Goal: Communication & Community: Answer question/provide support

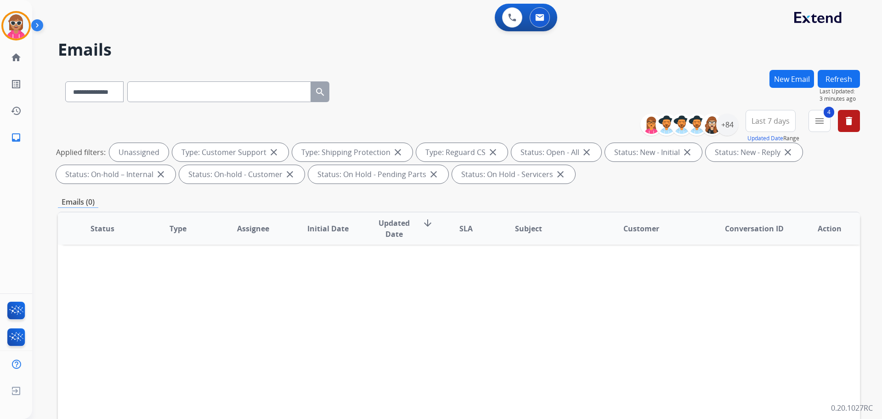
select select "**********"
click at [845, 77] on button "Refresh" at bounding box center [839, 79] width 42 height 18
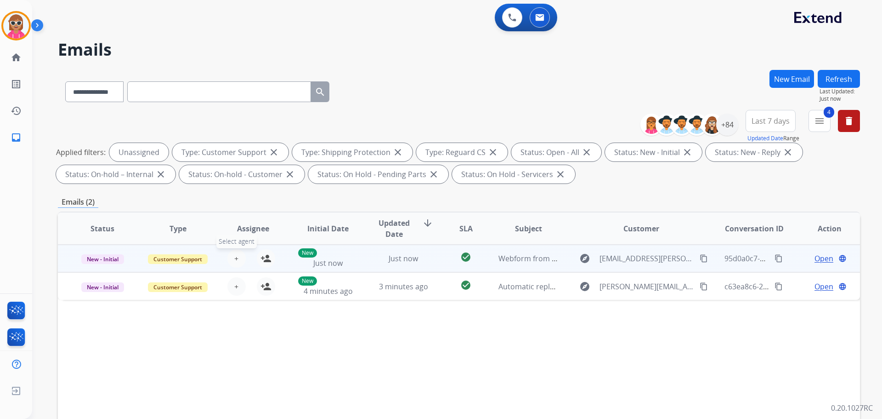
click at [238, 255] on button "+ Select agent" at bounding box center [236, 258] width 18 height 18
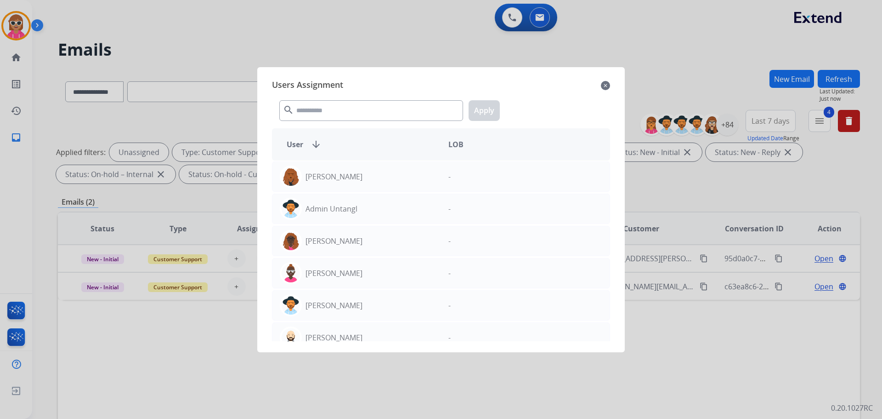
click at [337, 96] on div "search Apply" at bounding box center [441, 109] width 338 height 32
click at [330, 105] on input "text" at bounding box center [371, 110] width 184 height 21
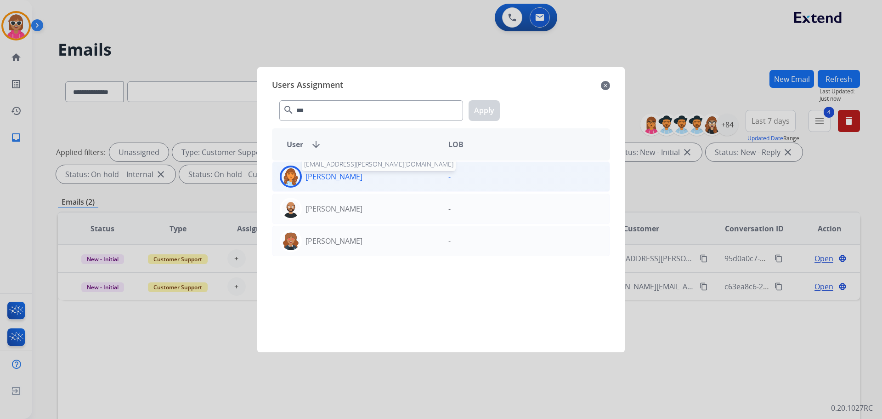
drag, startPoint x: 364, startPoint y: 175, endPoint x: 379, endPoint y: 167, distance: 16.7
click at [363, 173] on p "[PERSON_NAME]" at bounding box center [334, 176] width 57 height 11
drag, startPoint x: 330, startPoint y: 115, endPoint x: 243, endPoint y: 124, distance: 88.2
click at [243, 33] on app-agents-assigntment "Users Assignment close *** search Apply User arrow_downward LOB Deambrana [PERS…" at bounding box center [446, 33] width 828 height 0
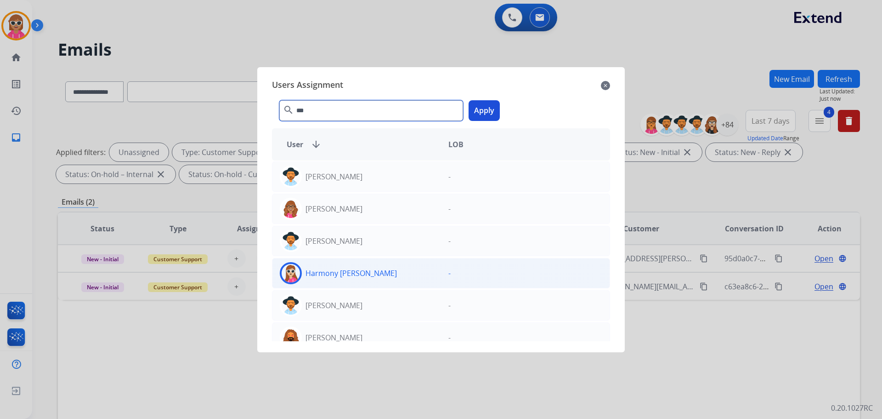
type input "***"
click at [368, 277] on div "Harmony [PERSON_NAME]" at bounding box center [357, 273] width 169 height 22
click at [478, 94] on div "Users Assignment close *** search Apply User arrow_downward LOB [PERSON_NAME] -…" at bounding box center [441, 209] width 353 height 270
click at [483, 109] on button "Apply" at bounding box center [484, 110] width 31 height 21
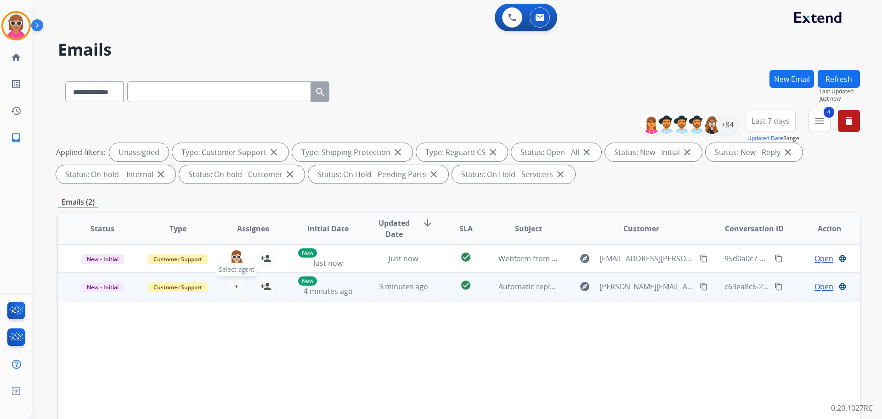
click at [239, 284] on button "+ Select agent" at bounding box center [236, 286] width 18 height 18
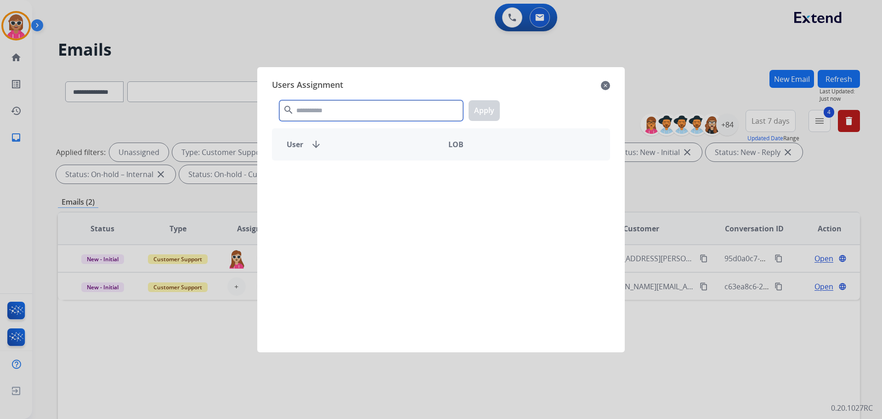
click at [333, 106] on input "text" at bounding box center [371, 110] width 184 height 21
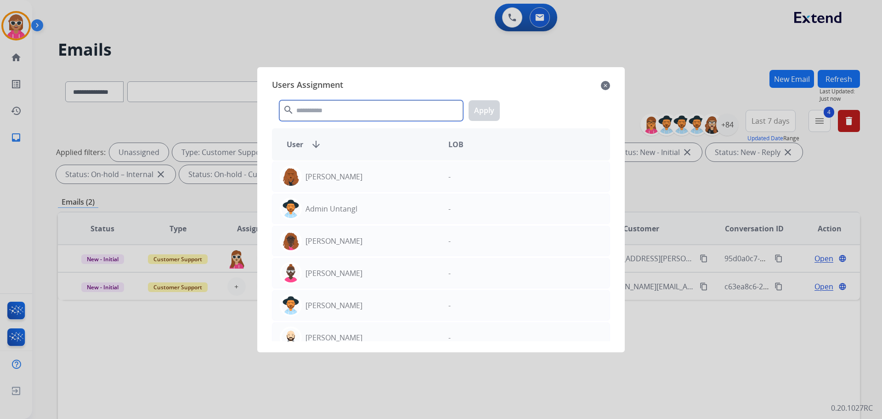
type input "*"
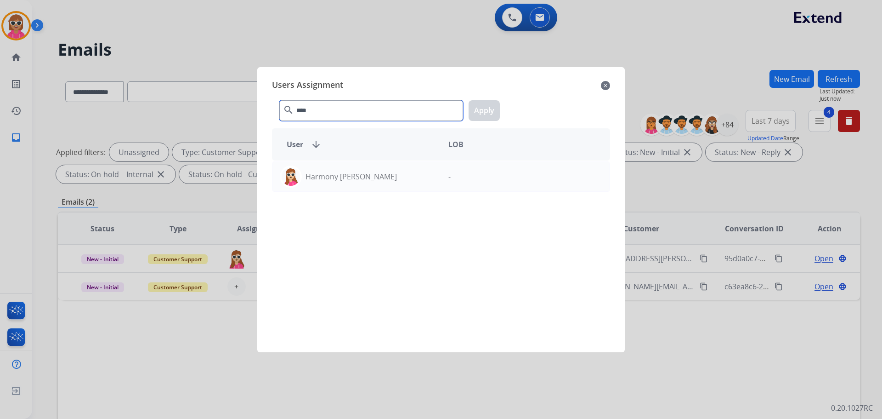
type input "****"
click at [363, 193] on div "Harmony [PERSON_NAME] -" at bounding box center [441, 250] width 338 height 181
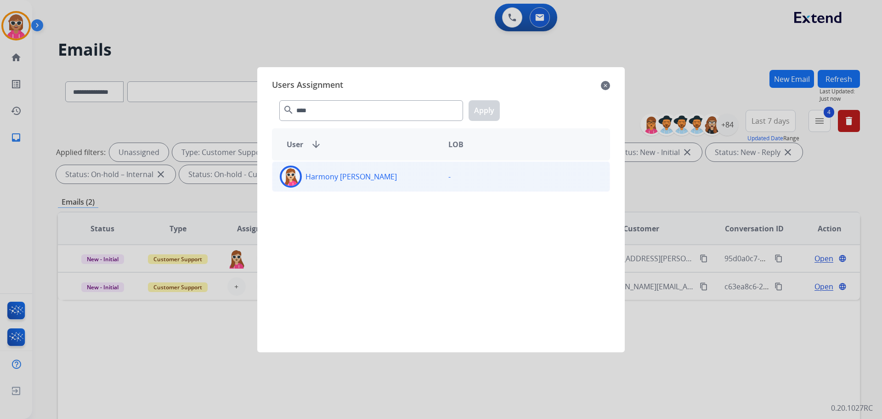
drag, startPoint x: 380, startPoint y: 182, endPoint x: 384, endPoint y: 176, distance: 6.5
click at [384, 176] on div "Harmony [PERSON_NAME]" at bounding box center [357, 176] width 169 height 22
click at [484, 118] on button "Apply" at bounding box center [484, 110] width 31 height 21
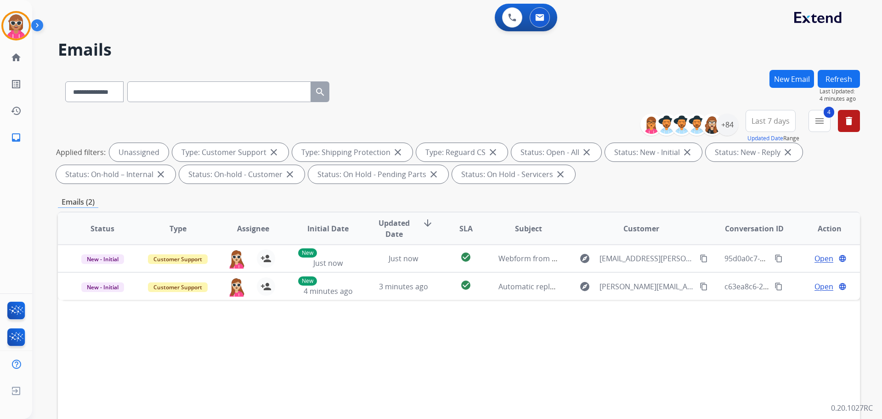
drag, startPoint x: 847, startPoint y: 81, endPoint x: 840, endPoint y: 87, distance: 9.8
click at [840, 87] on button "Refresh" at bounding box center [839, 79] width 42 height 18
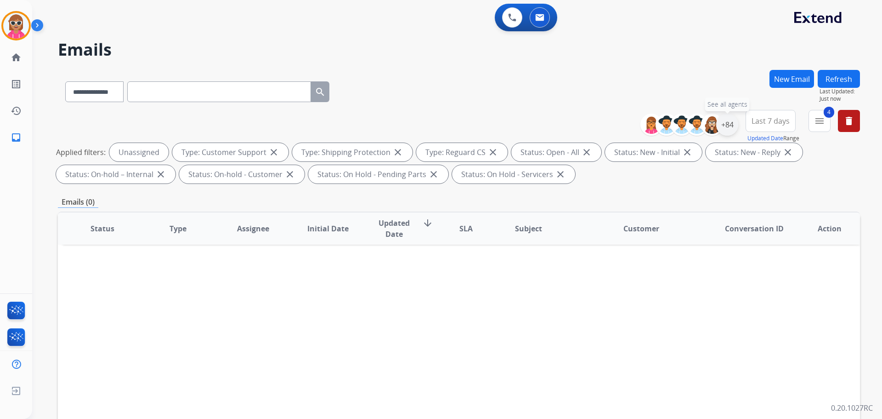
click at [731, 131] on div "+84" at bounding box center [727, 125] width 22 height 22
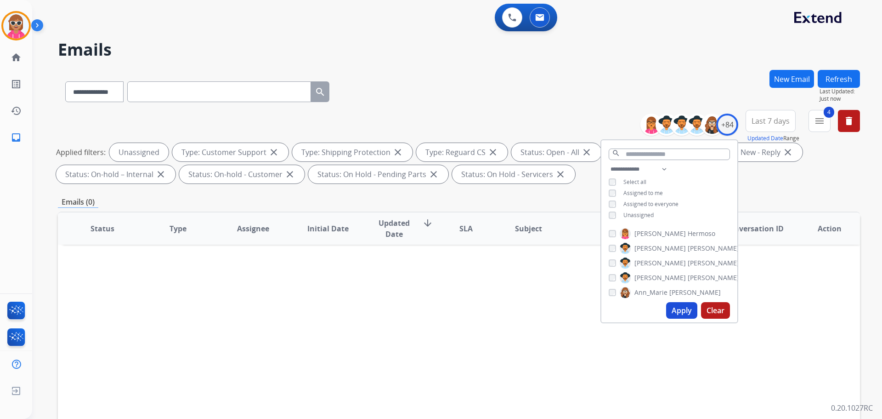
click at [632, 214] on span "Unassigned" at bounding box center [639, 215] width 30 height 8
click at [649, 170] on select "**********" at bounding box center [640, 169] width 63 height 11
select select "**********"
click at [609, 164] on select "**********" at bounding box center [640, 169] width 63 height 11
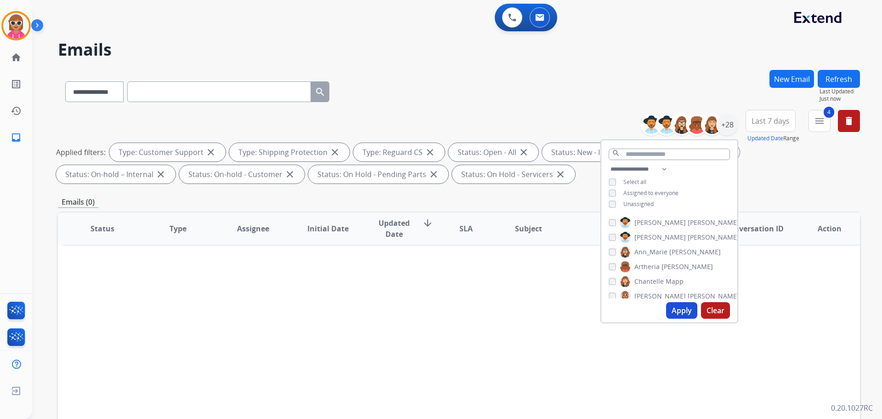
drag, startPoint x: 648, startPoint y: 218, endPoint x: 648, endPoint y: 225, distance: 7.0
click at [644, 221] on span "[PERSON_NAME]" at bounding box center [660, 222] width 51 height 9
click at [688, 219] on span "[PERSON_NAME]" at bounding box center [713, 222] width 51 height 9
click at [654, 236] on span "[PERSON_NAME]" at bounding box center [660, 237] width 51 height 9
click at [659, 248] on span "Ann_Marie" at bounding box center [651, 251] width 33 height 9
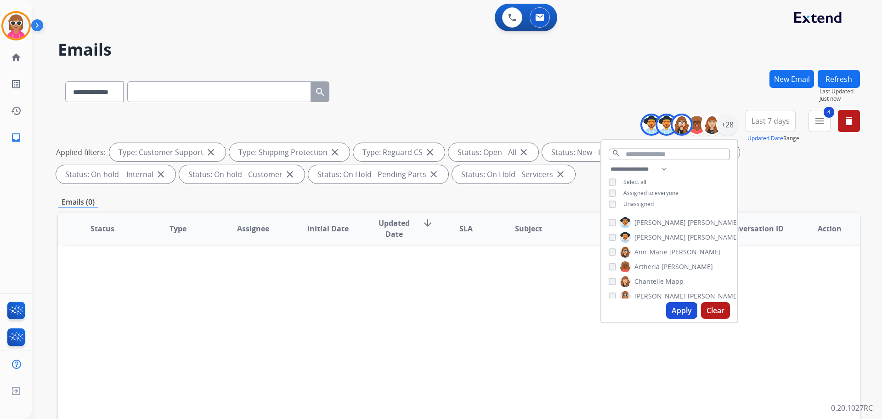
click at [660, 259] on div "[PERSON_NAME] [PERSON_NAME] [PERSON_NAME] [PERSON_NAME] [PERSON_NAME] [PERSON_N…" at bounding box center [670, 255] width 136 height 85
click at [662, 268] on span "[PERSON_NAME]" at bounding box center [687, 266] width 51 height 9
click at [660, 274] on div "[PERSON_NAME] [PERSON_NAME] [PERSON_NAME] [PERSON_NAME] [PERSON_NAME] [PERSON_N…" at bounding box center [670, 255] width 136 height 85
click at [661, 277] on span "Chantelle" at bounding box center [649, 281] width 29 height 9
drag, startPoint x: 660, startPoint y: 291, endPoint x: 660, endPoint y: 296, distance: 5.5
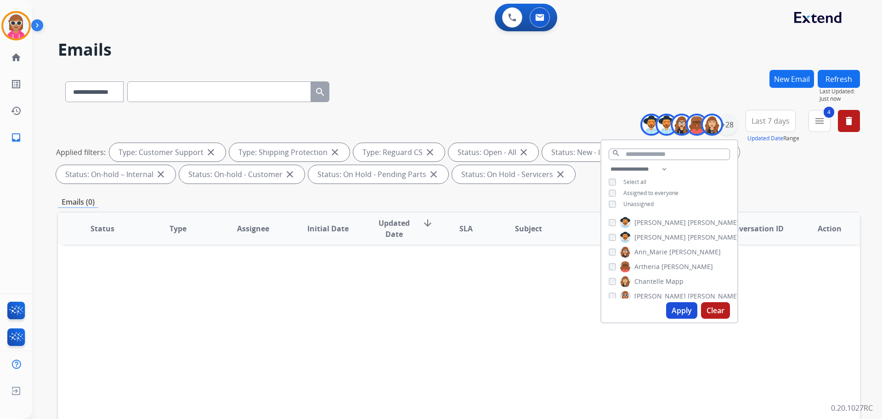
click at [659, 292] on span "[PERSON_NAME]" at bounding box center [660, 295] width 51 height 9
click at [672, 309] on button "Apply" at bounding box center [681, 310] width 31 height 17
click at [663, 218] on span "[PERSON_NAME]" at bounding box center [660, 218] width 51 height 9
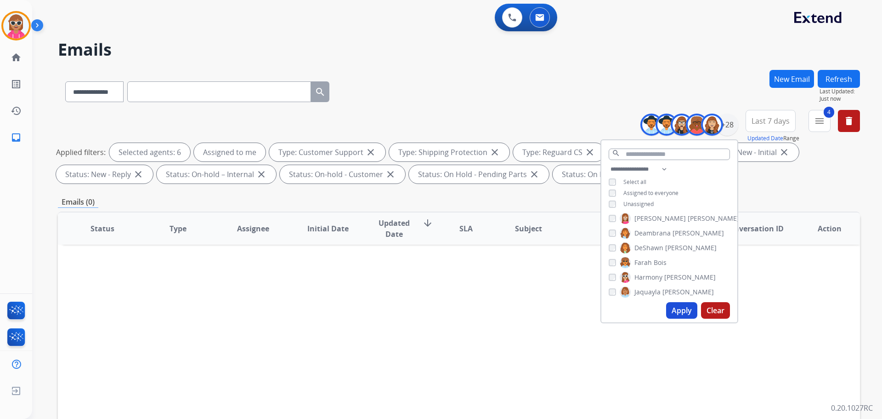
click at [660, 249] on span "DeShawn" at bounding box center [649, 247] width 29 height 9
click at [661, 244] on span "DeShawn" at bounding box center [649, 247] width 29 height 9
drag, startPoint x: 658, startPoint y: 260, endPoint x: 663, endPoint y: 278, distance: 18.5
click at [658, 261] on span "Bois" at bounding box center [660, 262] width 13 height 9
click at [665, 289] on span "[PERSON_NAME]" at bounding box center [688, 291] width 51 height 9
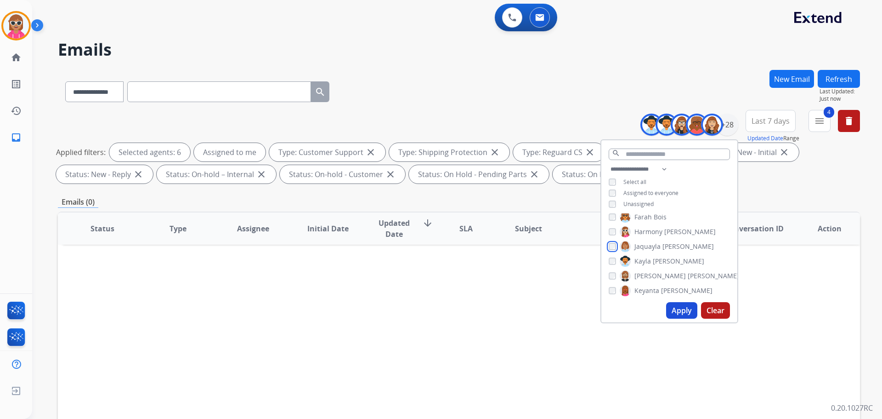
scroll to position [138, 0]
click at [660, 258] on span "[PERSON_NAME]" at bounding box center [678, 260] width 51 height 9
click at [655, 278] on label "[PERSON_NAME]" at bounding box center [679, 275] width 119 height 11
click at [661, 287] on span "[PERSON_NAME]" at bounding box center [686, 289] width 51 height 9
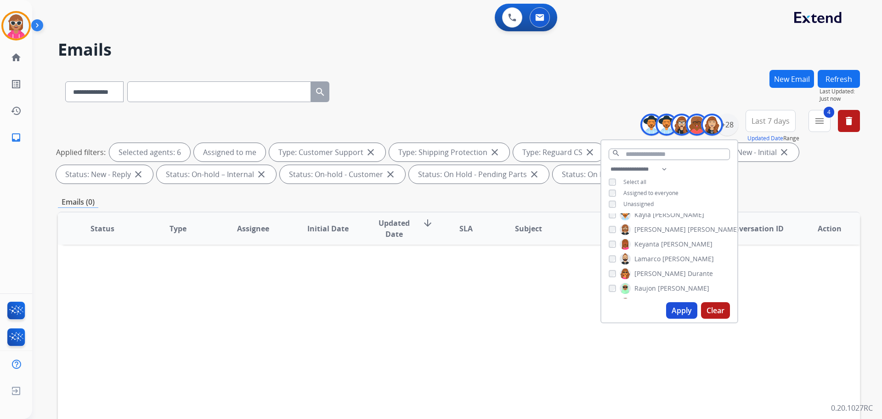
click at [663, 256] on span "[PERSON_NAME]" at bounding box center [688, 258] width 51 height 9
click at [688, 274] on span "Durante" at bounding box center [700, 273] width 25 height 9
click at [660, 287] on span "[PERSON_NAME]" at bounding box center [683, 288] width 51 height 9
click at [688, 256] on span "[PERSON_NAME]" at bounding box center [713, 256] width 51 height 9
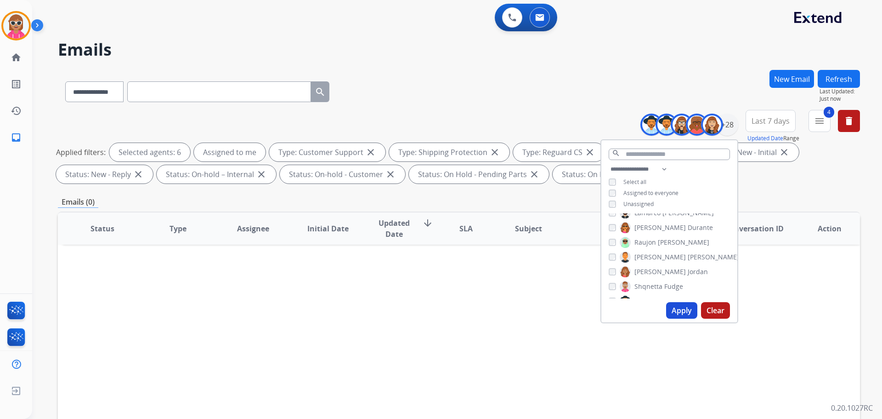
drag, startPoint x: 666, startPoint y: 268, endPoint x: 665, endPoint y: 282, distance: 14.3
click at [688, 269] on span "Jordan" at bounding box center [698, 271] width 20 height 9
click at [665, 283] on span "Fudge" at bounding box center [674, 286] width 19 height 9
click at [660, 240] on span "Shqnetta" at bounding box center [649, 240] width 28 height 9
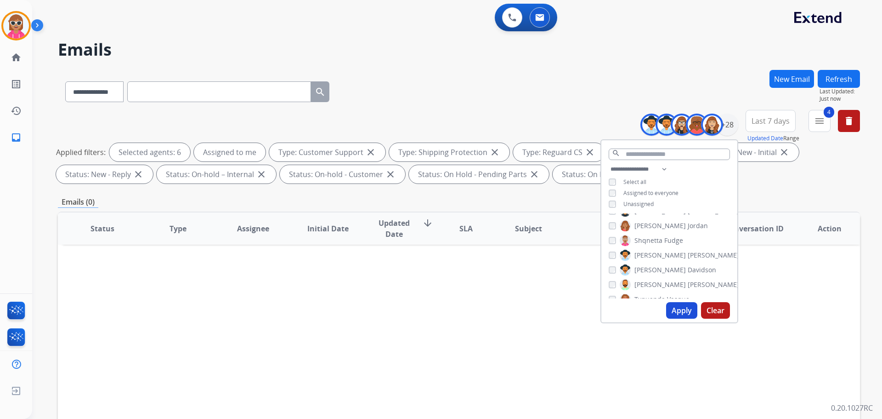
click at [659, 253] on span "[PERSON_NAME]" at bounding box center [660, 254] width 51 height 9
click at [688, 266] on span "Davidson" at bounding box center [702, 269] width 28 height 9
drag, startPoint x: 660, startPoint y: 282, endPoint x: 658, endPoint y: 291, distance: 9.8
click at [688, 282] on span "[PERSON_NAME]" at bounding box center [713, 284] width 51 height 9
click at [658, 295] on span "Tyquanda" at bounding box center [650, 299] width 31 height 9
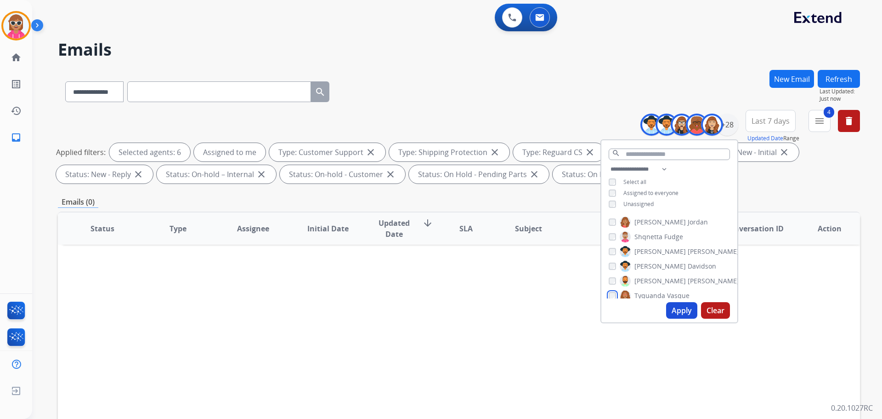
scroll to position [326, 0]
click at [664, 264] on div "[PERSON_NAME] [PERSON_NAME] [PERSON_NAME] [PERSON_NAME] [PERSON_NAME] [PERSON_N…" at bounding box center [670, 255] width 136 height 85
click at [663, 264] on span "King" at bounding box center [660, 264] width 14 height 9
click at [688, 277] on span "Young" at bounding box center [697, 278] width 19 height 9
click at [688, 295] on span "[PERSON_NAME]" at bounding box center [713, 293] width 51 height 9
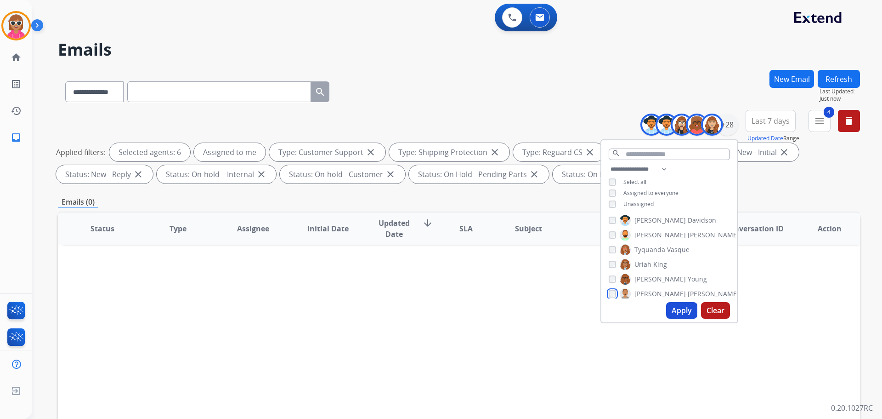
scroll to position [333, 0]
click at [675, 307] on button "Apply" at bounding box center [681, 310] width 31 height 17
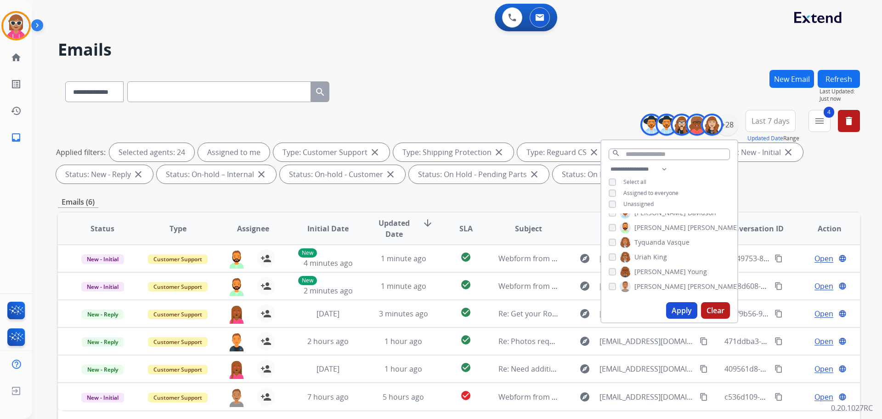
click at [477, 199] on div "Emails (6)" at bounding box center [459, 201] width 802 height 11
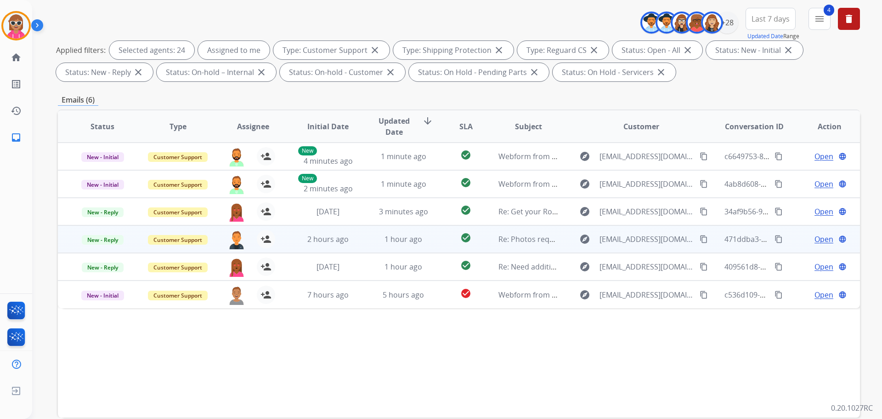
scroll to position [148, 0]
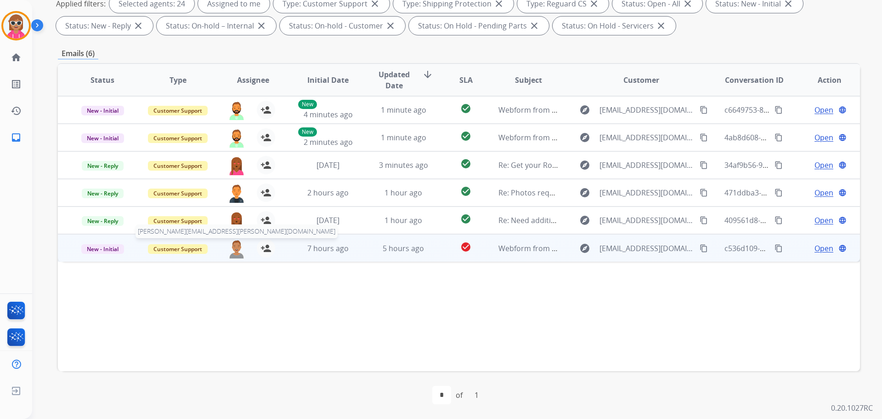
click at [232, 247] on img at bounding box center [236, 248] width 18 height 19
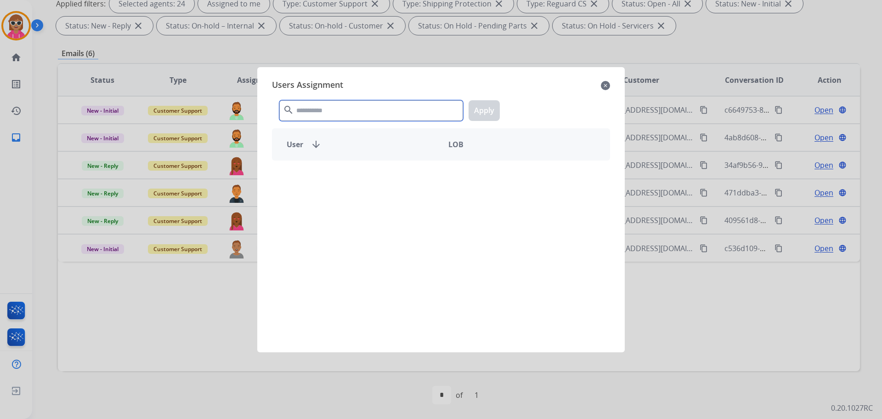
click at [308, 113] on input "text" at bounding box center [371, 110] width 184 height 21
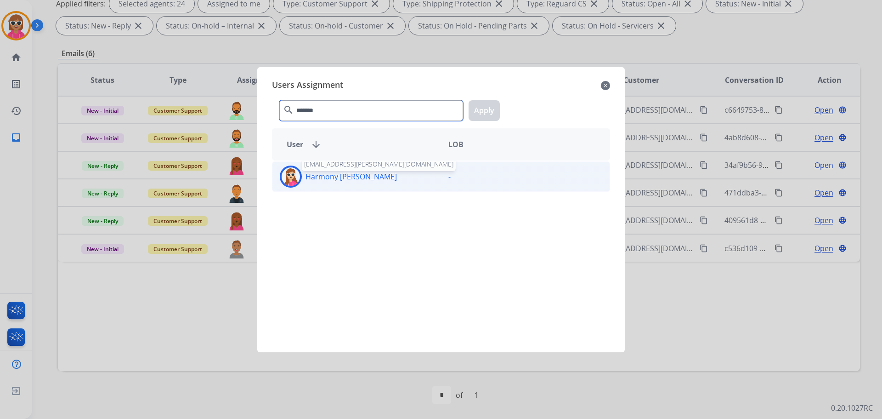
type input "*******"
click at [337, 180] on p "Harmony [PERSON_NAME]" at bounding box center [351, 176] width 91 height 11
click at [484, 111] on button "Apply" at bounding box center [484, 110] width 31 height 21
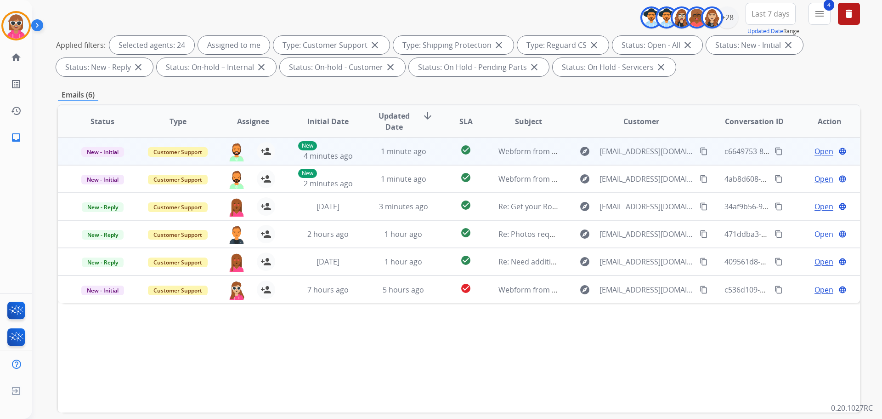
scroll to position [102, 0]
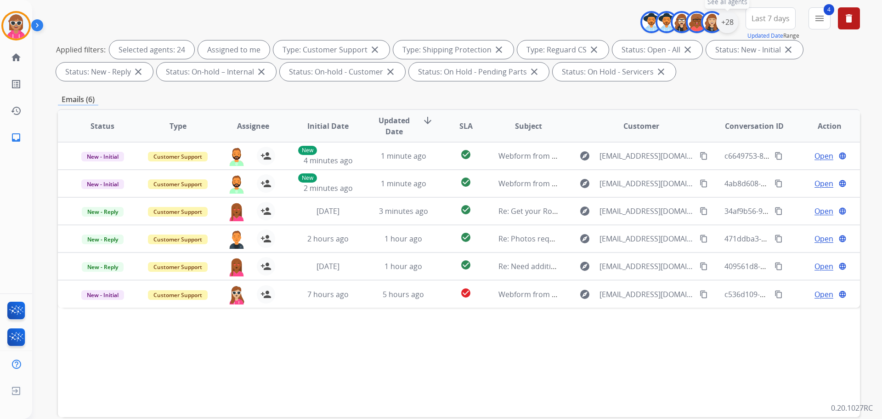
drag, startPoint x: 724, startPoint y: 26, endPoint x: 714, endPoint y: 58, distance: 34.0
click at [723, 26] on div "+28" at bounding box center [727, 22] width 22 height 22
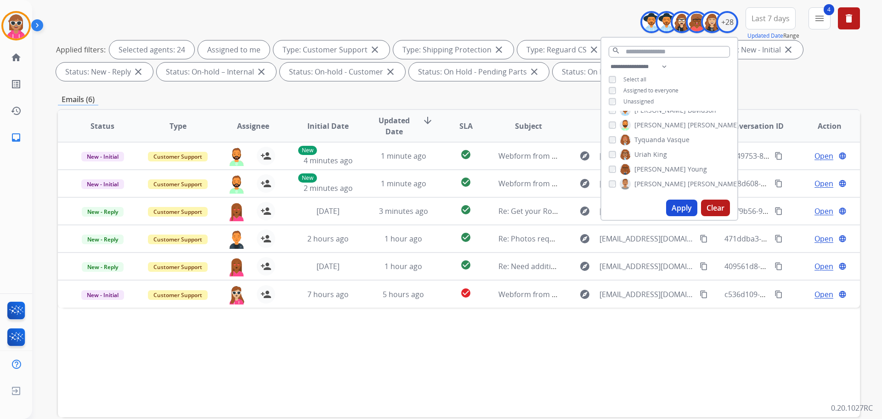
scroll to position [287, 0]
click at [643, 119] on div "[PERSON_NAME] [PERSON_NAME] [PERSON_NAME] [PERSON_NAME] [PERSON_NAME] [PERSON_N…" at bounding box center [670, 153] width 136 height 85
click at [643, 125] on span "Shqnetta" at bounding box center [649, 126] width 28 height 9
click at [642, 114] on span "Harmony" at bounding box center [649, 117] width 28 height 9
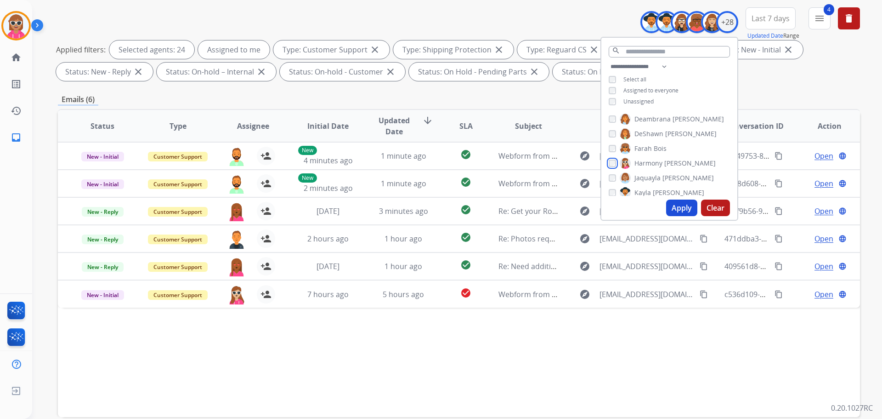
scroll to position [103, 0]
click at [647, 131] on span "DeShawn" at bounding box center [649, 134] width 29 height 9
click at [650, 115] on span "Deambrana" at bounding box center [653, 119] width 36 height 9
click at [679, 208] on button "Apply" at bounding box center [681, 207] width 31 height 17
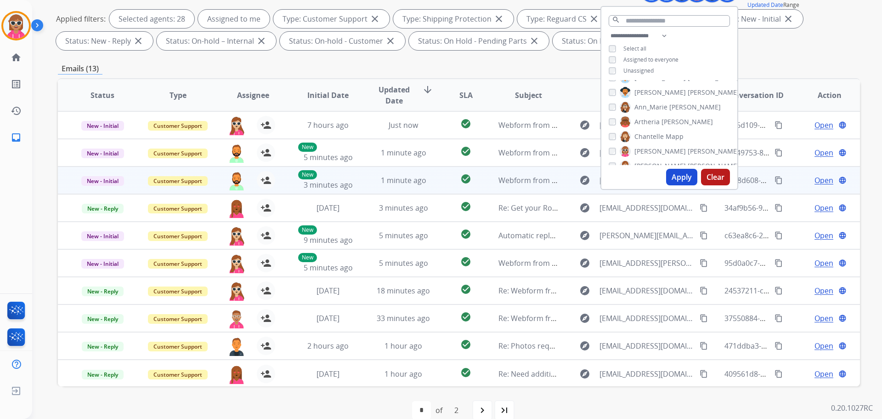
scroll to position [138, 0]
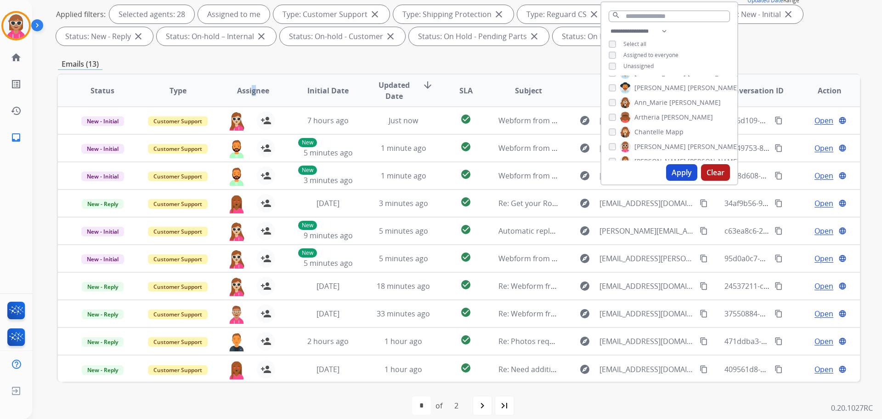
click at [254, 95] on span "Assignee" at bounding box center [253, 90] width 32 height 11
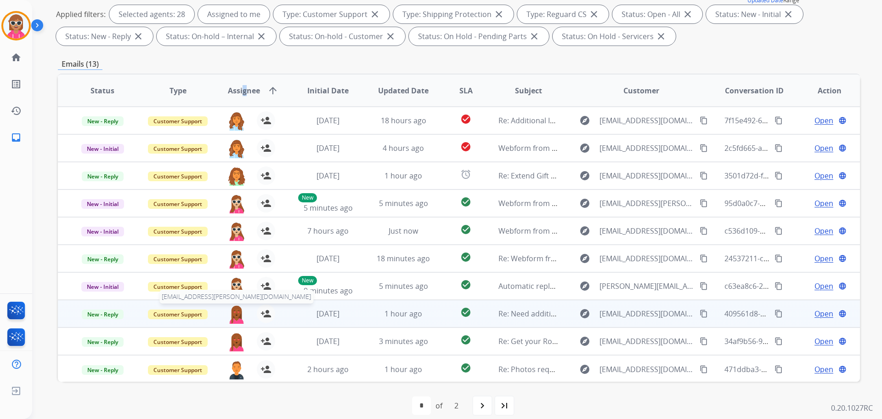
click at [232, 312] on img at bounding box center [236, 313] width 18 height 19
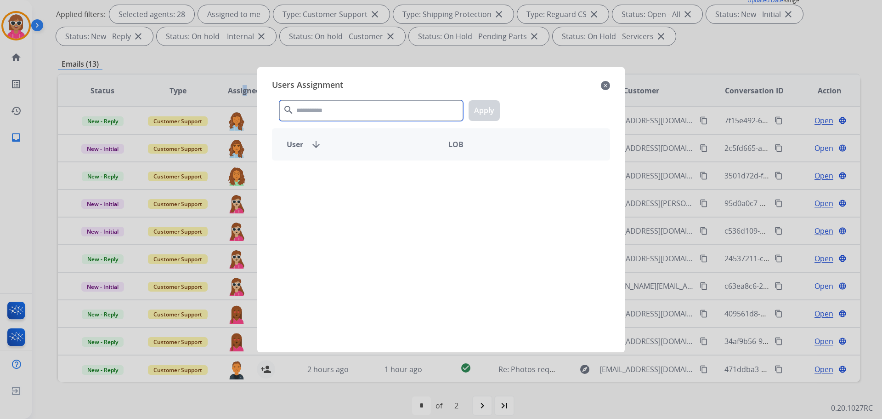
click at [312, 104] on input "text" at bounding box center [371, 110] width 184 height 21
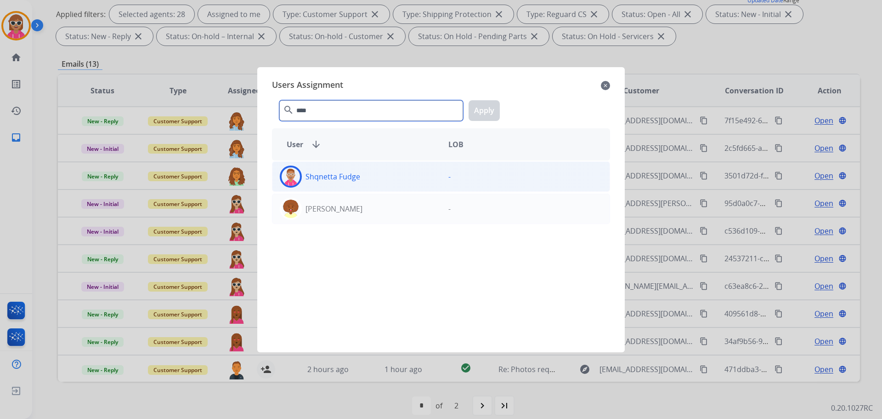
type input "****"
click at [339, 186] on div "Shqnetta Fudge" at bounding box center [357, 176] width 169 height 22
click at [483, 112] on button "Apply" at bounding box center [484, 110] width 31 height 21
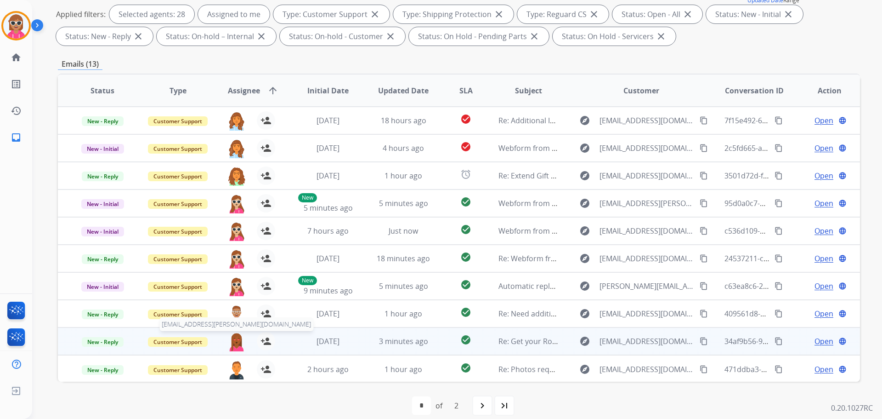
click at [233, 341] on img at bounding box center [236, 341] width 18 height 19
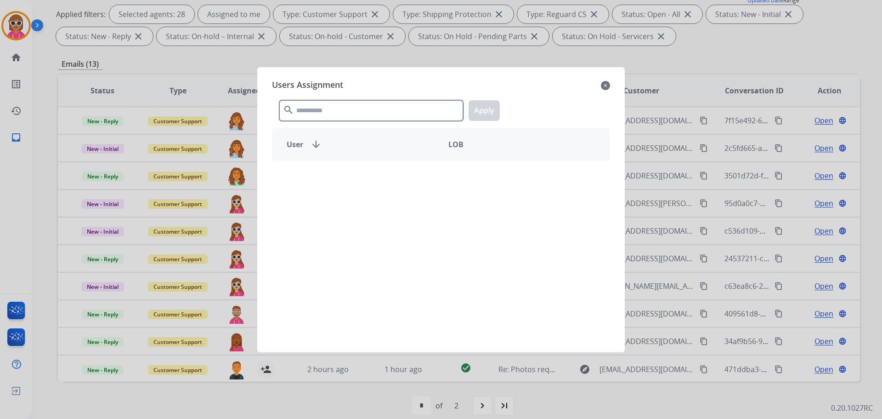
click at [333, 115] on input "text" at bounding box center [371, 110] width 184 height 21
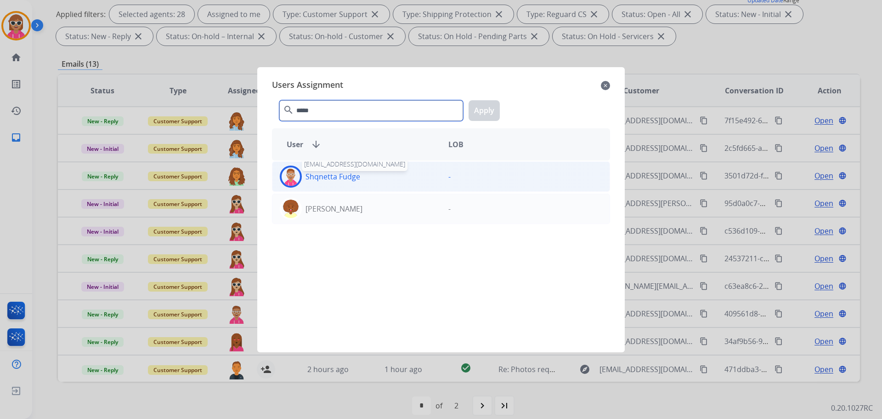
type input "*****"
click at [347, 173] on p "Shqnetta Fudge" at bounding box center [333, 176] width 55 height 11
click at [477, 116] on button "Apply" at bounding box center [484, 110] width 31 height 21
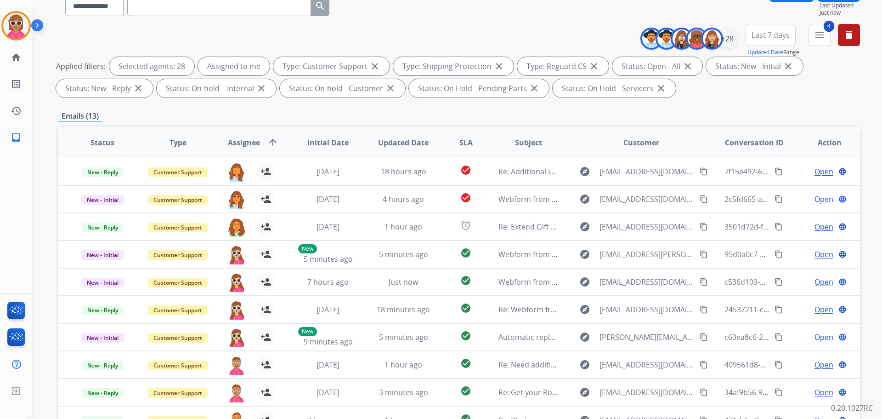
scroll to position [0, 0]
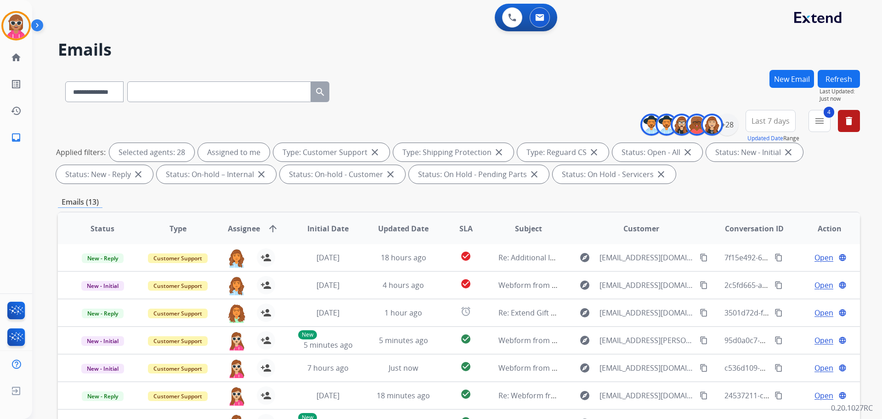
click at [830, 74] on button "Refresh" at bounding box center [839, 79] width 42 height 18
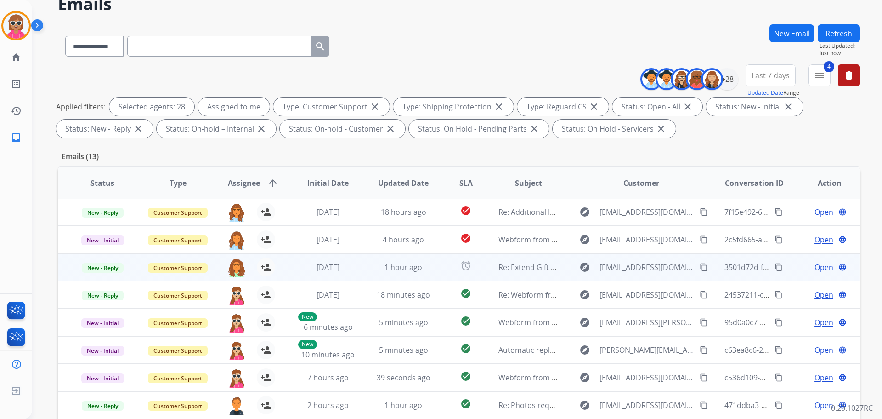
scroll to position [148, 0]
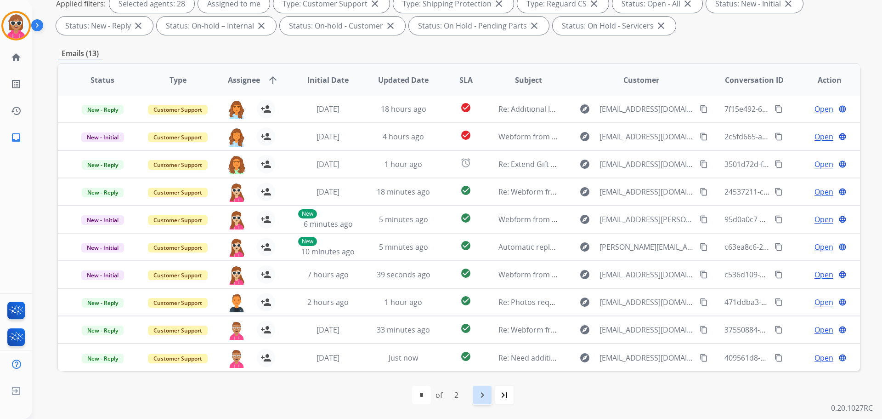
click at [477, 389] on div "navigate_next" at bounding box center [482, 395] width 20 height 20
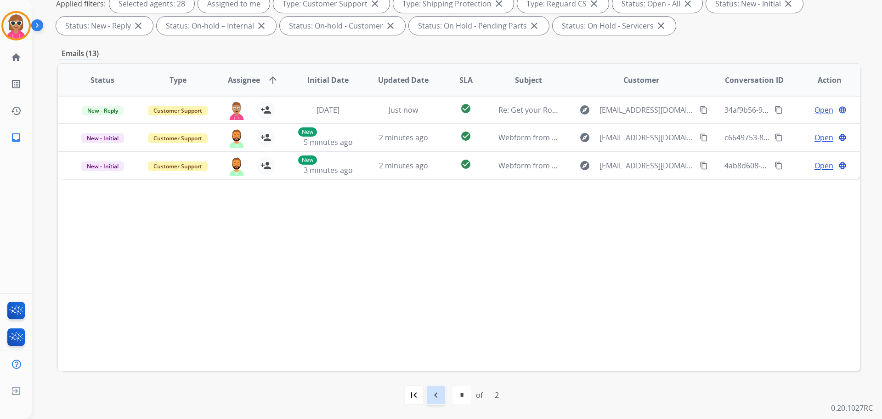
click at [443, 393] on div "navigate_before" at bounding box center [436, 395] width 20 height 20
select select "*"
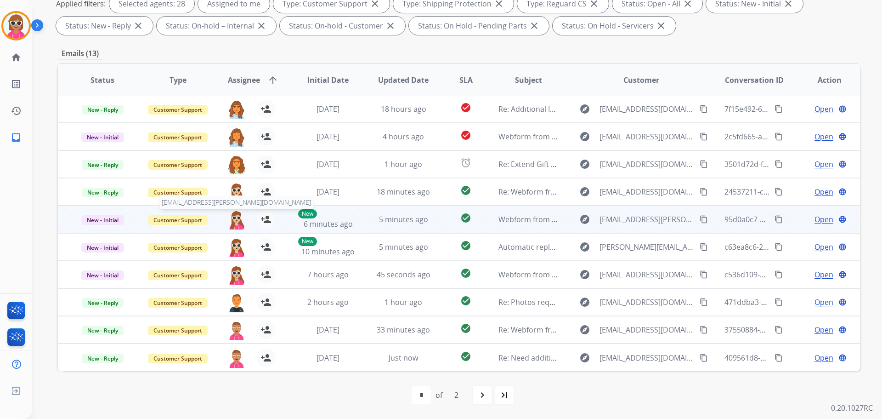
click at [238, 224] on img at bounding box center [236, 219] width 18 height 19
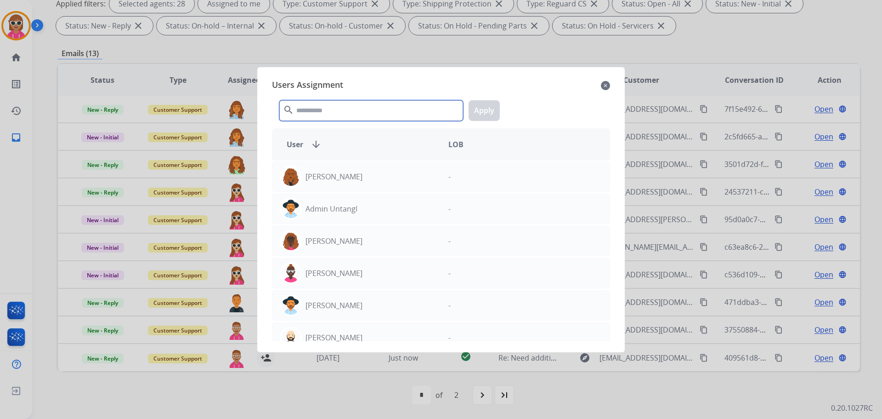
click at [343, 111] on input "text" at bounding box center [371, 110] width 184 height 21
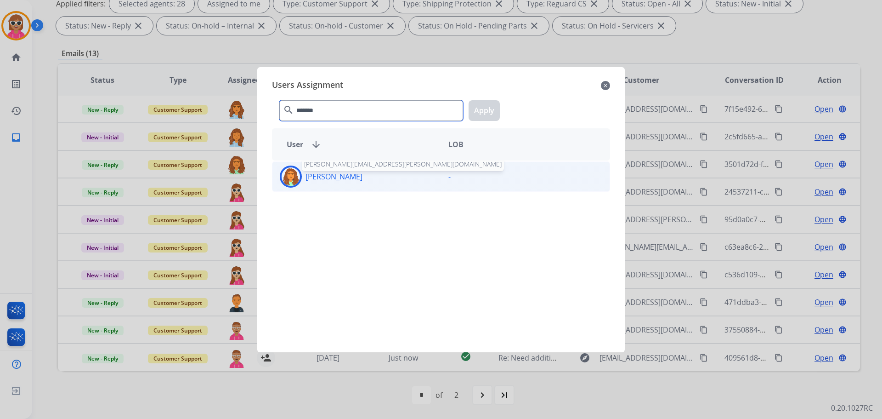
type input "*******"
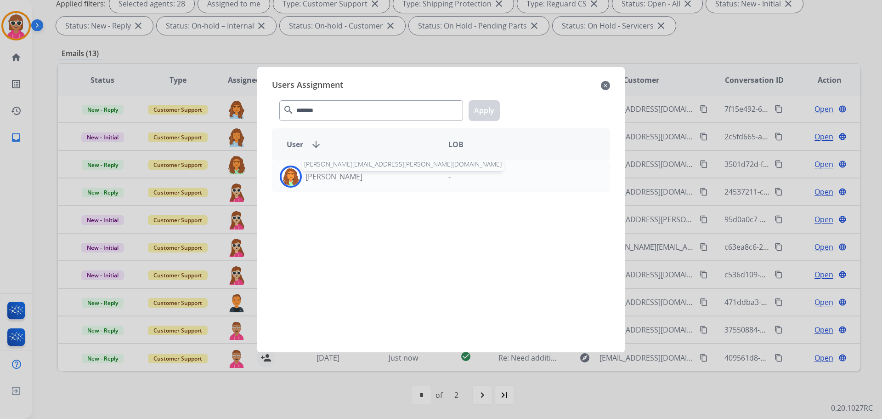
drag, startPoint x: 353, startPoint y: 172, endPoint x: 367, endPoint y: 160, distance: 18.2
click at [353, 169] on div "[PERSON_NAME] [PERSON_NAME][EMAIL_ADDRESS][PERSON_NAME][DOMAIN_NAME]" at bounding box center [357, 176] width 169 height 22
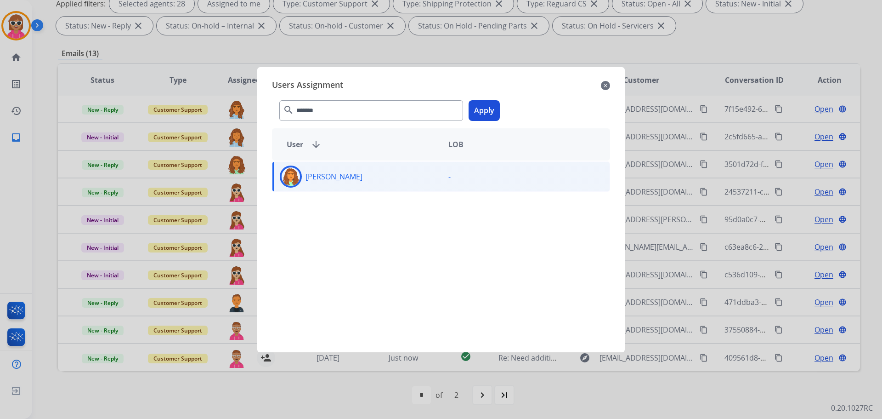
click at [480, 105] on button "Apply" at bounding box center [484, 110] width 31 height 21
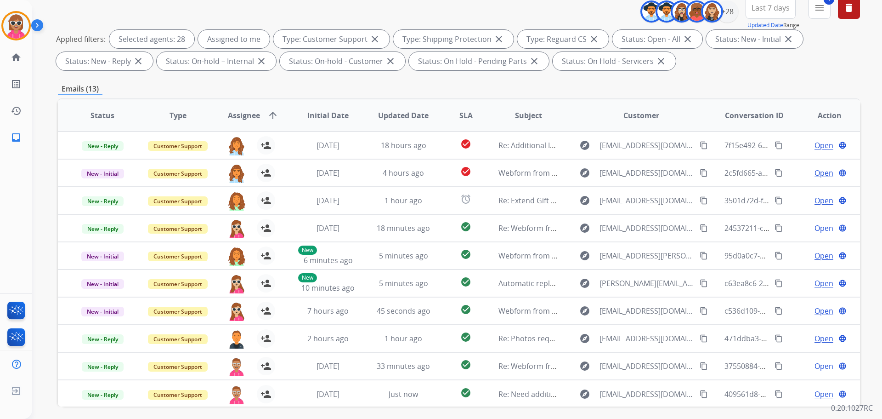
scroll to position [57, 0]
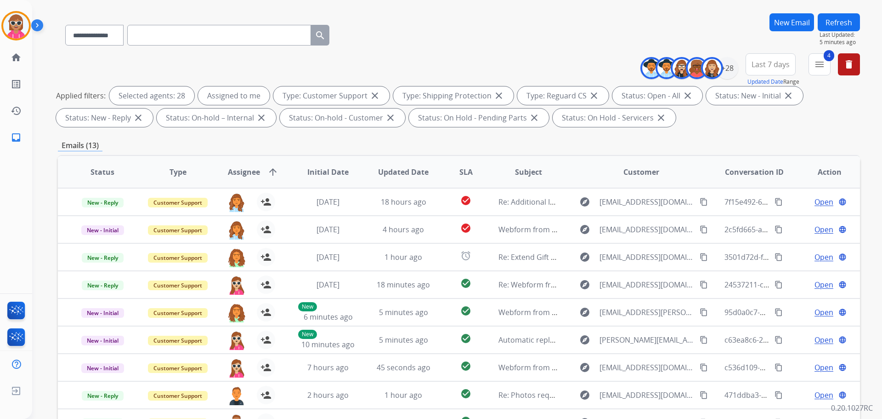
click at [835, 23] on button "Refresh" at bounding box center [839, 22] width 42 height 18
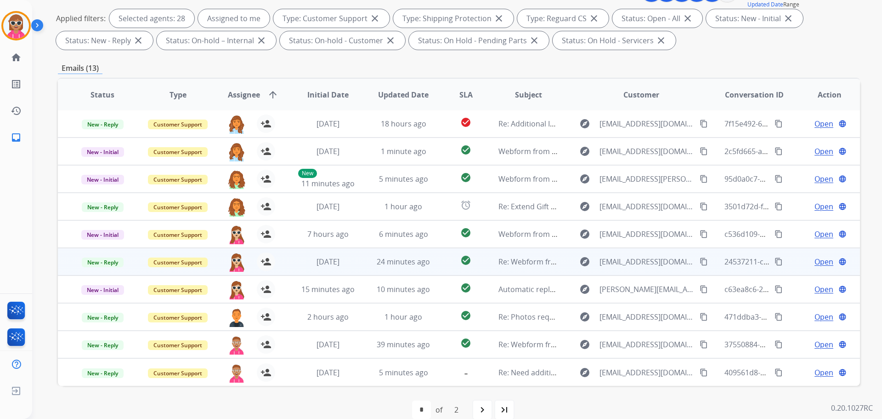
scroll to position [148, 0]
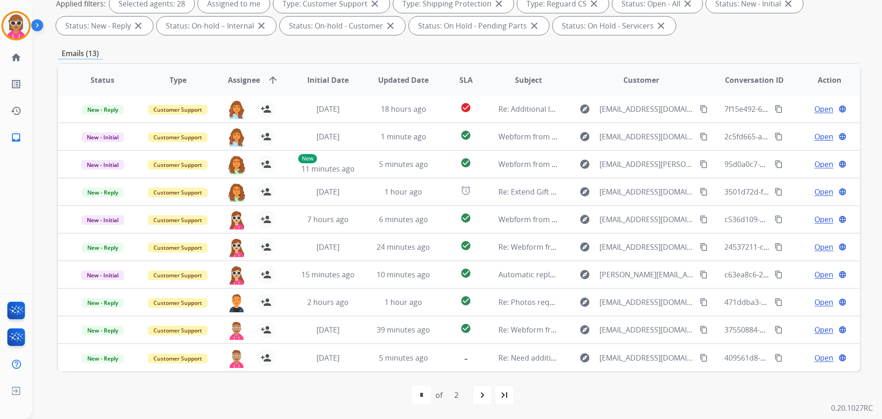
drag, startPoint x: 484, startPoint y: 391, endPoint x: 483, endPoint y: 418, distance: 26.7
click at [483, 418] on div "first_page navigate_before * * of 2 navigate_next last_page" at bounding box center [459, 395] width 802 height 48
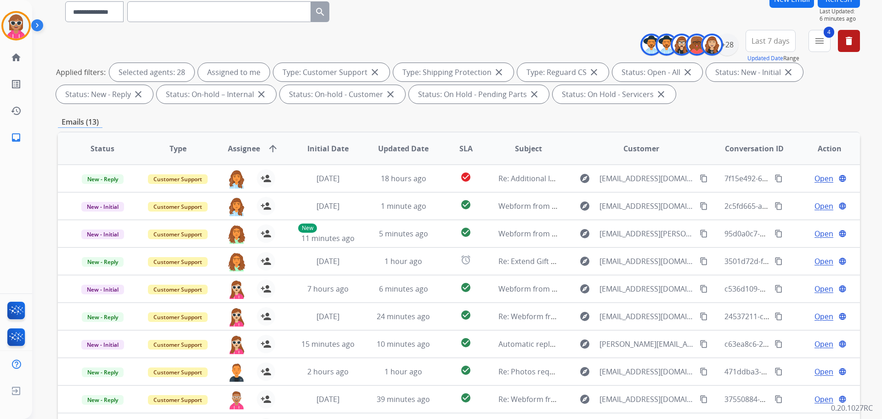
scroll to position [0, 0]
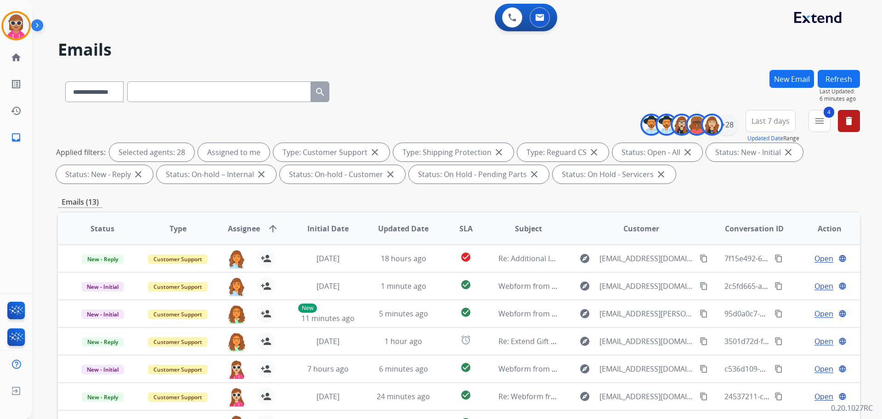
drag, startPoint x: 831, startPoint y: 72, endPoint x: 811, endPoint y: 80, distance: 22.3
click at [831, 72] on button "Refresh" at bounding box center [839, 79] width 42 height 18
click at [835, 77] on button "Refresh" at bounding box center [839, 79] width 42 height 18
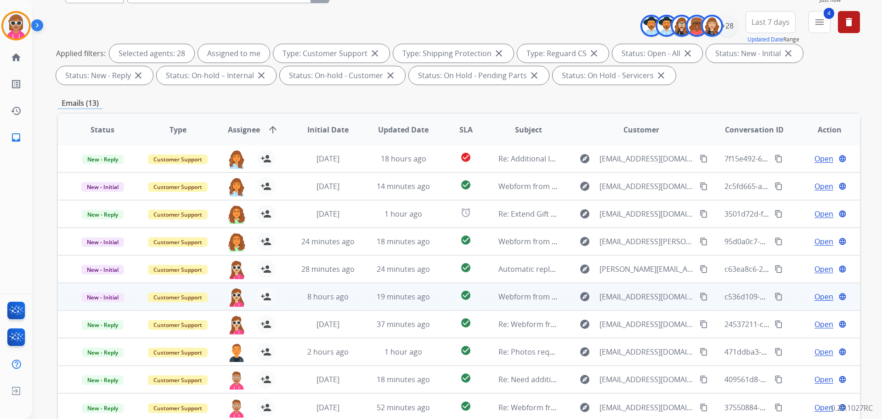
scroll to position [148, 0]
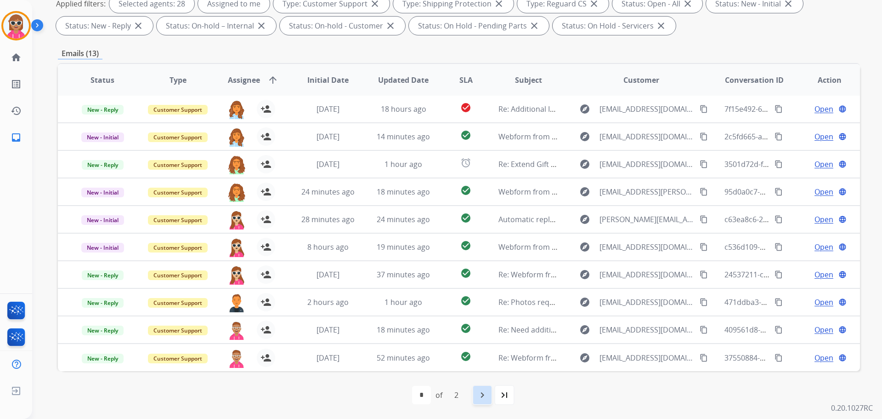
click at [482, 397] on mat-icon "navigate_next" at bounding box center [482, 394] width 11 height 11
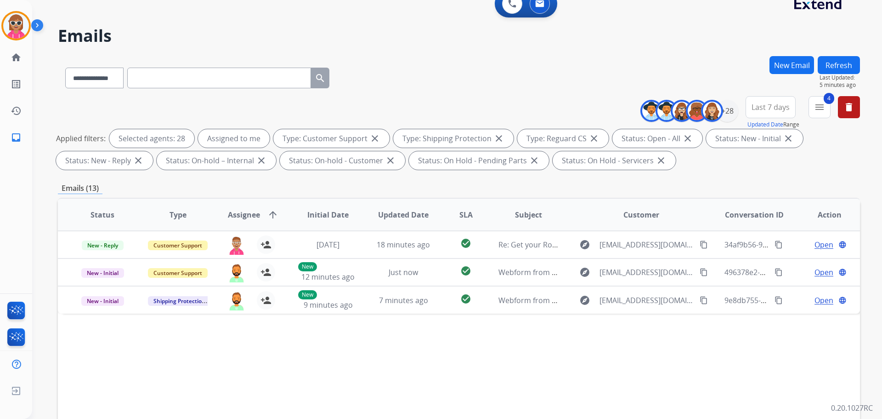
scroll to position [0, 0]
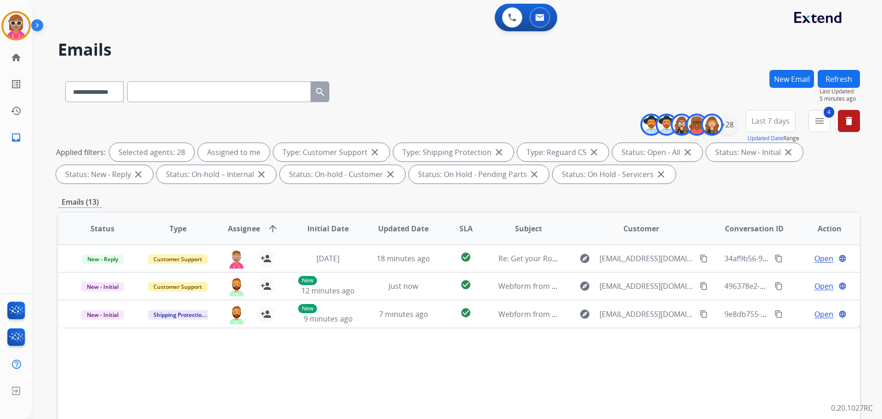
click at [856, 79] on button "Refresh" at bounding box center [839, 79] width 42 height 18
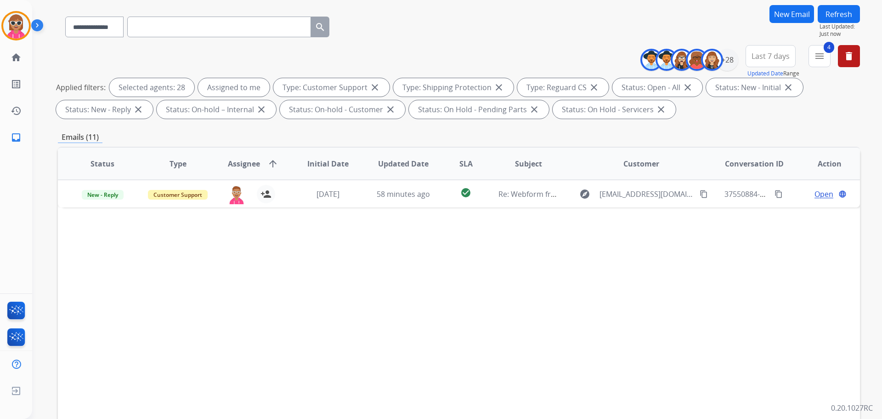
scroll to position [148, 0]
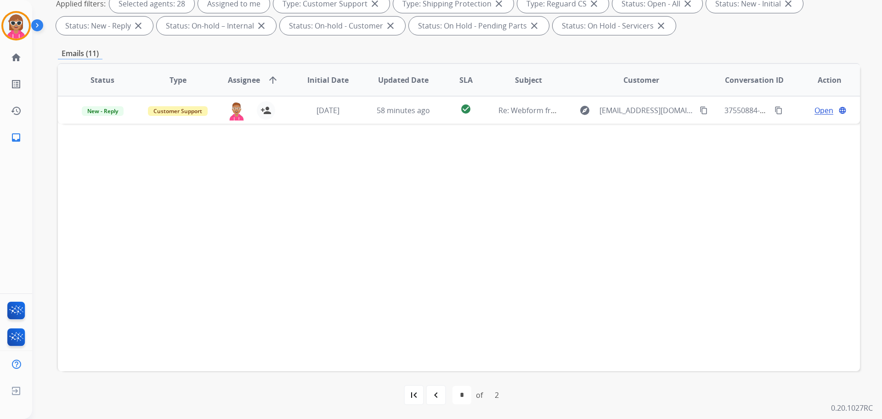
click at [443, 384] on div "first_page navigate_before * * of 2 navigate_next last_page" at bounding box center [459, 395] width 802 height 48
click at [440, 391] on mat-icon "navigate_before" at bounding box center [436, 394] width 11 height 11
select select "*"
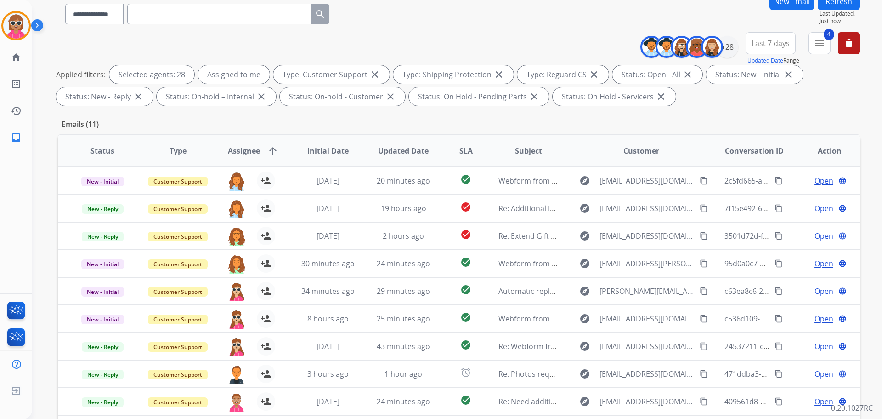
scroll to position [11, 0]
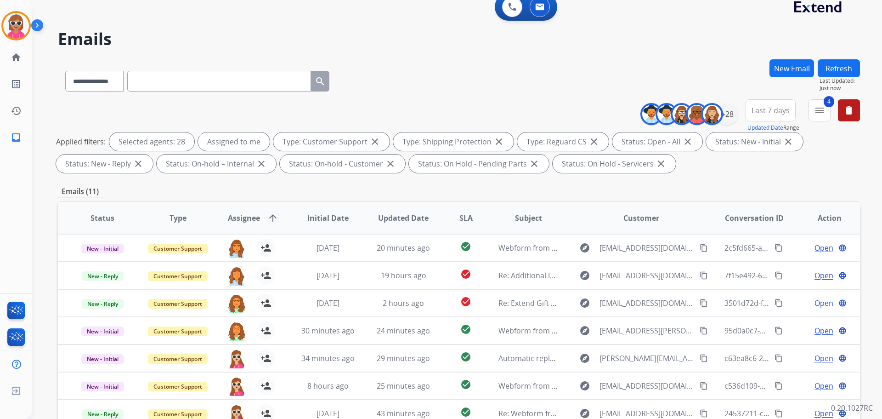
drag, startPoint x: 852, startPoint y: 61, endPoint x: 828, endPoint y: 72, distance: 26.7
click at [851, 62] on button "Refresh" at bounding box center [839, 68] width 42 height 18
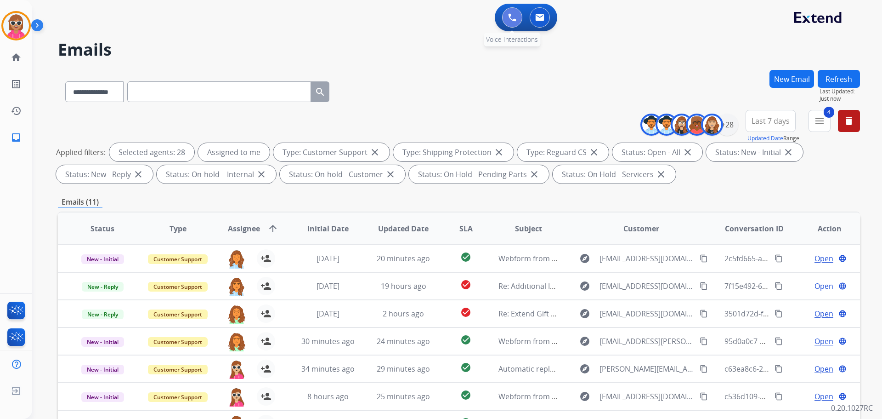
click at [516, 24] on button at bounding box center [512, 17] width 20 height 20
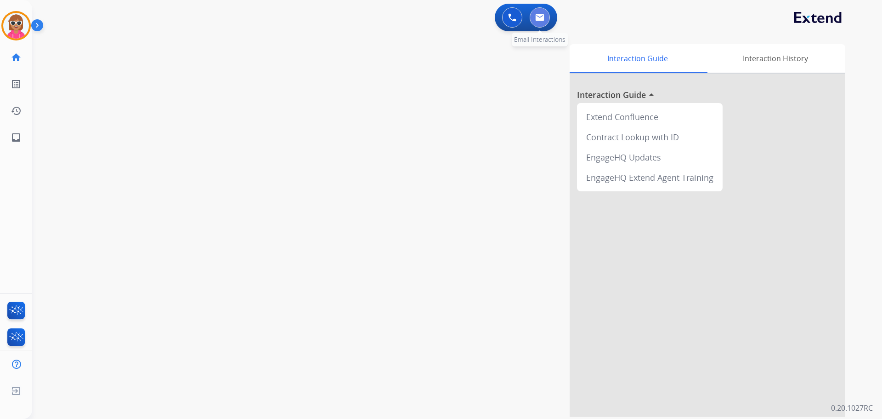
click at [542, 21] on button at bounding box center [540, 17] width 20 height 20
select select "**********"
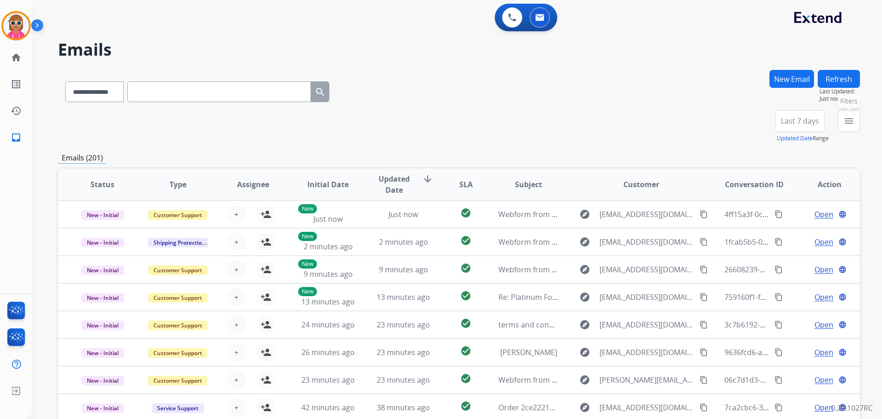
drag, startPoint x: 852, startPoint y: 121, endPoint x: 780, endPoint y: 158, distance: 80.6
click at [852, 121] on mat-icon "menu" at bounding box center [849, 120] width 11 height 11
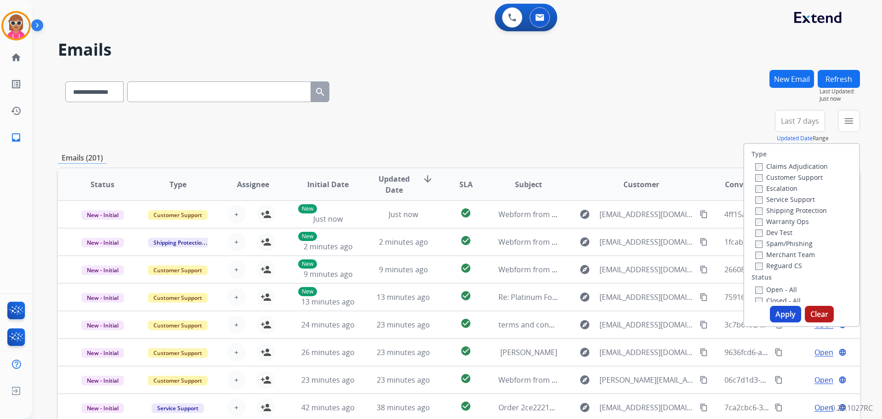
click at [765, 175] on label "Customer Support" at bounding box center [790, 177] width 68 height 9
click at [778, 210] on label "Shipping Protection" at bounding box center [792, 210] width 72 height 9
click at [784, 267] on label "Reguard CS" at bounding box center [779, 265] width 47 height 9
drag, startPoint x: 778, startPoint y: 289, endPoint x: 781, endPoint y: 303, distance: 14.4
click at [777, 290] on label "Open - All" at bounding box center [777, 289] width 42 height 9
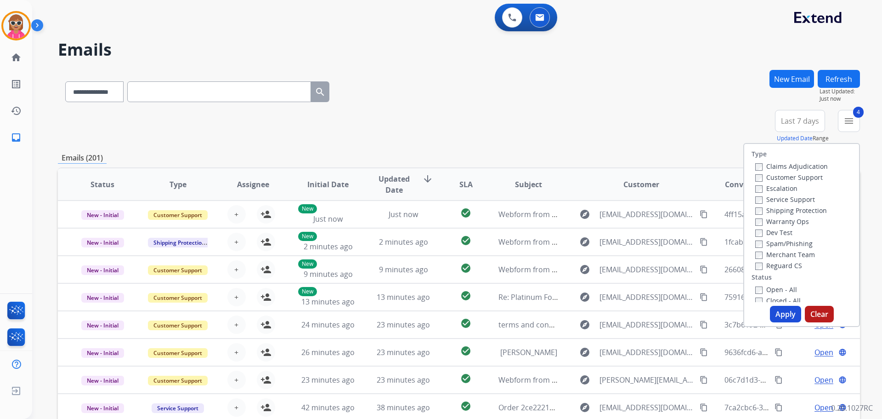
click at [782, 316] on button "Apply" at bounding box center [785, 314] width 31 height 17
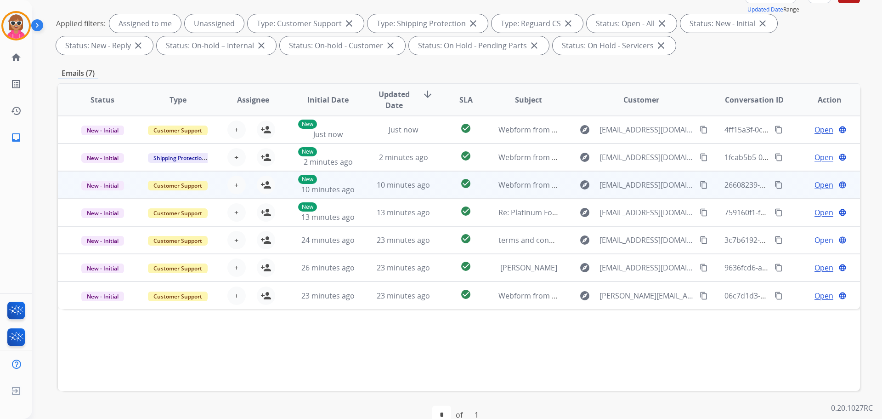
scroll to position [148, 0]
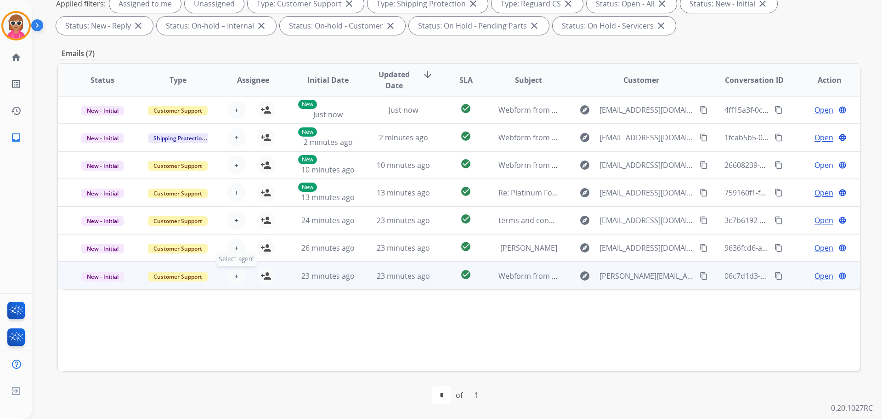
click at [239, 274] on button "+ Select agent" at bounding box center [236, 276] width 18 height 18
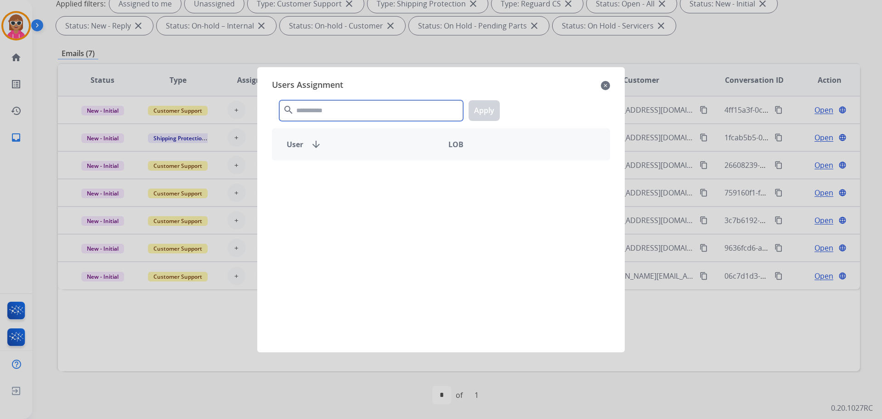
click at [323, 101] on input "text" at bounding box center [371, 110] width 184 height 21
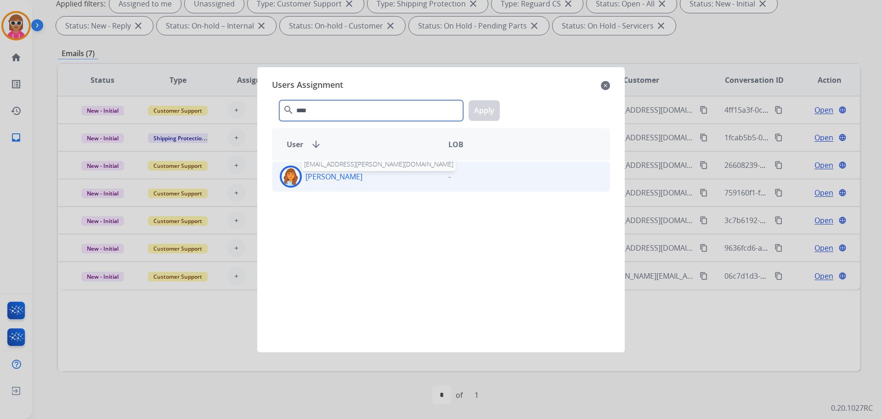
type input "****"
drag, startPoint x: 354, startPoint y: 180, endPoint x: 393, endPoint y: 163, distance: 42.2
click at [355, 180] on p "[PERSON_NAME]" at bounding box center [334, 176] width 57 height 11
drag, startPoint x: 501, startPoint y: 106, endPoint x: 491, endPoint y: 111, distance: 10.9
click at [500, 106] on div "**** search Apply" at bounding box center [441, 109] width 338 height 32
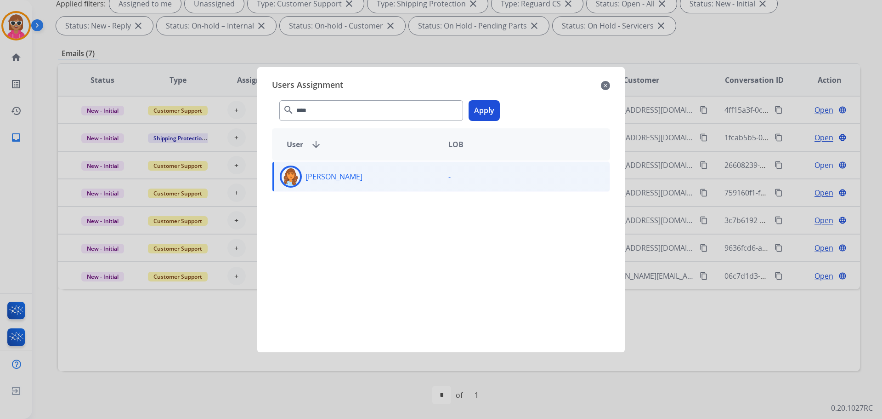
drag, startPoint x: 491, startPoint y: 111, endPoint x: 388, endPoint y: 150, distance: 110.4
click at [491, 112] on button "Apply" at bounding box center [484, 110] width 31 height 21
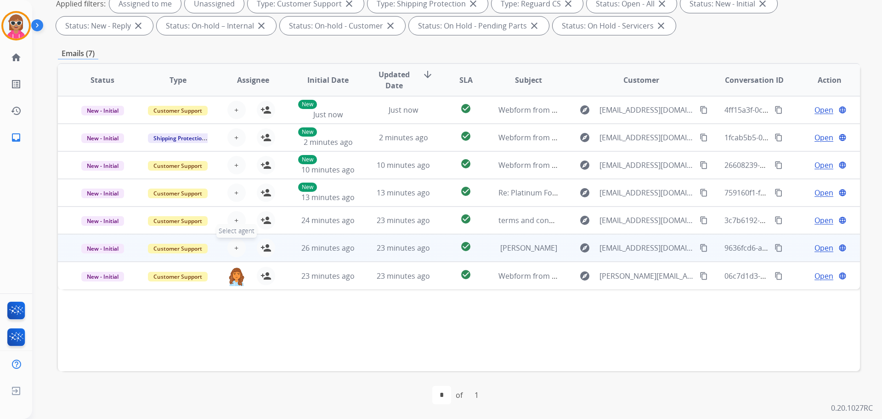
click at [235, 245] on span "+" at bounding box center [236, 247] width 4 height 11
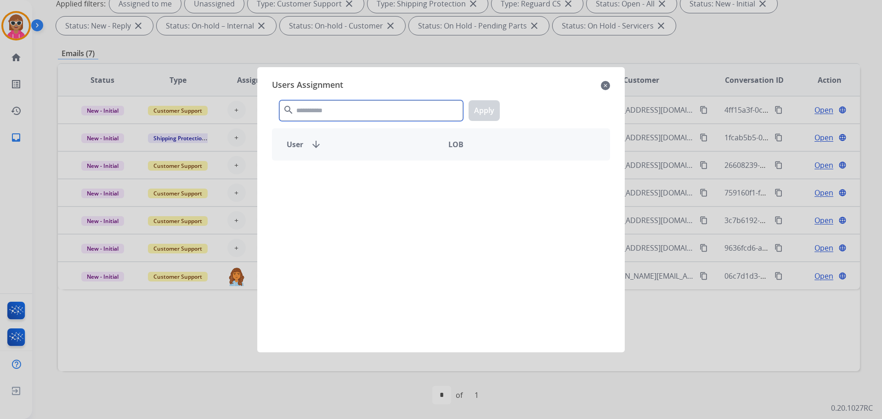
click at [330, 108] on input "text" at bounding box center [371, 110] width 184 height 21
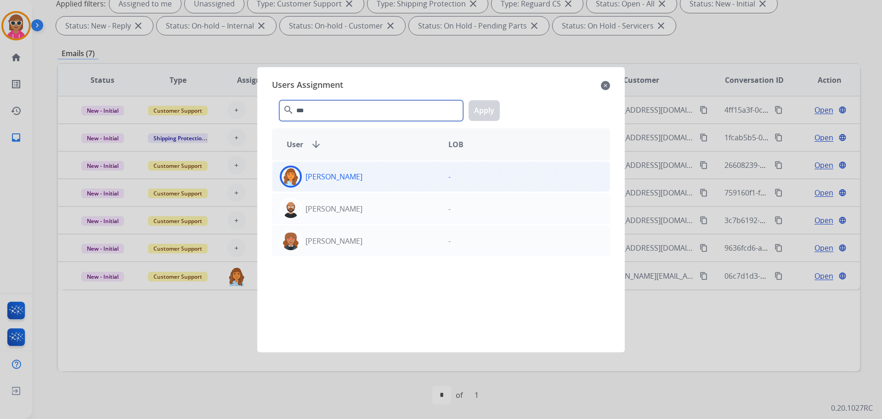
type input "***"
click at [346, 166] on div "[PERSON_NAME]" at bounding box center [357, 176] width 169 height 22
click at [493, 112] on button "Apply" at bounding box center [484, 110] width 31 height 21
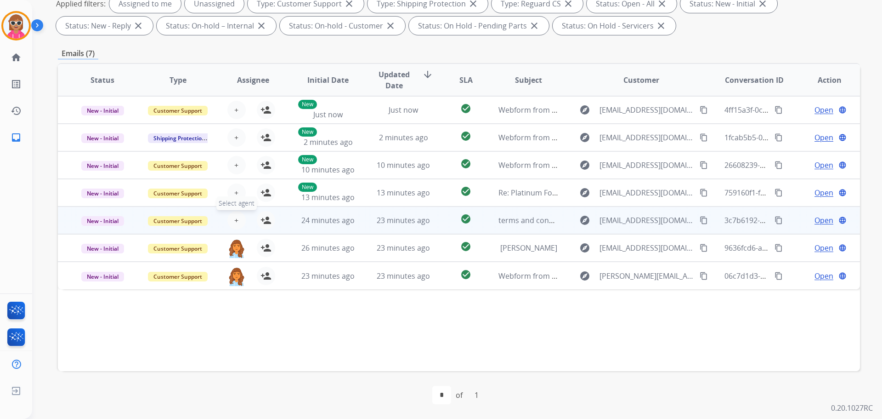
click at [230, 223] on button "+ Select agent" at bounding box center [236, 220] width 18 height 18
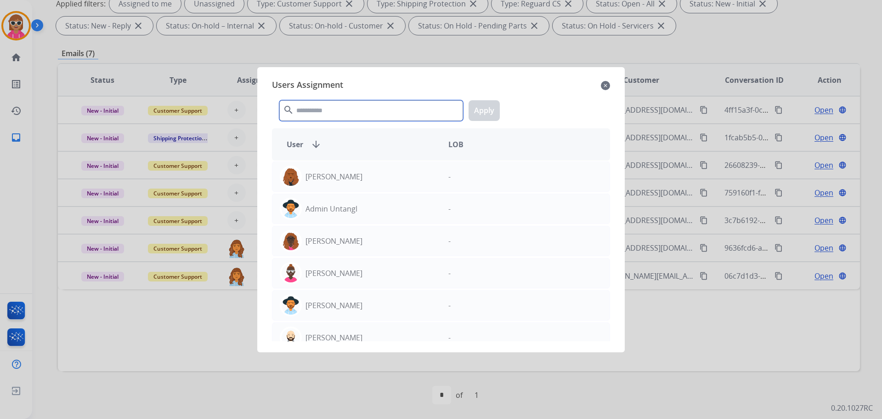
click at [333, 114] on input "text" at bounding box center [371, 110] width 184 height 21
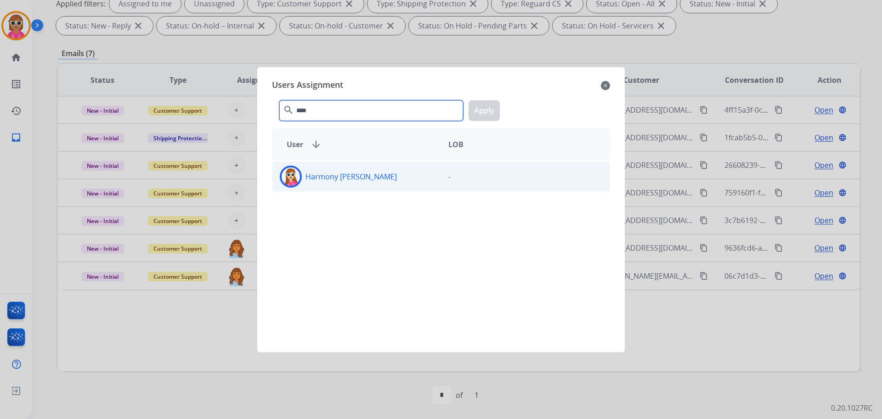
type input "****"
click at [362, 184] on div "Harmony [PERSON_NAME]" at bounding box center [357, 176] width 169 height 22
click at [477, 109] on button "Apply" at bounding box center [484, 110] width 31 height 21
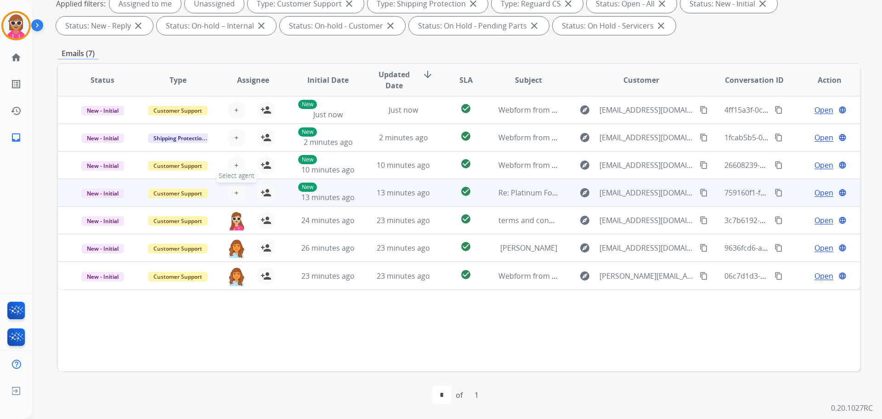
click at [235, 192] on span "+" at bounding box center [236, 192] width 4 height 11
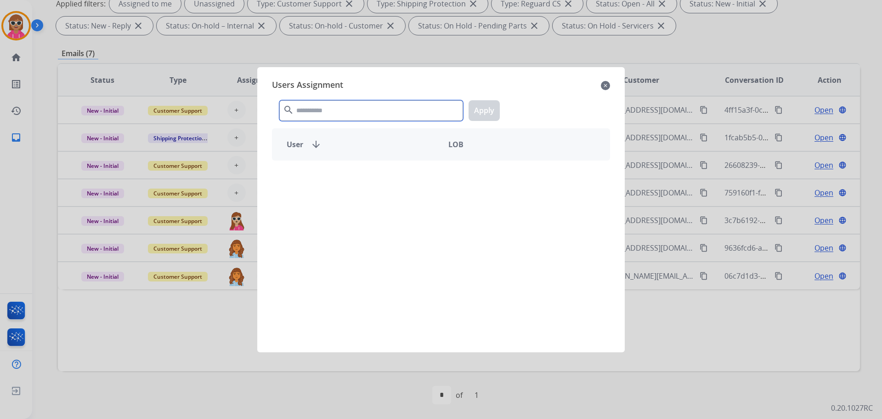
click at [374, 107] on input "text" at bounding box center [371, 110] width 184 height 21
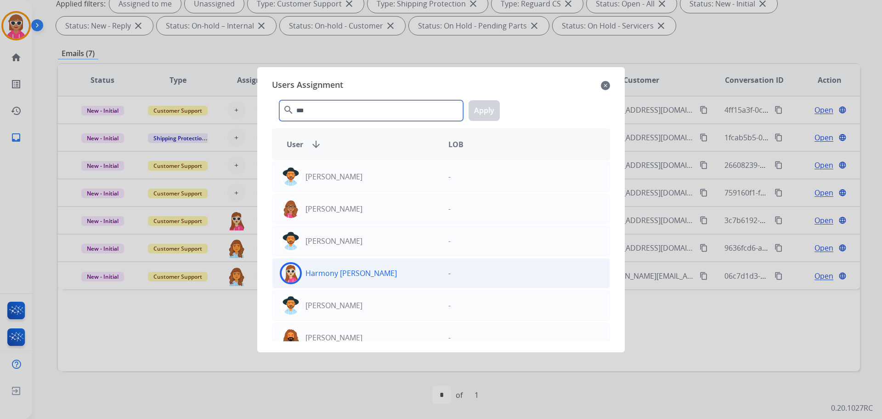
type input "***"
click at [350, 277] on p "Harmony [PERSON_NAME]" at bounding box center [351, 272] width 91 height 11
click at [477, 119] on button "Apply" at bounding box center [484, 110] width 31 height 21
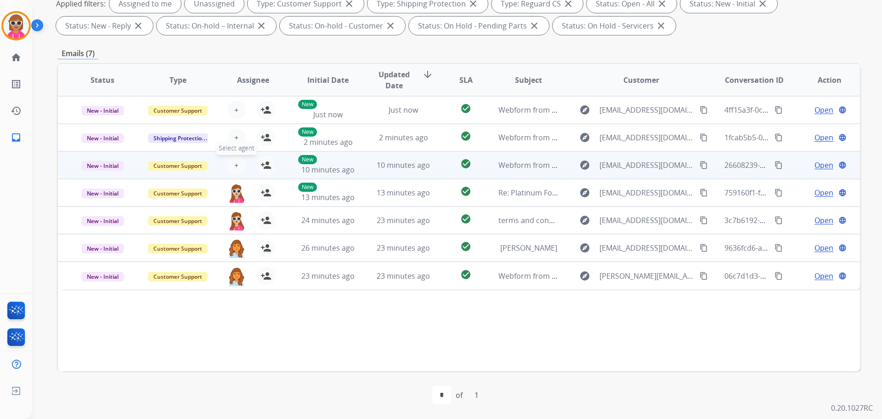
click at [232, 167] on button "+ Select agent" at bounding box center [236, 165] width 18 height 18
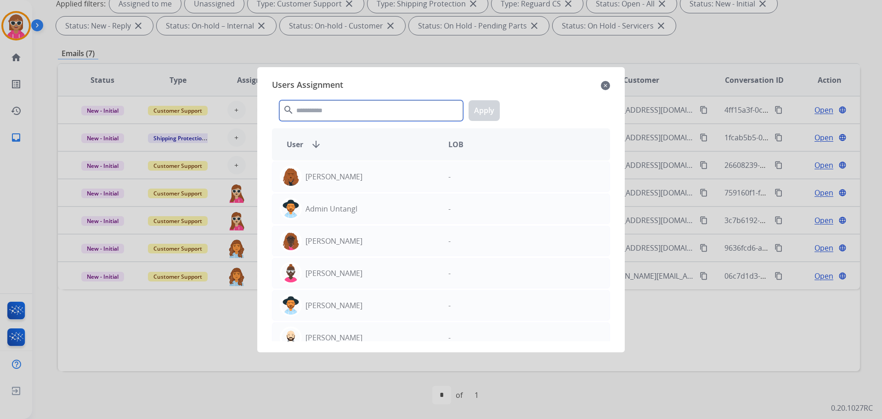
click at [338, 105] on input "text" at bounding box center [371, 110] width 184 height 21
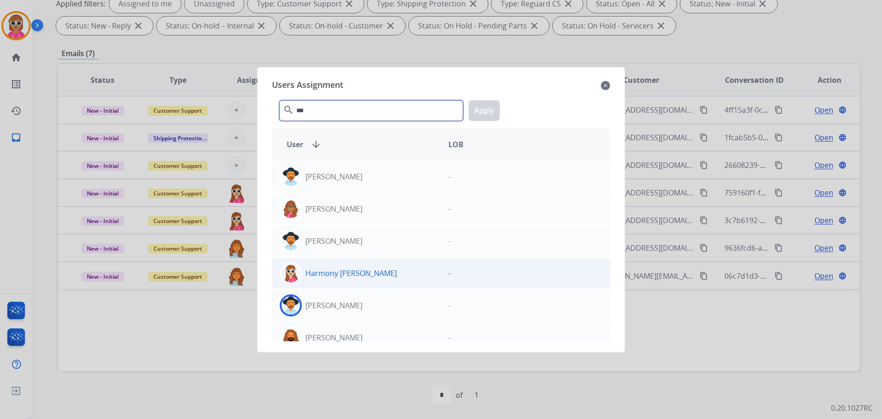
type input "***"
click at [353, 271] on p "Harmony [PERSON_NAME]" at bounding box center [351, 272] width 91 height 11
drag, startPoint x: 488, startPoint y: 104, endPoint x: 481, endPoint y: 105, distance: 6.5
click at [487, 102] on button "Apply" at bounding box center [484, 110] width 31 height 21
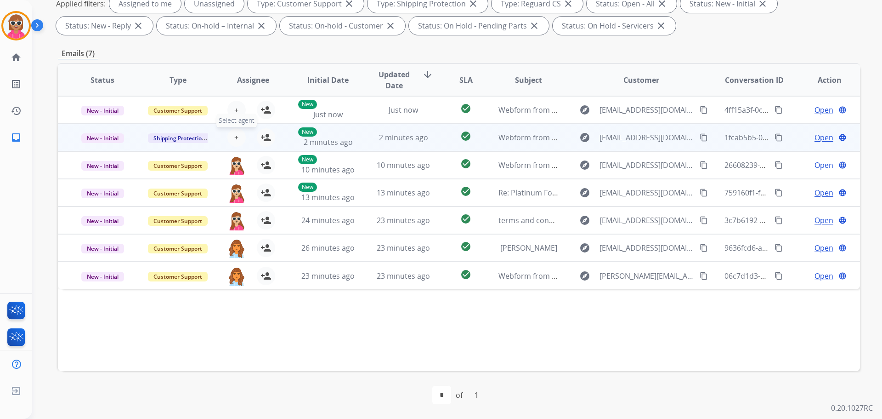
click at [235, 136] on button "+ Select agent" at bounding box center [236, 137] width 18 height 18
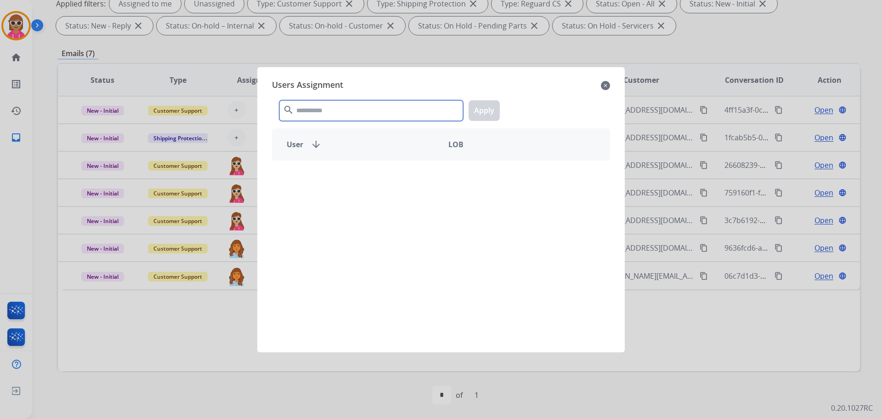
click at [308, 112] on input "text" at bounding box center [371, 110] width 184 height 21
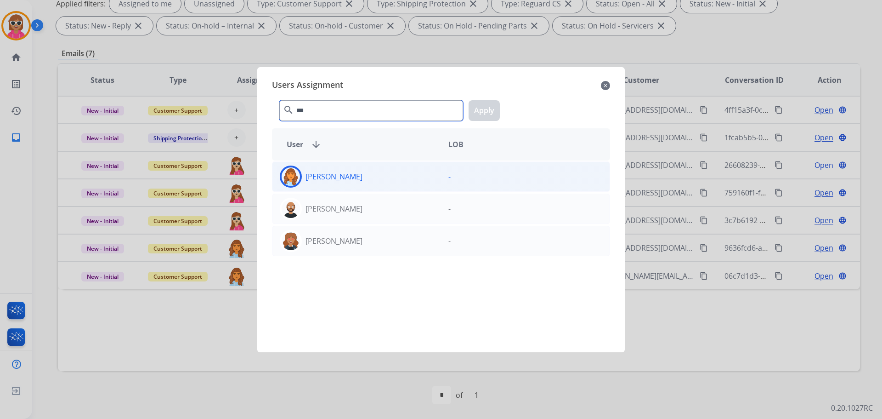
type input "***"
click at [349, 184] on div "[PERSON_NAME]" at bounding box center [357, 176] width 169 height 22
drag, startPoint x: 503, startPoint y: 112, endPoint x: 495, endPoint y: 112, distance: 7.8
click at [499, 113] on div "*** search Apply" at bounding box center [441, 109] width 338 height 32
drag, startPoint x: 494, startPoint y: 111, endPoint x: 481, endPoint y: 115, distance: 13.4
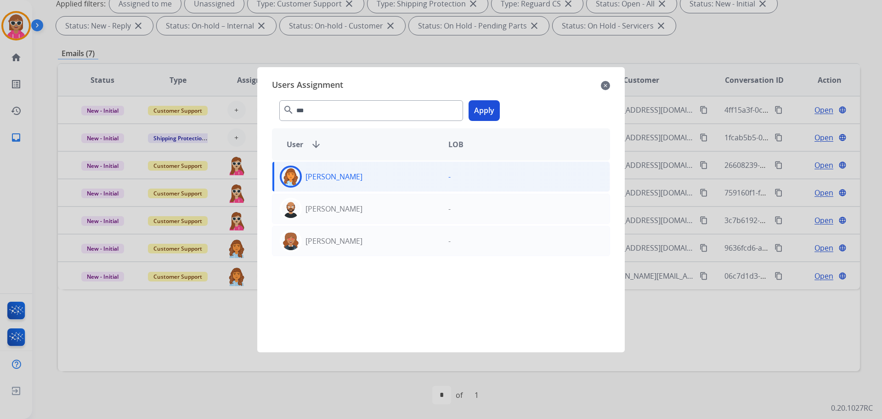
click at [493, 112] on button "Apply" at bounding box center [484, 110] width 31 height 21
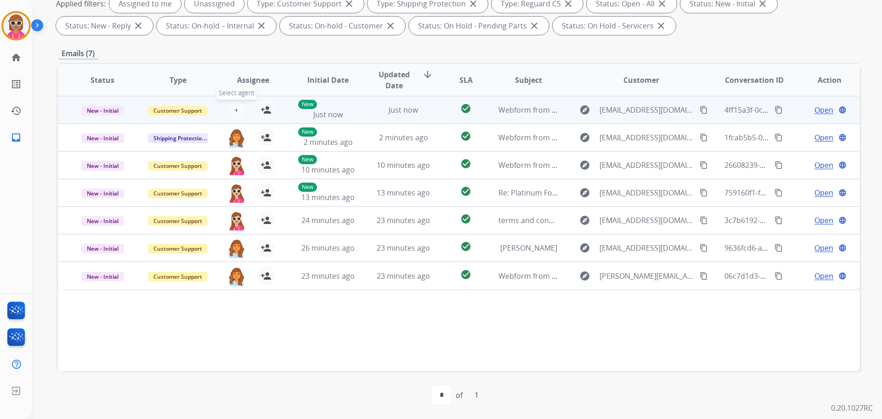
click at [234, 108] on span "+" at bounding box center [236, 109] width 4 height 11
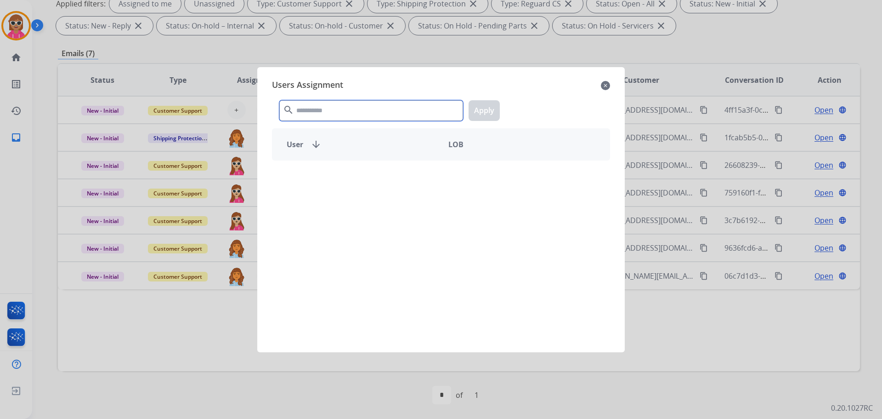
click at [302, 114] on input "text" at bounding box center [371, 110] width 184 height 21
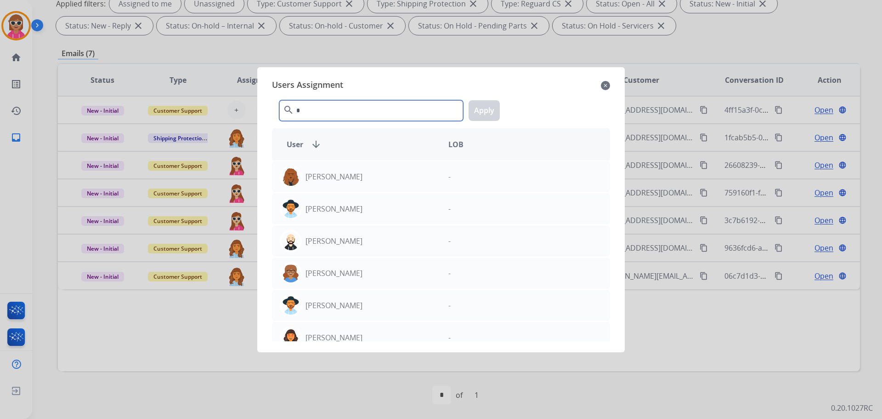
drag, startPoint x: 307, startPoint y: 114, endPoint x: 260, endPoint y: 117, distance: 47.4
click at [260, 117] on div "Users Assignment close * search Apply User arrow_downward LOB [PERSON_NAME] - […" at bounding box center [441, 209] width 368 height 285
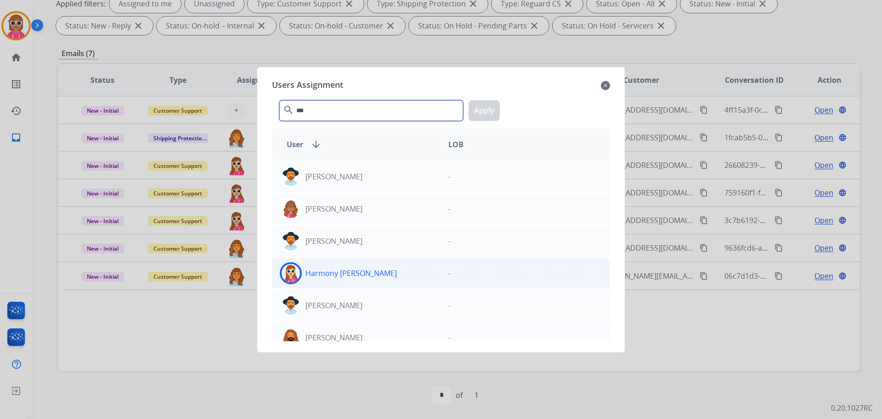
type input "***"
click at [353, 269] on p "Harmony [PERSON_NAME]" at bounding box center [351, 272] width 91 height 11
click at [476, 115] on button "Apply" at bounding box center [484, 110] width 31 height 21
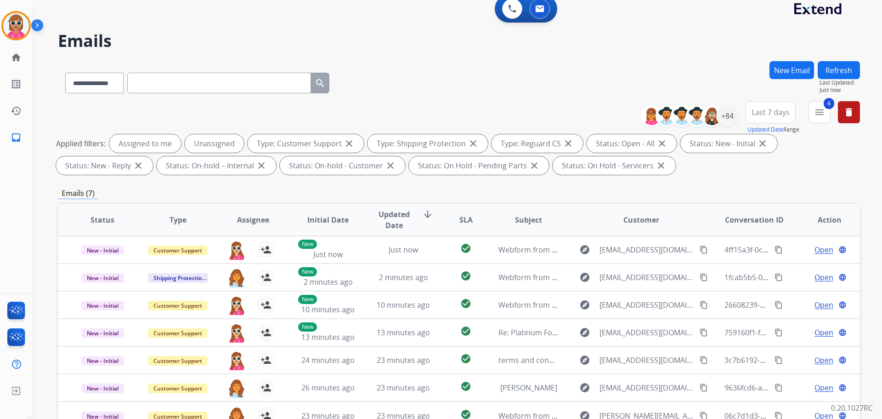
scroll to position [0, 0]
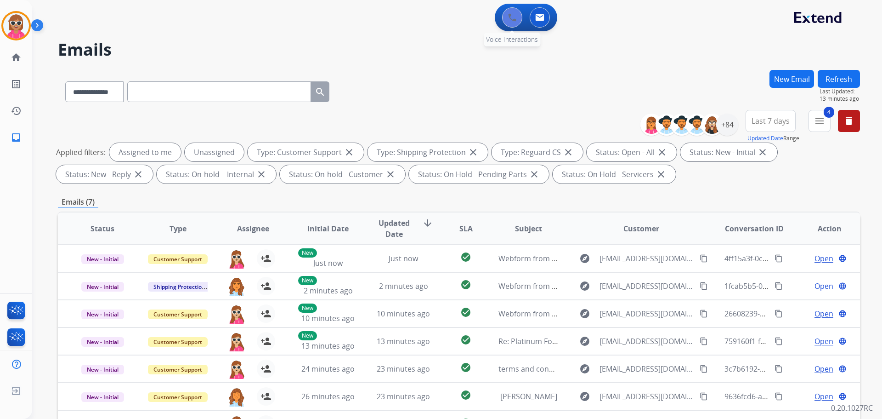
drag, startPoint x: 498, startPoint y: 17, endPoint x: 518, endPoint y: 17, distance: 19.8
click at [501, 17] on div "0 Voice Interactions" at bounding box center [513, 17] width 28 height 20
click at [518, 17] on button at bounding box center [512, 17] width 20 height 20
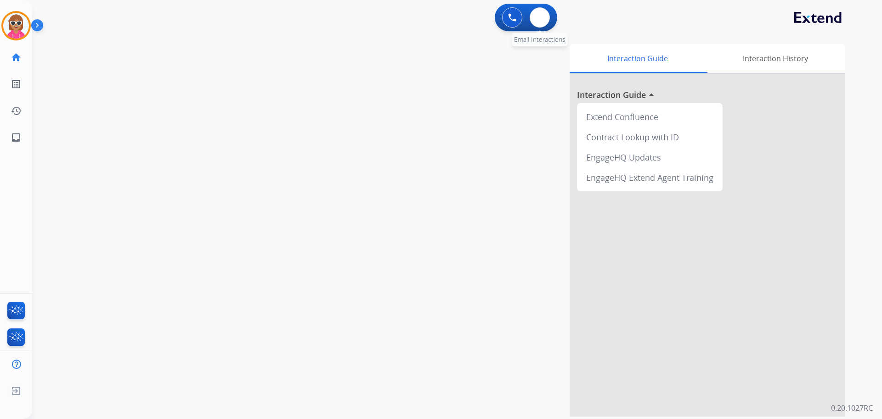
click at [533, 9] on div "0 Email Interactions" at bounding box center [540, 17] width 28 height 20
click at [534, 10] on button at bounding box center [540, 17] width 20 height 20
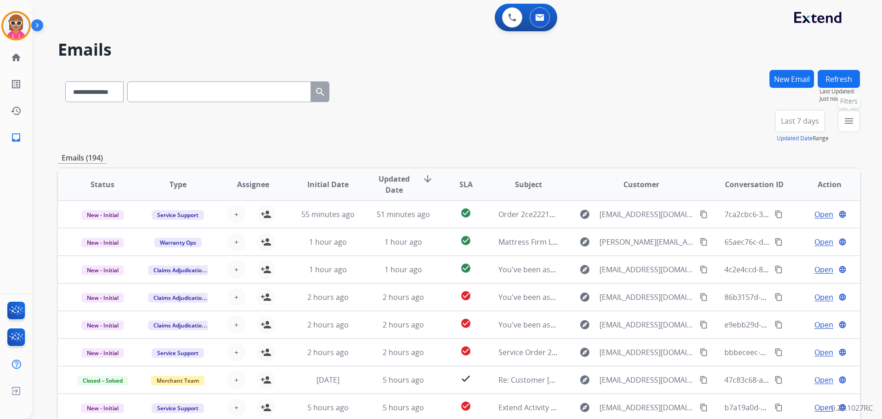
click at [841, 121] on button "menu Filters" at bounding box center [849, 121] width 22 height 22
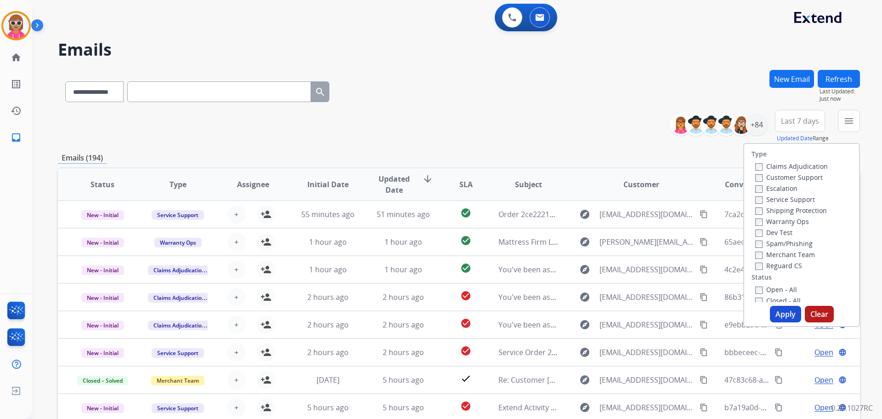
click at [770, 176] on label "Customer Support" at bounding box center [790, 177] width 68 height 9
click at [782, 207] on label "Shipping Protection" at bounding box center [792, 210] width 72 height 9
click at [791, 266] on label "Reguard CS" at bounding box center [779, 265] width 47 height 9
click at [775, 285] on label "Open - All" at bounding box center [777, 289] width 42 height 9
click at [776, 320] on button "Apply" at bounding box center [785, 314] width 31 height 17
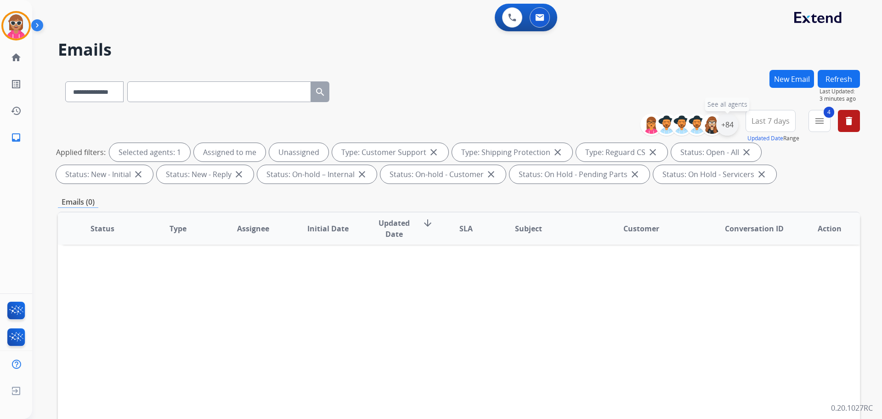
click at [730, 121] on div "+84" at bounding box center [727, 125] width 22 height 22
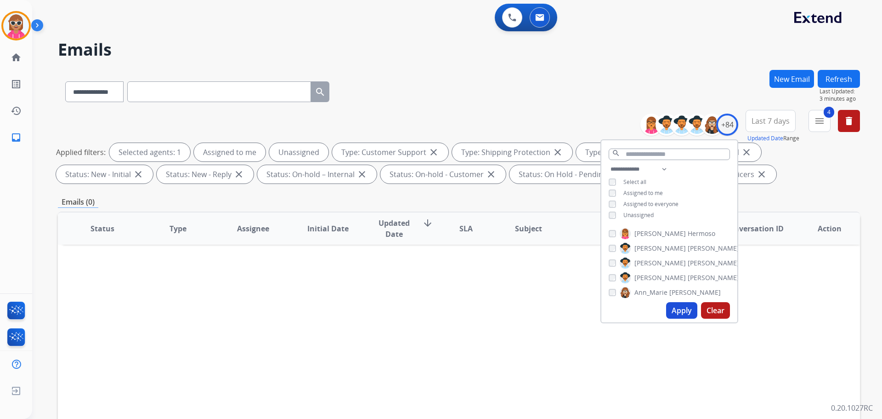
drag, startPoint x: 634, startPoint y: 188, endPoint x: 640, endPoint y: 193, distance: 8.1
click at [633, 188] on div "**********" at bounding box center [670, 193] width 136 height 59
click at [640, 193] on span "Assigned to me" at bounding box center [644, 193] width 40 height 8
click at [672, 309] on button "Apply" at bounding box center [681, 310] width 31 height 17
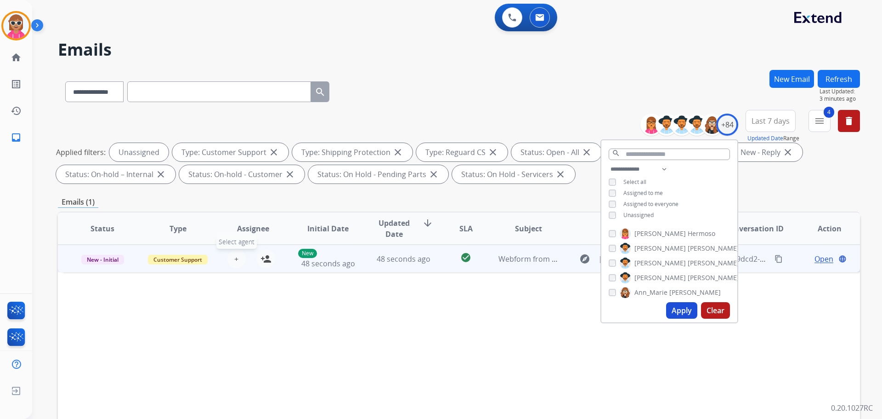
click at [237, 261] on span "+" at bounding box center [236, 258] width 4 height 11
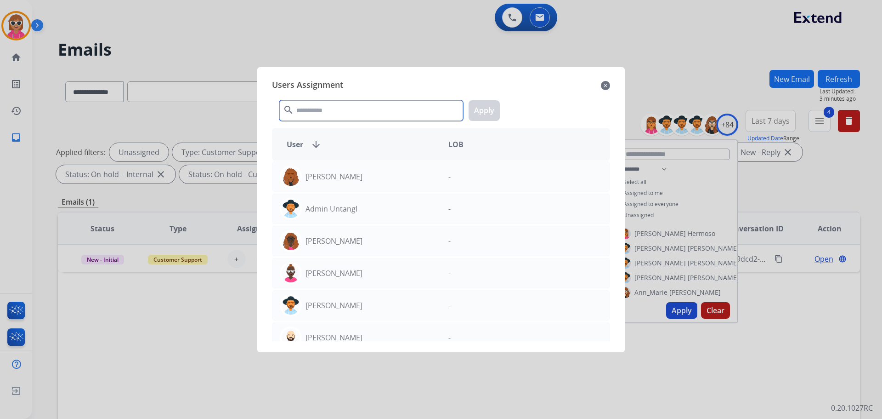
click at [337, 110] on input "text" at bounding box center [371, 110] width 184 height 21
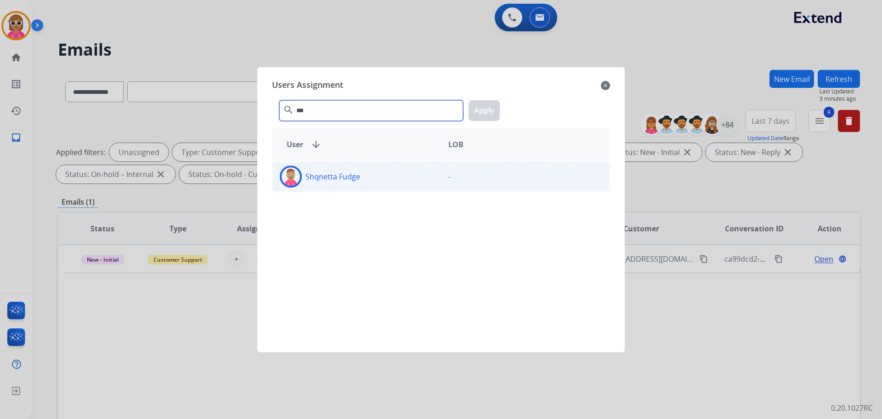
type input "***"
drag, startPoint x: 359, startPoint y: 182, endPoint x: 373, endPoint y: 175, distance: 14.8
click at [360, 181] on div "Shqnetta Fudge" at bounding box center [357, 176] width 169 height 22
click at [473, 115] on button "Apply" at bounding box center [484, 110] width 31 height 21
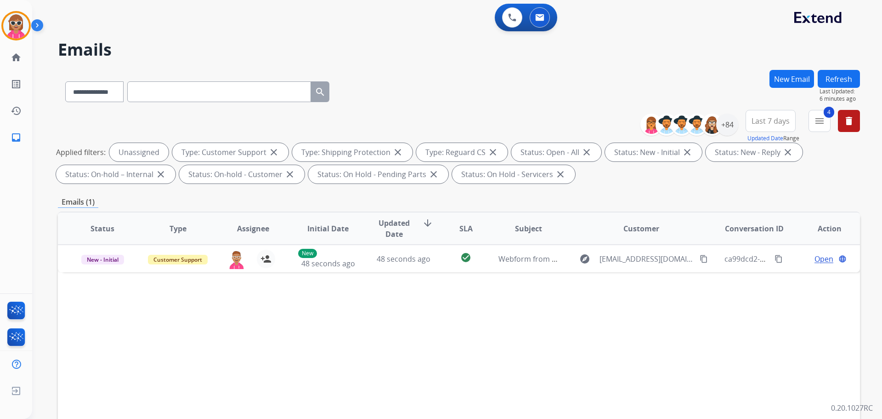
click at [842, 75] on button "Refresh" at bounding box center [839, 79] width 42 height 18
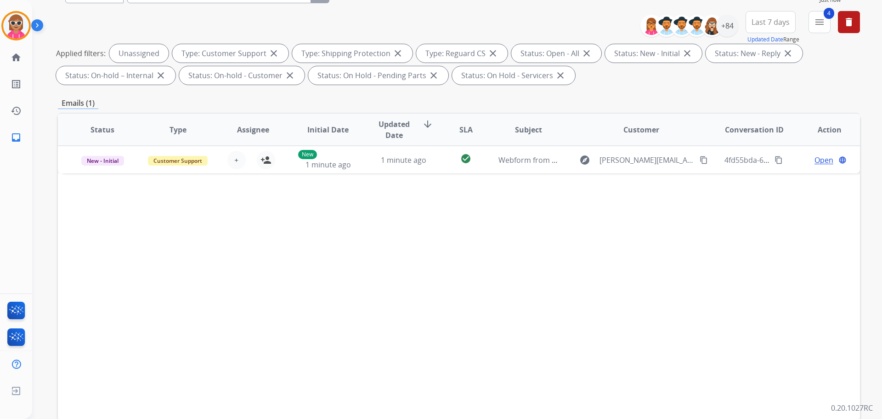
scroll to position [138, 0]
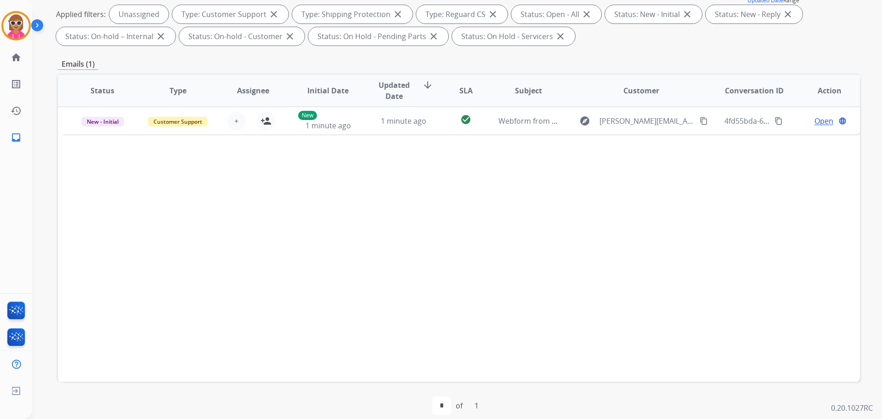
click at [238, 284] on div "Status Type Assignee Initial Date Updated Date arrow_downward SLA Subject Custo…" at bounding box center [459, 228] width 802 height 308
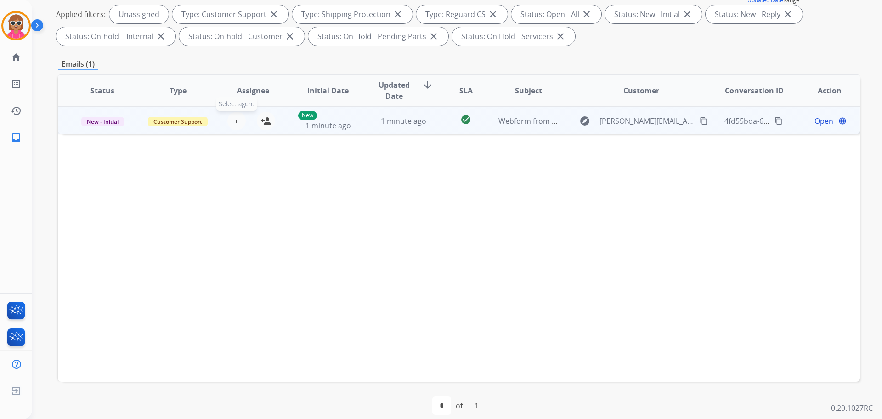
click at [241, 118] on button "+ Select agent" at bounding box center [236, 121] width 18 height 18
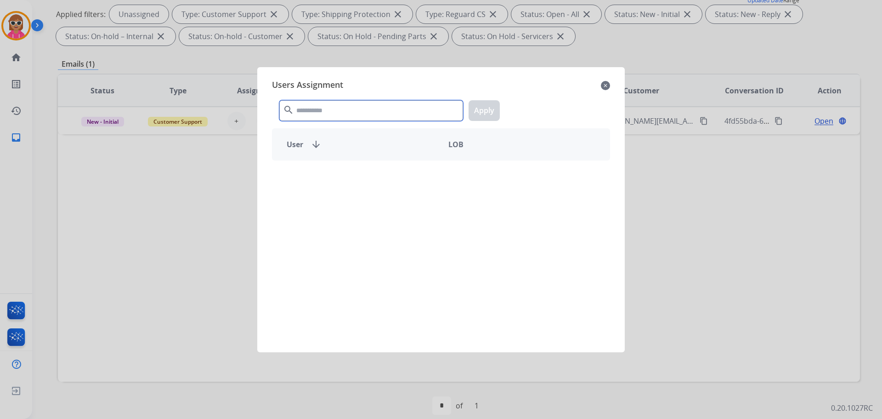
click at [313, 114] on input "text" at bounding box center [371, 110] width 184 height 21
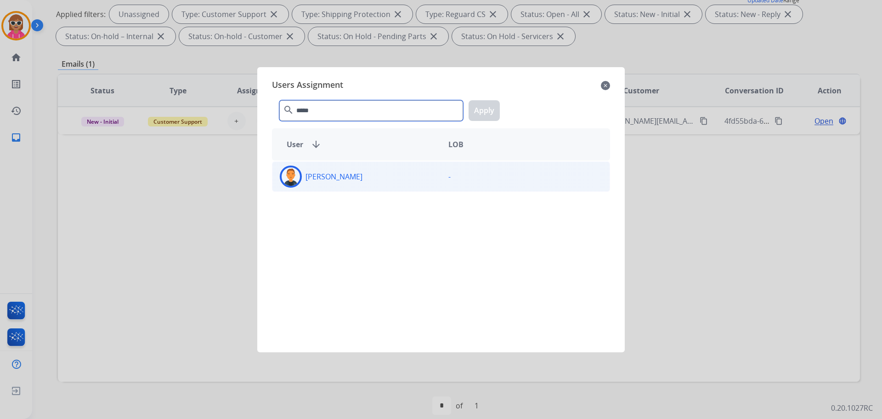
type input "*****"
drag, startPoint x: 352, startPoint y: 166, endPoint x: 358, endPoint y: 162, distance: 8.0
click at [351, 161] on div "[PERSON_NAME] -" at bounding box center [441, 176] width 338 height 30
drag, startPoint x: 477, startPoint y: 116, endPoint x: 471, endPoint y: 117, distance: 6.5
click at [475, 117] on button "Apply" at bounding box center [484, 110] width 31 height 21
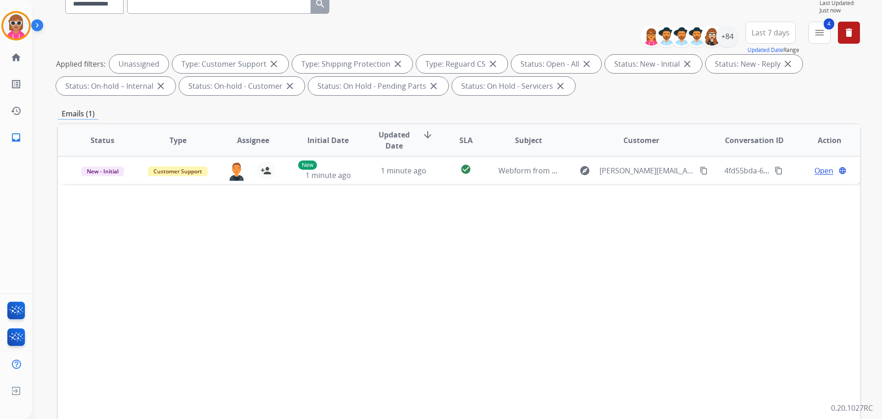
scroll to position [0, 0]
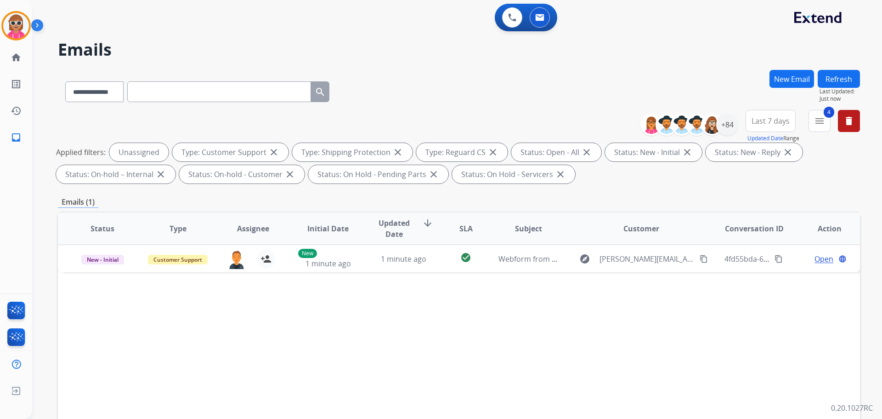
drag, startPoint x: 839, startPoint y: 75, endPoint x: 801, endPoint y: 75, distance: 38.1
click at [839, 75] on button "Refresh" at bounding box center [839, 79] width 42 height 18
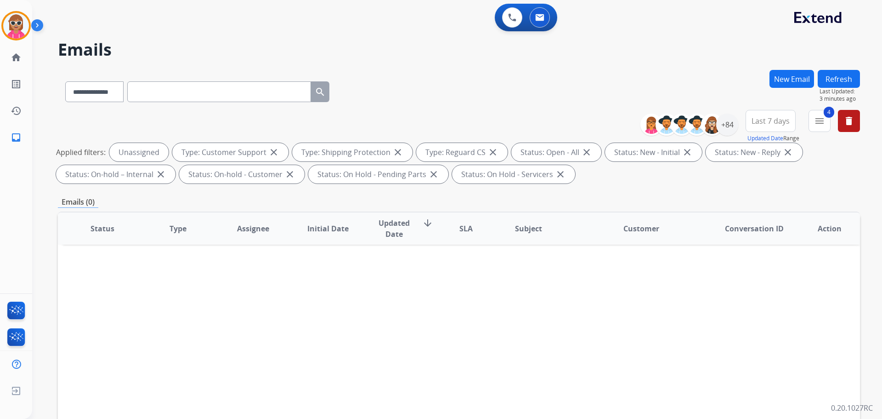
click at [840, 81] on button "Refresh" at bounding box center [839, 79] width 42 height 18
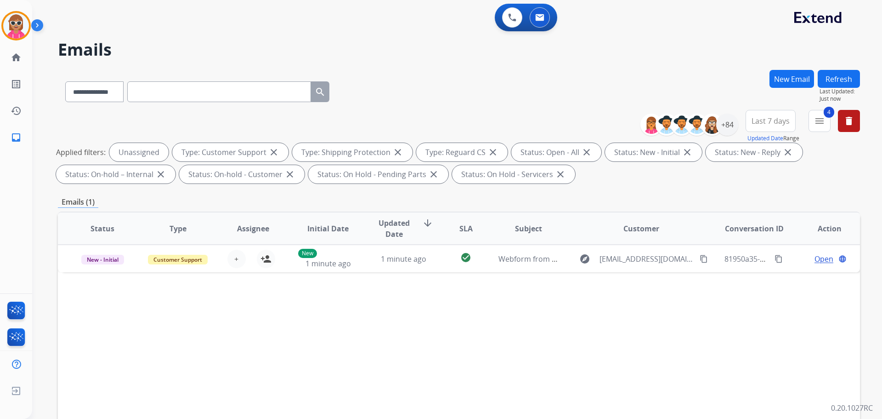
drag, startPoint x: 737, startPoint y: 118, endPoint x: 731, endPoint y: 122, distance: 6.6
click at [737, 119] on div "+84" at bounding box center [693, 125] width 91 height 22
click at [731, 122] on div "+84" at bounding box center [727, 125] width 22 height 22
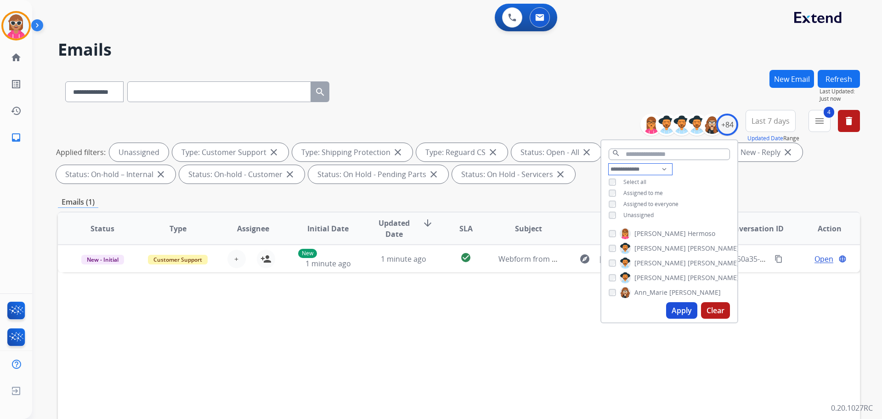
click at [646, 173] on select "**********" at bounding box center [640, 169] width 63 height 11
select select "**********"
click at [609, 164] on select "**********" at bounding box center [640, 169] width 63 height 11
click at [711, 186] on div "**********" at bounding box center [670, 188] width 136 height 48
drag, startPoint x: 647, startPoint y: 203, endPoint x: 651, endPoint y: 222, distance: 18.7
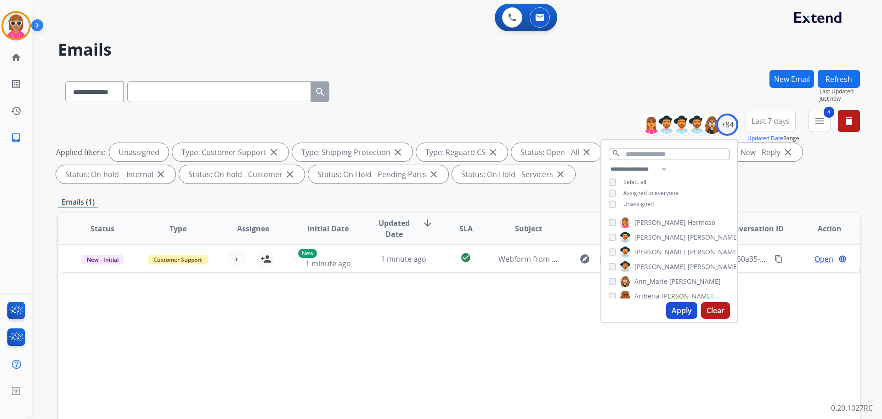
click at [646, 204] on span "Unassigned" at bounding box center [639, 204] width 30 height 8
click at [652, 223] on label "[PERSON_NAME]" at bounding box center [679, 222] width 119 height 11
click at [655, 236] on span "[PERSON_NAME]" at bounding box center [660, 237] width 51 height 9
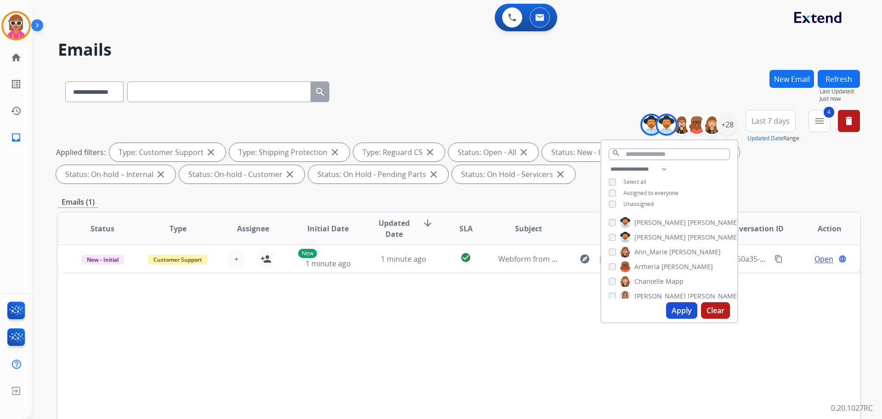
drag, startPoint x: 660, startPoint y: 249, endPoint x: 665, endPoint y: 275, distance: 26.2
click at [660, 250] on span "Ann_Marie" at bounding box center [651, 251] width 33 height 9
click at [667, 270] on span "[PERSON_NAME]" at bounding box center [687, 266] width 51 height 9
drag, startPoint x: 668, startPoint y: 280, endPoint x: 666, endPoint y: 287, distance: 6.7
click at [667, 280] on span "Mapp" at bounding box center [675, 281] width 18 height 9
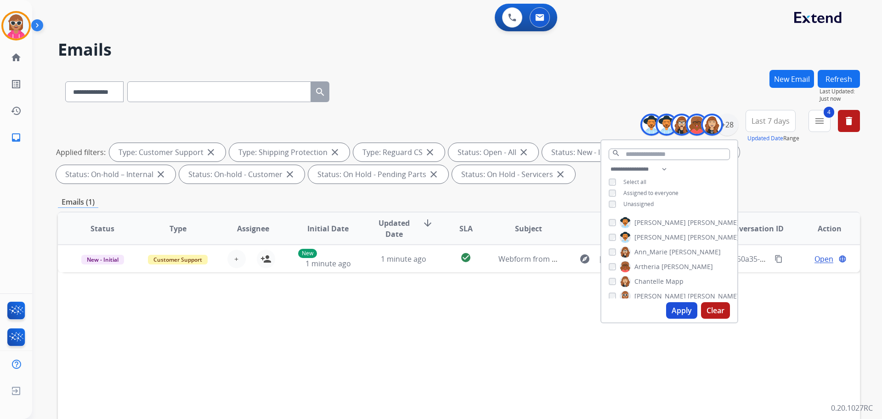
click at [688, 295] on span "[PERSON_NAME]" at bounding box center [713, 295] width 51 height 9
drag, startPoint x: 650, startPoint y: 217, endPoint x: 656, endPoint y: 237, distance: 20.6
click at [650, 216] on span "[PERSON_NAME]" at bounding box center [660, 218] width 51 height 9
click at [656, 237] on label "[PERSON_NAME]" at bounding box center [672, 232] width 104 height 11
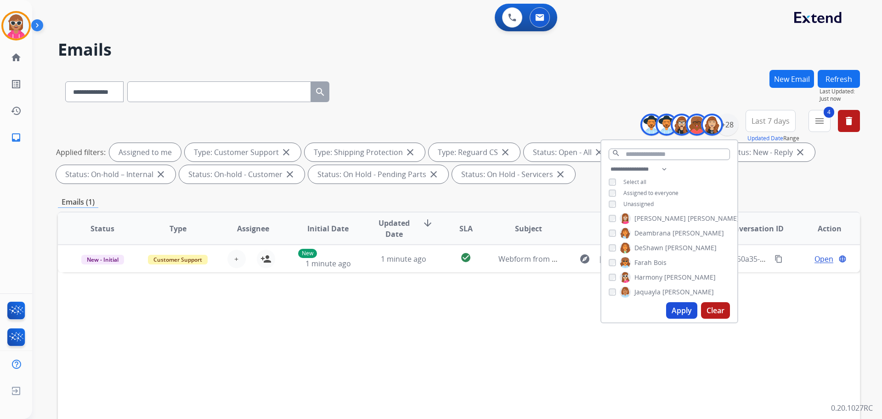
click at [654, 246] on span "DeShawn" at bounding box center [649, 247] width 29 height 9
drag, startPoint x: 654, startPoint y: 260, endPoint x: 653, endPoint y: 272, distance: 11.6
click at [654, 261] on span "Bois" at bounding box center [660, 262] width 13 height 9
click at [653, 277] on span "Harmony" at bounding box center [649, 277] width 28 height 9
click at [651, 288] on span "Jaquayla" at bounding box center [648, 291] width 26 height 9
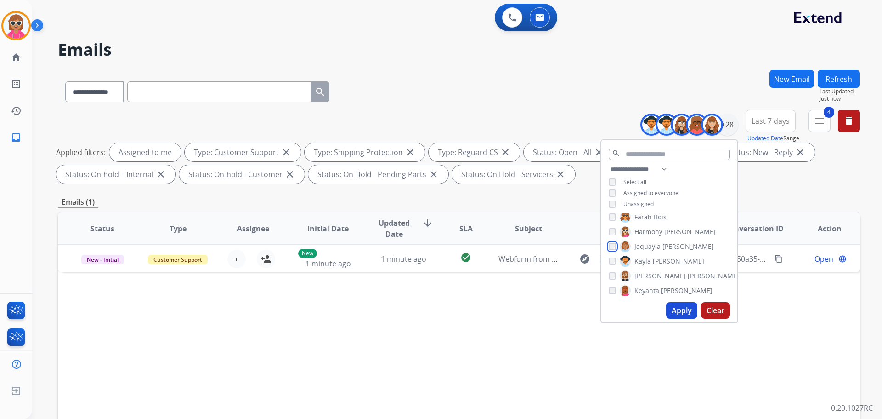
scroll to position [138, 0]
click at [657, 259] on span "[PERSON_NAME]" at bounding box center [678, 260] width 51 height 9
click at [688, 276] on span "[PERSON_NAME]" at bounding box center [713, 275] width 51 height 9
click at [653, 284] on label "[PERSON_NAME]" at bounding box center [666, 289] width 93 height 11
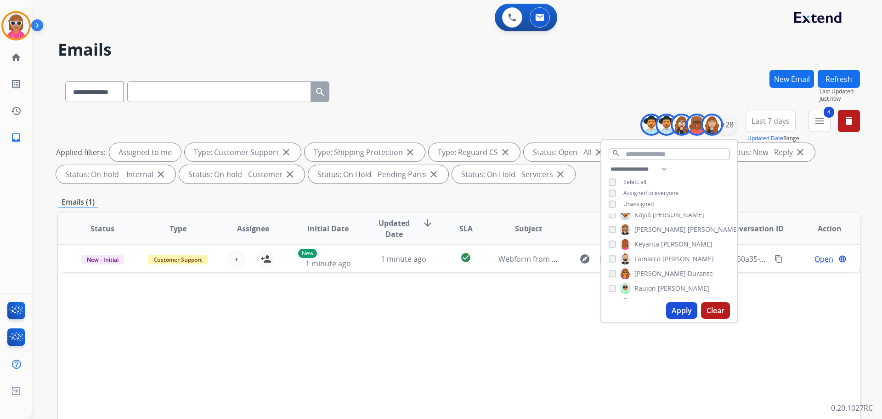
click at [653, 252] on div "[PERSON_NAME] [PERSON_NAME] [PERSON_NAME] [PERSON_NAME] [PERSON_NAME] [PERSON_N…" at bounding box center [670, 255] width 136 height 85
click at [653, 256] on span "Lamarco" at bounding box center [648, 258] width 26 height 9
click at [688, 273] on span "Durante" at bounding box center [700, 273] width 25 height 9
drag, startPoint x: 656, startPoint y: 285, endPoint x: 658, endPoint y: 278, distance: 7.6
click at [655, 285] on label "[PERSON_NAME]" at bounding box center [665, 288] width 90 height 11
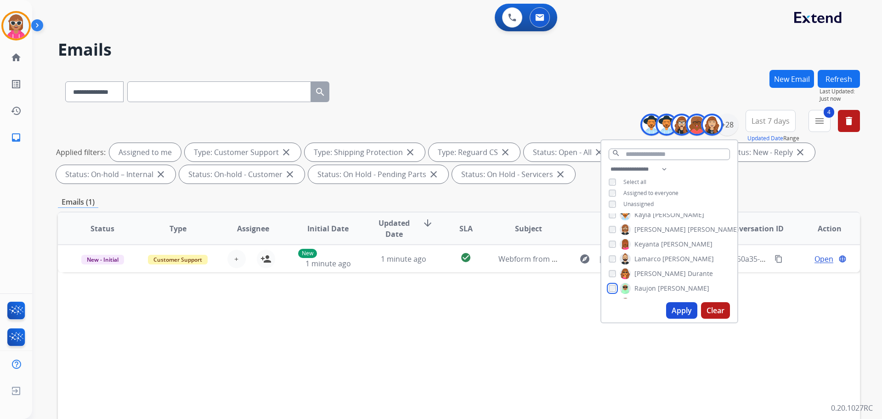
scroll to position [230, 0]
click at [688, 256] on span "[PERSON_NAME]" at bounding box center [713, 256] width 51 height 9
drag, startPoint x: 659, startPoint y: 269, endPoint x: 658, endPoint y: 285, distance: 16.1
click at [659, 270] on label "[PERSON_NAME]" at bounding box center [664, 271] width 88 height 11
click at [658, 286] on span "Shqnetta" at bounding box center [649, 286] width 28 height 9
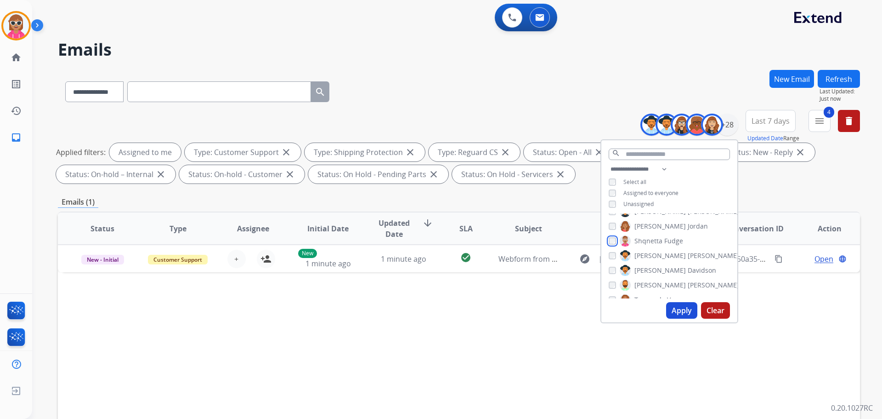
scroll to position [276, 0]
click at [653, 254] on span "[PERSON_NAME]" at bounding box center [660, 254] width 51 height 9
click at [655, 272] on span "[PERSON_NAME]" at bounding box center [660, 269] width 51 height 9
drag, startPoint x: 653, startPoint y: 287, endPoint x: 651, endPoint y: 296, distance: 9.9
click at [688, 287] on span "[PERSON_NAME]" at bounding box center [713, 284] width 51 height 9
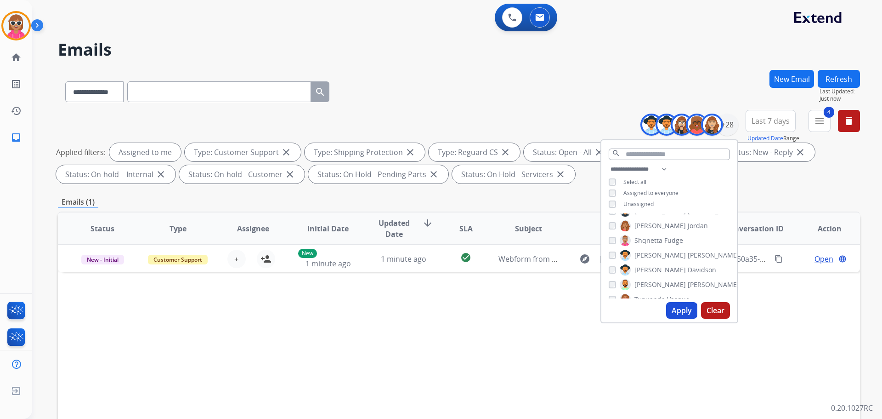
click at [650, 297] on div "[PERSON_NAME] [PERSON_NAME] [PERSON_NAME] [PERSON_NAME] [PERSON_NAME] [PERSON_N…" at bounding box center [670, 255] width 136 height 85
click at [656, 245] on span "Tyquanda" at bounding box center [650, 242] width 31 height 9
click at [654, 260] on span "King" at bounding box center [660, 256] width 14 height 9
drag, startPoint x: 653, startPoint y: 269, endPoint x: 655, endPoint y: 286, distance: 17.2
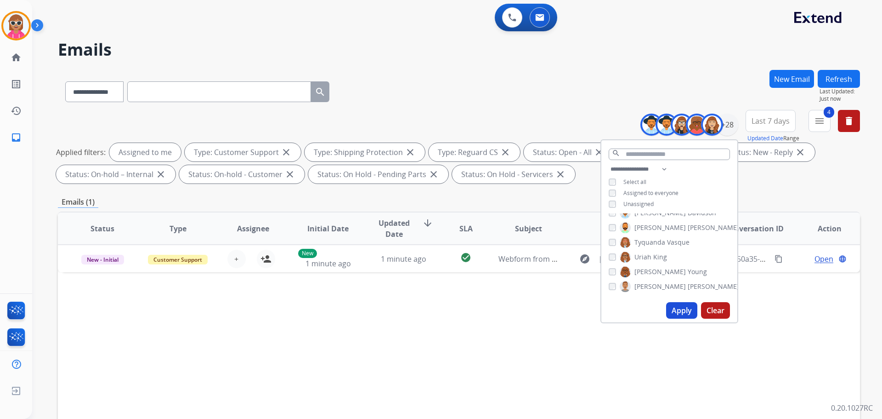
click at [653, 271] on span "[PERSON_NAME]" at bounding box center [660, 271] width 51 height 9
drag, startPoint x: 655, startPoint y: 287, endPoint x: 664, endPoint y: 306, distance: 20.2
click at [655, 288] on span "[PERSON_NAME]" at bounding box center [660, 286] width 51 height 9
click at [693, 313] on button "Apply" at bounding box center [681, 310] width 31 height 17
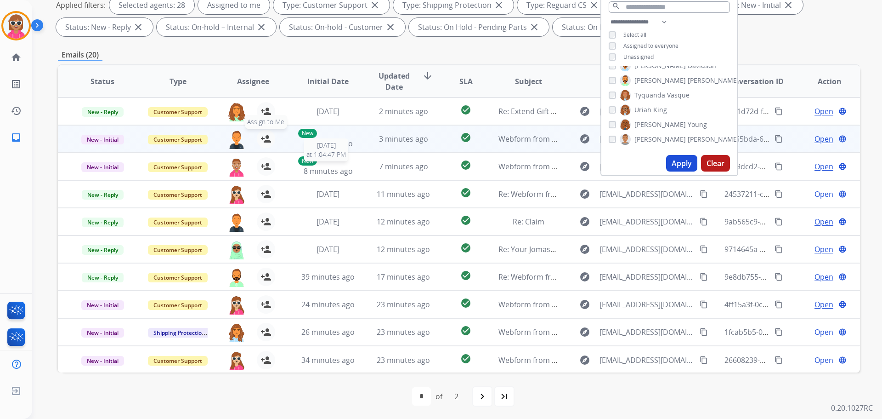
scroll to position [148, 0]
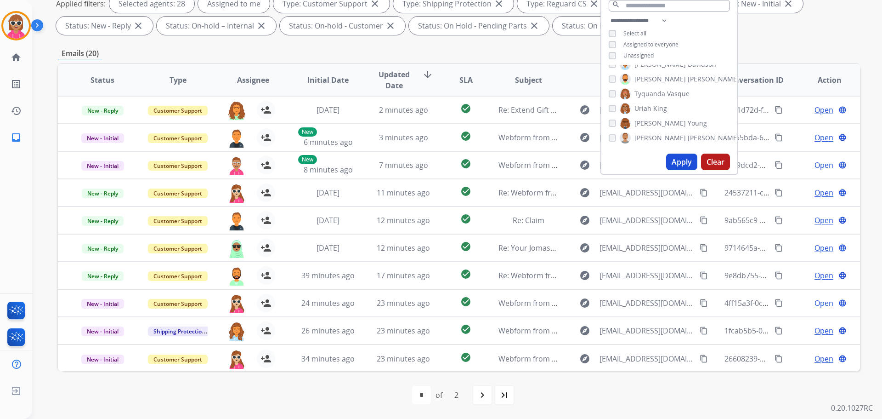
click at [245, 84] on span "Assignee" at bounding box center [253, 79] width 32 height 11
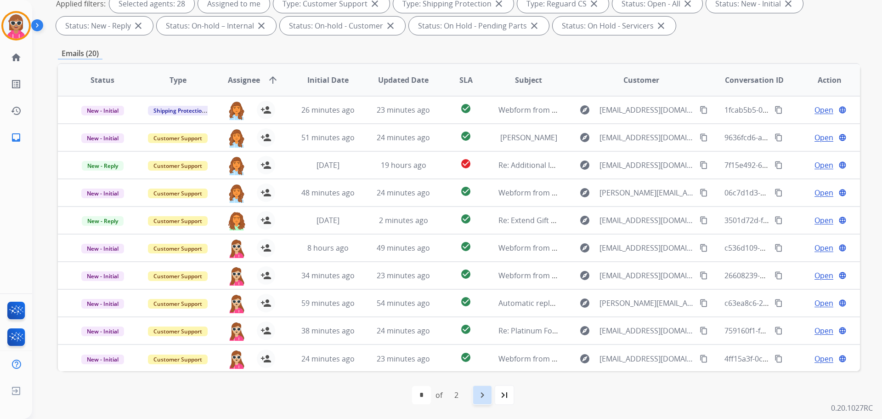
drag, startPoint x: 471, startPoint y: 395, endPoint x: 477, endPoint y: 395, distance: 6.0
click at [472, 395] on div "first_page navigate_before * * of 2 navigate_next last_page" at bounding box center [459, 395] width 802 height 18
click at [477, 395] on mat-icon "navigate_next" at bounding box center [482, 394] width 11 height 11
select select "*"
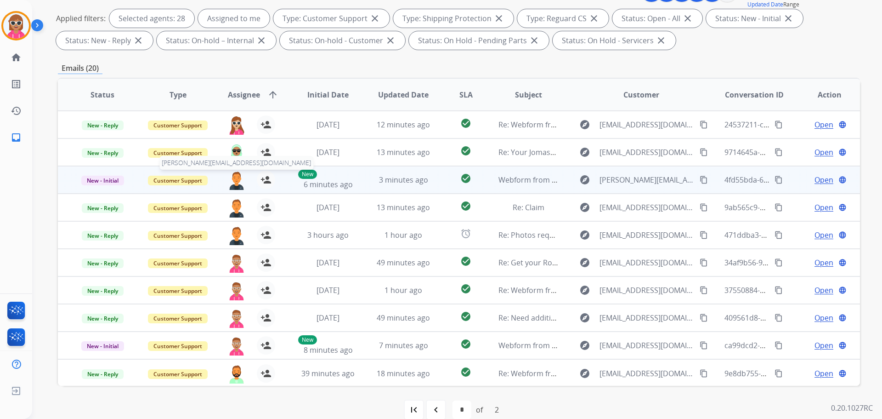
scroll to position [138, 0]
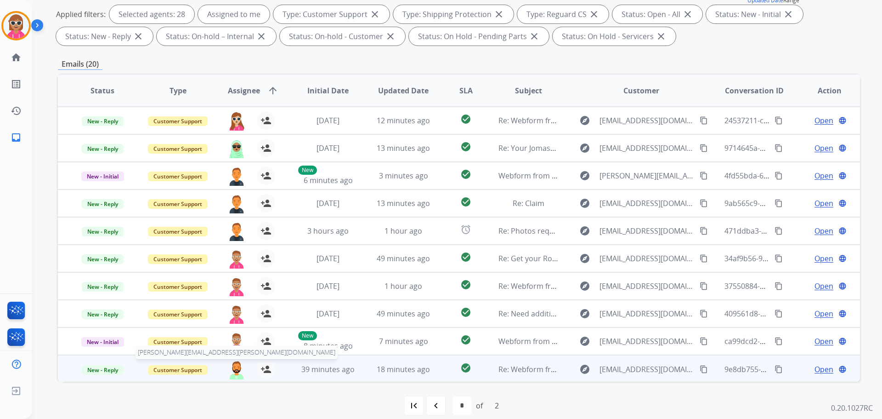
click at [236, 370] on img at bounding box center [236, 369] width 18 height 19
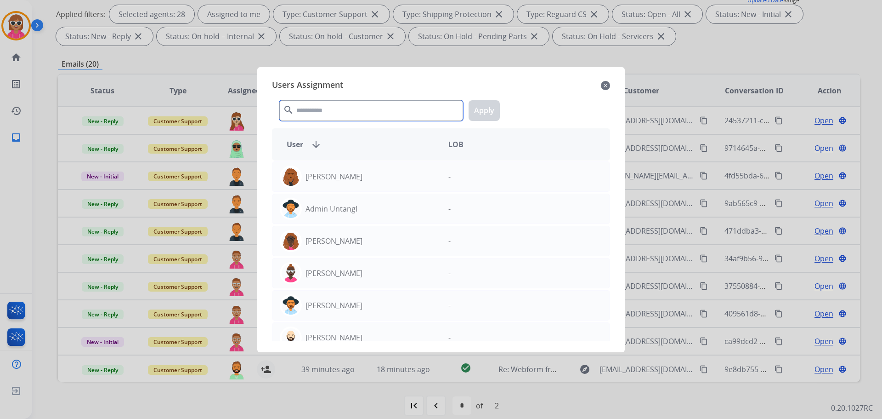
click at [338, 113] on input "text" at bounding box center [371, 110] width 184 height 21
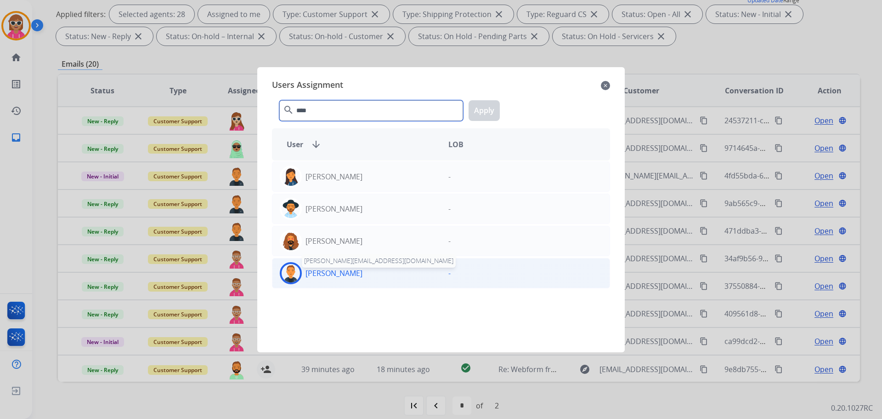
type input "****"
click at [333, 274] on p "[PERSON_NAME]" at bounding box center [334, 272] width 57 height 11
click at [492, 102] on button "Apply" at bounding box center [484, 110] width 31 height 21
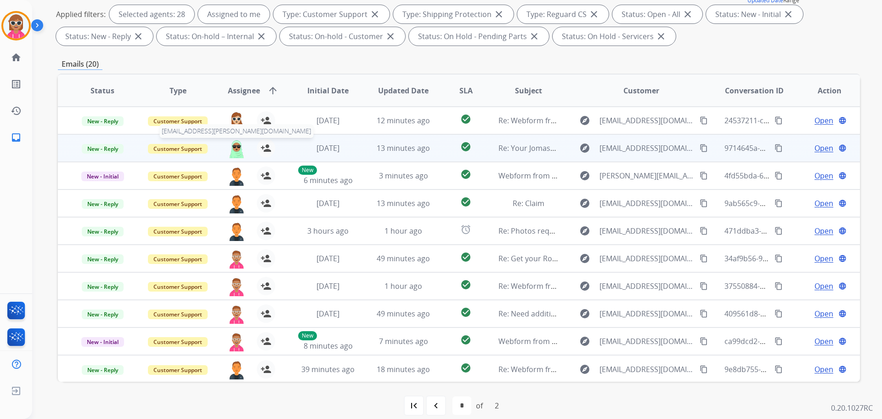
click at [232, 145] on img at bounding box center [236, 148] width 18 height 19
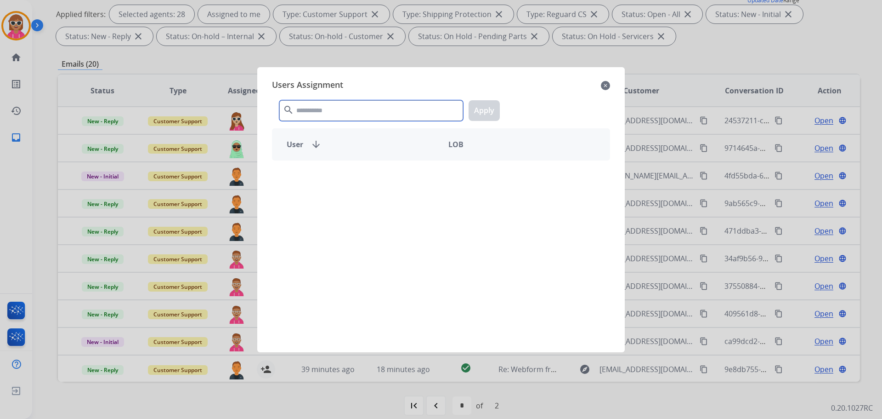
click at [323, 110] on input "text" at bounding box center [371, 110] width 184 height 21
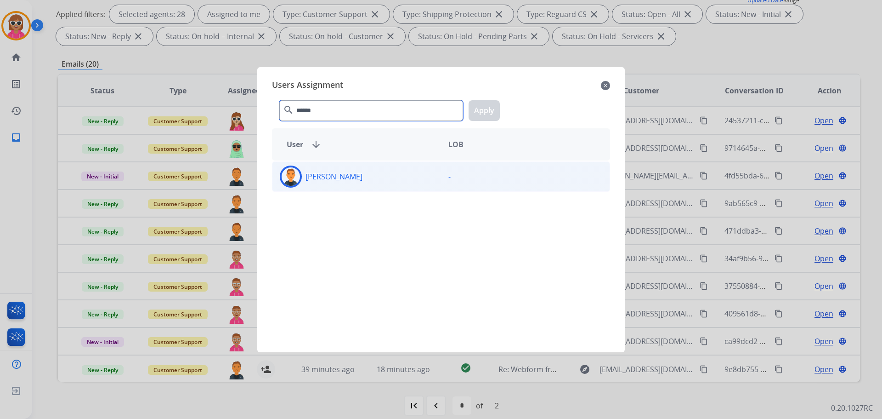
type input "******"
click at [355, 165] on div "[PERSON_NAME] -" at bounding box center [441, 176] width 338 height 30
click at [488, 107] on button "Apply" at bounding box center [484, 110] width 31 height 21
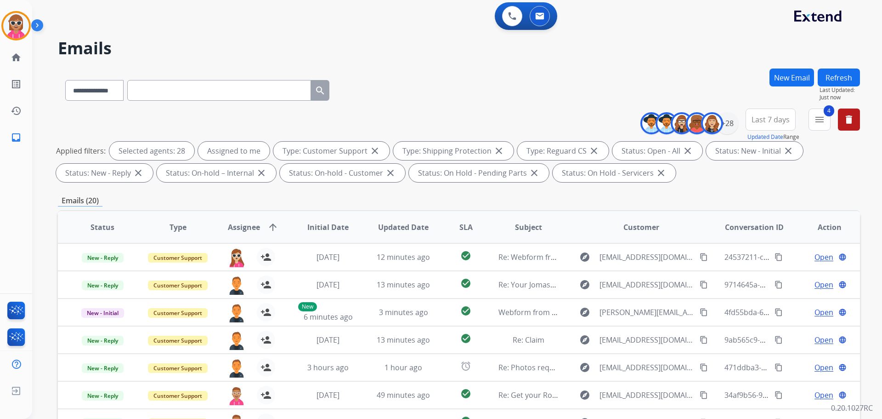
scroll to position [0, 0]
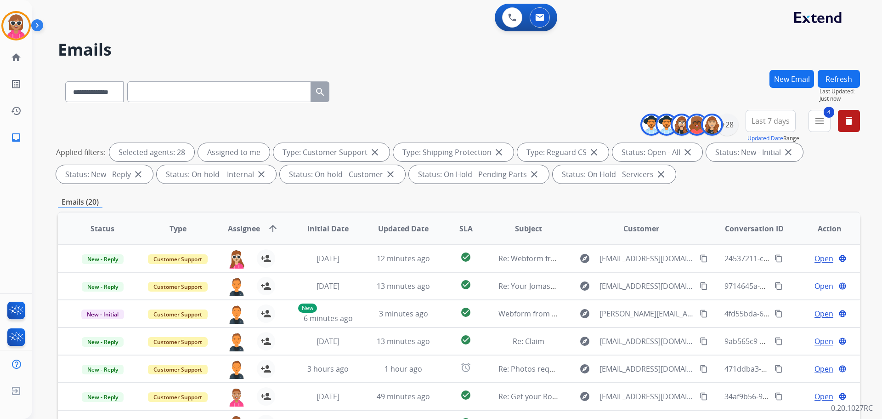
click at [830, 76] on button "Refresh" at bounding box center [839, 79] width 42 height 18
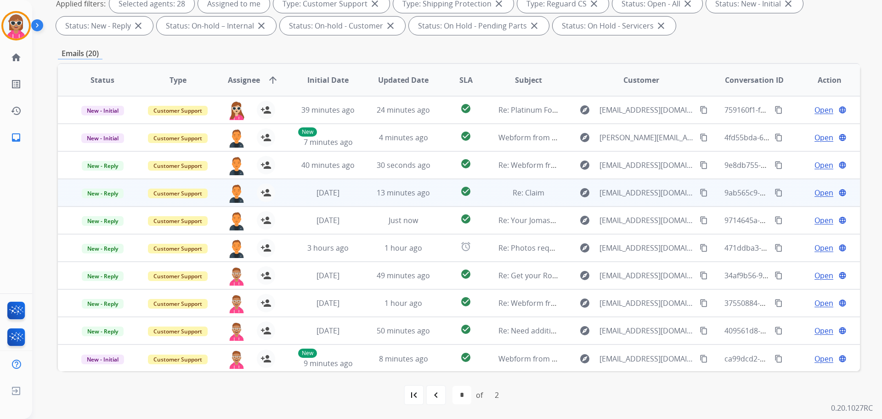
scroll to position [1, 0]
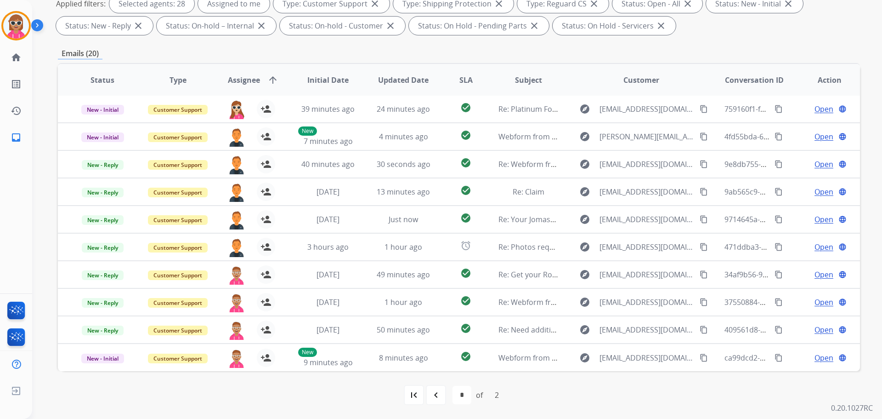
click at [431, 400] on mat-icon "navigate_before" at bounding box center [436, 394] width 11 height 11
select select "*"
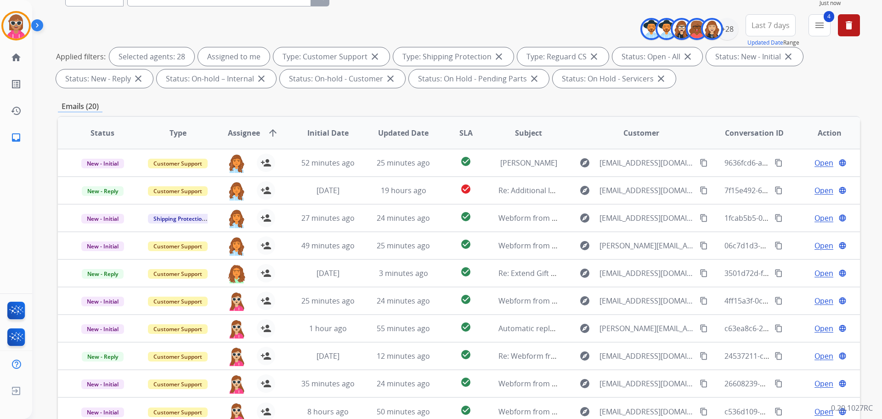
scroll to position [57, 0]
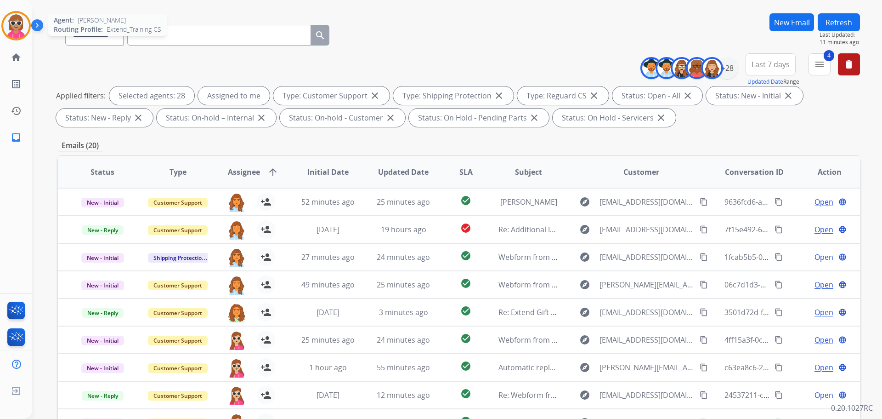
click at [3, 23] on img at bounding box center [16, 26] width 26 height 26
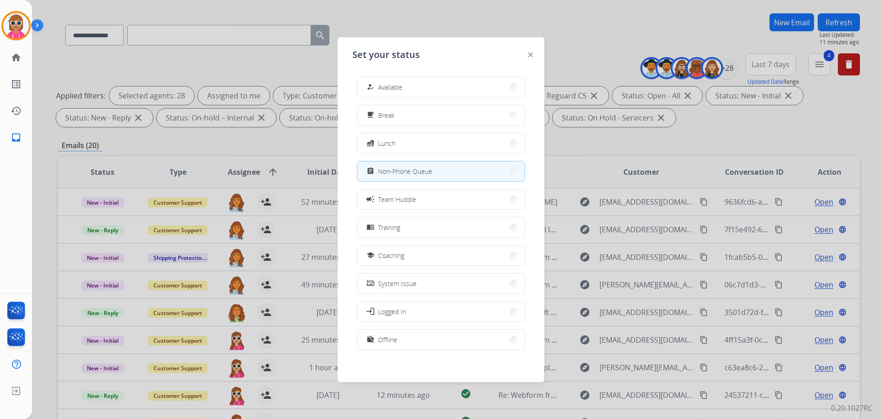
click at [447, 170] on button "assignment Non-Phone Queue" at bounding box center [441, 171] width 167 height 20
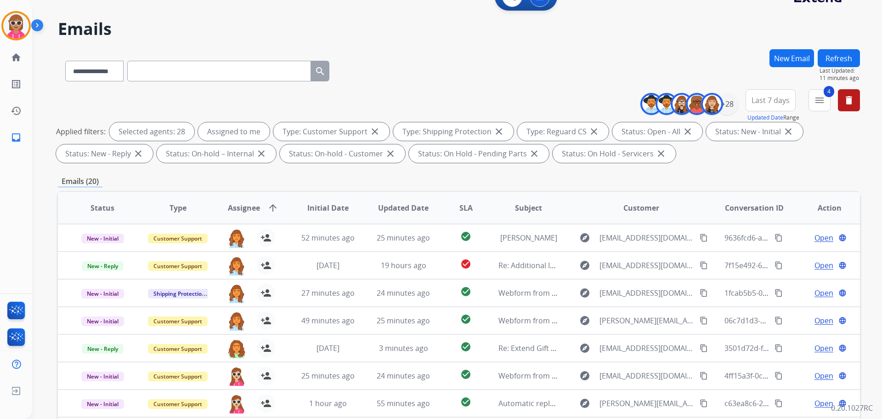
scroll to position [11, 0]
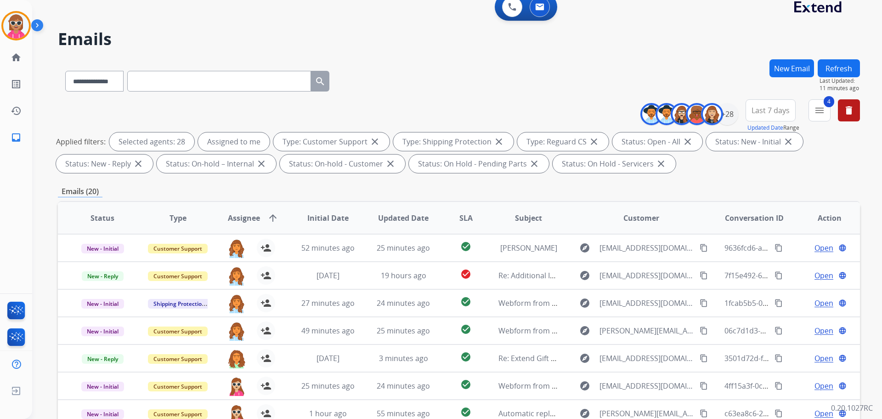
click at [849, 121] on div "**********" at bounding box center [754, 115] width 213 height 33
click at [844, 109] on mat-icon "delete" at bounding box center [849, 110] width 11 height 11
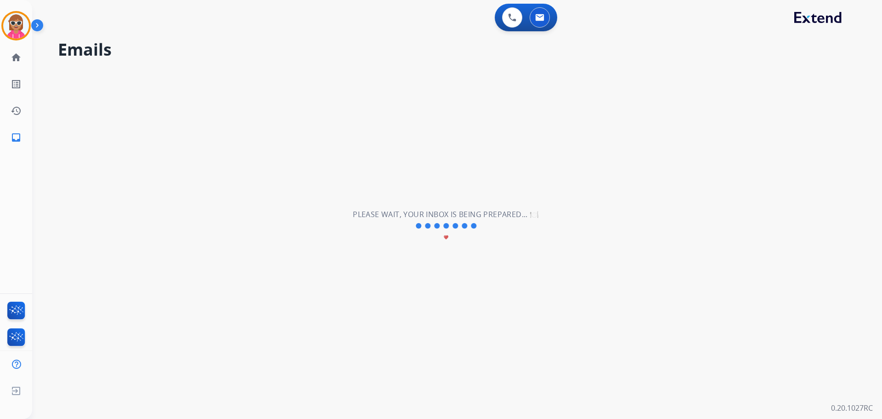
scroll to position [0, 0]
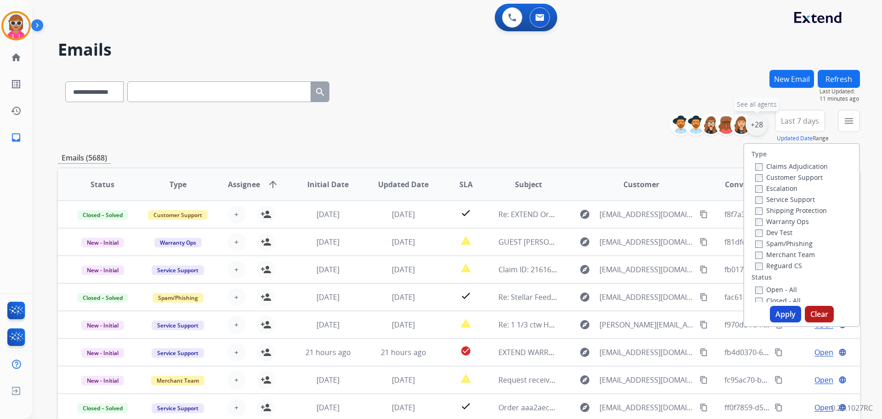
click at [759, 122] on div "+28" at bounding box center [757, 125] width 22 height 22
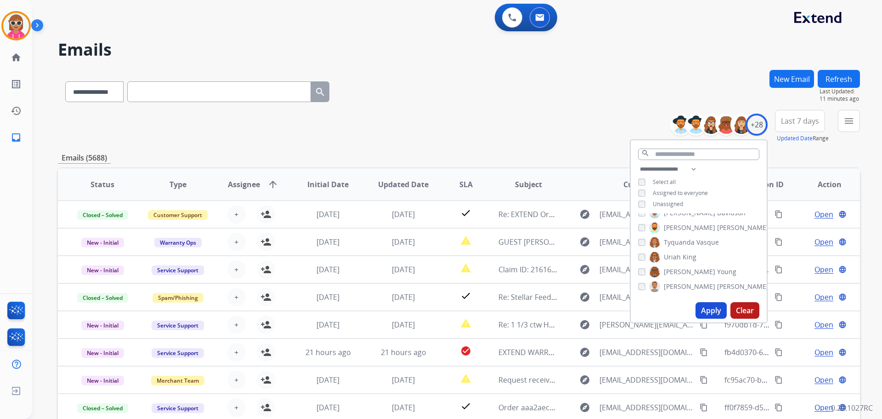
click at [678, 201] on span "Unassigned" at bounding box center [668, 204] width 30 height 8
click at [700, 308] on button "Apply" at bounding box center [711, 310] width 31 height 17
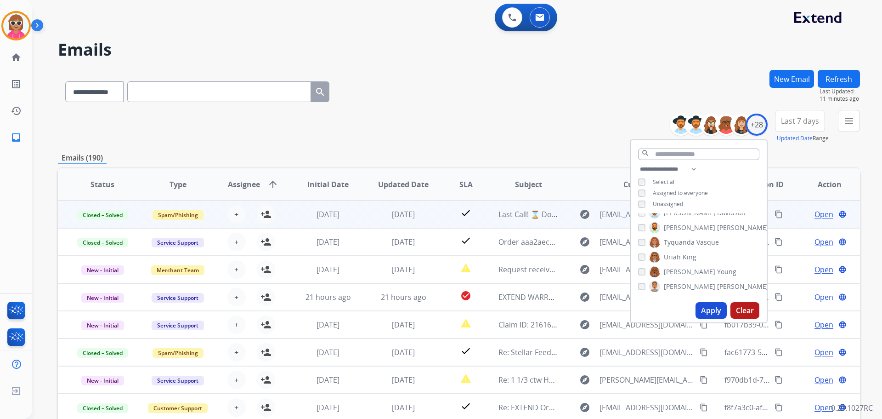
scroll to position [1, 0]
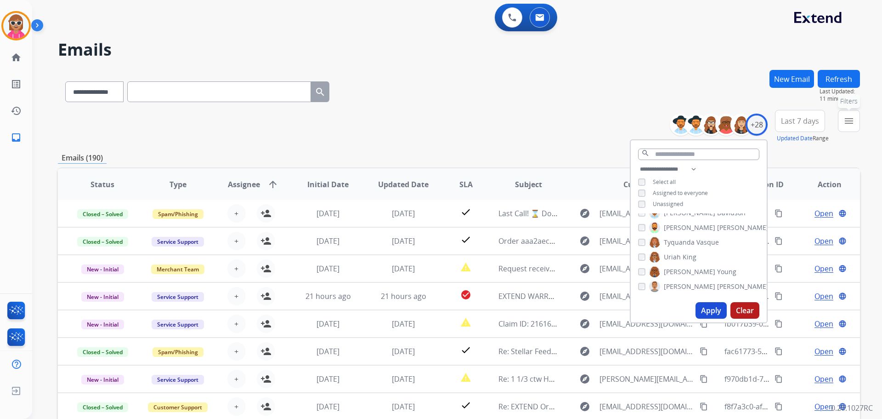
click at [840, 124] on button "menu Filters" at bounding box center [849, 121] width 22 height 22
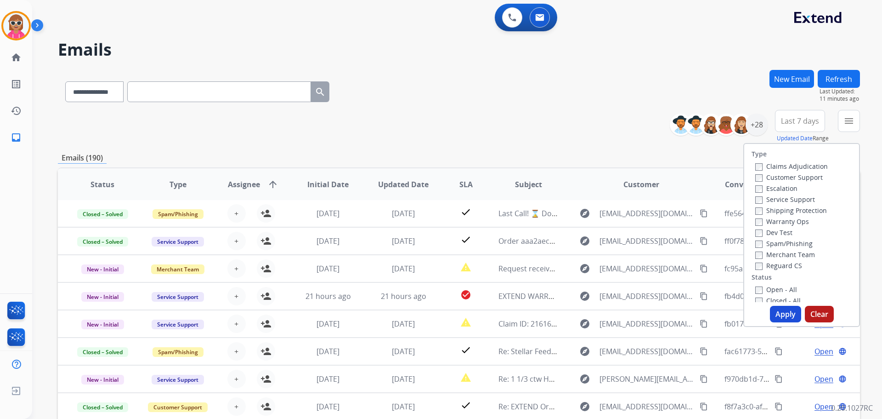
drag, startPoint x: 784, startPoint y: 175, endPoint x: 810, endPoint y: 215, distance: 48.2
click at [788, 181] on label "Customer Support" at bounding box center [790, 177] width 68 height 9
drag, startPoint x: 801, startPoint y: 206, endPoint x: 802, endPoint y: 199, distance: 7.0
click at [801, 206] on label "Shipping Protection" at bounding box center [792, 210] width 72 height 9
drag, startPoint x: 801, startPoint y: 177, endPoint x: 800, endPoint y: 197, distance: 19.8
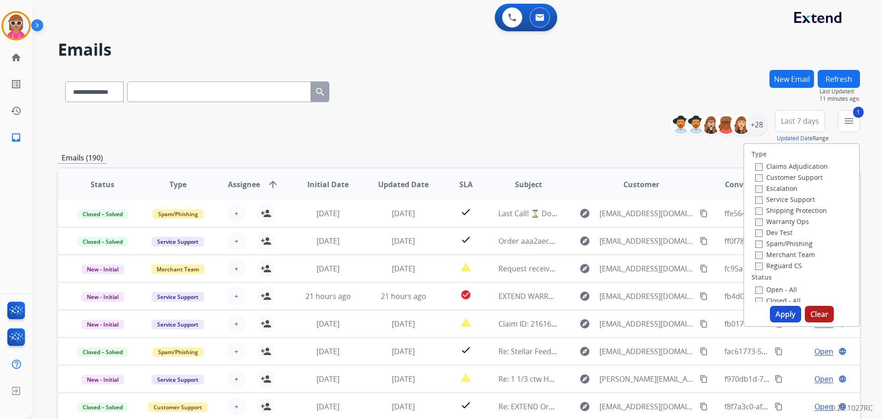
click at [800, 177] on label "Customer Support" at bounding box center [790, 177] width 68 height 9
drag, startPoint x: 782, startPoint y: 264, endPoint x: 780, endPoint y: 273, distance: 9.3
click at [781, 264] on label "Reguard CS" at bounding box center [779, 265] width 47 height 9
click at [781, 284] on div "Open - All" at bounding box center [804, 289] width 97 height 11
click at [782, 292] on label "Open - All" at bounding box center [777, 289] width 42 height 9
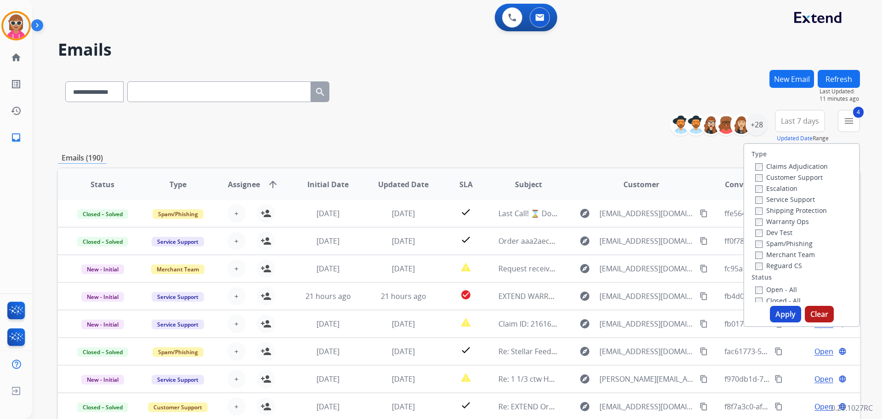
click at [780, 313] on button "Apply" at bounding box center [785, 314] width 31 height 17
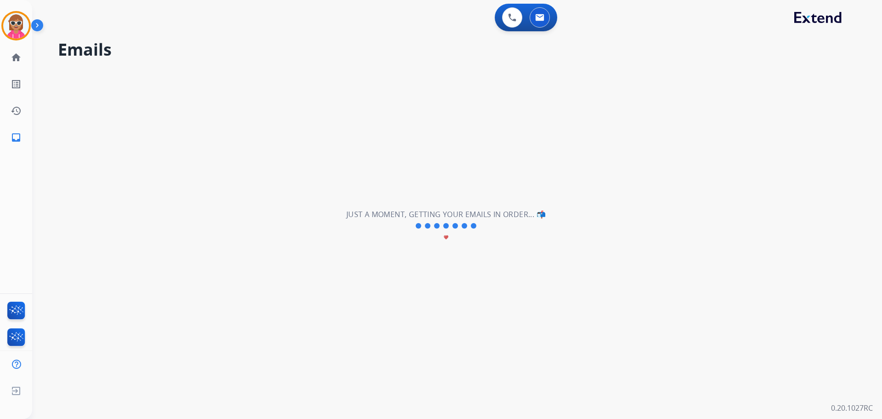
scroll to position [0, 0]
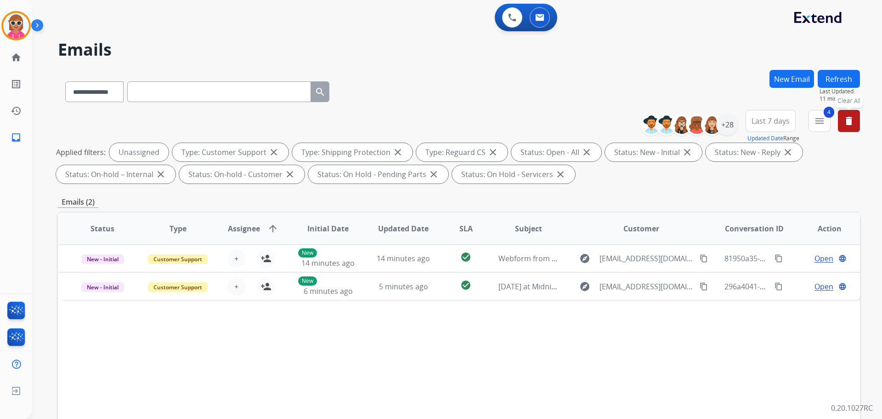
click at [287, 364] on div "Status Type Assignee arrow_upward Initial Date Updated Date SLA Subject Custome…" at bounding box center [459, 365] width 802 height 308
click at [837, 82] on button "Refresh" at bounding box center [839, 79] width 42 height 18
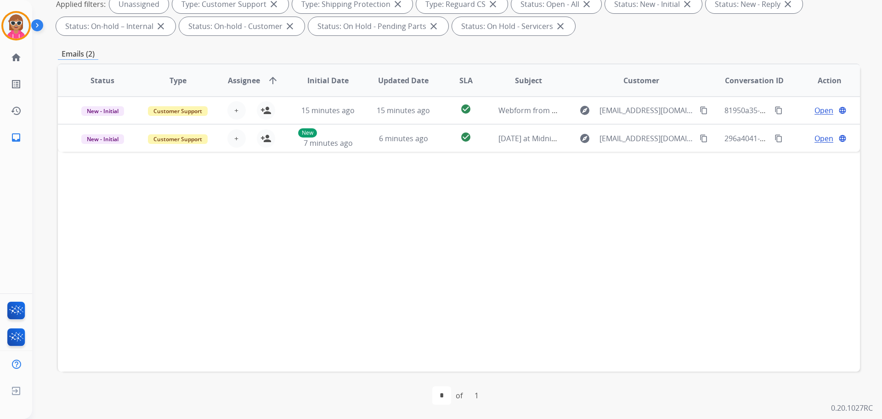
scroll to position [148, 0]
click at [347, 295] on div "Status Type Assignee arrow_upward Initial Date Updated Date SLA Subject Custome…" at bounding box center [459, 217] width 802 height 308
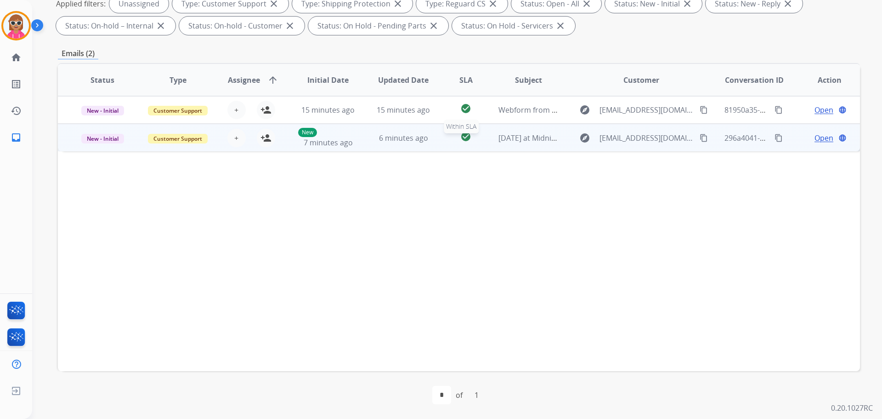
click at [466, 137] on mat-icon "check_circle" at bounding box center [465, 136] width 11 height 11
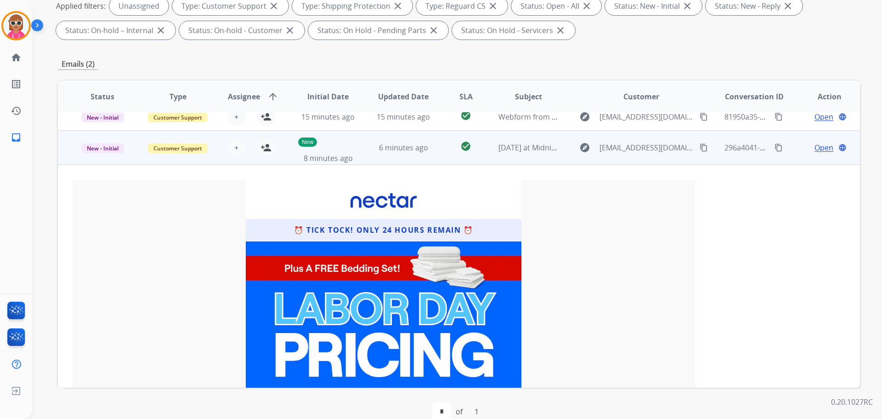
scroll to position [0, 0]
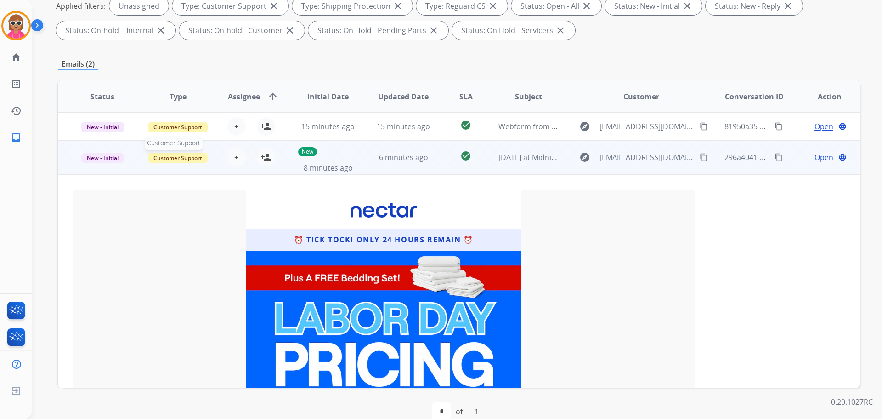
click at [184, 158] on span "Customer Support" at bounding box center [178, 158] width 60 height 10
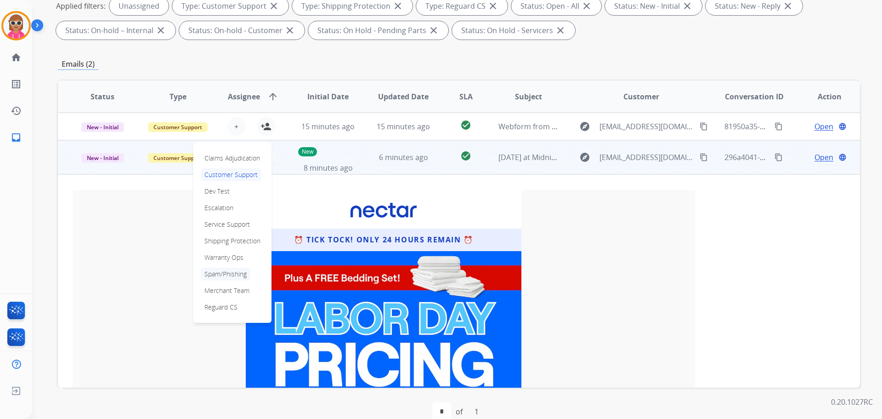
click at [230, 273] on p "Spam/Phishing" at bounding box center [226, 273] width 50 height 13
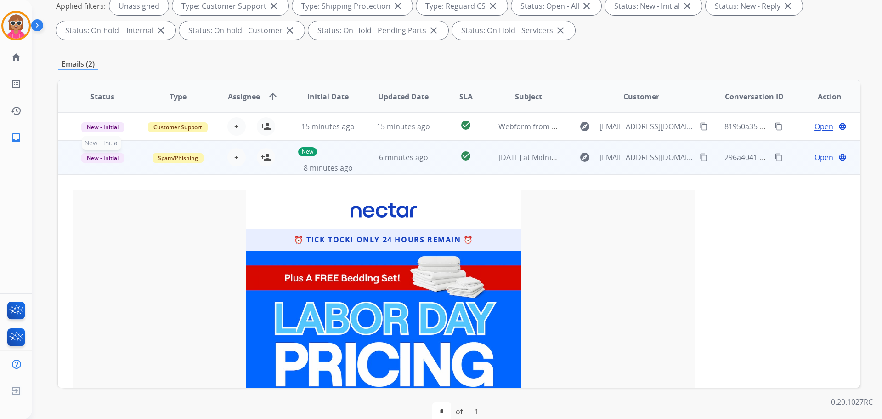
click at [89, 154] on span "New - Initial" at bounding box center [102, 158] width 43 height 10
click at [142, 242] on p "Closed – Solved" at bounding box center [151, 240] width 53 height 13
click at [815, 157] on span "Open" at bounding box center [824, 157] width 19 height 11
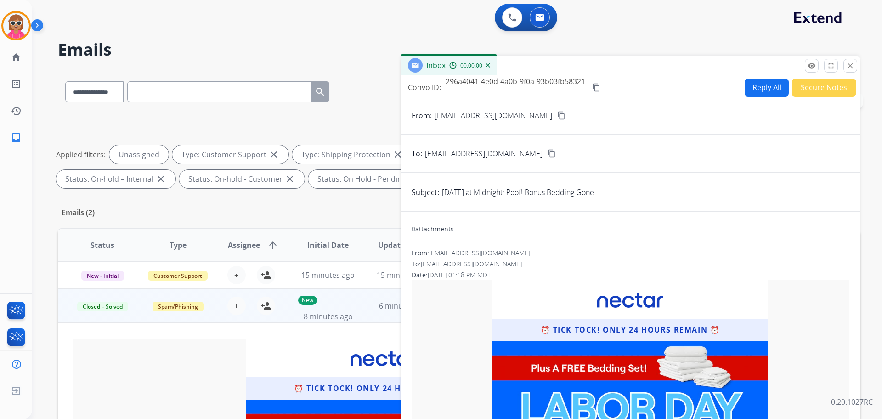
click at [824, 87] on button "Secure Notes" at bounding box center [824, 88] width 65 height 18
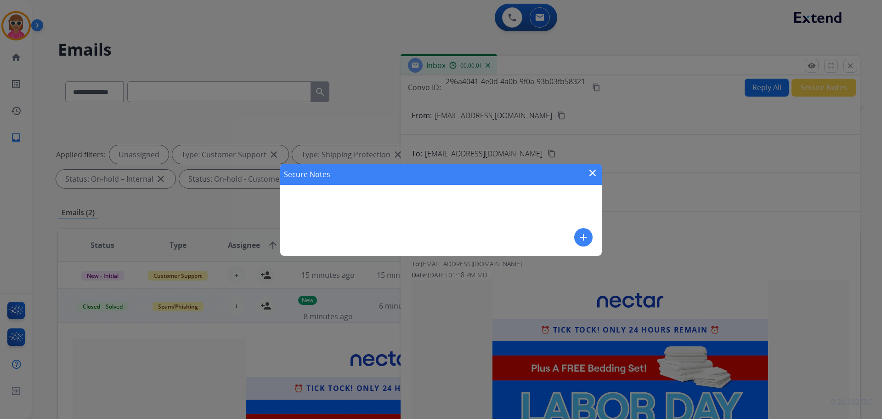
click at [588, 229] on button "add" at bounding box center [583, 237] width 18 height 18
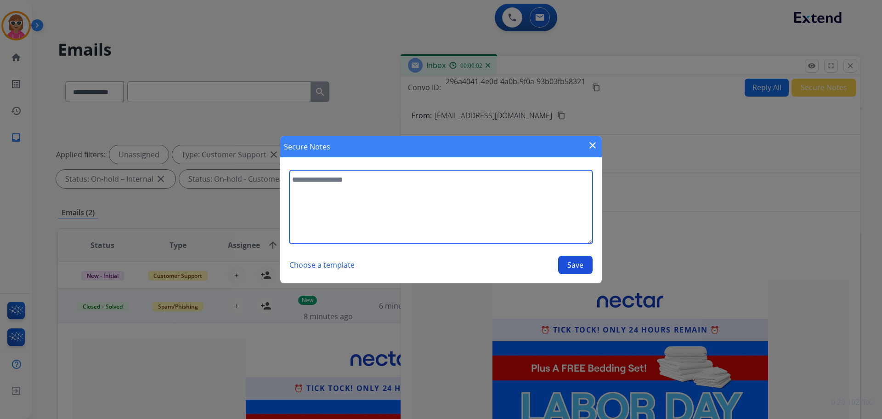
click at [422, 241] on textarea at bounding box center [441, 207] width 303 height 74
type textarea "**********"
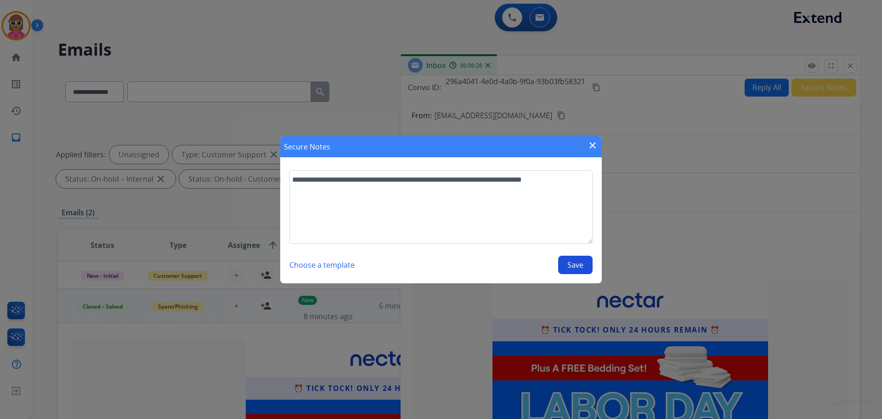
click at [588, 270] on button "Save" at bounding box center [575, 265] width 34 height 18
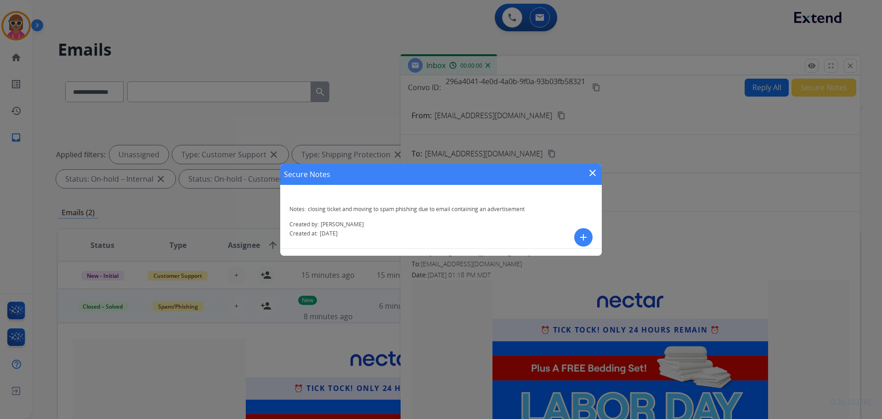
click at [597, 170] on mat-icon "close" at bounding box center [592, 172] width 11 height 11
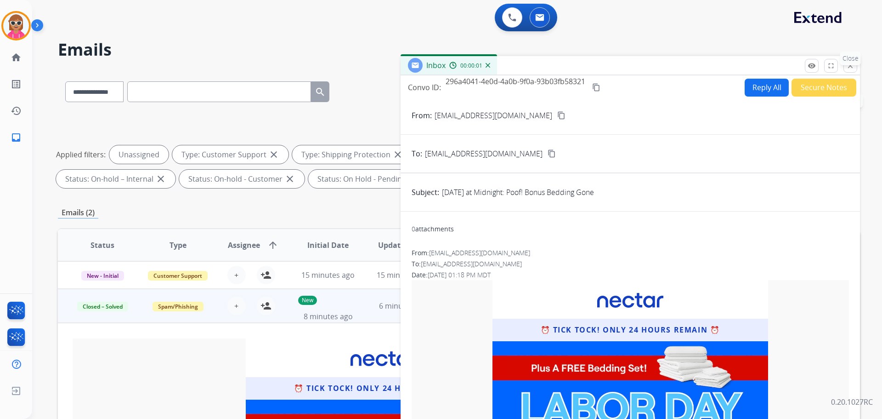
click at [856, 61] on p "Close" at bounding box center [851, 58] width 21 height 14
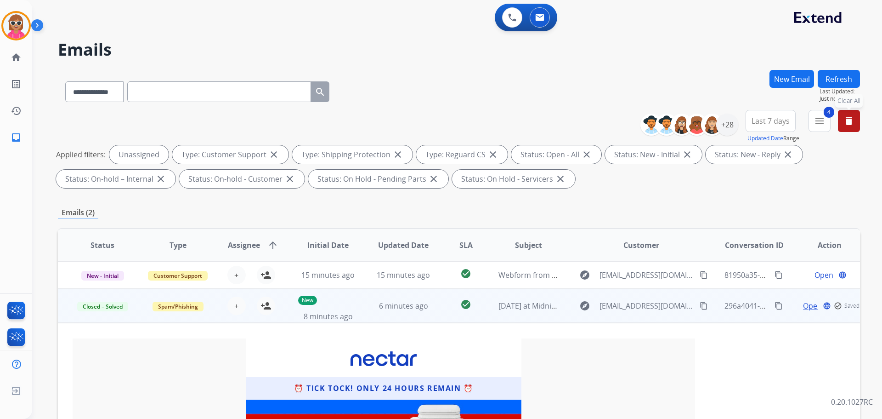
click at [824, 74] on button "Refresh" at bounding box center [839, 79] width 42 height 18
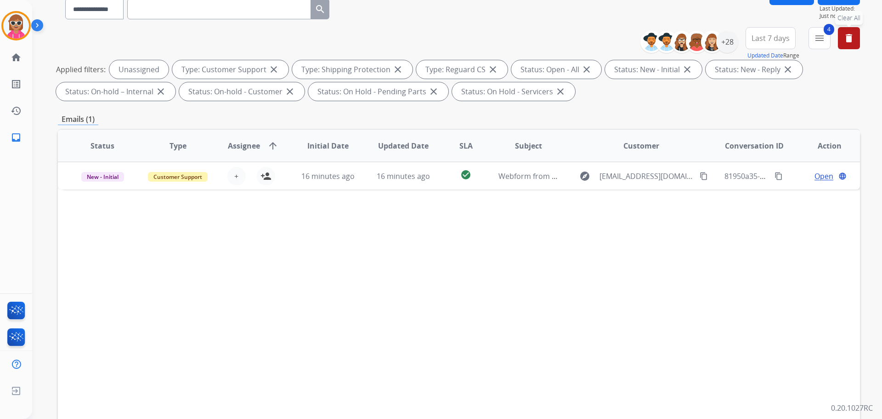
scroll to position [92, 0]
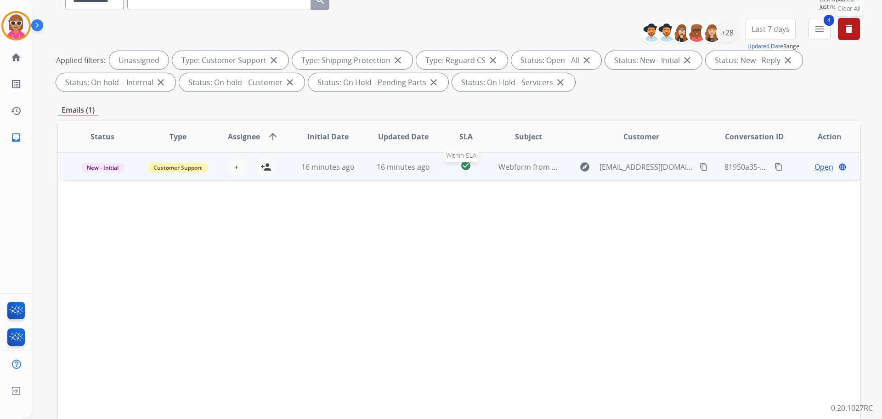
click at [459, 171] on div "check_circle" at bounding box center [466, 167] width 35 height 14
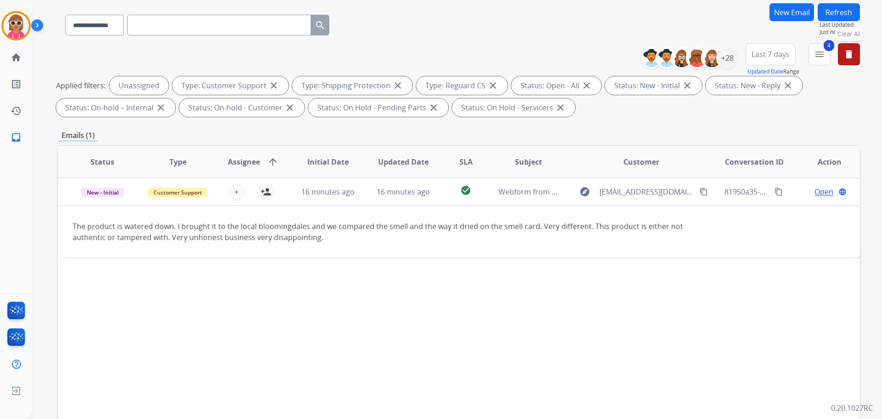
scroll to position [46, 0]
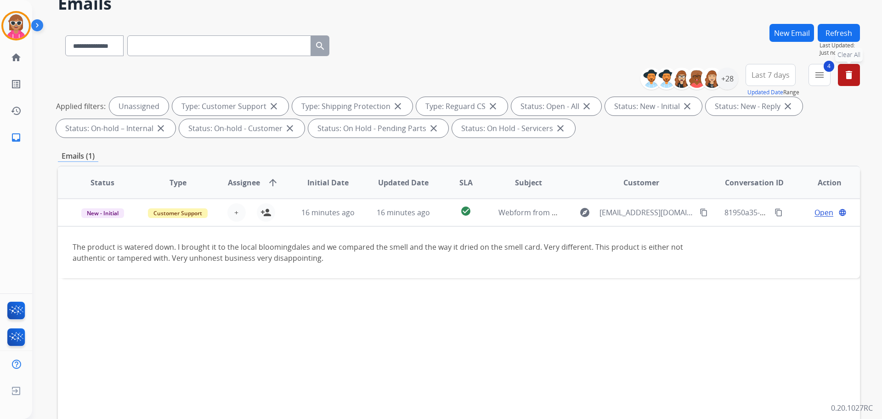
click at [249, 293] on div "Status Type Assignee arrow_upward Initial Date Updated Date SLA Subject Custome…" at bounding box center [459, 319] width 802 height 308
click at [394, 42] on div "**********" at bounding box center [459, 44] width 802 height 40
paste input "**********"
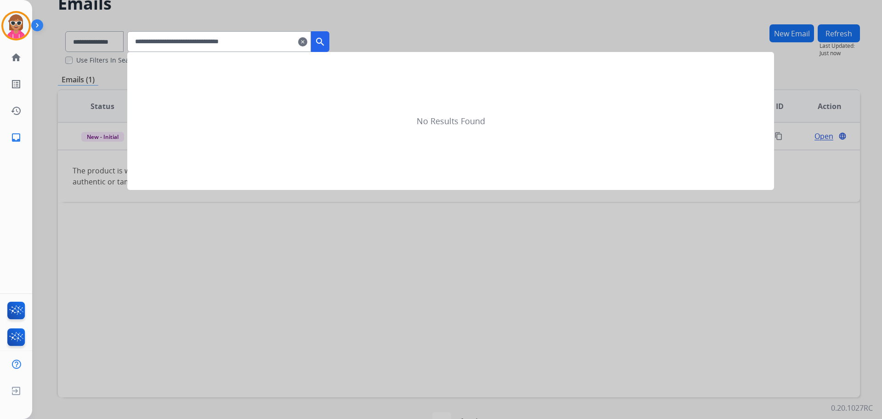
type input "**********"
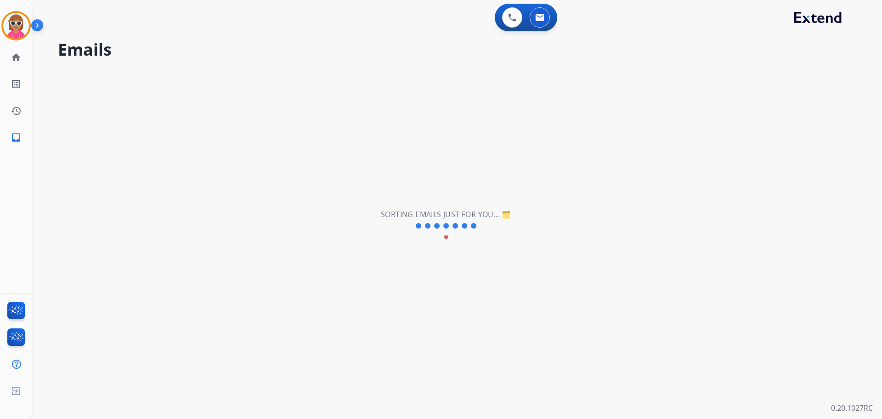
scroll to position [0, 0]
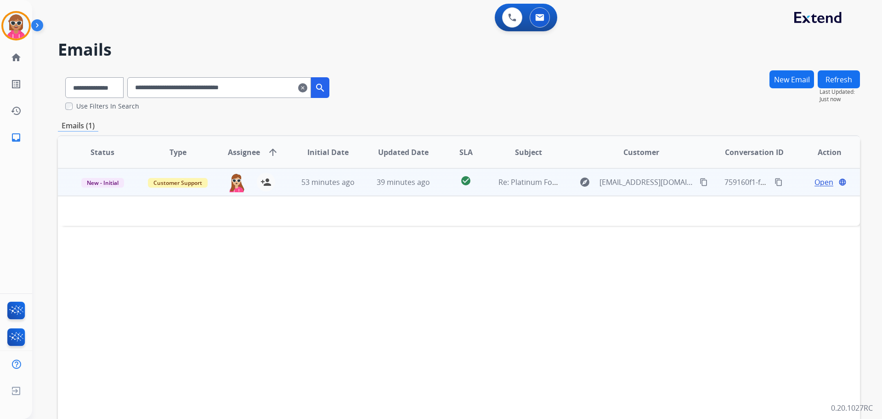
click at [370, 196] on td at bounding box center [384, 211] width 652 height 30
click at [370, 188] on td "39 minutes ago" at bounding box center [396, 182] width 75 height 28
click at [366, 189] on td "39 minutes ago" at bounding box center [396, 182] width 75 height 28
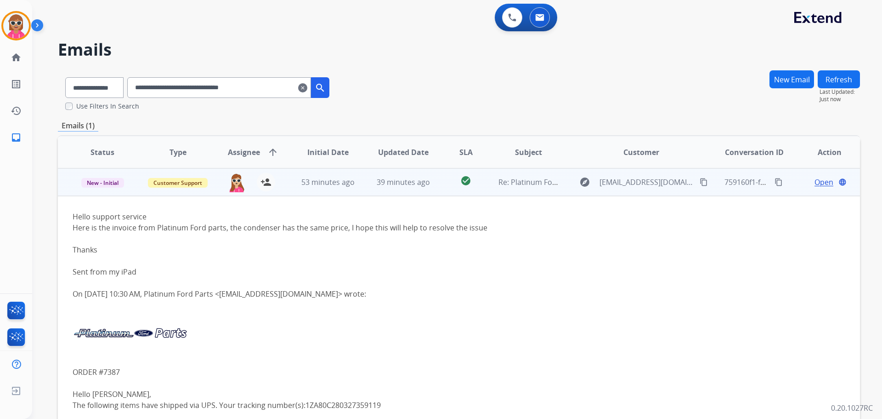
click at [815, 184] on span "Open" at bounding box center [824, 181] width 19 height 11
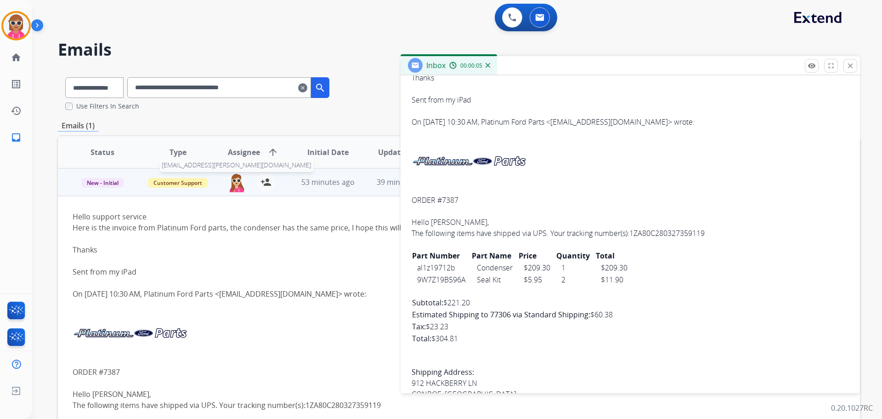
scroll to position [138, 0]
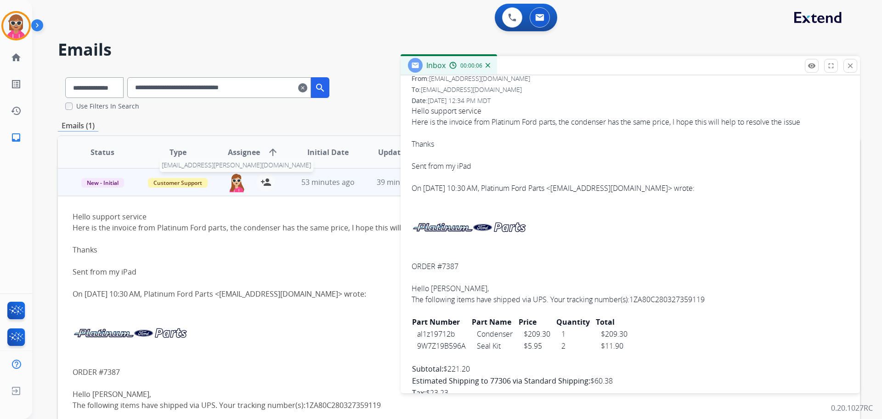
click at [239, 184] on img at bounding box center [236, 182] width 18 height 19
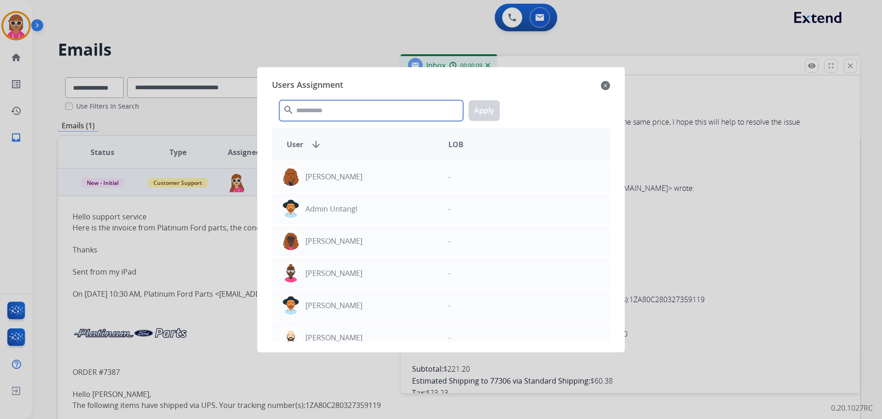
drag, startPoint x: 308, startPoint y: 113, endPoint x: 321, endPoint y: 86, distance: 30.0
click at [310, 112] on input "text" at bounding box center [371, 110] width 184 height 21
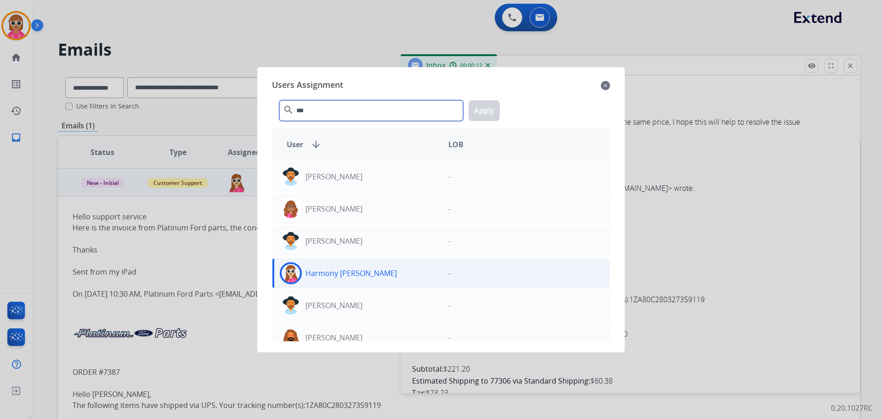
type input "***"
click at [358, 264] on div "Harmony [PERSON_NAME]" at bounding box center [357, 273] width 169 height 22
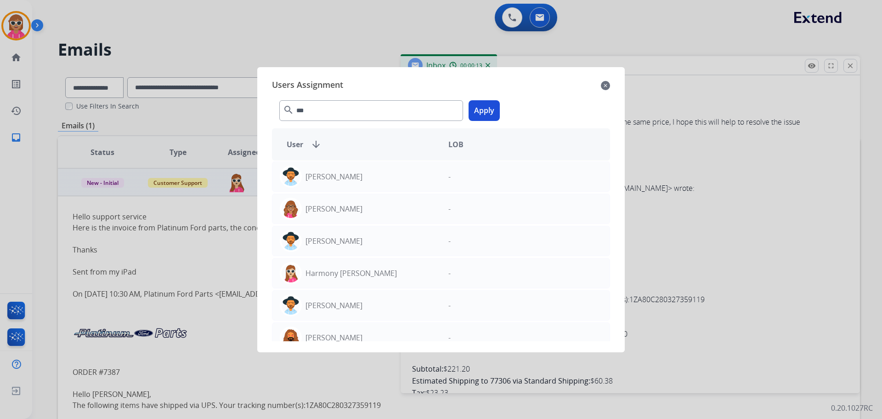
click at [486, 114] on button "Apply" at bounding box center [484, 110] width 31 height 21
click at [187, 239] on div at bounding box center [441, 209] width 882 height 419
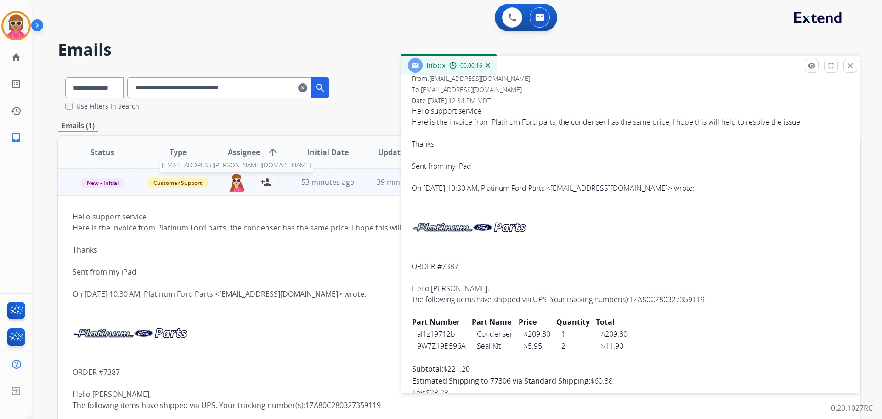
click at [241, 186] on img at bounding box center [236, 182] width 18 height 19
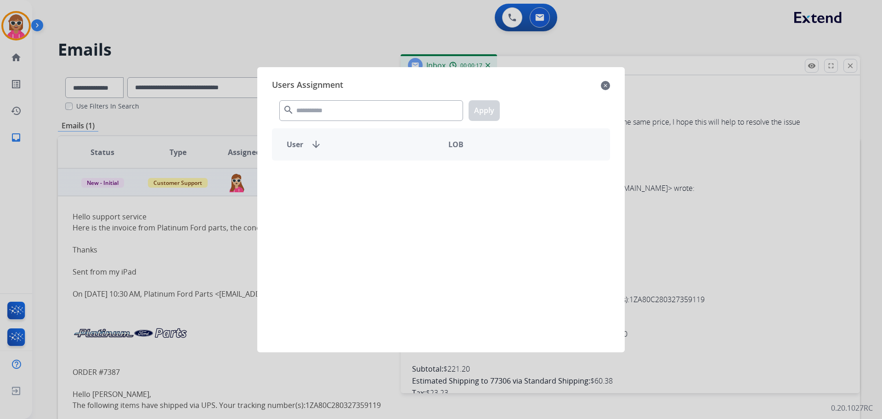
click at [327, 100] on div "search Apply" at bounding box center [441, 109] width 338 height 32
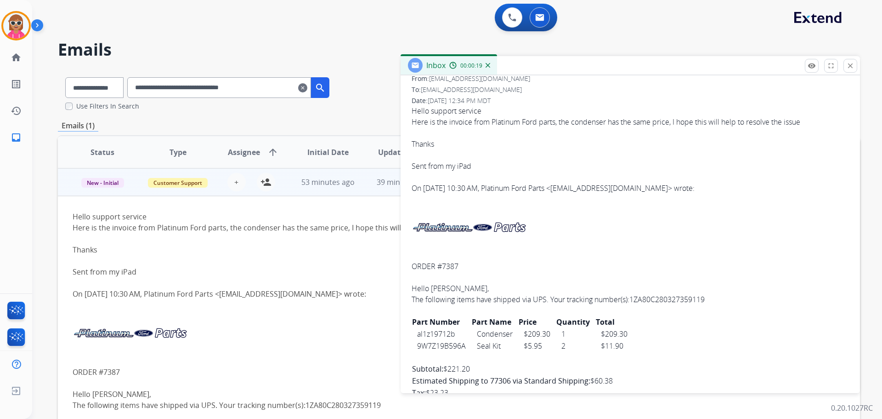
click at [299, 135] on div "**********" at bounding box center [459, 280] width 802 height 421
click at [183, 183] on span "Customer Support" at bounding box center [178, 183] width 60 height 10
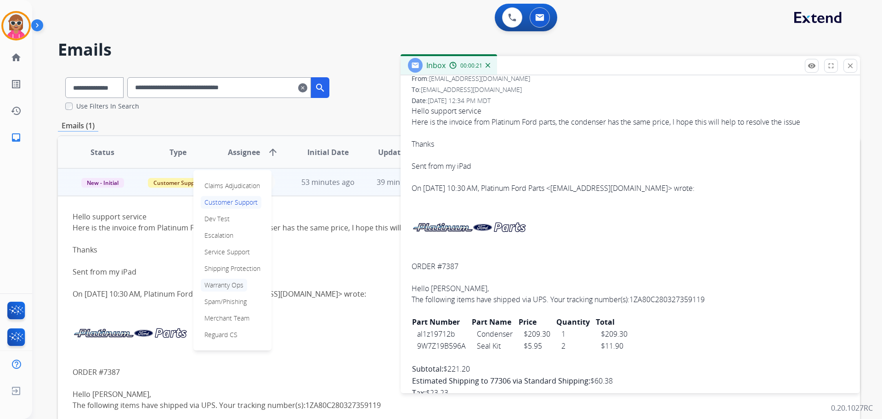
click at [227, 286] on p "Warranty Ops" at bounding box center [224, 284] width 46 height 13
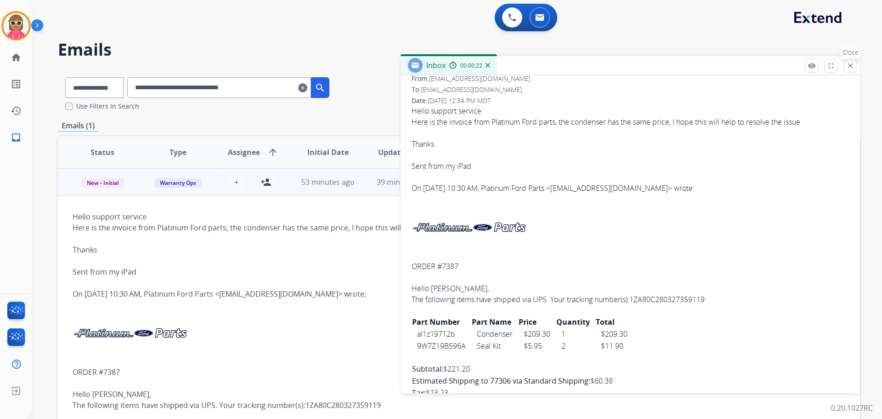
click at [847, 65] on mat-icon "close" at bounding box center [851, 66] width 8 height 8
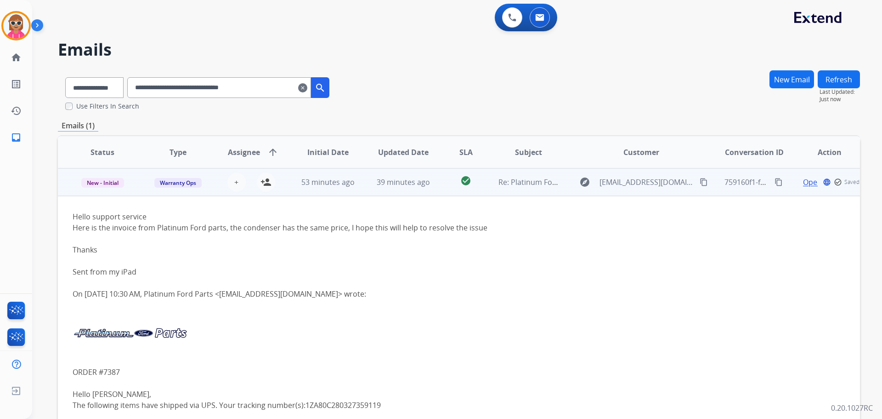
click at [846, 73] on button "Refresh" at bounding box center [839, 79] width 42 height 18
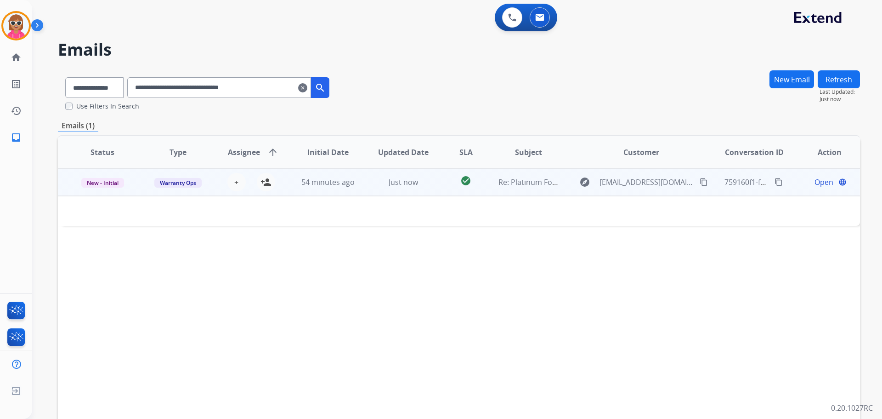
drag, startPoint x: 341, startPoint y: 283, endPoint x: 368, endPoint y: 301, distance: 32.9
click at [340, 301] on div "Status Type Assignee arrow_upward Initial Date Updated Date SLA Subject Custome…" at bounding box center [459, 289] width 802 height 308
click at [518, 21] on button at bounding box center [512, 17] width 20 height 20
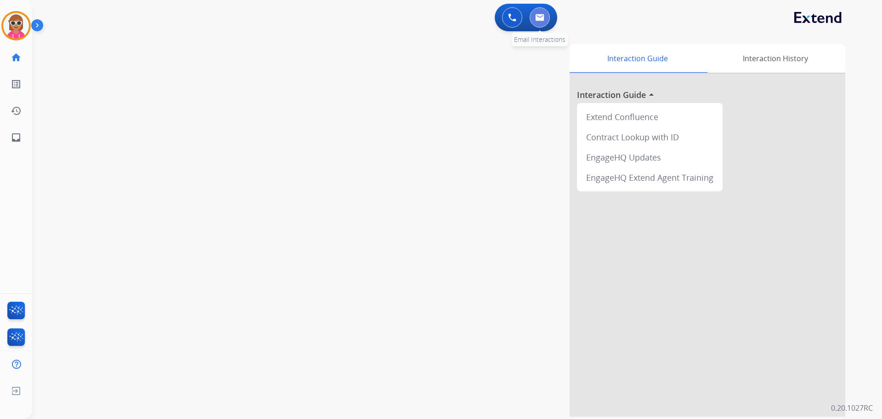
click at [535, 23] on button at bounding box center [540, 17] width 20 height 20
select select "**********"
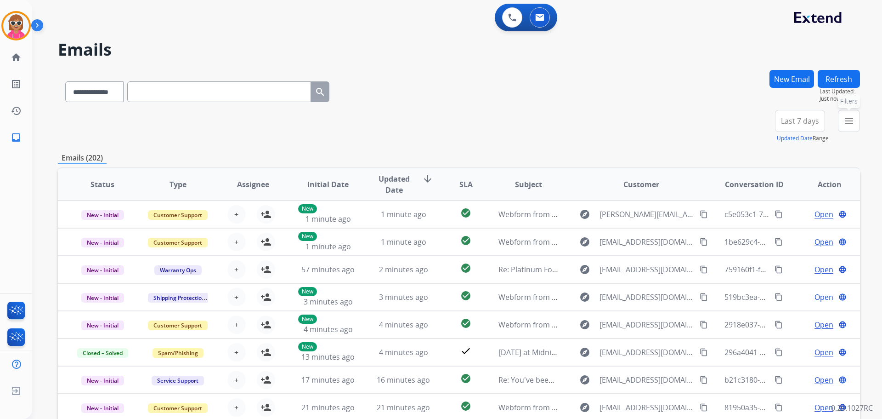
click at [856, 122] on button "menu Filters" at bounding box center [849, 121] width 22 height 22
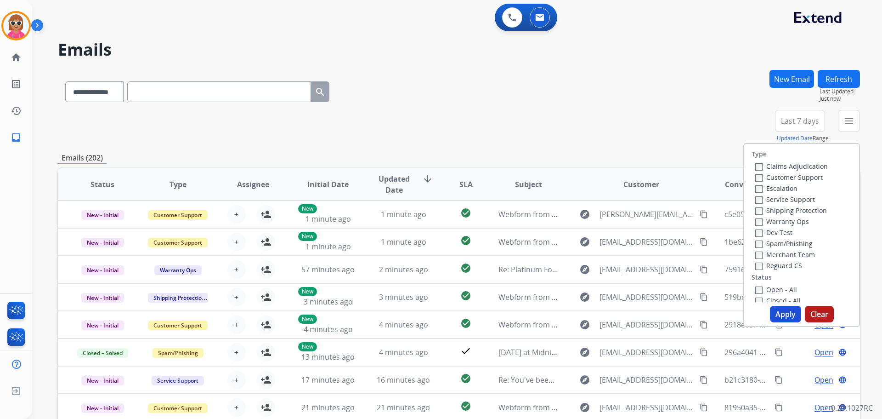
click at [798, 179] on label "Customer Support" at bounding box center [790, 177] width 68 height 9
click at [779, 268] on label "Reguard CS" at bounding box center [779, 265] width 47 height 9
click at [785, 206] on label "Shipping Protection" at bounding box center [792, 210] width 72 height 9
click at [766, 290] on label "Open - All" at bounding box center [777, 289] width 42 height 9
click at [787, 311] on button "Apply" at bounding box center [785, 314] width 31 height 17
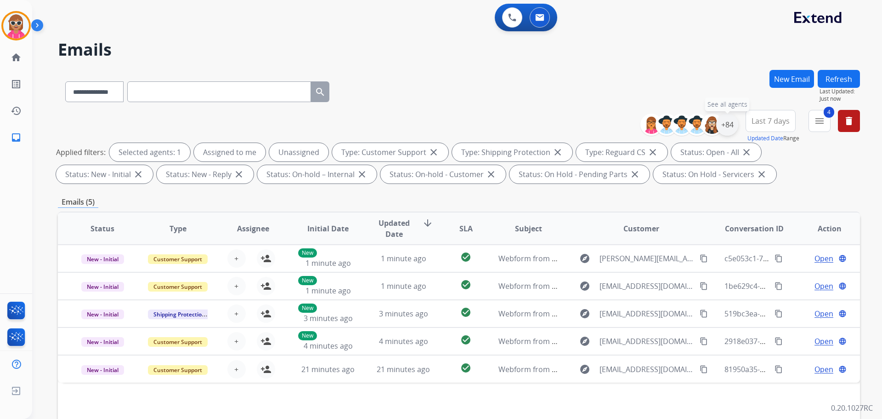
click at [723, 117] on div "+84" at bounding box center [727, 125] width 22 height 22
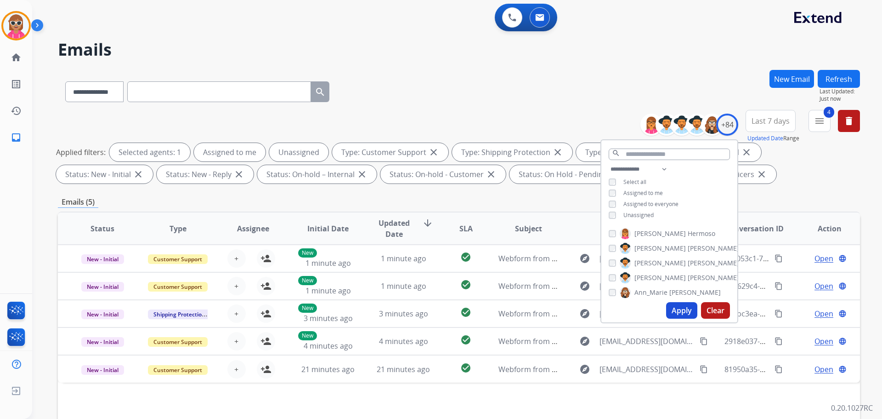
click at [630, 193] on span "Assigned to me" at bounding box center [644, 193] width 40 height 8
click at [635, 214] on span "Unassigned" at bounding box center [639, 215] width 30 height 8
drag, startPoint x: 660, startPoint y: 167, endPoint x: 659, endPoint y: 172, distance: 5.2
click at [660, 167] on select "**********" at bounding box center [640, 169] width 63 height 11
select select "**********"
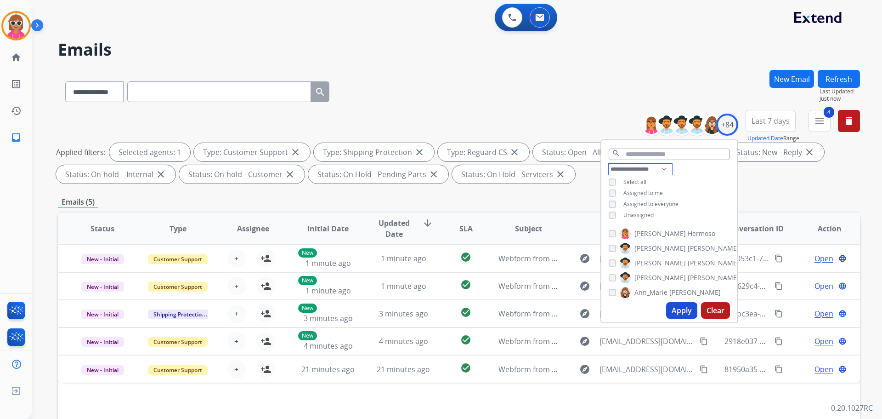
click at [609, 164] on select "**********" at bounding box center [640, 169] width 63 height 11
click at [712, 183] on div "**********" at bounding box center [670, 188] width 136 height 48
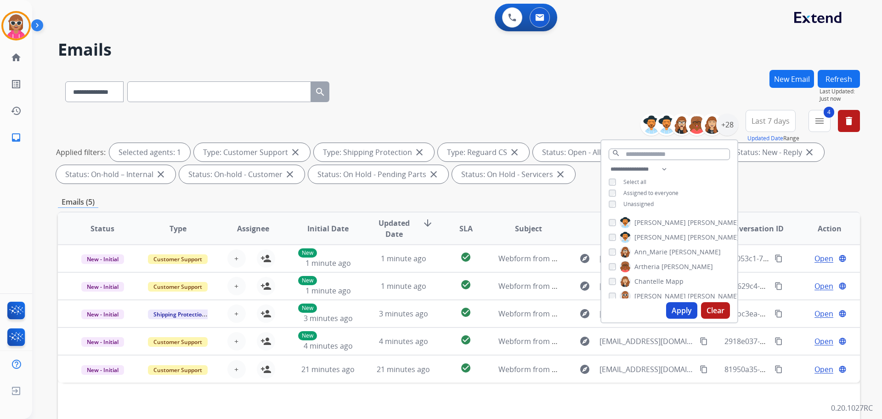
click at [649, 224] on span "[PERSON_NAME]" at bounding box center [660, 222] width 51 height 9
click at [650, 237] on span "[PERSON_NAME]" at bounding box center [660, 237] width 51 height 9
click at [651, 252] on span "Ann_Marie" at bounding box center [651, 251] width 33 height 9
drag, startPoint x: 657, startPoint y: 261, endPoint x: 655, endPoint y: 273, distance: 12.0
click at [657, 261] on label "[PERSON_NAME]" at bounding box center [666, 266] width 93 height 11
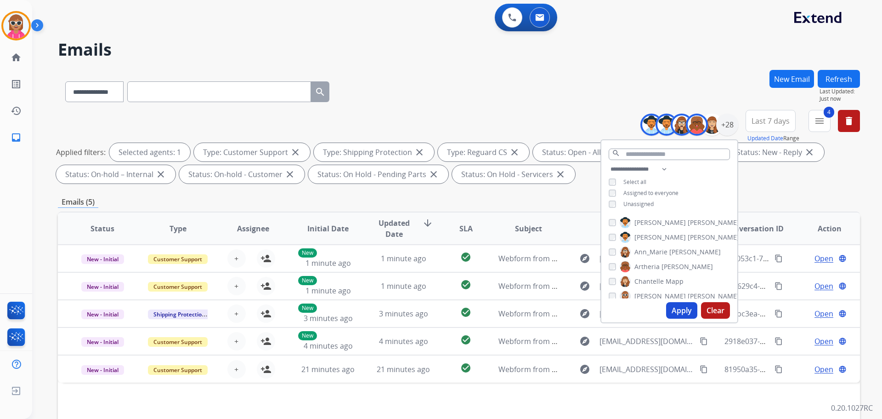
click at [655, 277] on span "Chantelle" at bounding box center [649, 281] width 29 height 9
click at [653, 294] on span "[PERSON_NAME]" at bounding box center [660, 295] width 51 height 9
click at [658, 216] on div "[PERSON_NAME] [PERSON_NAME] [PERSON_NAME] [PERSON_NAME] [PERSON_NAME] [PERSON_N…" at bounding box center [670, 255] width 136 height 85
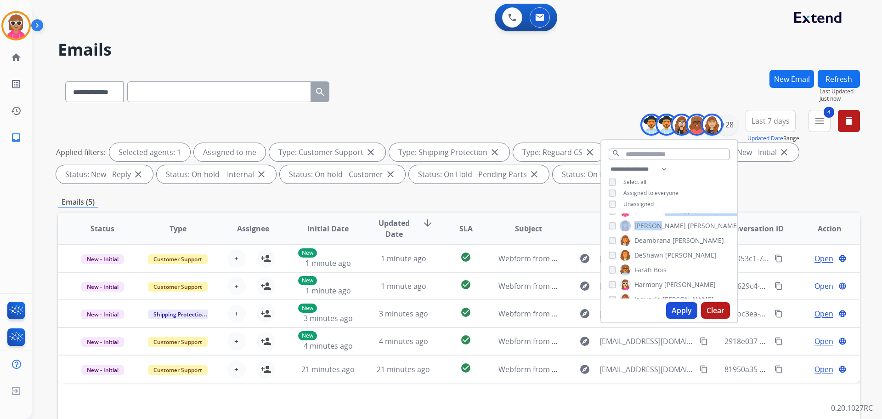
scroll to position [39, 0]
click at [652, 267] on span "[PERSON_NAME]" at bounding box center [660, 271] width 51 height 9
click at [650, 284] on span "Deambrana" at bounding box center [653, 286] width 36 height 9
click at [635, 258] on span "DeShawn" at bounding box center [649, 254] width 29 height 9
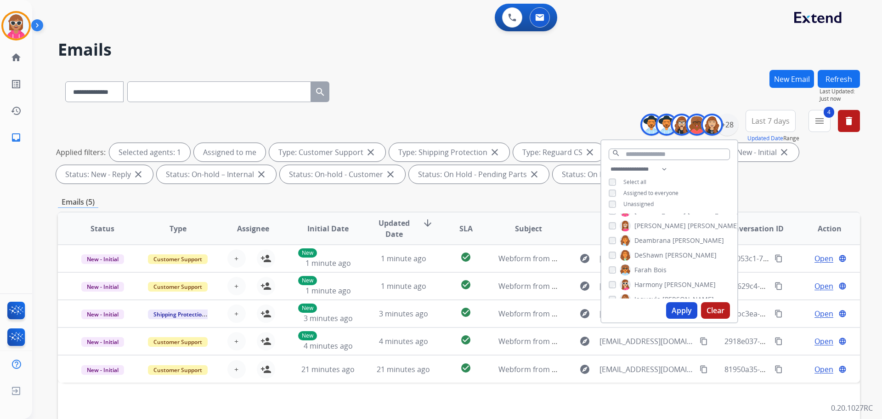
click at [647, 266] on span "Farah" at bounding box center [643, 269] width 17 height 9
drag, startPoint x: 647, startPoint y: 285, endPoint x: 650, endPoint y: 293, distance: 8.6
click at [647, 285] on span "Harmony" at bounding box center [649, 284] width 28 height 9
click at [652, 296] on span "Jaquayla" at bounding box center [648, 299] width 26 height 9
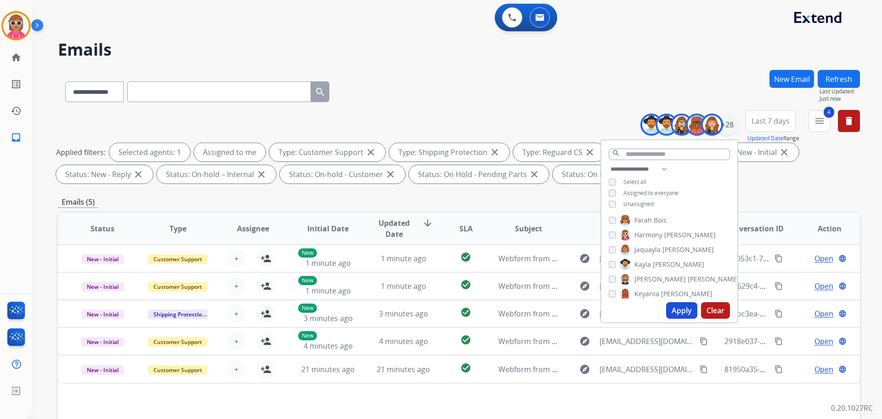
click at [654, 261] on span "[PERSON_NAME]" at bounding box center [678, 264] width 51 height 9
drag, startPoint x: 654, startPoint y: 274, endPoint x: 651, endPoint y: 289, distance: 14.6
click at [688, 275] on span "[PERSON_NAME]" at bounding box center [713, 278] width 51 height 9
click at [651, 289] on span "Keyanta" at bounding box center [647, 293] width 25 height 9
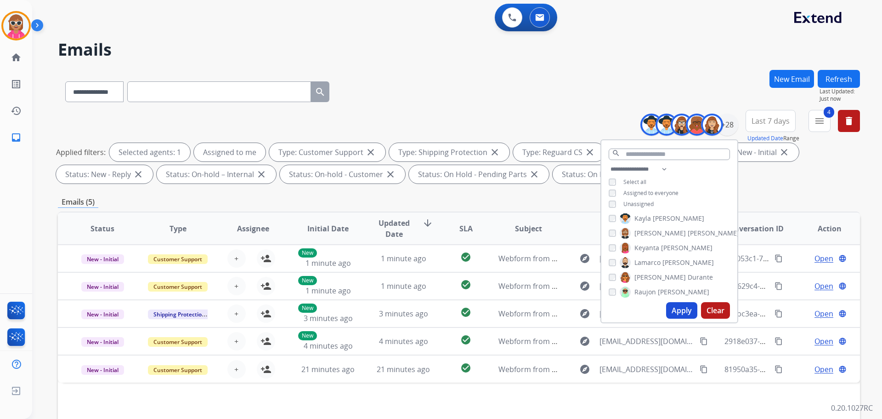
drag, startPoint x: 660, startPoint y: 260, endPoint x: 653, endPoint y: 277, distance: 18.1
click at [660, 261] on label "[PERSON_NAME]" at bounding box center [667, 262] width 94 height 11
click at [651, 280] on span "[PERSON_NAME]" at bounding box center [660, 277] width 51 height 9
click at [652, 290] on span "Raujon" at bounding box center [646, 291] width 22 height 9
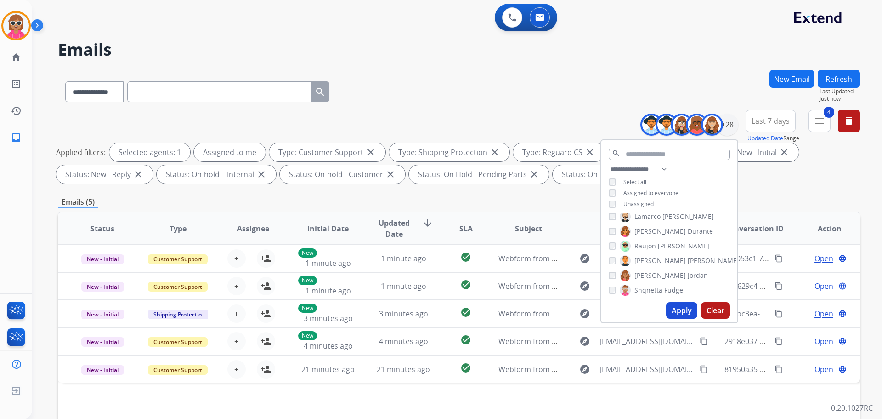
click at [688, 256] on span "[PERSON_NAME]" at bounding box center [713, 260] width 51 height 9
drag, startPoint x: 656, startPoint y: 271, endPoint x: 657, endPoint y: 300, distance: 28.5
click at [655, 273] on span "[PERSON_NAME]" at bounding box center [660, 275] width 51 height 9
click at [655, 288] on span "Shqnetta" at bounding box center [649, 289] width 28 height 9
click at [653, 273] on span "[PERSON_NAME]" at bounding box center [660, 275] width 51 height 9
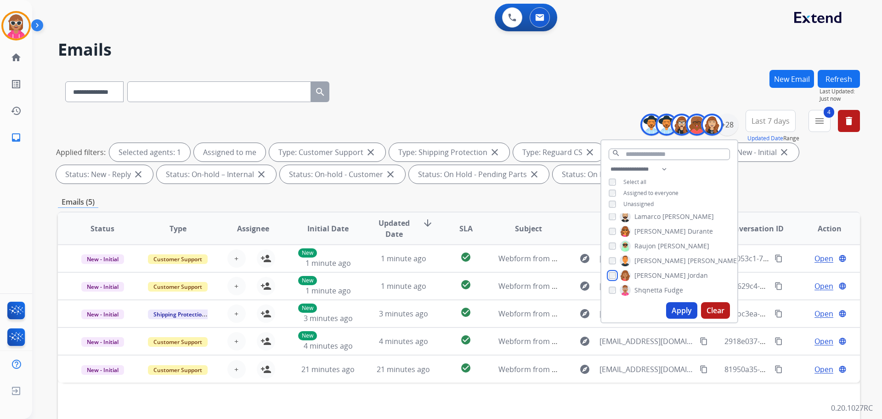
scroll to position [273, 0]
click at [661, 259] on span "[PERSON_NAME]" at bounding box center [660, 258] width 51 height 9
click at [688, 273] on span "Davidson" at bounding box center [702, 273] width 28 height 9
click at [688, 284] on span "[PERSON_NAME]" at bounding box center [713, 288] width 51 height 9
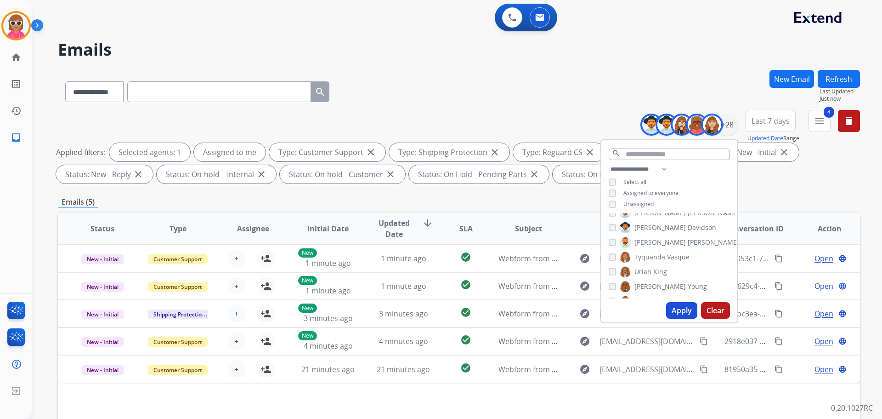
click at [660, 257] on span "Tyquanda" at bounding box center [650, 256] width 31 height 9
click at [667, 275] on div "[PERSON_NAME] [PERSON_NAME] [PERSON_NAME] [PERSON_NAME] [PERSON_NAME] [PERSON_N…" at bounding box center [670, 255] width 136 height 85
click at [664, 271] on span "King" at bounding box center [660, 271] width 14 height 9
click at [660, 264] on div "[PERSON_NAME] [PERSON_NAME] [PERSON_NAME] [PERSON_NAME] [PERSON_NAME] [PERSON_N…" at bounding box center [670, 255] width 136 height 85
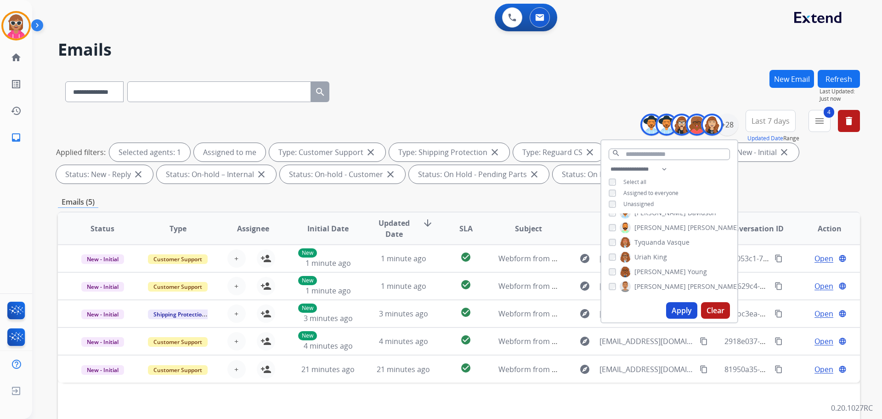
click at [688, 268] on span "Young" at bounding box center [697, 271] width 19 height 9
click at [651, 284] on span "[PERSON_NAME]" at bounding box center [660, 286] width 51 height 9
click at [682, 313] on button "Apply" at bounding box center [681, 310] width 31 height 17
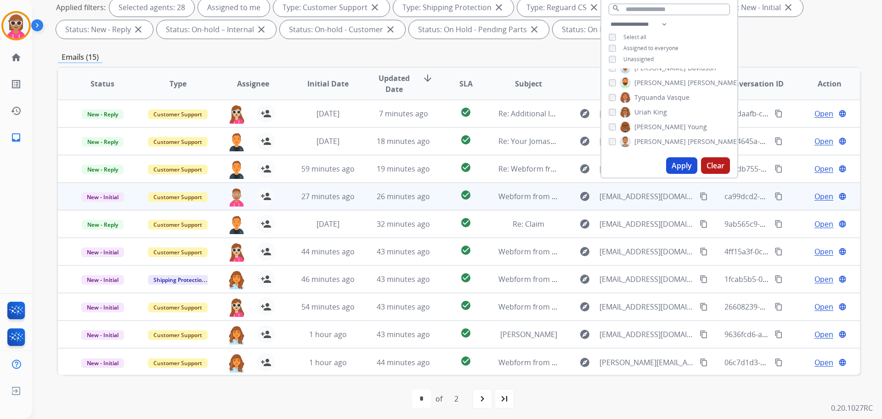
scroll to position [148, 0]
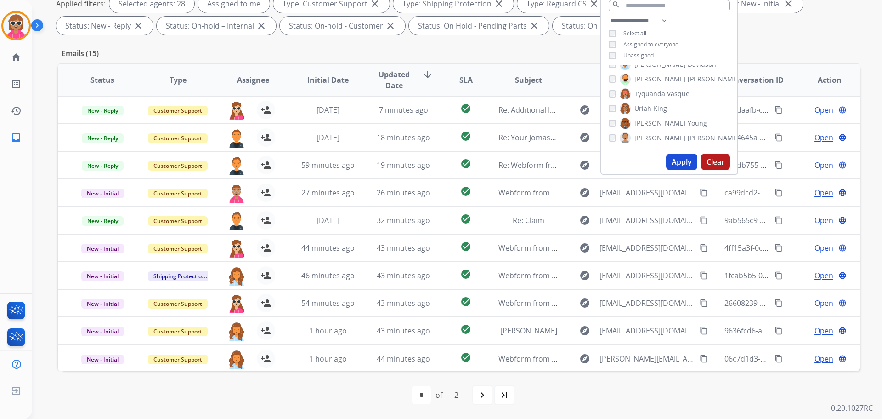
click at [248, 85] on span "Assignee" at bounding box center [253, 79] width 32 height 11
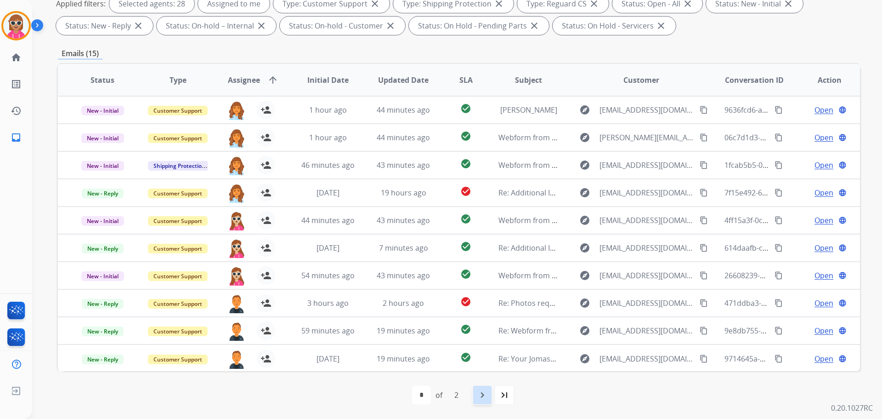
click at [478, 398] on mat-icon "navigate_next" at bounding box center [482, 394] width 11 height 11
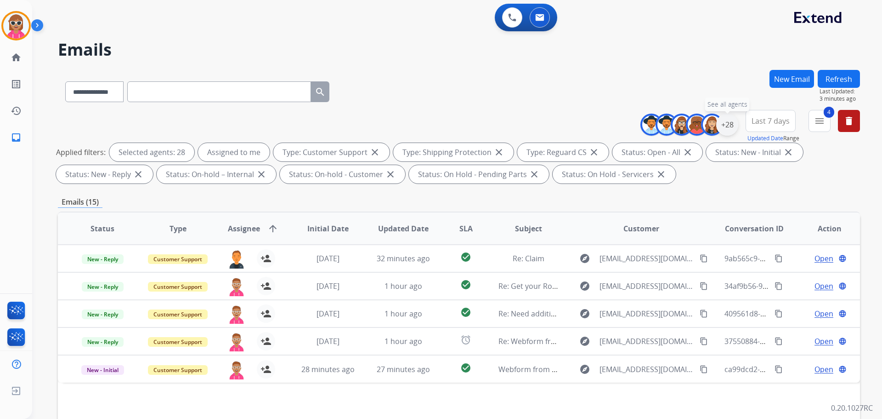
click at [726, 126] on div "+28" at bounding box center [727, 125] width 22 height 22
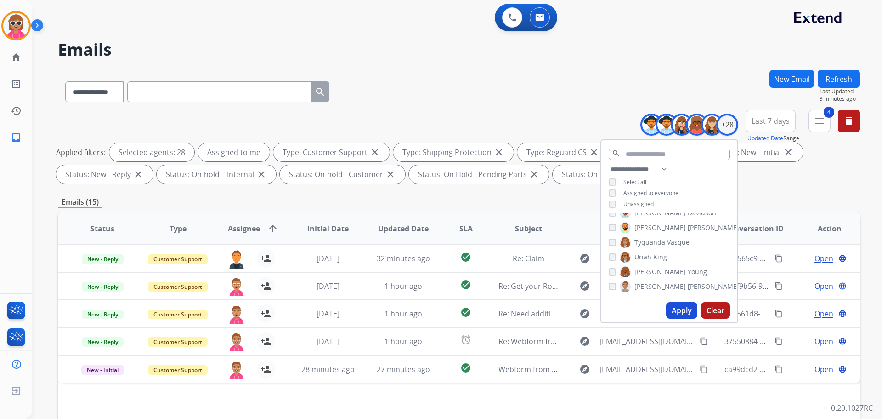
click at [624, 205] on span "Unassigned" at bounding box center [639, 204] width 30 height 8
click at [668, 307] on button "Apply" at bounding box center [681, 310] width 31 height 17
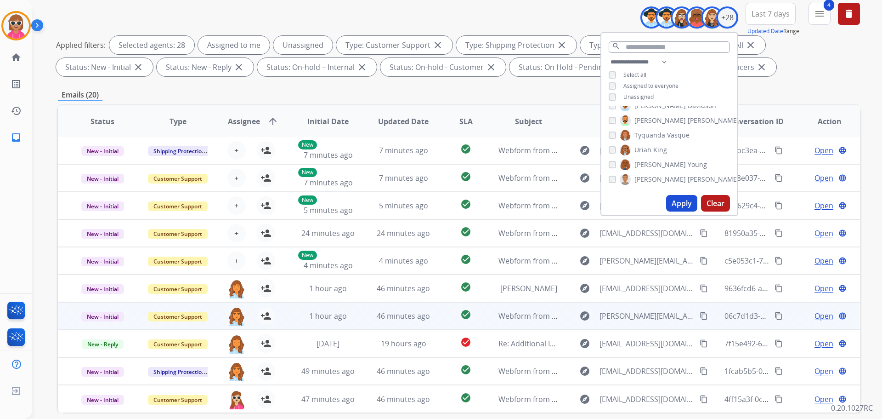
scroll to position [148, 0]
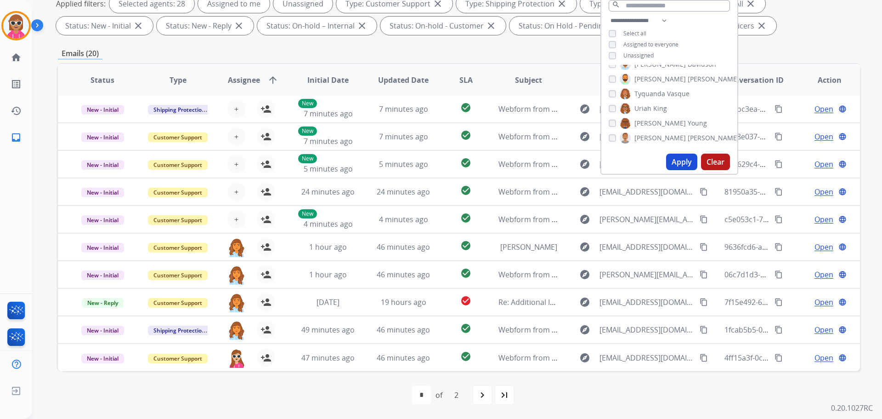
click at [483, 394] on mat-icon "navigate_next" at bounding box center [482, 394] width 11 height 11
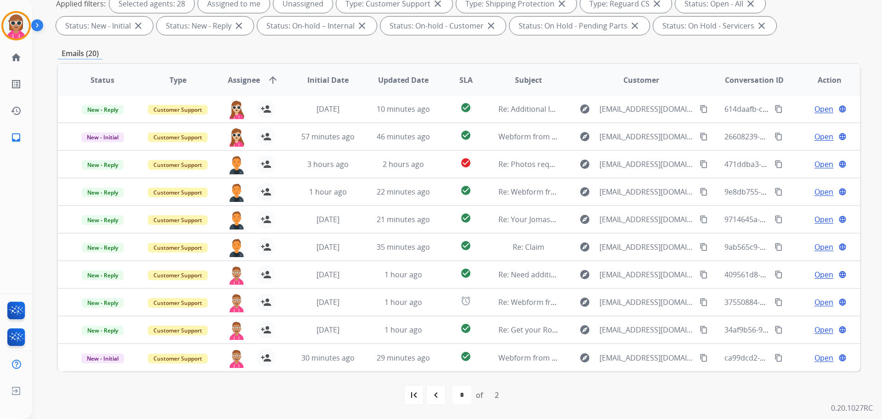
click at [432, 400] on div "navigate_before" at bounding box center [436, 395] width 20 height 20
select select "*"
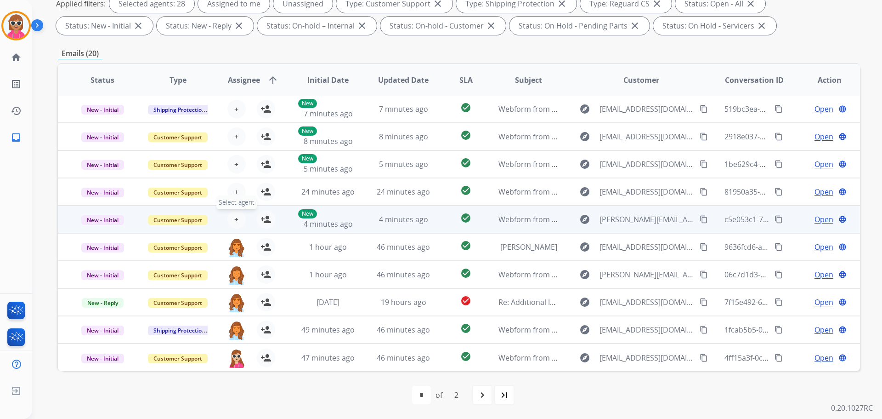
click at [234, 216] on span "+" at bounding box center [236, 219] width 4 height 11
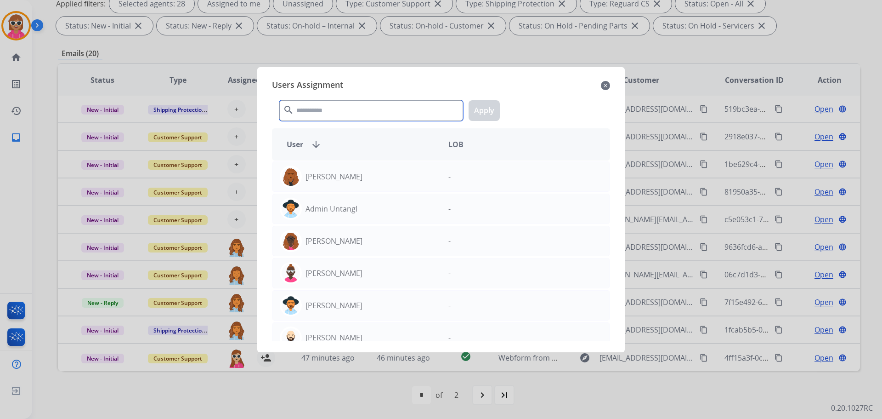
click at [372, 105] on input "text" at bounding box center [371, 110] width 184 height 21
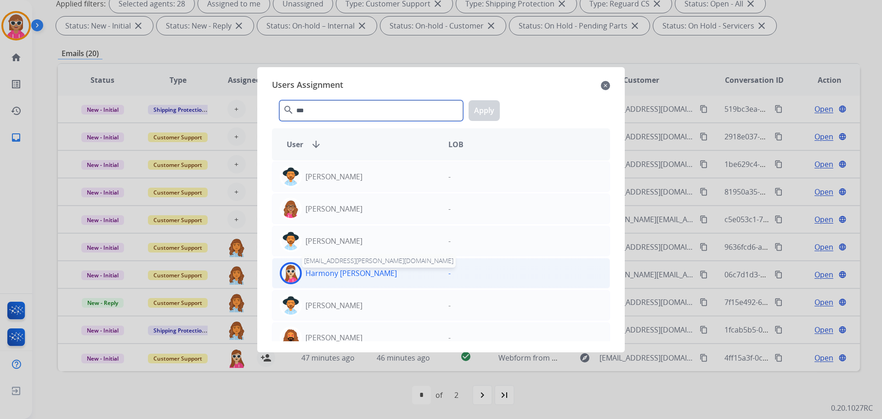
type input "***"
click at [335, 270] on p "Harmony [PERSON_NAME]" at bounding box center [351, 272] width 91 height 11
drag, startPoint x: 489, startPoint y: 106, endPoint x: 364, endPoint y: 133, distance: 127.9
click at [488, 106] on button "Apply" at bounding box center [484, 110] width 31 height 21
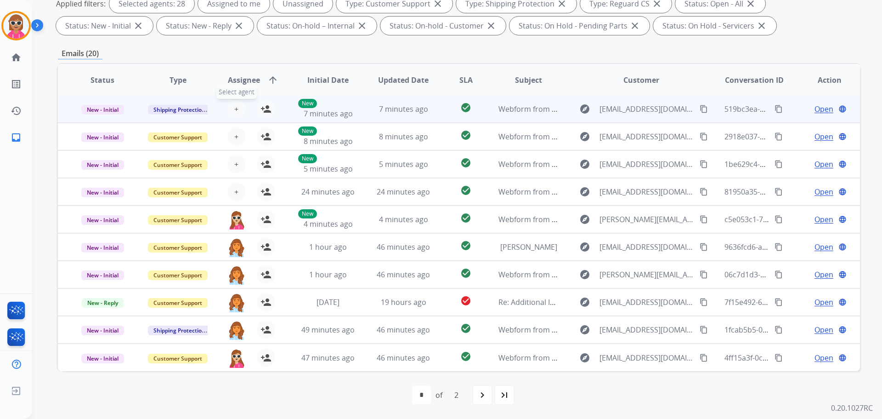
click at [231, 112] on button "+ Select agent" at bounding box center [236, 109] width 18 height 18
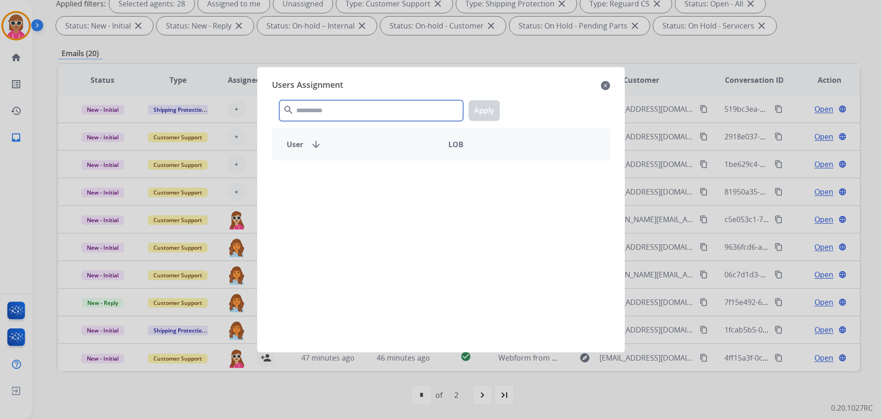
click at [309, 113] on input "text" at bounding box center [371, 110] width 184 height 21
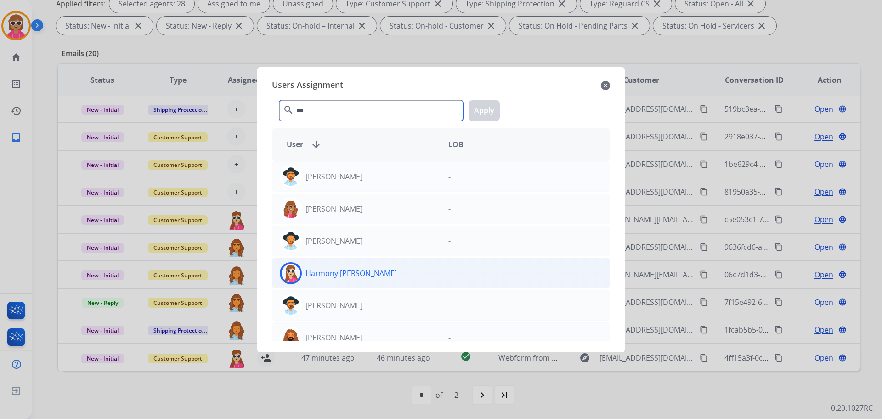
type input "***"
click at [348, 283] on div "Harmony [PERSON_NAME]" at bounding box center [357, 273] width 169 height 22
click at [490, 111] on button "Apply" at bounding box center [484, 110] width 31 height 21
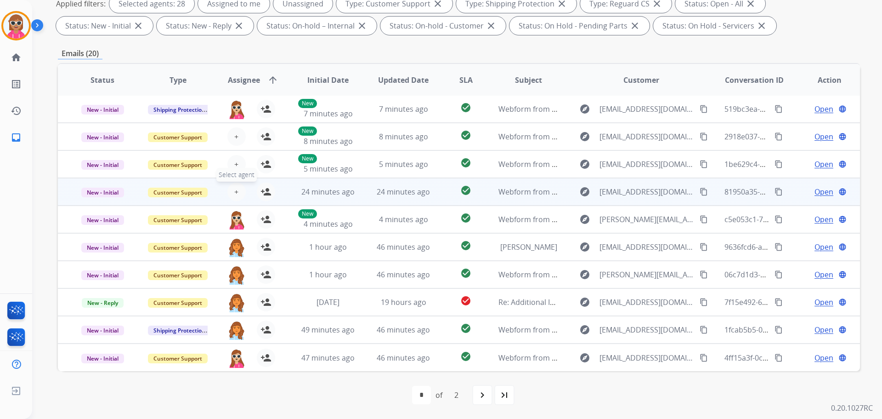
click at [230, 193] on button "+ Select agent" at bounding box center [236, 191] width 18 height 18
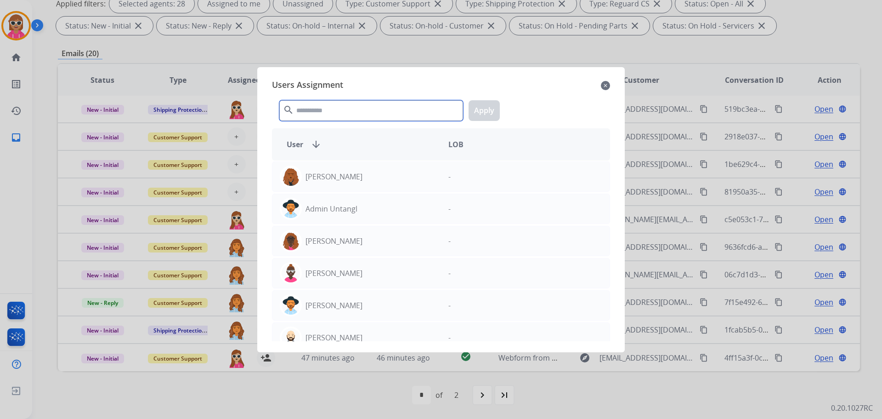
click at [339, 105] on input "text" at bounding box center [371, 110] width 184 height 21
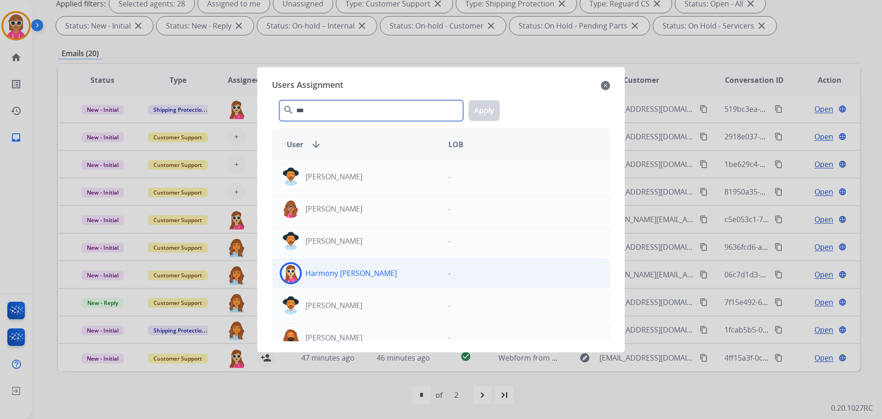
type input "***"
click at [352, 281] on div "Harmony [PERSON_NAME]" at bounding box center [357, 273] width 169 height 22
click at [486, 111] on button "Apply" at bounding box center [484, 110] width 31 height 21
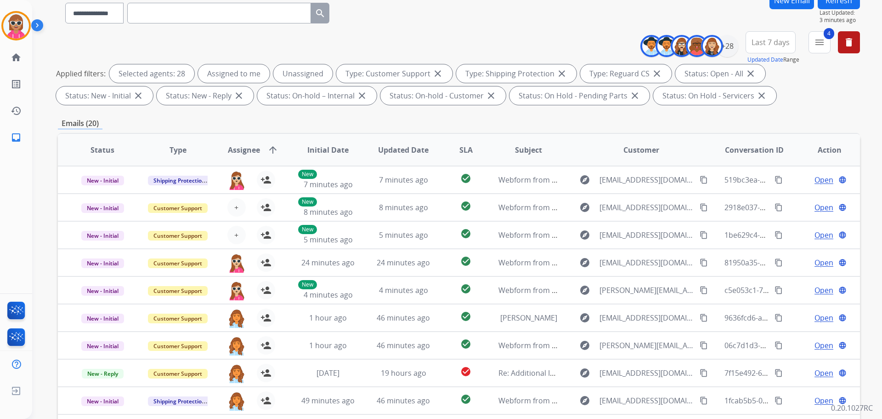
scroll to position [11, 0]
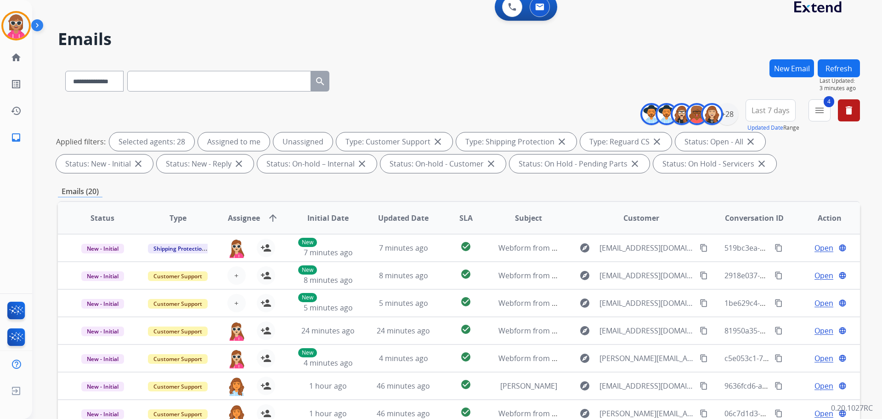
click at [836, 64] on button "Refresh" at bounding box center [839, 68] width 42 height 18
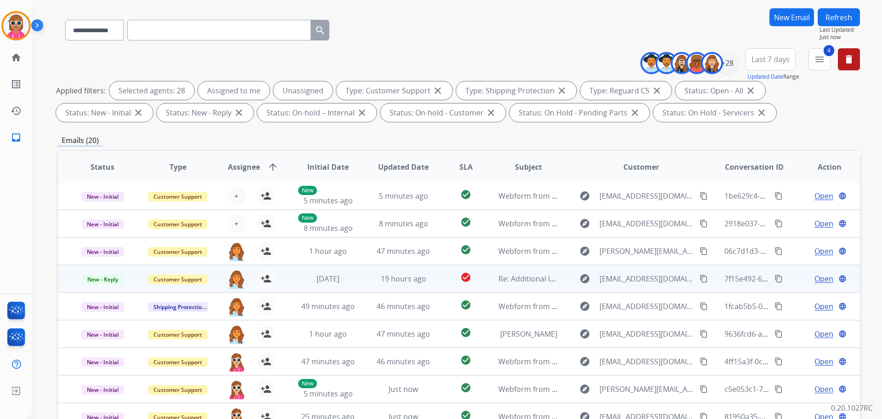
scroll to position [92, 0]
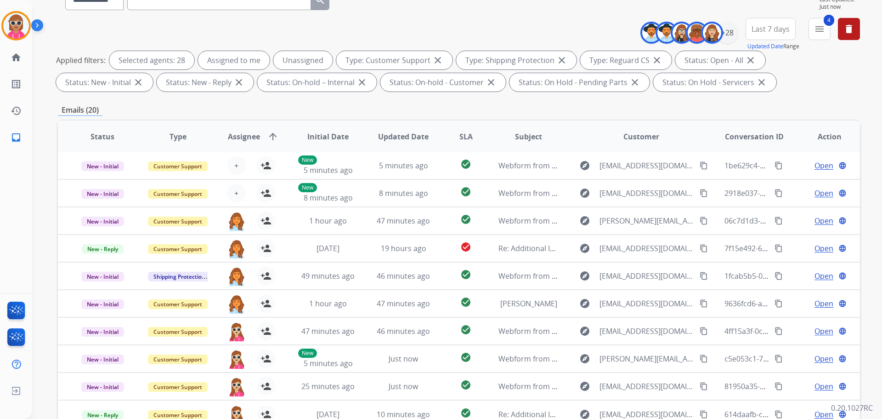
drag, startPoint x: 317, startPoint y: 37, endPoint x: 356, endPoint y: 28, distance: 40.1
click at [320, 36] on div "**********" at bounding box center [459, 56] width 802 height 77
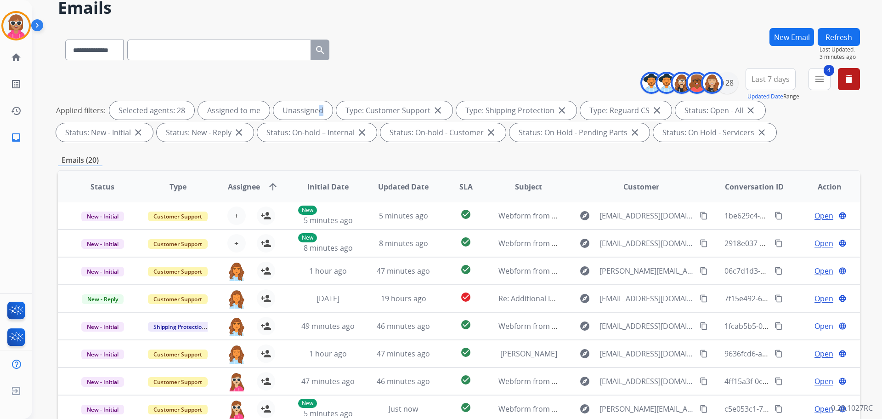
scroll to position [0, 0]
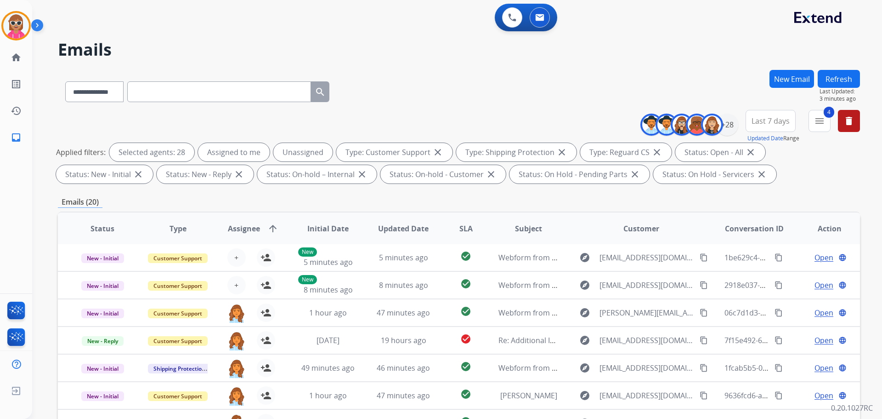
click at [210, 93] on input "text" at bounding box center [219, 91] width 184 height 21
paste input "**********"
type input "**********"
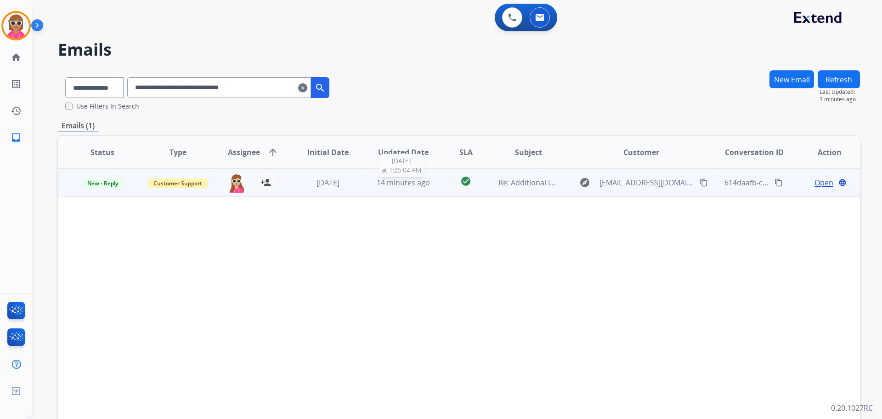
click at [377, 183] on span "14 minutes ago" at bounding box center [403, 182] width 53 height 10
click at [816, 177] on span "Open" at bounding box center [824, 181] width 19 height 11
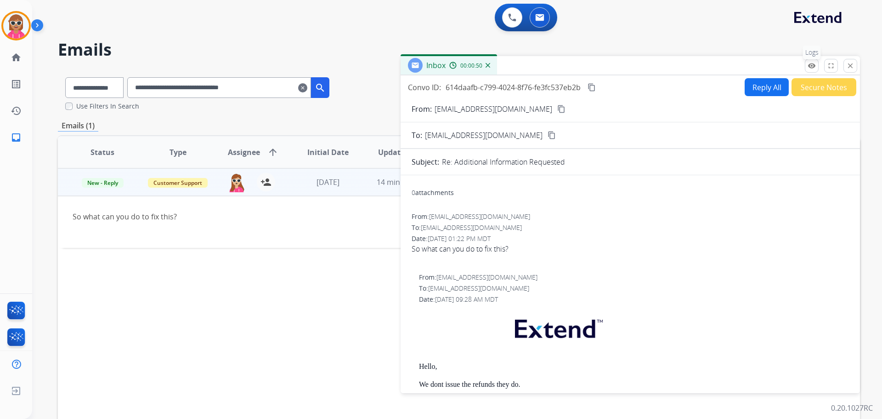
click at [809, 71] on button "remove_red_eye Logs" at bounding box center [812, 66] width 14 height 14
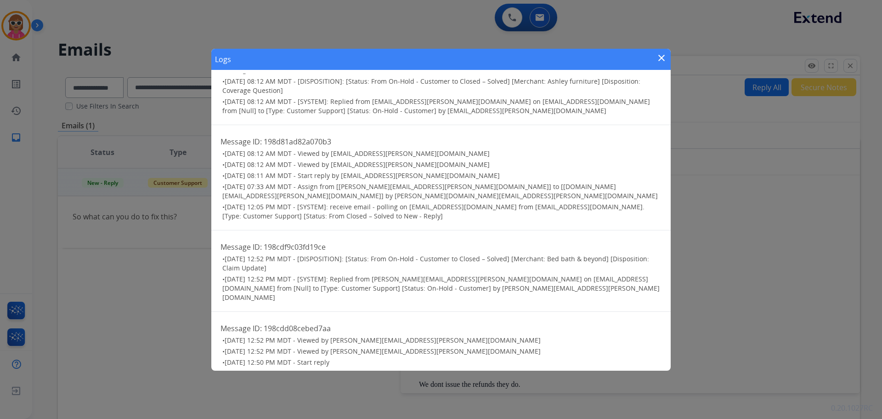
scroll to position [276, 0]
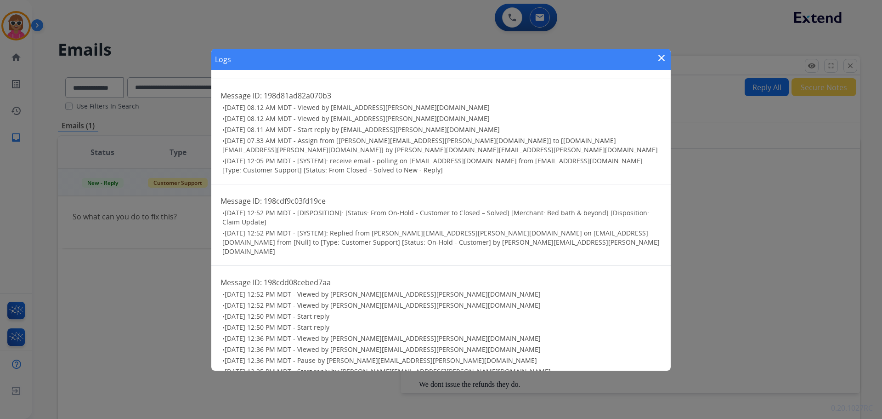
click at [657, 58] on mat-icon "close" at bounding box center [661, 57] width 11 height 11
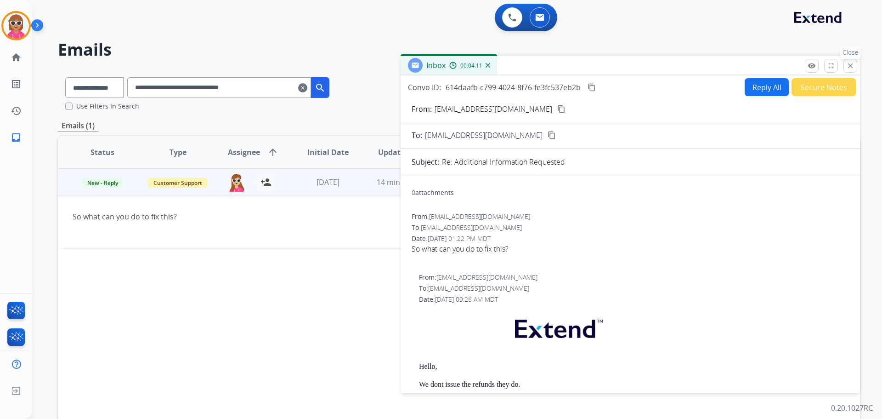
click at [847, 61] on button "close Close" at bounding box center [851, 66] width 14 height 14
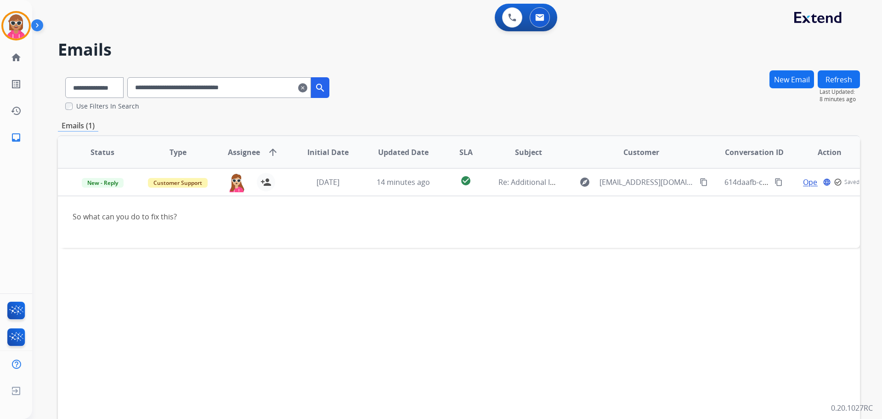
click at [846, 76] on button "Refresh" at bounding box center [839, 79] width 42 height 18
click at [307, 89] on mat-icon "clear" at bounding box center [302, 87] width 9 height 11
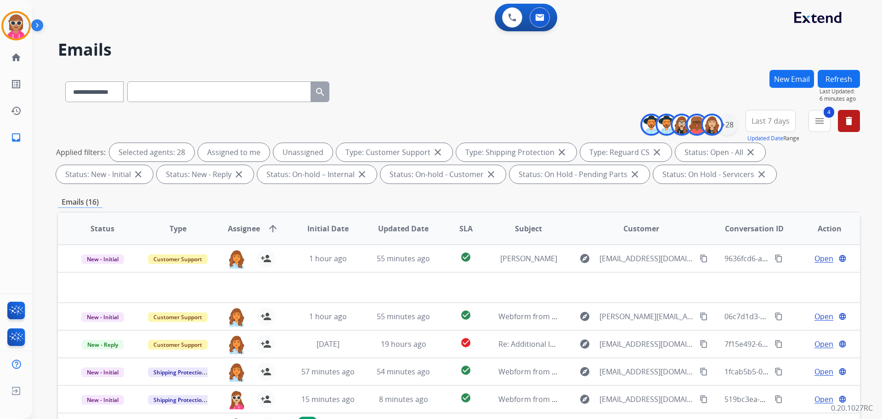
click at [837, 81] on button "Refresh" at bounding box center [839, 79] width 42 height 18
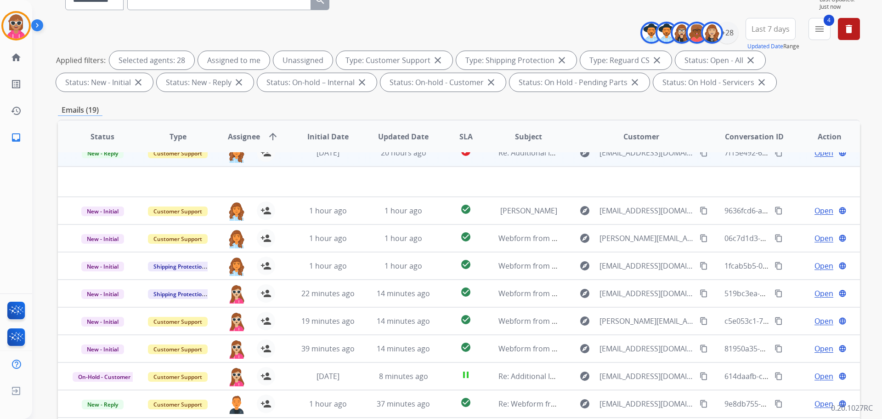
scroll to position [0, 0]
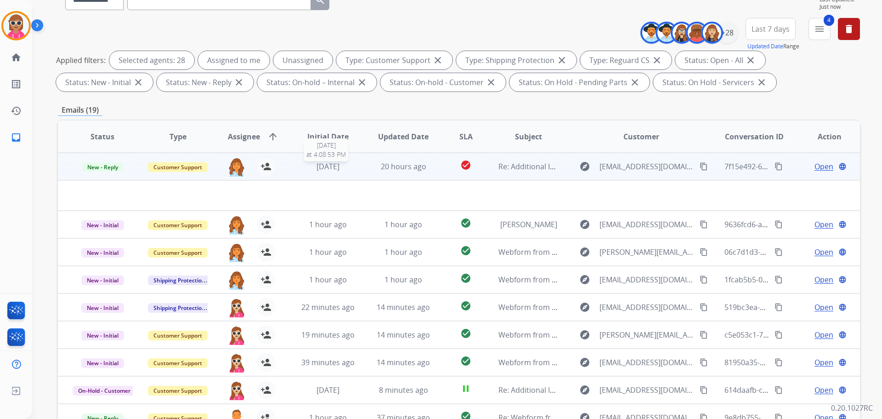
click at [346, 163] on div "[DATE]" at bounding box center [328, 166] width 60 height 11
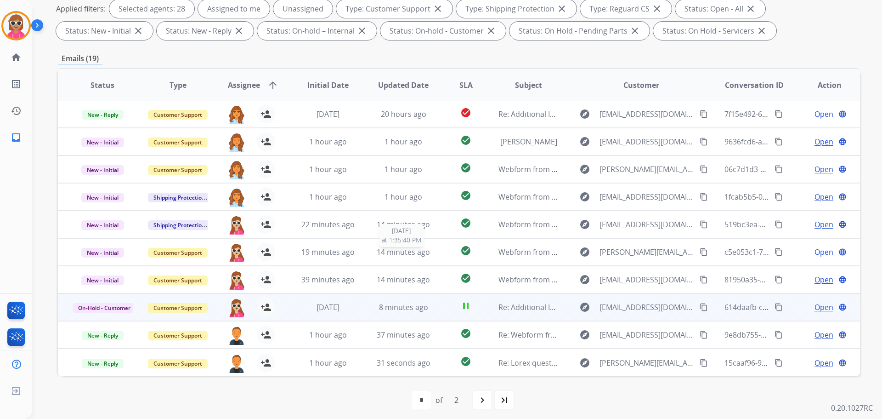
scroll to position [148, 0]
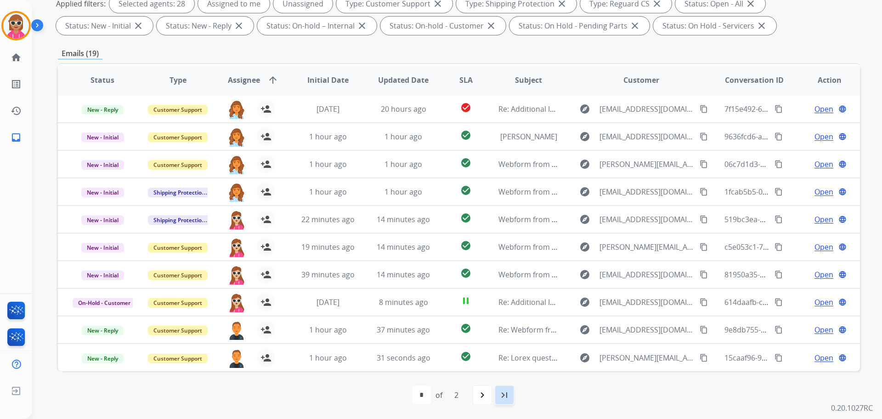
click at [494, 395] on div "last_page" at bounding box center [504, 395] width 20 height 20
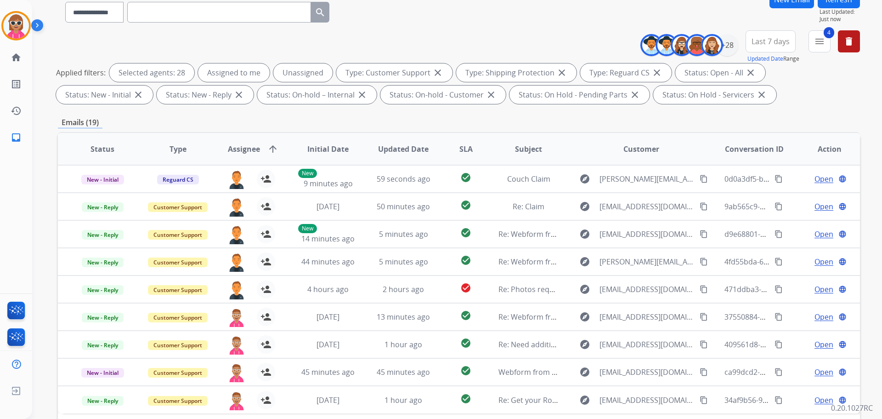
scroll to position [0, 0]
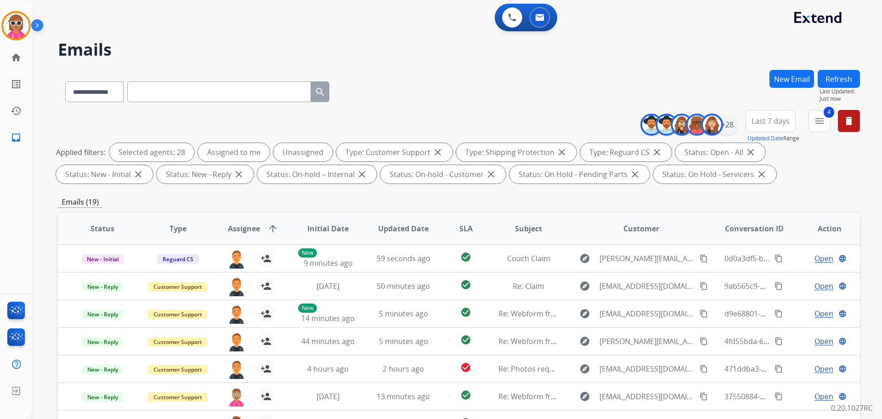
click at [850, 81] on button "Refresh" at bounding box center [839, 79] width 42 height 18
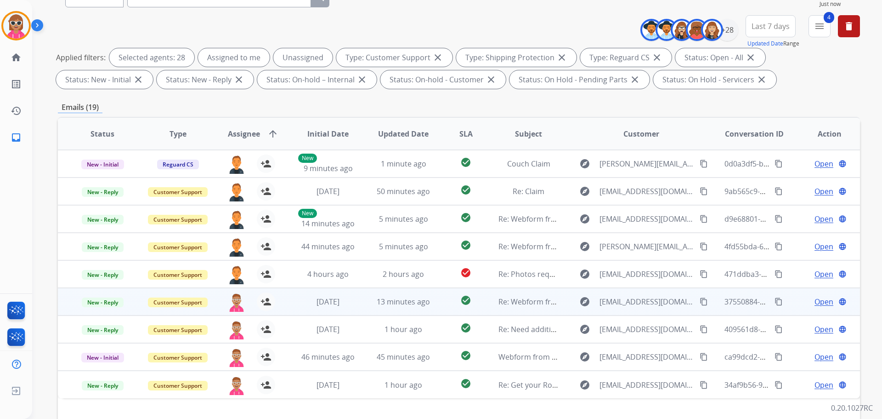
scroll to position [148, 0]
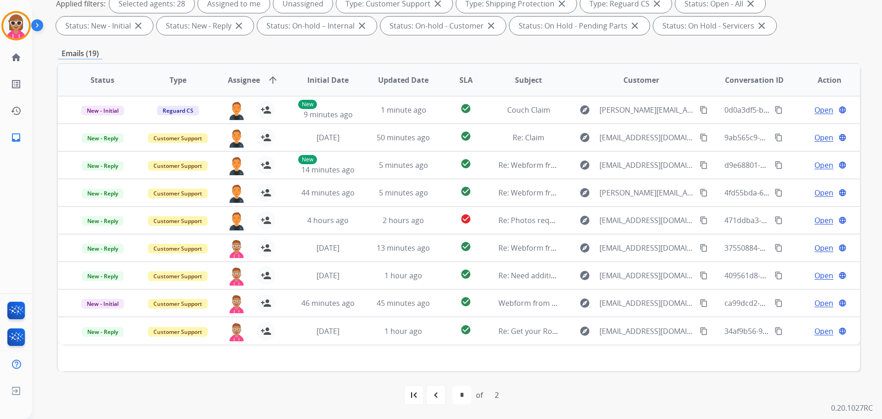
click at [333, 375] on div "first_page navigate_before * * of 2 navigate_next last_page" at bounding box center [459, 395] width 802 height 48
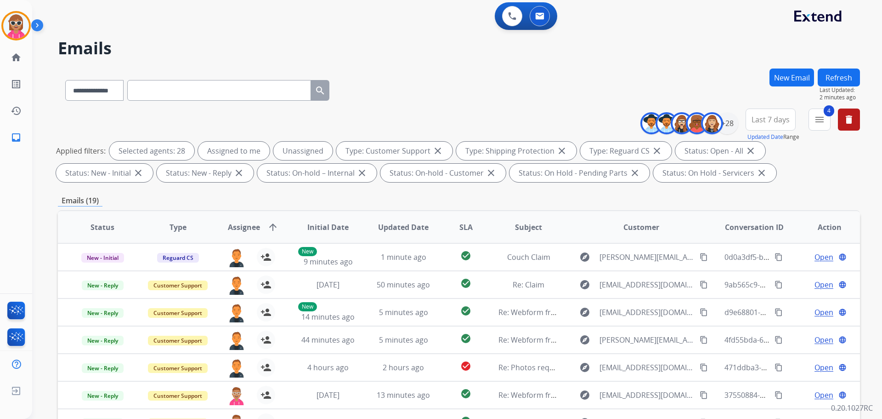
scroll to position [0, 0]
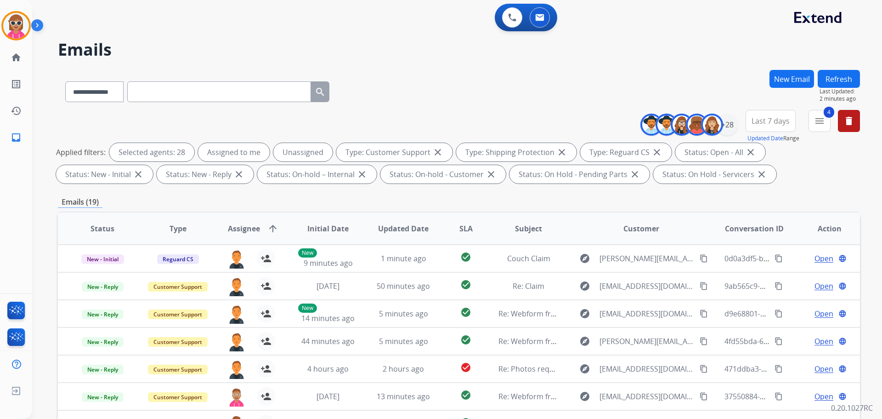
click at [827, 80] on button "Refresh" at bounding box center [839, 79] width 42 height 18
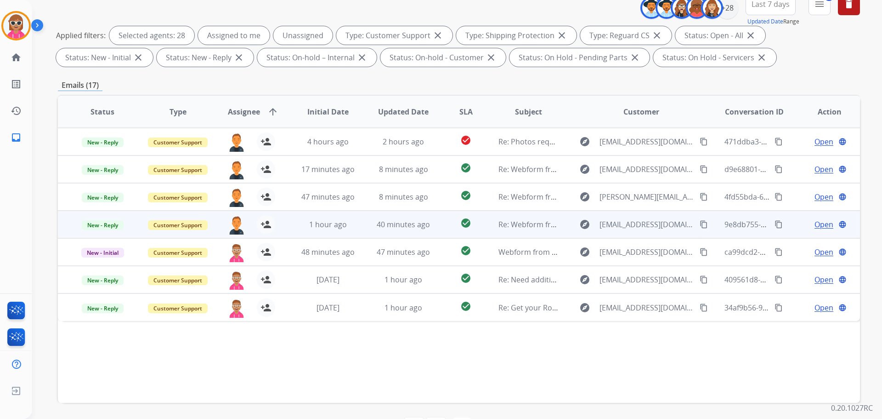
scroll to position [148, 0]
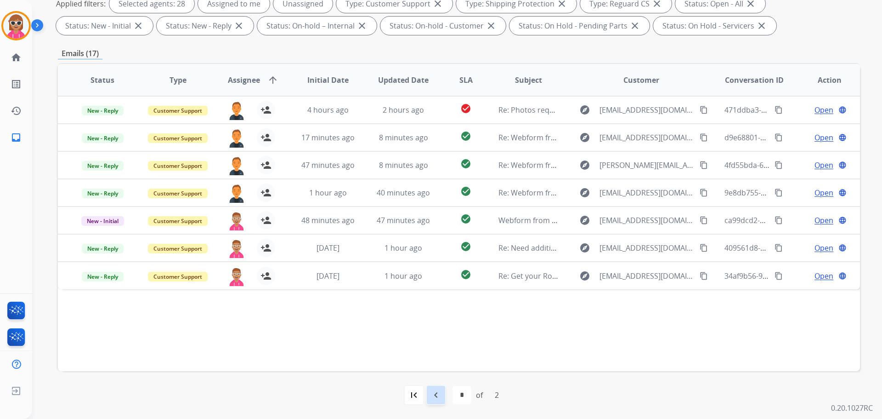
click at [437, 390] on mat-icon "navigate_before" at bounding box center [436, 394] width 11 height 11
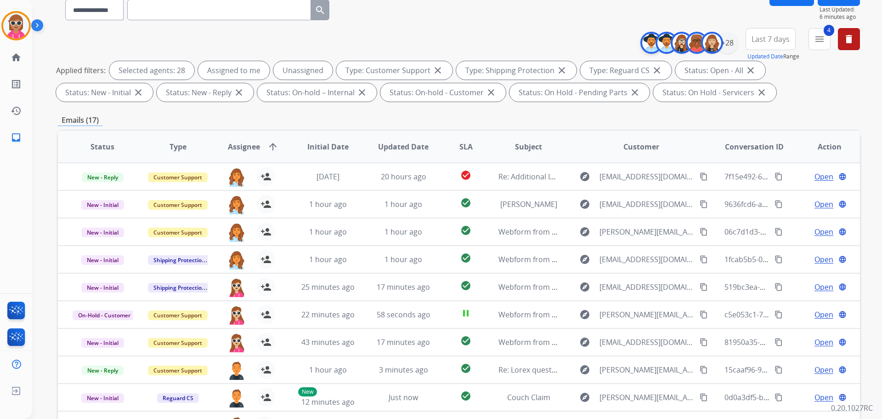
scroll to position [0, 0]
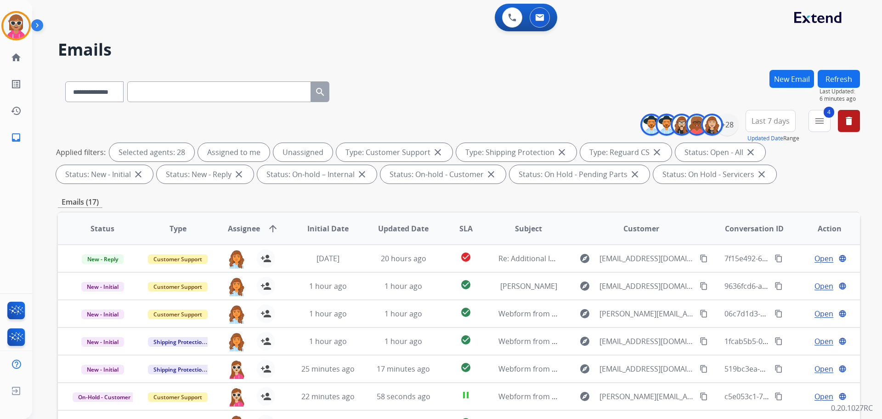
drag, startPoint x: 857, startPoint y: 77, endPoint x: 840, endPoint y: 82, distance: 18.2
click at [851, 79] on button "Refresh" at bounding box center [839, 79] width 42 height 18
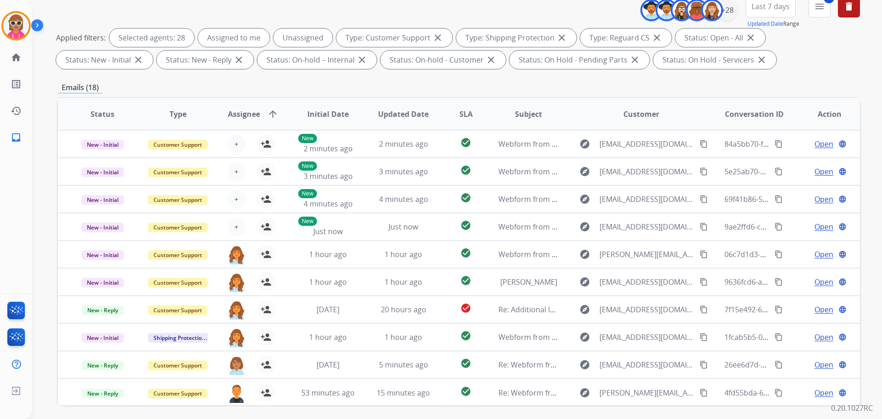
scroll to position [57, 0]
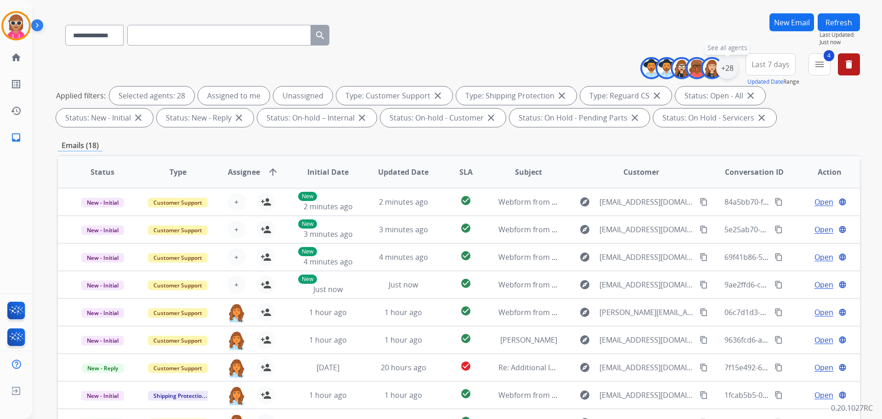
click at [732, 66] on div "+28" at bounding box center [727, 68] width 22 height 22
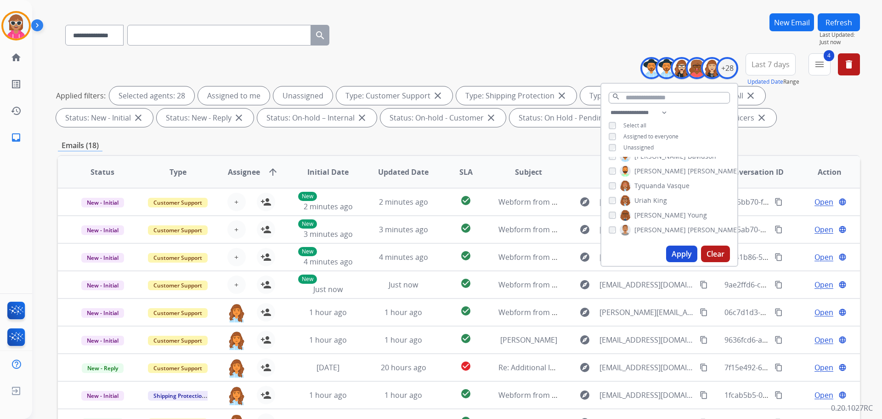
click at [645, 147] on span "Unassigned" at bounding box center [639, 147] width 30 height 8
click at [668, 253] on button "Apply" at bounding box center [681, 253] width 31 height 17
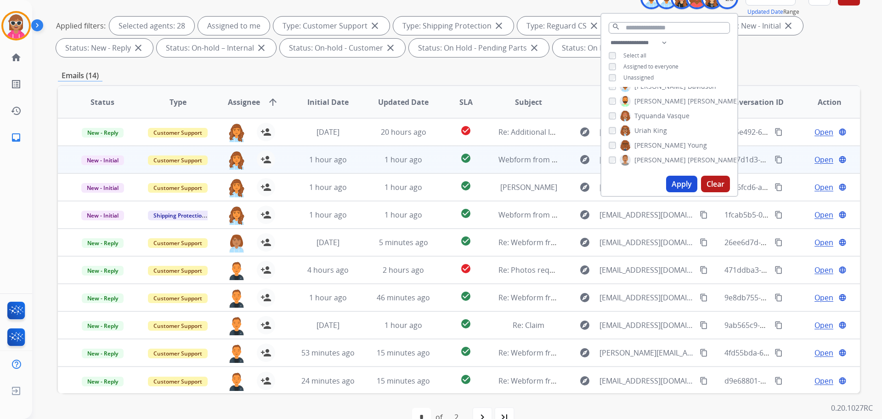
scroll to position [148, 0]
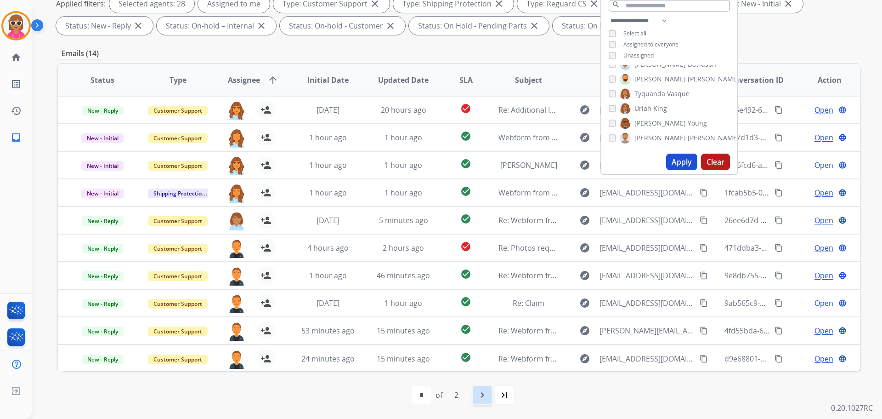
click at [481, 393] on mat-icon "navigate_next" at bounding box center [482, 394] width 11 height 11
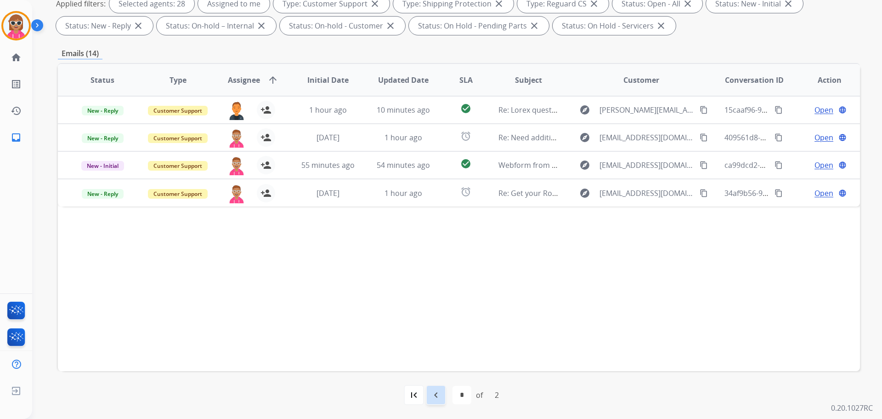
click at [445, 402] on div "navigate_before" at bounding box center [436, 395] width 20 height 20
select select "*"
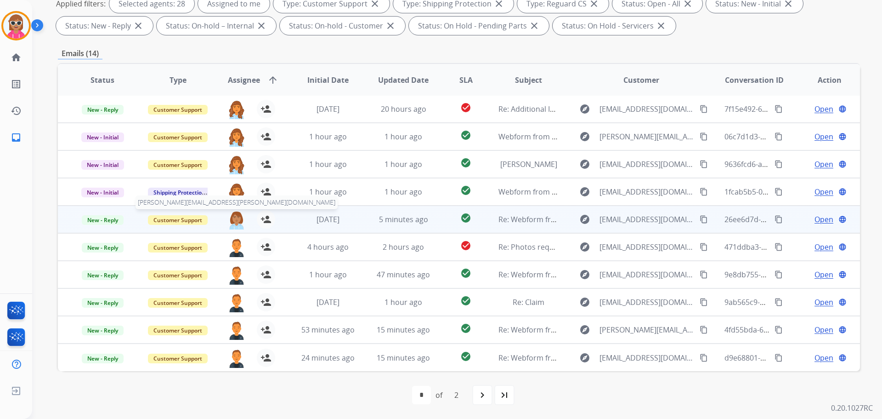
click at [235, 212] on img at bounding box center [236, 219] width 18 height 19
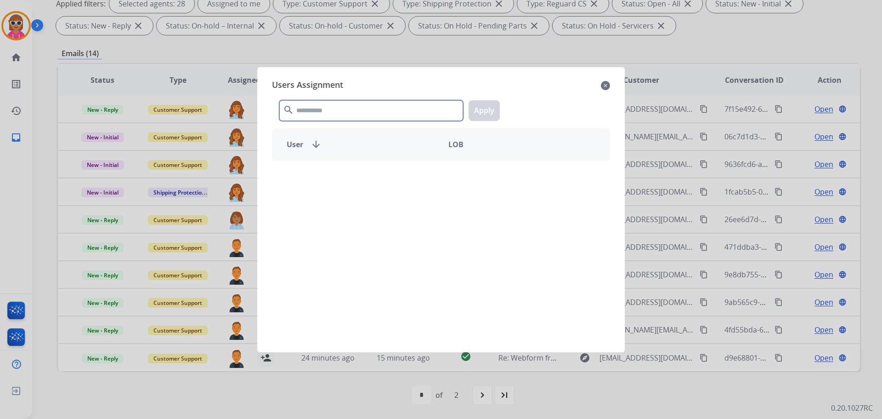
click at [358, 107] on input "text" at bounding box center [371, 110] width 184 height 21
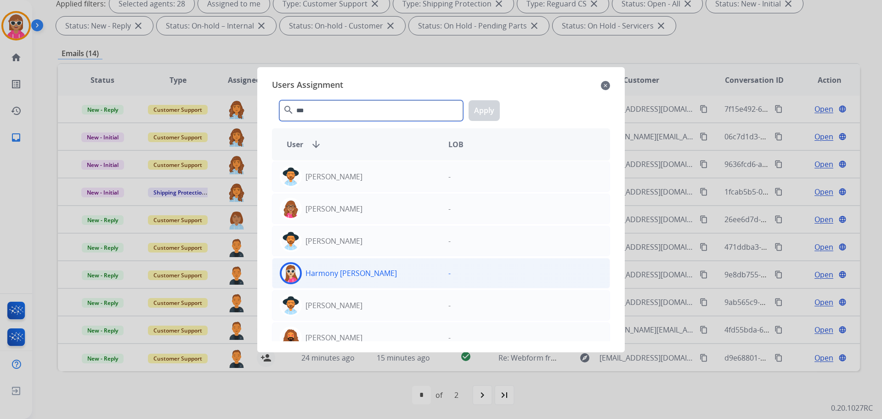
type input "***"
click at [307, 281] on div "Harmony [PERSON_NAME]" at bounding box center [357, 273] width 169 height 22
click at [483, 114] on button "Apply" at bounding box center [484, 110] width 31 height 21
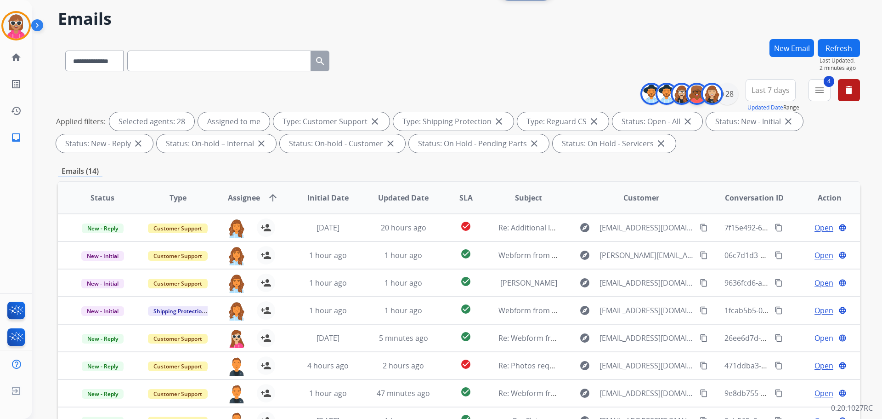
scroll to position [0, 0]
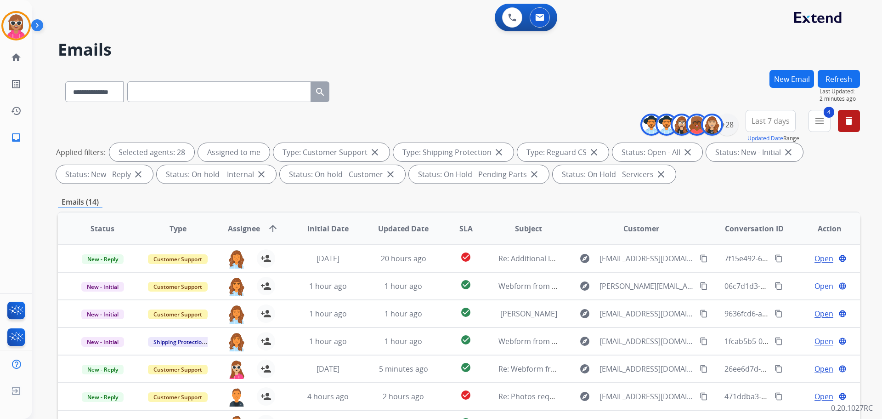
click at [818, 74] on div "New Email Refresh Last Updated: 2 minutes ago" at bounding box center [815, 90] width 91 height 40
drag, startPoint x: 837, startPoint y: 83, endPoint x: 830, endPoint y: 85, distance: 8.3
click at [837, 82] on button "Refresh" at bounding box center [839, 79] width 42 height 18
click at [852, 91] on div "Last Updated: 3 minutes ago" at bounding box center [839, 95] width 42 height 15
click at [852, 86] on div "Refresh Last Updated: 3 minutes ago" at bounding box center [839, 86] width 42 height 33
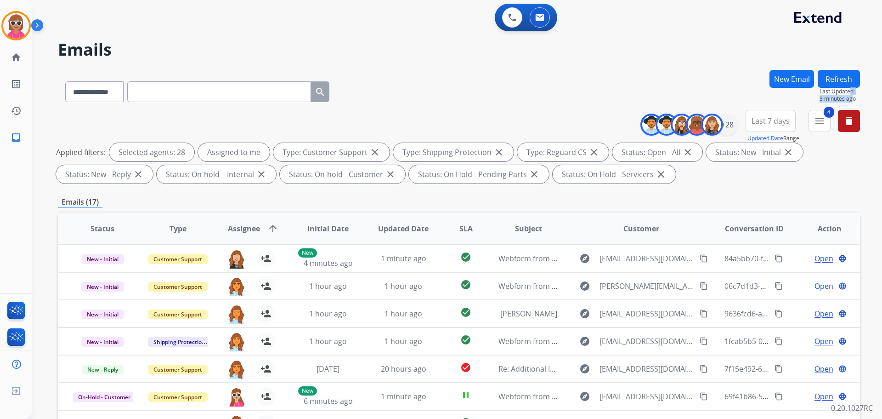
click at [847, 77] on button "Refresh" at bounding box center [839, 79] width 42 height 18
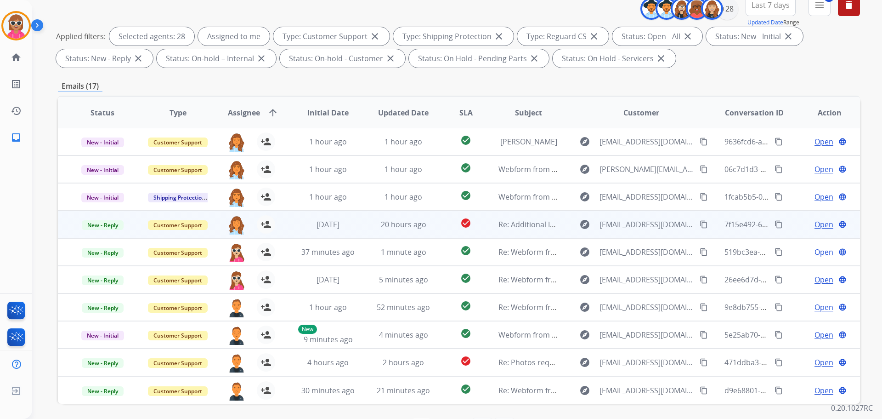
scroll to position [148, 0]
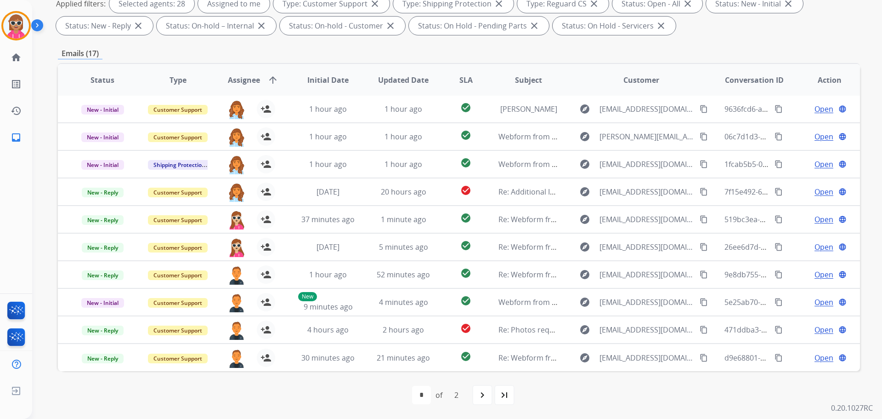
click at [476, 393] on div "navigate_next" at bounding box center [482, 395] width 20 height 20
select select "*"
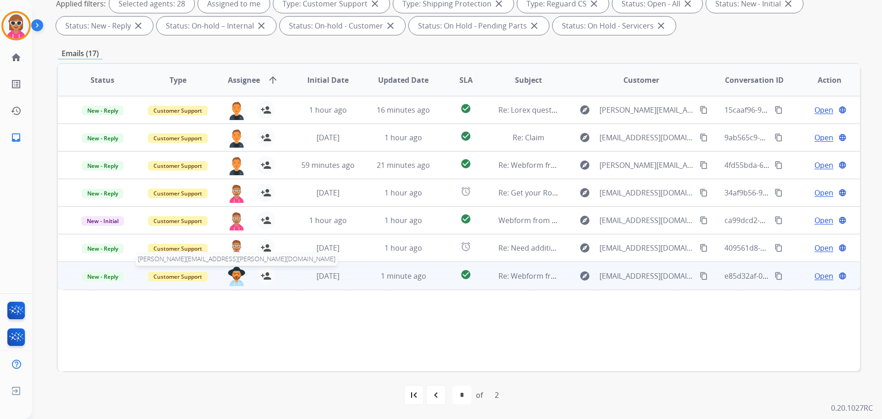
click at [236, 274] on img at bounding box center [236, 276] width 18 height 19
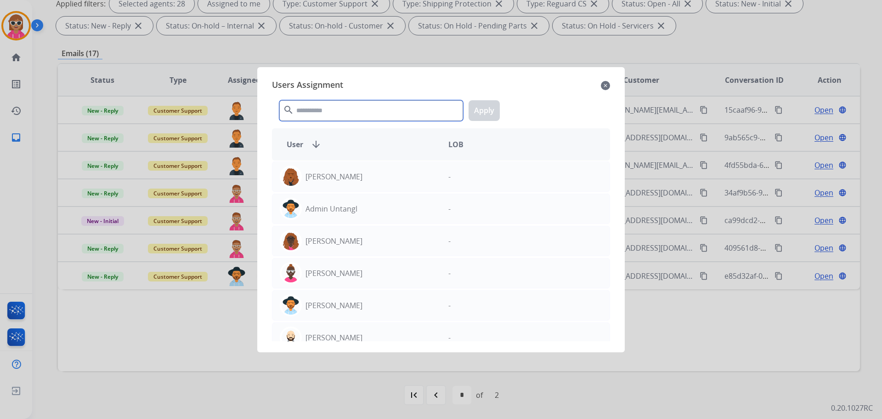
click at [318, 107] on input "text" at bounding box center [371, 110] width 184 height 21
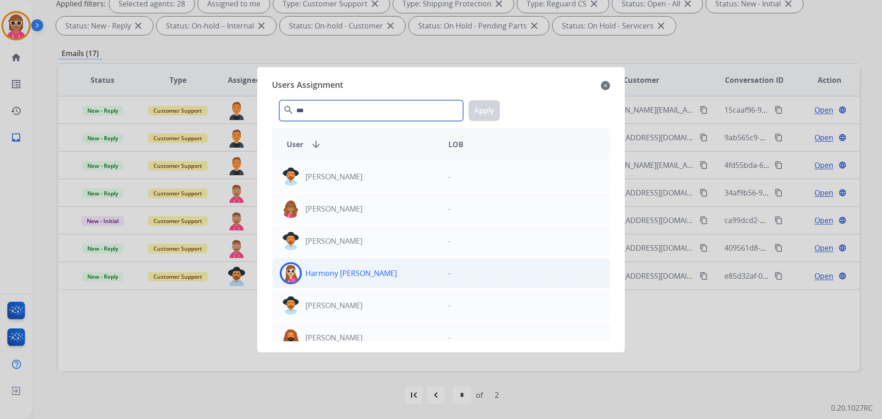
type input "***"
click at [380, 274] on div "Harmony [PERSON_NAME]" at bounding box center [357, 273] width 169 height 22
click at [472, 109] on button "Apply" at bounding box center [484, 110] width 31 height 21
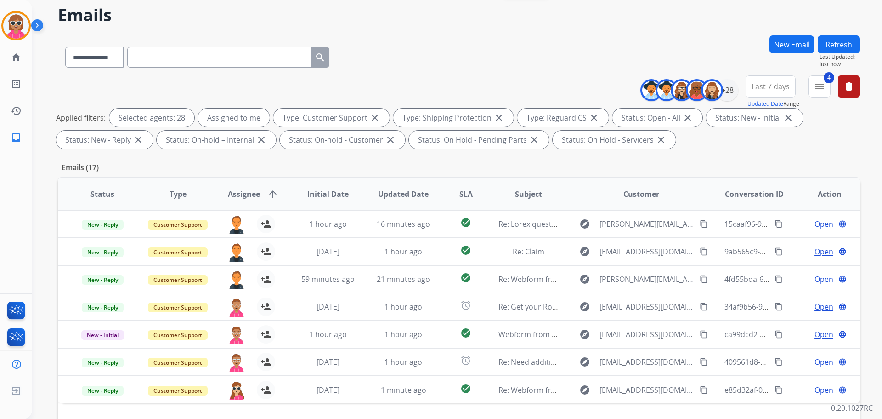
scroll to position [0, 0]
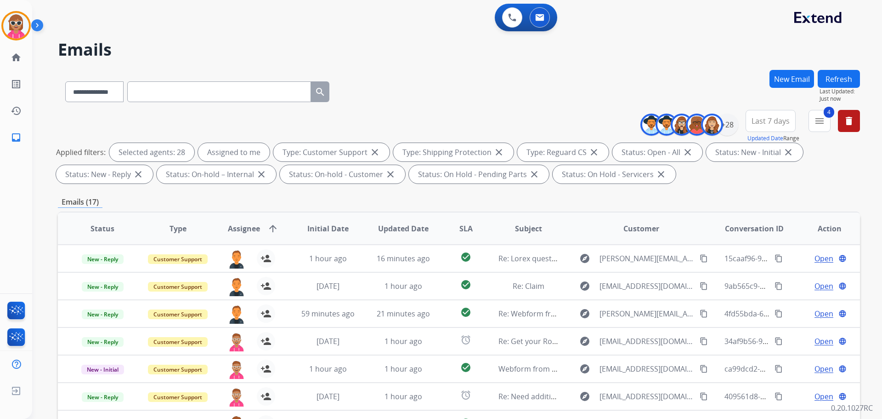
drag, startPoint x: 853, startPoint y: 78, endPoint x: 798, endPoint y: 100, distance: 59.6
click at [852, 77] on button "Refresh" at bounding box center [839, 79] width 42 height 18
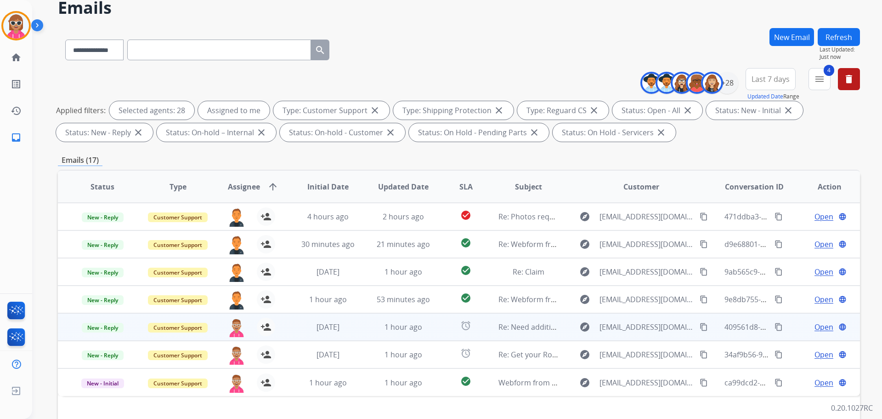
scroll to position [148, 0]
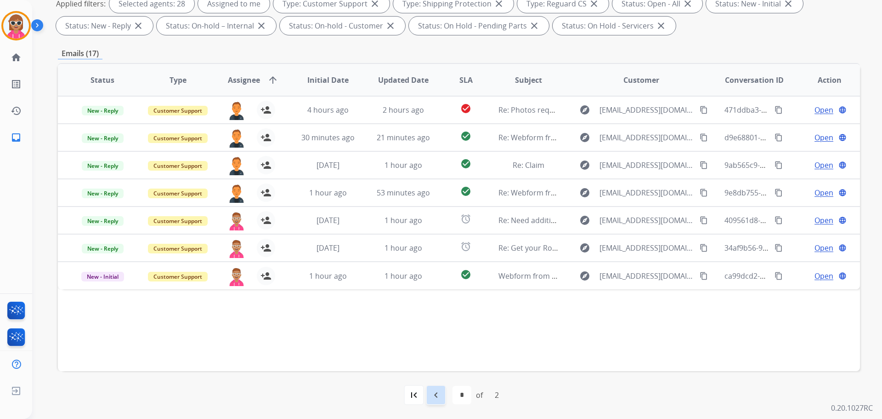
click at [436, 399] on mat-icon "navigate_before" at bounding box center [436, 394] width 11 height 11
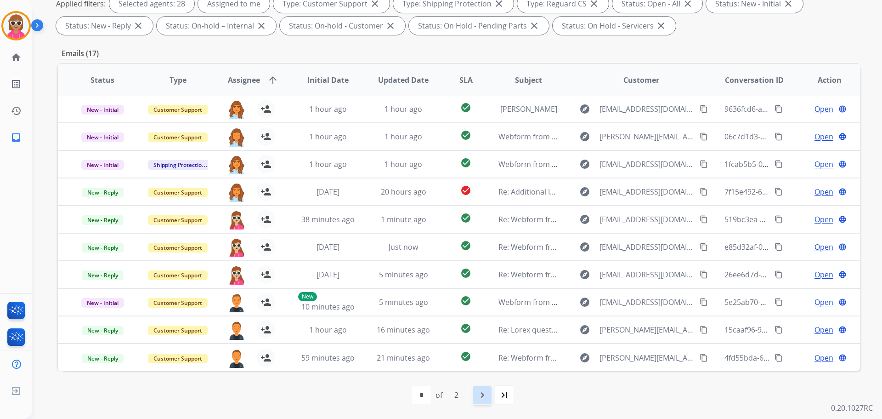
click at [479, 398] on mat-icon "navigate_next" at bounding box center [482, 394] width 11 height 11
select select "*"
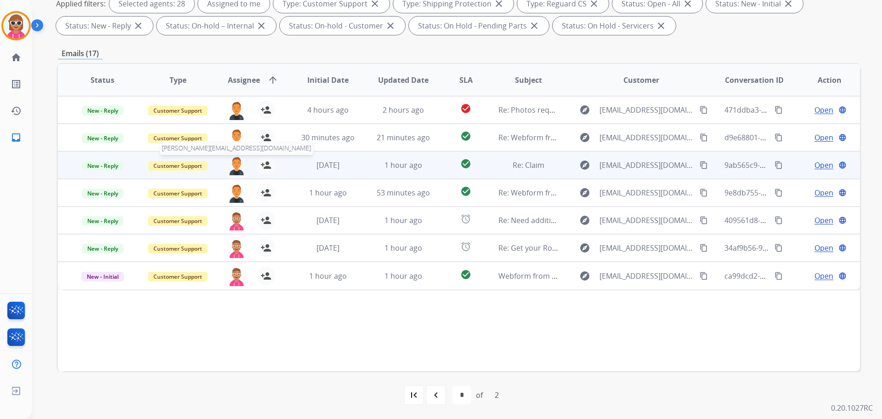
click at [238, 165] on img at bounding box center [236, 165] width 18 height 19
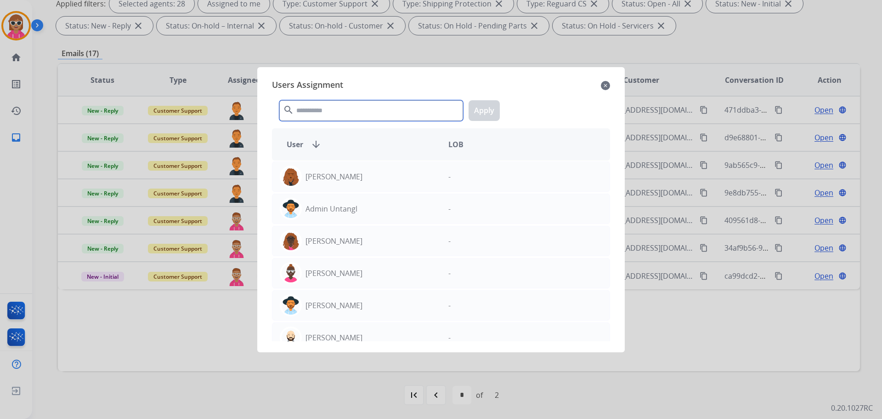
click at [339, 111] on input "text" at bounding box center [371, 110] width 184 height 21
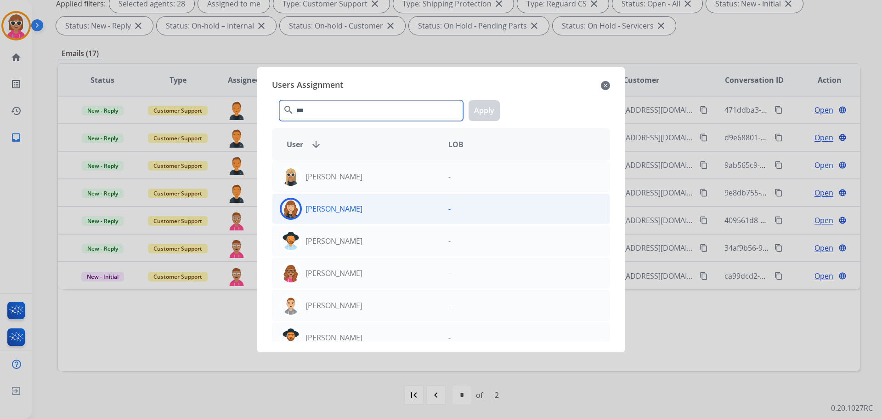
type input "***"
click at [386, 204] on div "[PERSON_NAME]" at bounding box center [357, 209] width 169 height 22
click at [496, 107] on button "Apply" at bounding box center [484, 110] width 31 height 21
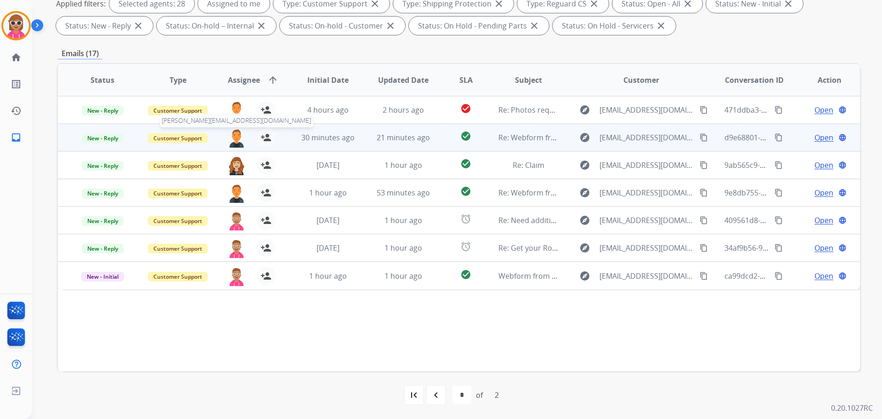
click at [239, 138] on img at bounding box center [236, 137] width 18 height 19
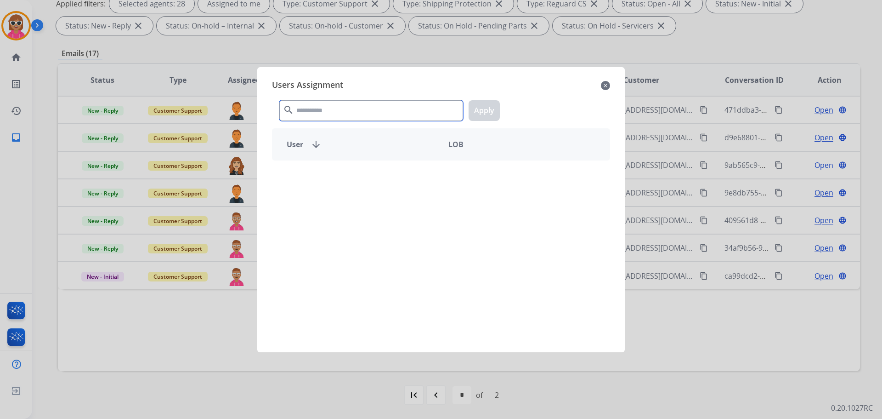
click at [306, 110] on input "text" at bounding box center [371, 110] width 184 height 21
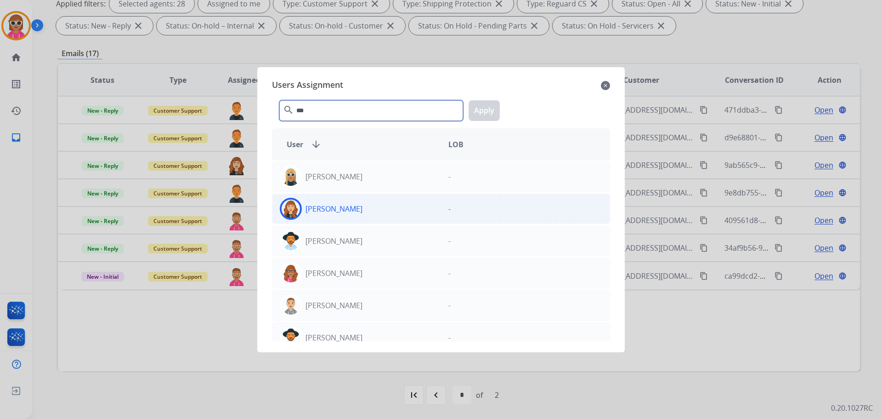
type input "***"
click at [378, 203] on div "[PERSON_NAME]" at bounding box center [357, 209] width 169 height 22
click at [492, 101] on button "Apply" at bounding box center [484, 110] width 31 height 21
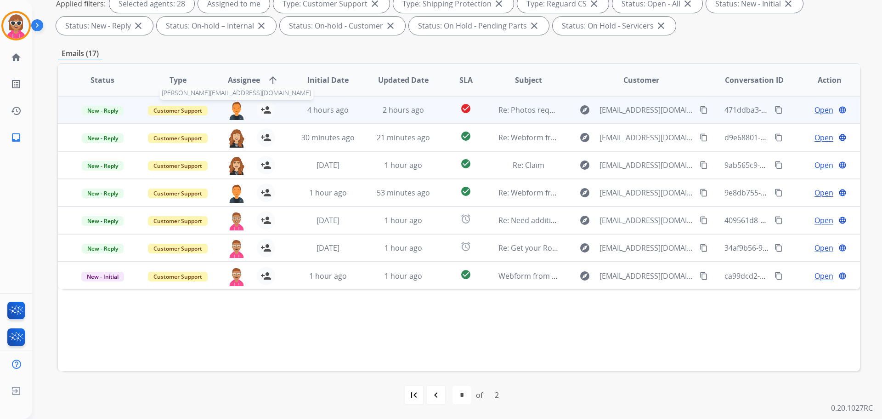
click at [231, 106] on img at bounding box center [236, 110] width 18 height 19
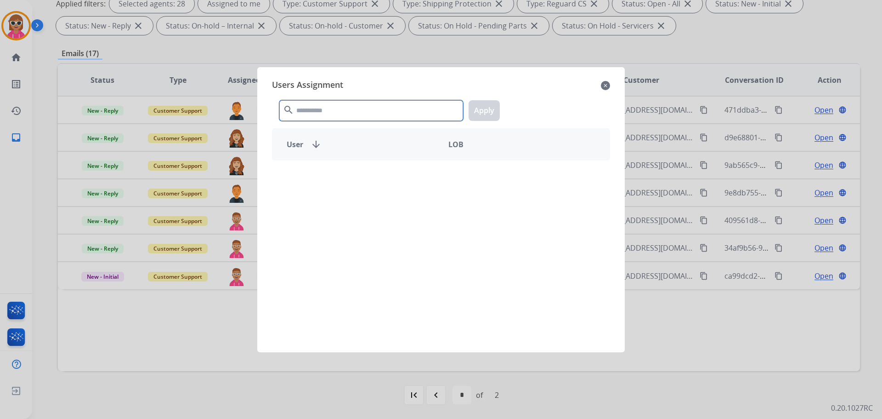
click at [323, 112] on input "text" at bounding box center [371, 110] width 184 height 21
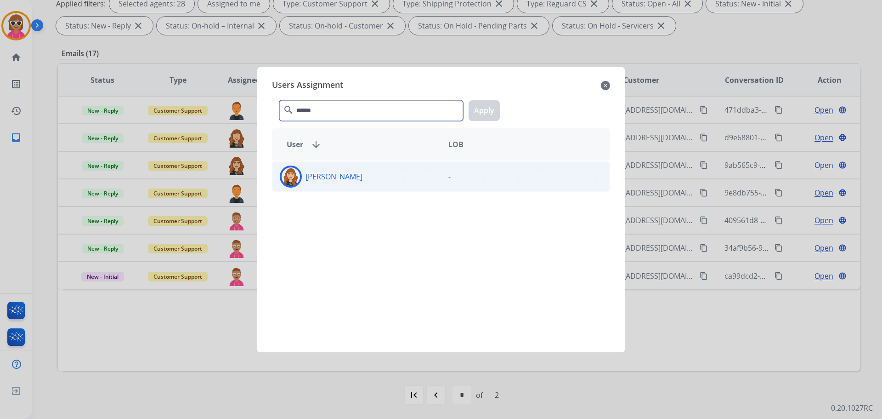
type input "******"
click at [361, 182] on div "[PERSON_NAME]" at bounding box center [357, 176] width 169 height 22
drag, startPoint x: 475, startPoint y: 118, endPoint x: 482, endPoint y: 121, distance: 7.8
click at [476, 118] on button "Apply" at bounding box center [484, 110] width 31 height 21
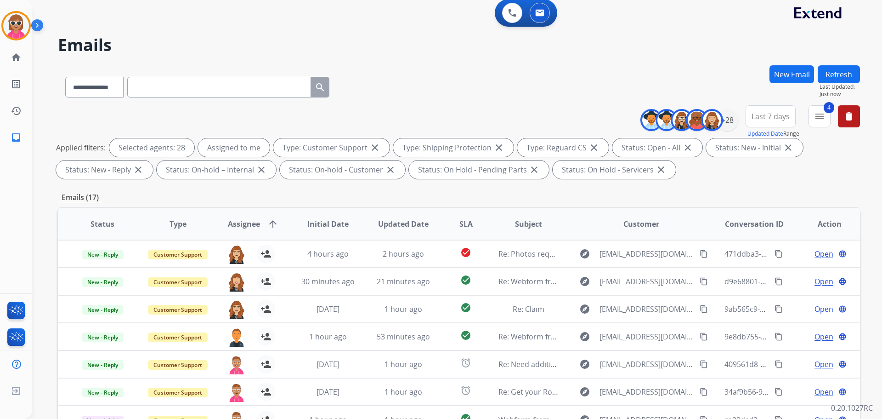
scroll to position [0, 0]
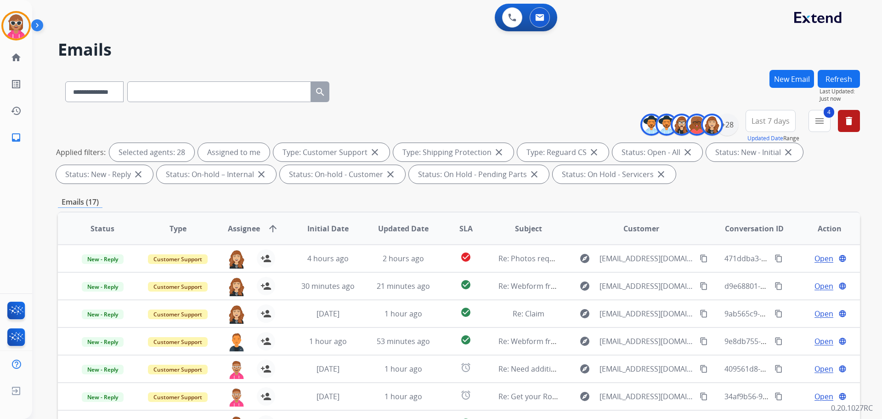
drag, startPoint x: 841, startPoint y: 69, endPoint x: 841, endPoint y: 82, distance: 12.4
click at [840, 76] on div "**********" at bounding box center [446, 242] width 828 height 419
drag, startPoint x: 841, startPoint y: 82, endPoint x: 696, endPoint y: 236, distance: 212.0
click at [841, 83] on button "Refresh" at bounding box center [839, 79] width 42 height 18
click at [398, 67] on div "**********" at bounding box center [446, 242] width 828 height 419
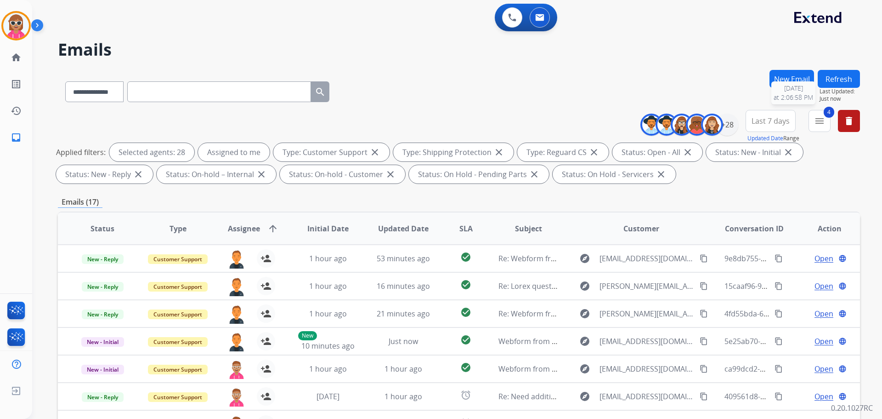
click at [836, 80] on button "Refresh" at bounding box center [839, 79] width 42 height 18
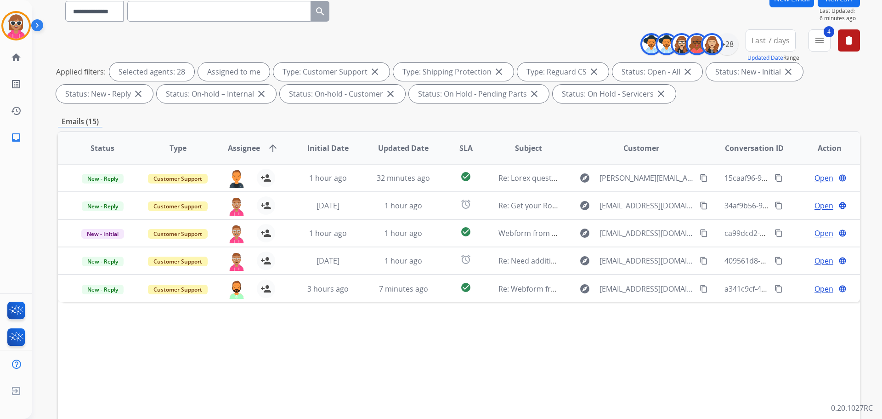
scroll to position [57, 0]
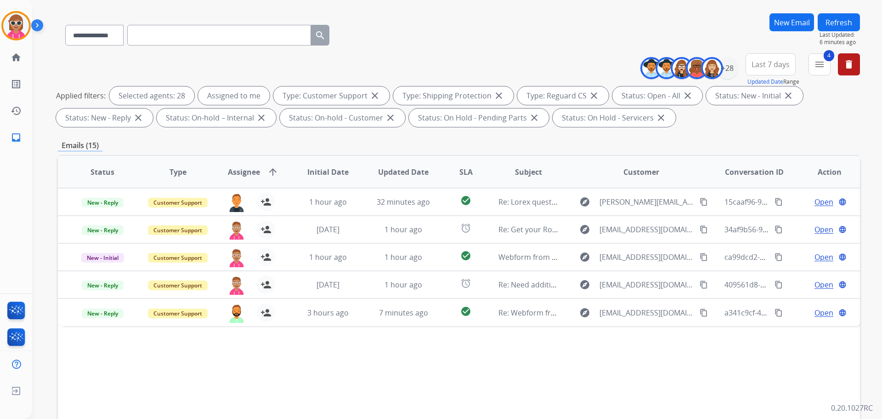
click at [848, 24] on button "Refresh" at bounding box center [839, 22] width 42 height 18
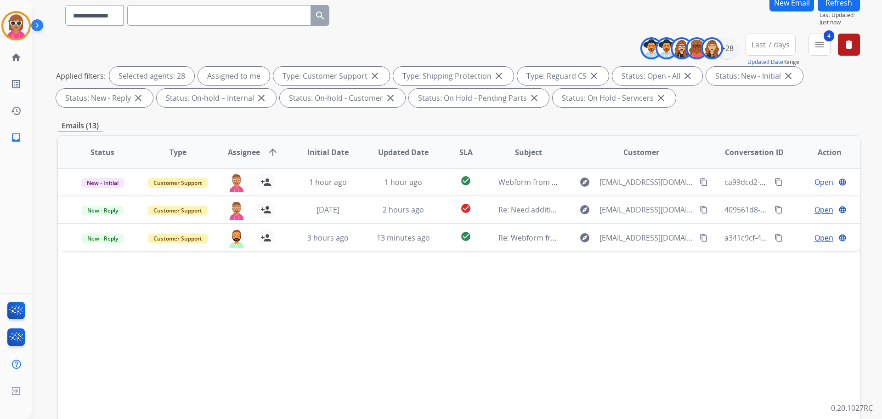
scroll to position [138, 0]
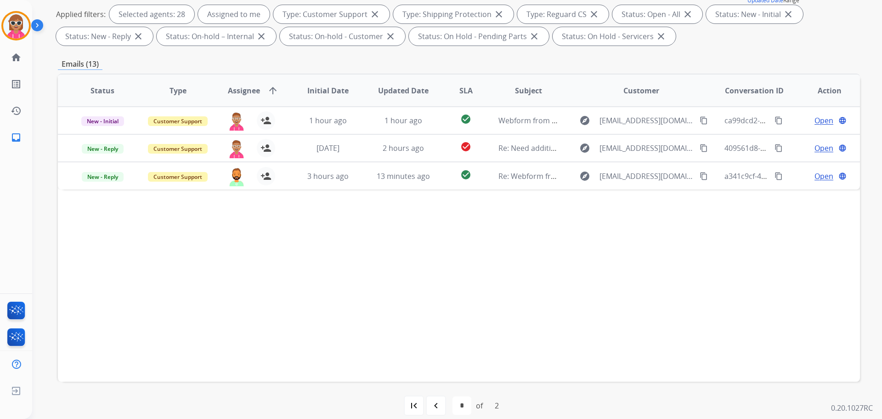
drag, startPoint x: 435, startPoint y: 397, endPoint x: 435, endPoint y: 392, distance: 5.5
click at [436, 399] on div "navigate_before" at bounding box center [436, 405] width 20 height 20
select select "*"
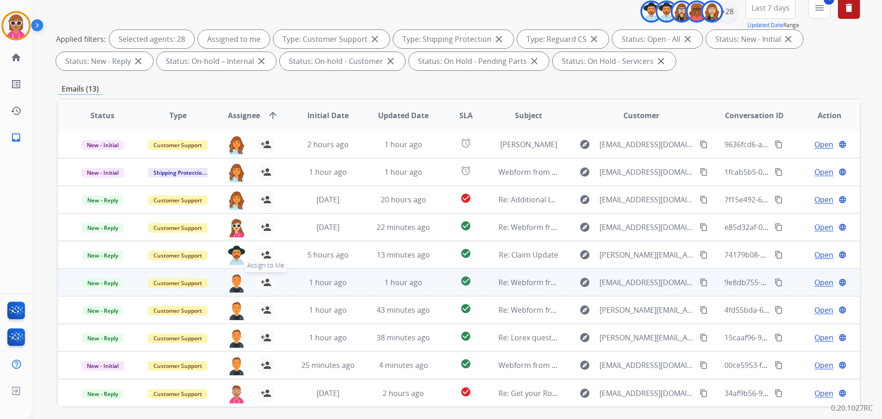
scroll to position [148, 0]
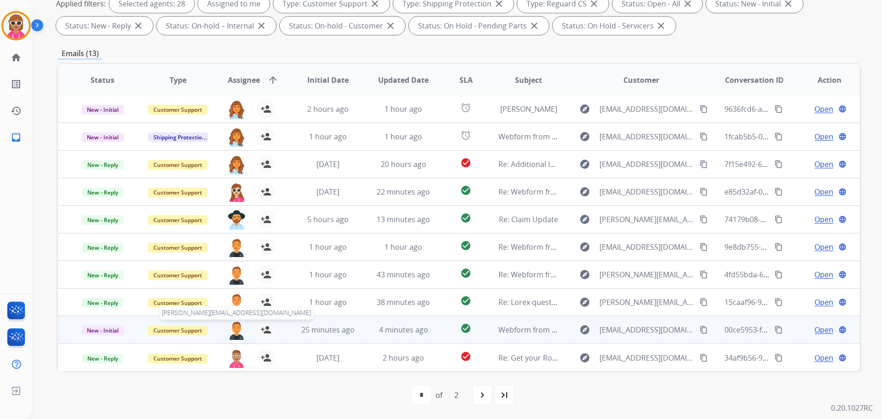
click at [236, 330] on img at bounding box center [236, 329] width 18 height 19
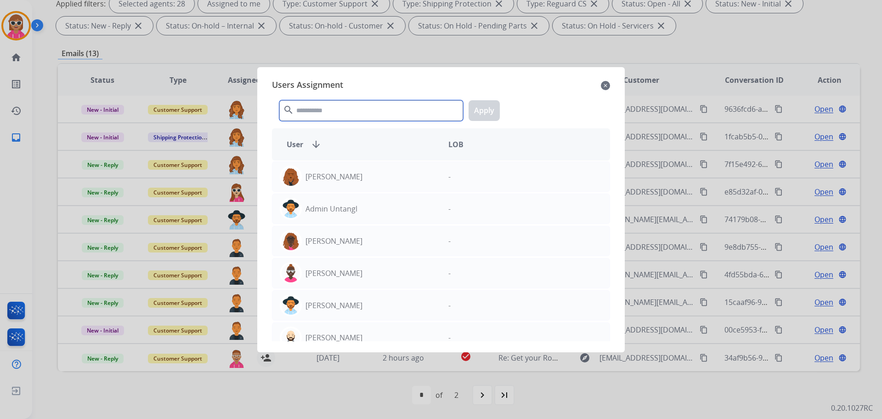
click at [337, 114] on input "text" at bounding box center [371, 110] width 184 height 21
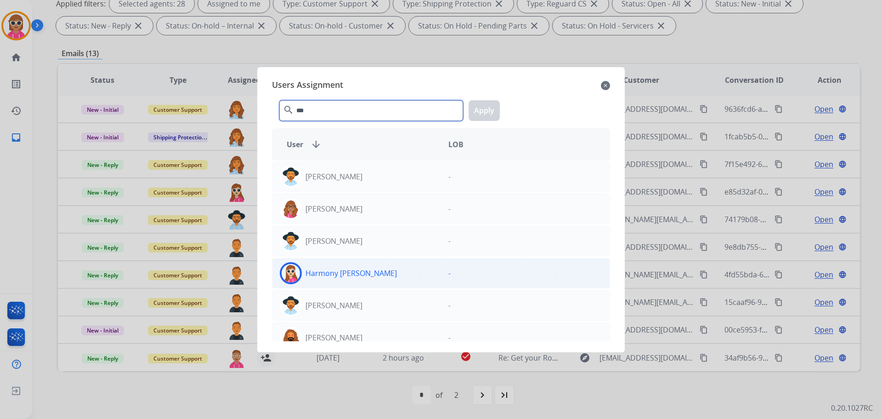
type input "***"
click at [312, 267] on div "Harmony [PERSON_NAME]" at bounding box center [357, 273] width 169 height 22
click at [478, 102] on button "Apply" at bounding box center [484, 110] width 31 height 21
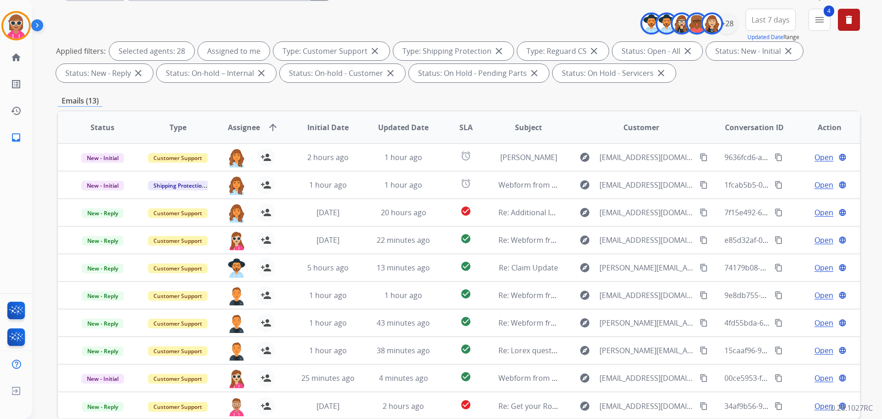
scroll to position [57, 0]
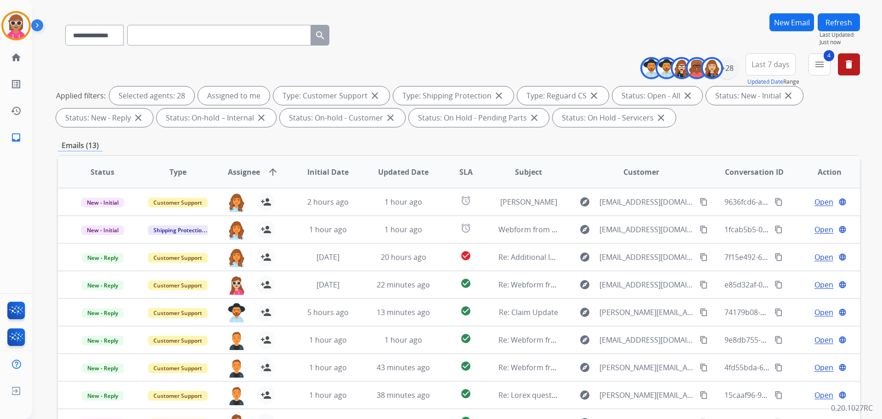
drag, startPoint x: 835, startPoint y: 21, endPoint x: 812, endPoint y: 24, distance: 23.7
click at [835, 22] on button "Refresh" at bounding box center [839, 22] width 42 height 18
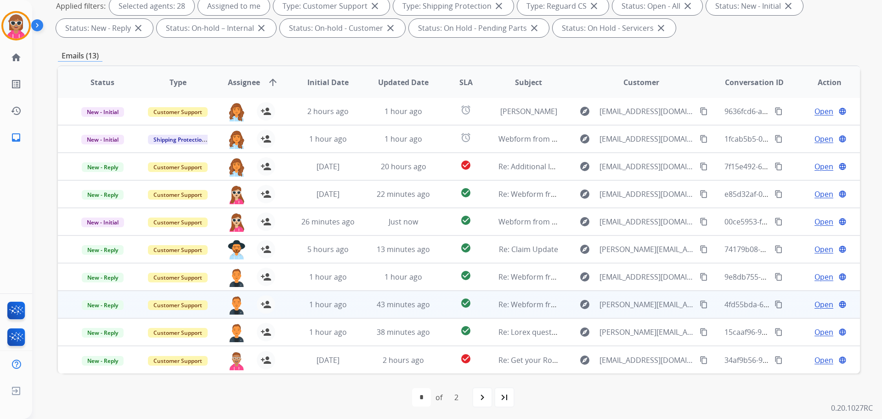
scroll to position [148, 0]
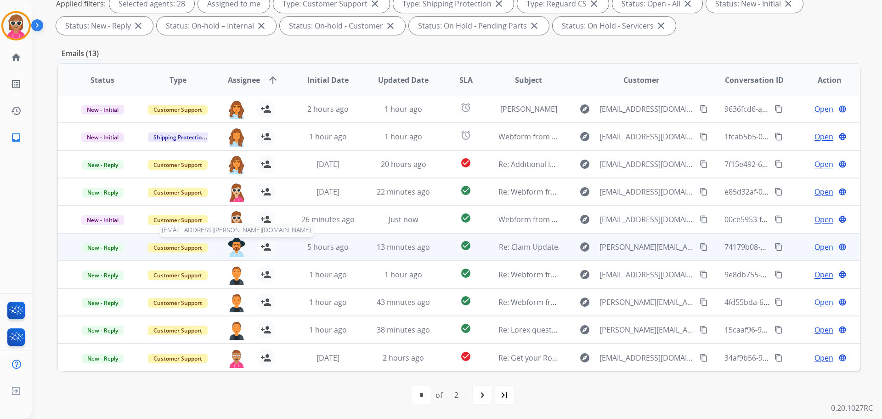
click at [234, 252] on img at bounding box center [236, 247] width 18 height 19
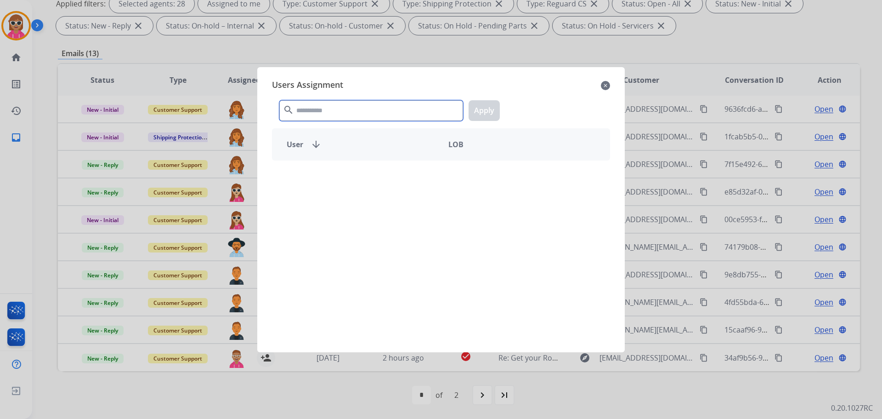
click at [325, 111] on input "text" at bounding box center [371, 110] width 184 height 21
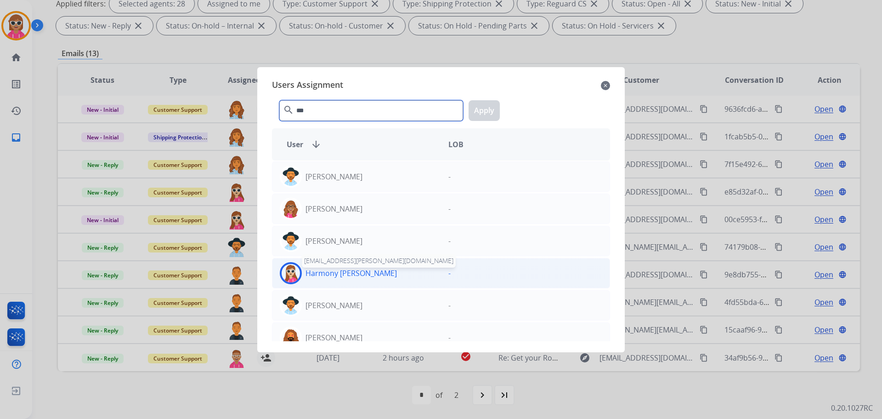
type input "***"
click at [334, 274] on p "Harmony [PERSON_NAME]" at bounding box center [351, 272] width 91 height 11
click at [479, 97] on div "*** search Apply" at bounding box center [441, 109] width 338 height 32
click at [479, 110] on button "Apply" at bounding box center [484, 110] width 31 height 21
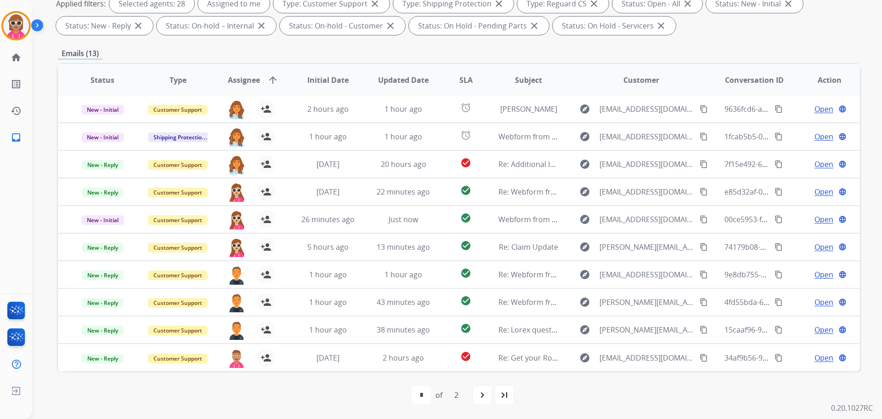
click at [482, 392] on mat-icon "navigate_next" at bounding box center [482, 394] width 11 height 11
select select "*"
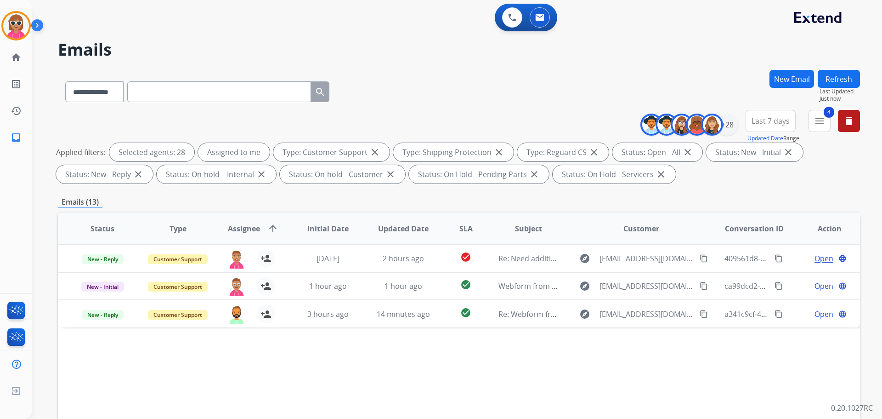
scroll to position [92, 0]
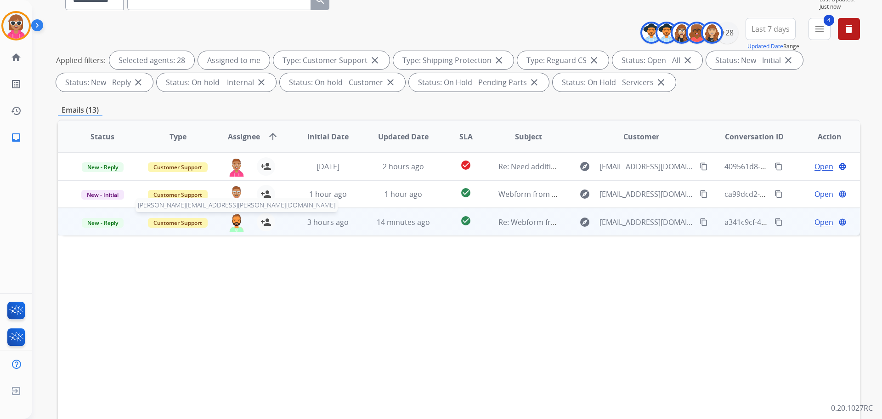
click at [231, 231] on img at bounding box center [236, 222] width 18 height 19
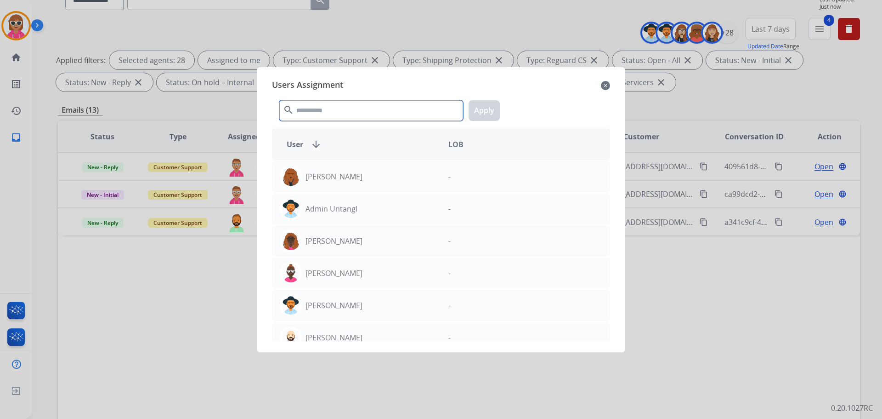
click at [367, 113] on input "text" at bounding box center [371, 110] width 184 height 21
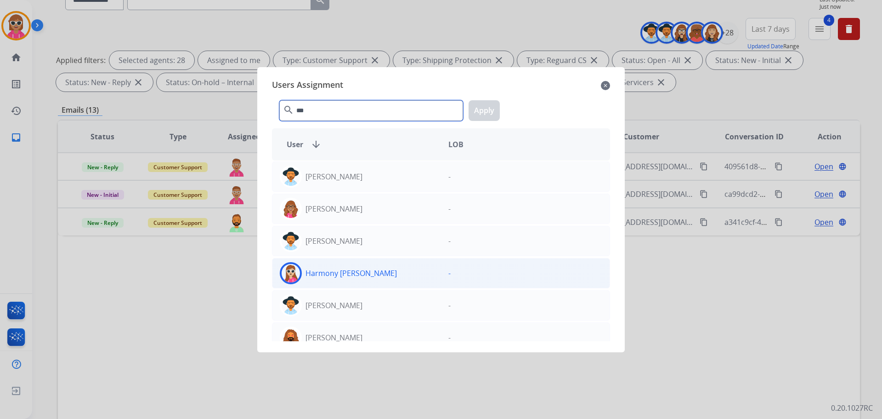
type input "***"
drag, startPoint x: 346, startPoint y: 280, endPoint x: 357, endPoint y: 275, distance: 11.7
click at [348, 281] on div "Harmony [PERSON_NAME]" at bounding box center [357, 273] width 169 height 22
drag, startPoint x: 485, startPoint y: 93, endPoint x: 484, endPoint y: 100, distance: 6.9
click at [484, 94] on div "*** search Apply" at bounding box center [441, 109] width 338 height 32
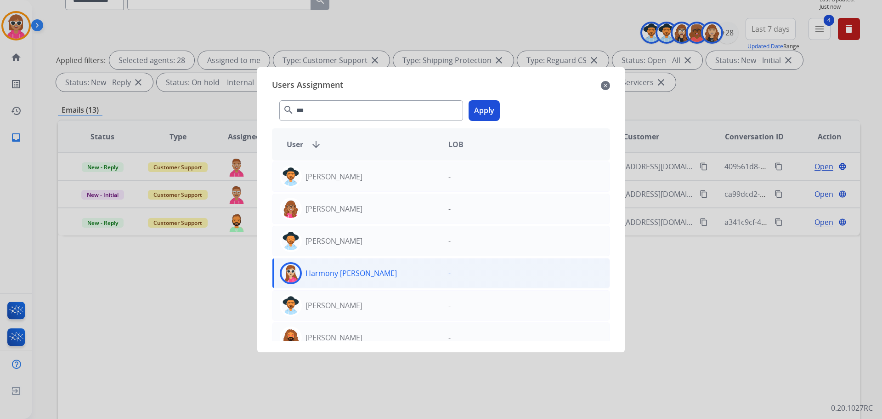
click at [484, 100] on div "*** search Apply" at bounding box center [441, 109] width 338 height 32
drag, startPoint x: 484, startPoint y: 104, endPoint x: 492, endPoint y: 130, distance: 26.3
click at [485, 104] on button "Apply" at bounding box center [484, 110] width 31 height 21
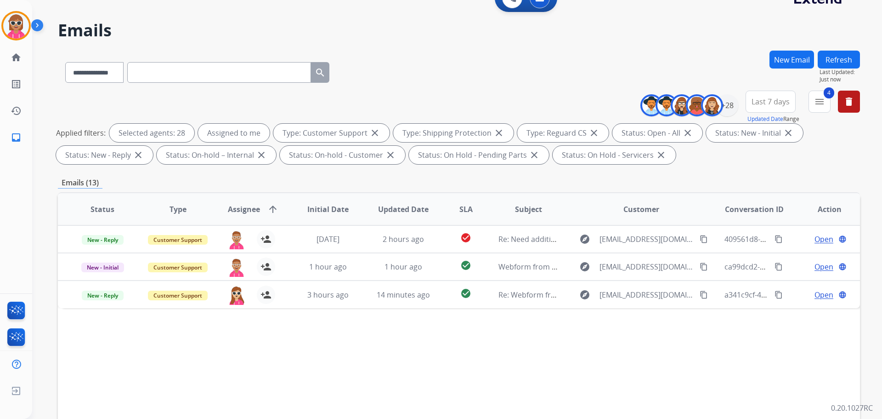
scroll to position [0, 0]
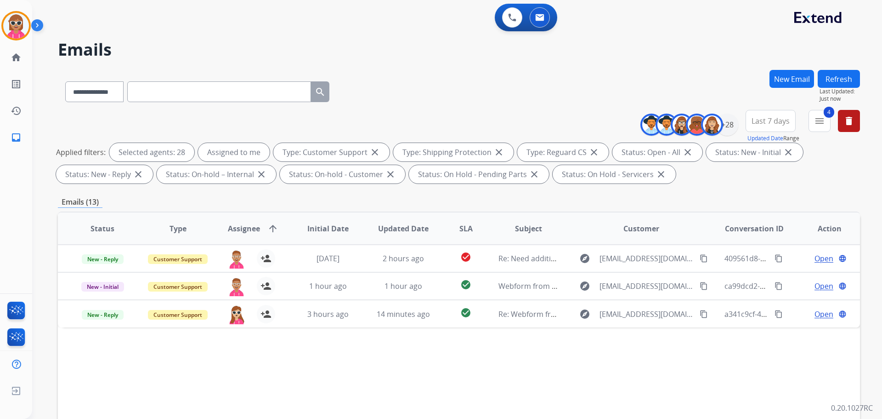
click at [831, 74] on button "Refresh" at bounding box center [839, 79] width 42 height 18
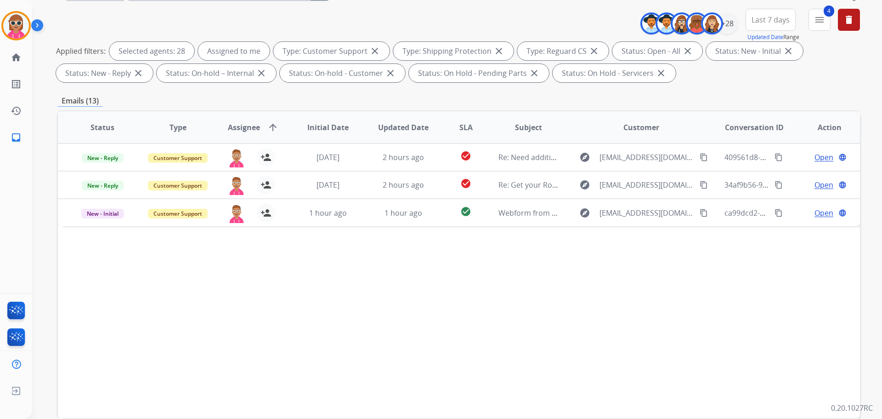
scroll to position [57, 0]
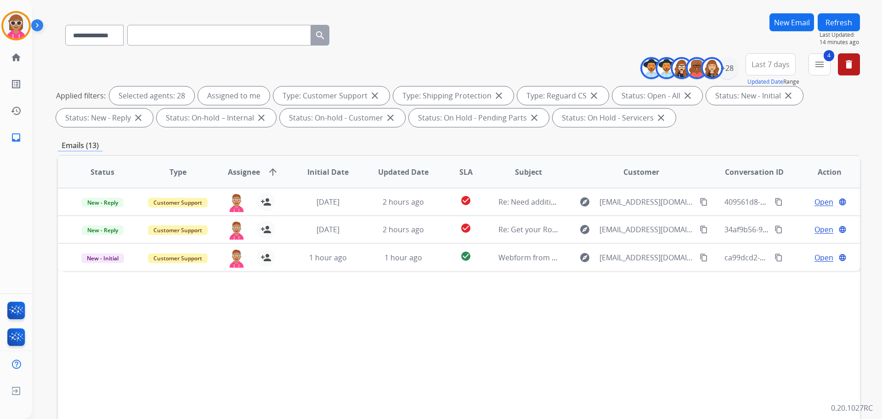
click at [845, 27] on button "Refresh" at bounding box center [839, 22] width 42 height 18
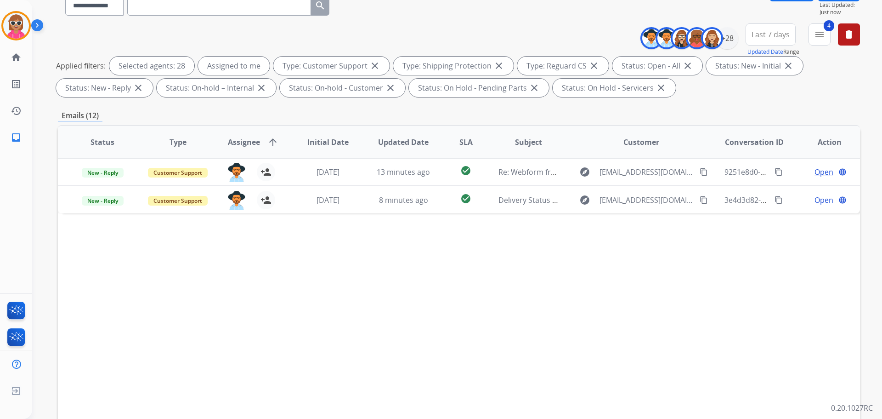
scroll to position [138, 0]
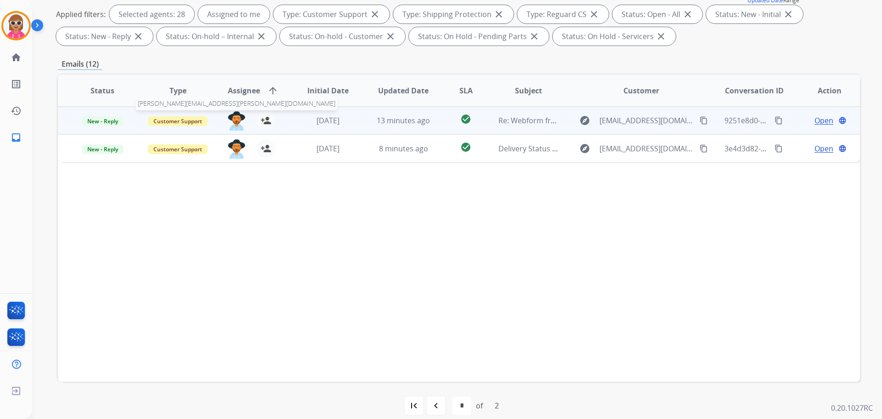
click at [232, 125] on img at bounding box center [236, 120] width 18 height 19
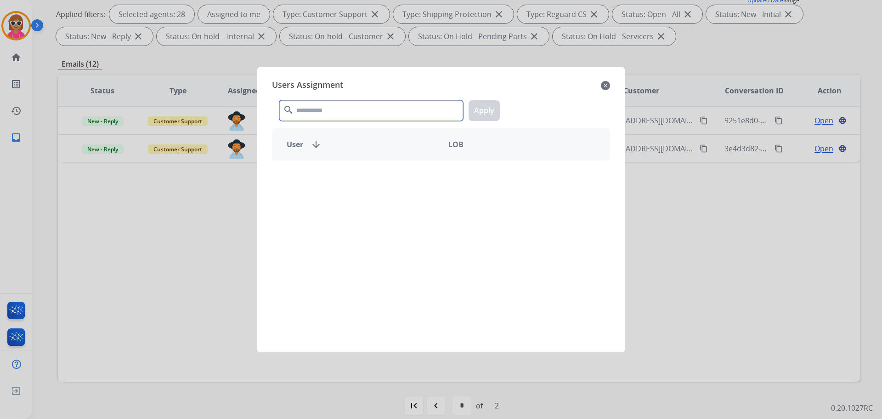
click at [321, 102] on input "text" at bounding box center [371, 110] width 184 height 21
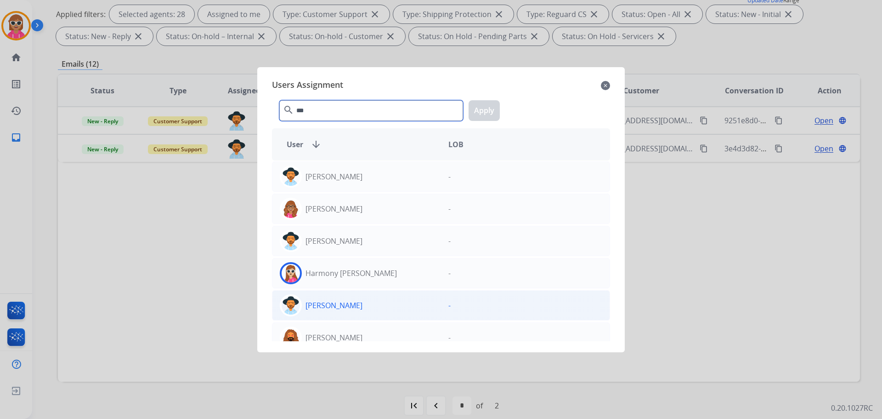
type input "***"
click at [355, 290] on div "[PERSON_NAME] -" at bounding box center [441, 305] width 338 height 30
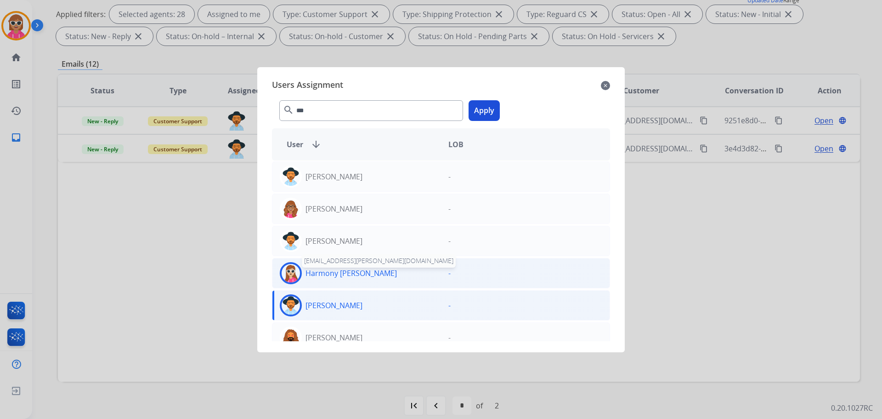
click at [360, 271] on p "Harmony [PERSON_NAME]" at bounding box center [351, 272] width 91 height 11
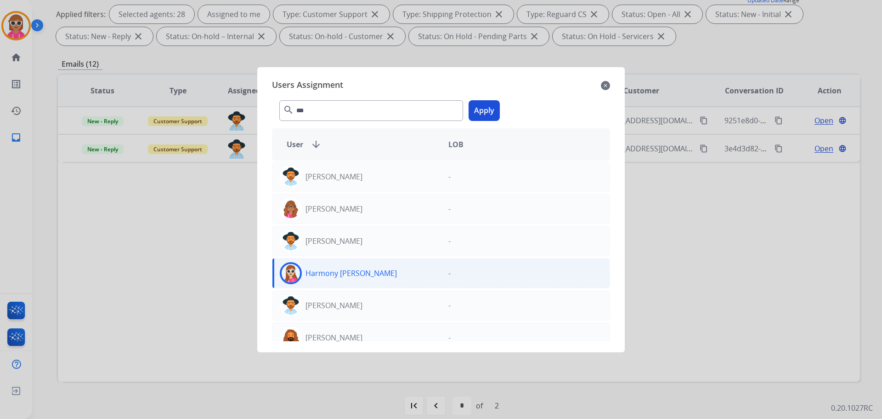
click at [498, 114] on button "Apply" at bounding box center [484, 110] width 31 height 21
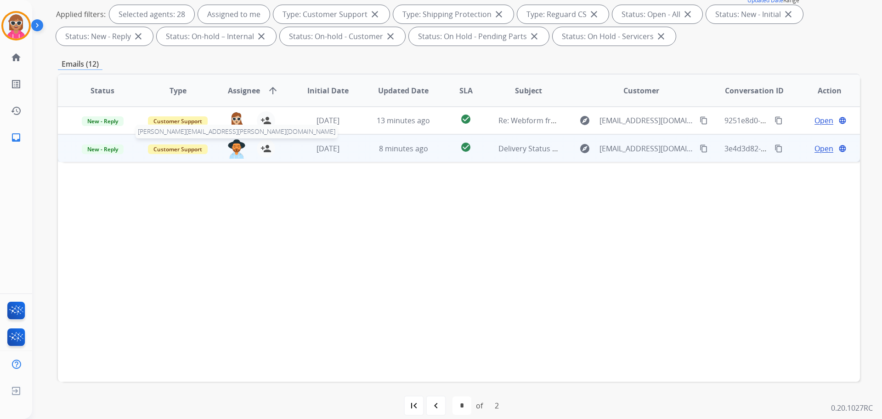
click at [230, 150] on img at bounding box center [236, 148] width 18 height 19
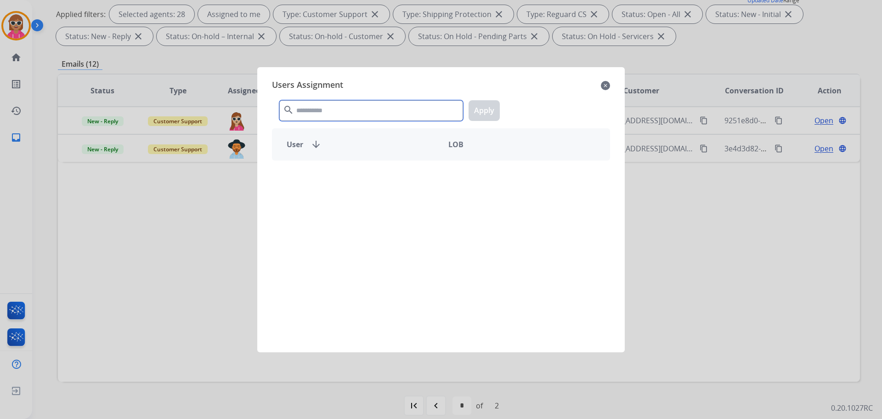
click at [344, 103] on input "text" at bounding box center [371, 110] width 184 height 21
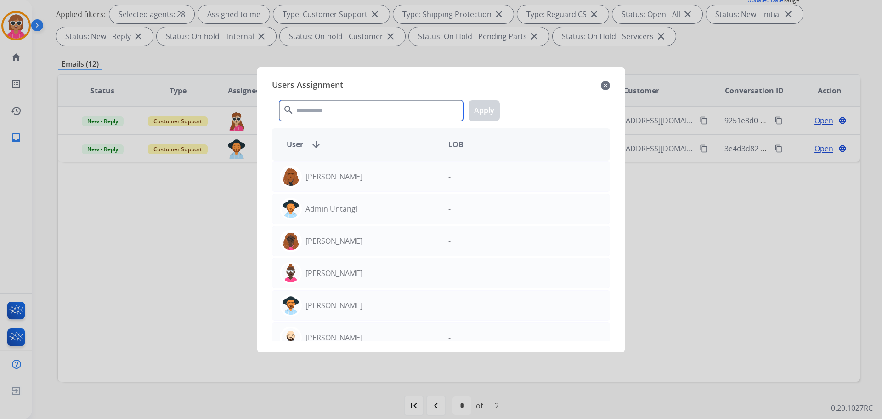
type input "*"
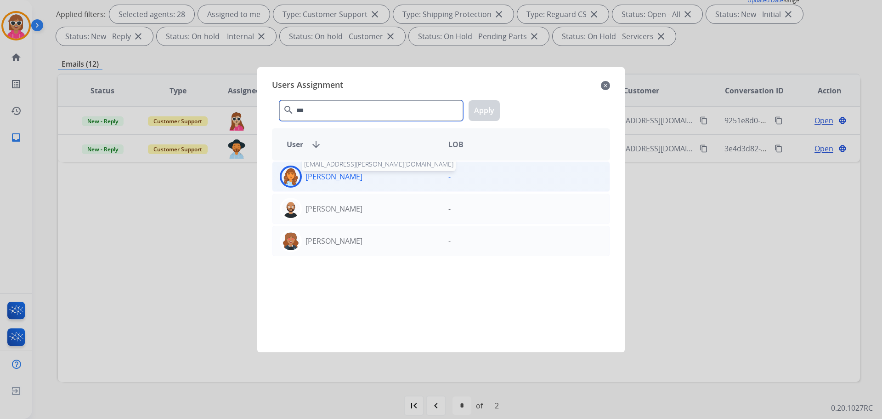
type input "***"
click at [336, 173] on p "[PERSON_NAME]" at bounding box center [334, 176] width 57 height 11
click at [477, 108] on button "Apply" at bounding box center [484, 110] width 31 height 21
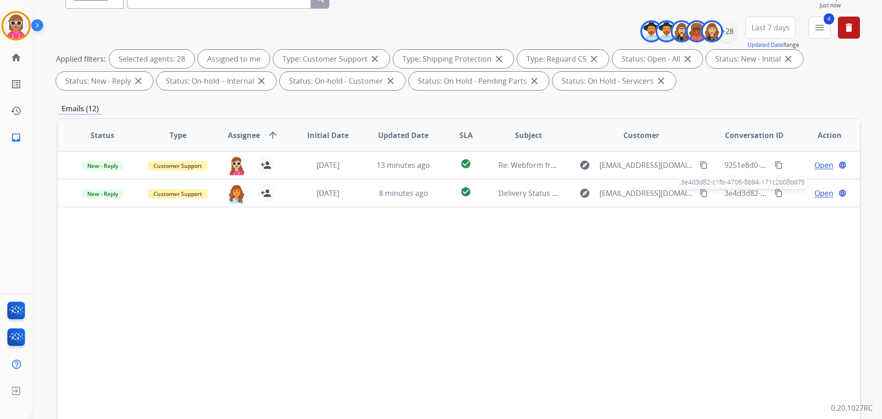
scroll to position [0, 0]
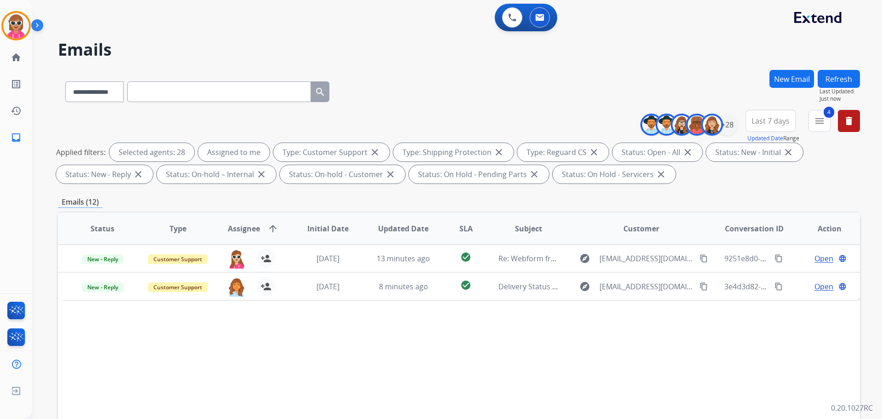
drag, startPoint x: 822, startPoint y: 81, endPoint x: 426, endPoint y: 239, distance: 425.3
click at [821, 83] on button "Refresh" at bounding box center [839, 79] width 42 height 18
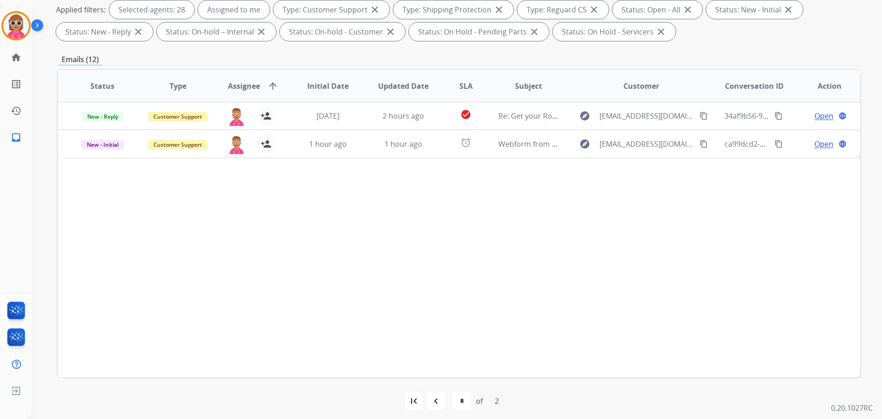
scroll to position [148, 0]
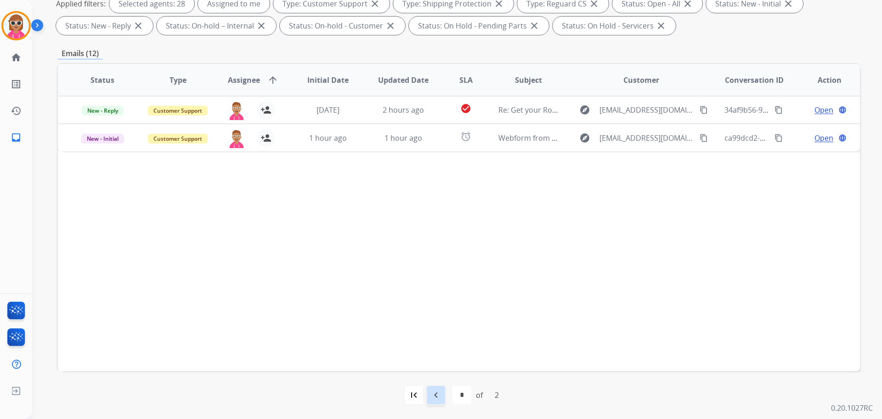
click at [432, 393] on mat-icon "navigate_before" at bounding box center [436, 394] width 11 height 11
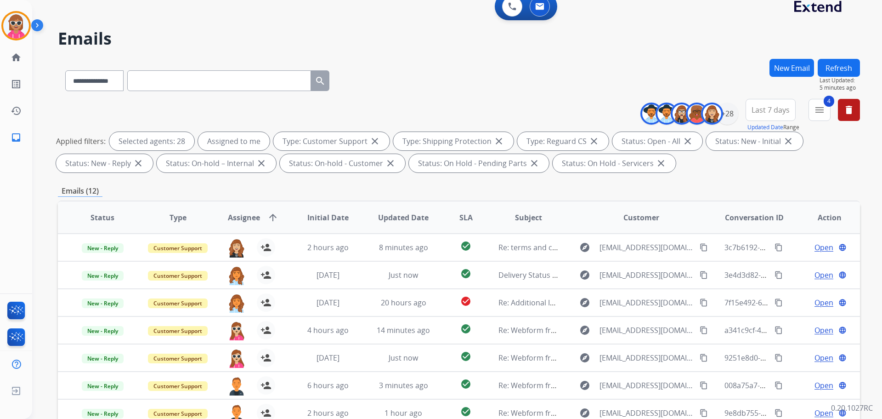
scroll to position [11, 0]
click at [840, 71] on button "Refresh" at bounding box center [839, 68] width 42 height 18
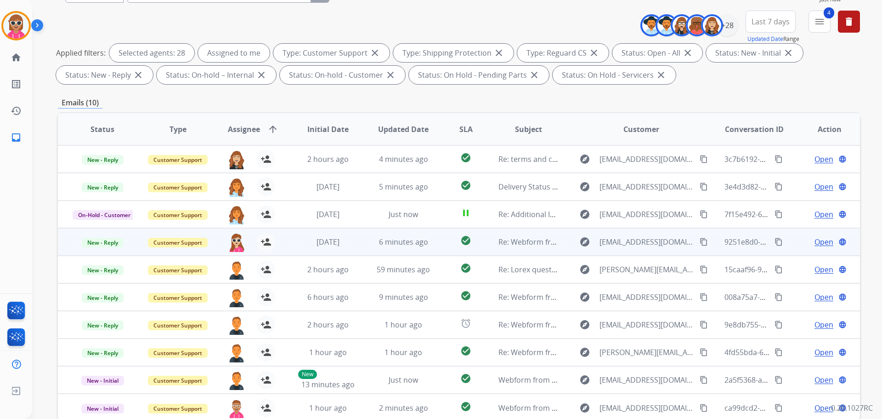
scroll to position [148, 0]
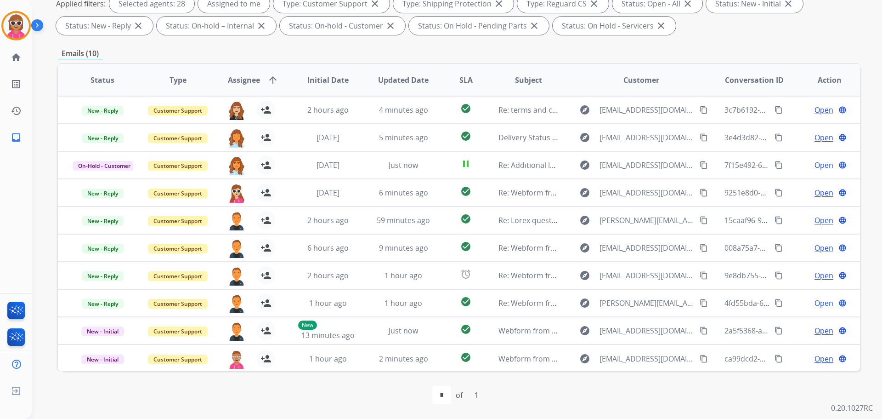
click at [278, 57] on div "Emails (10)" at bounding box center [459, 53] width 802 height 11
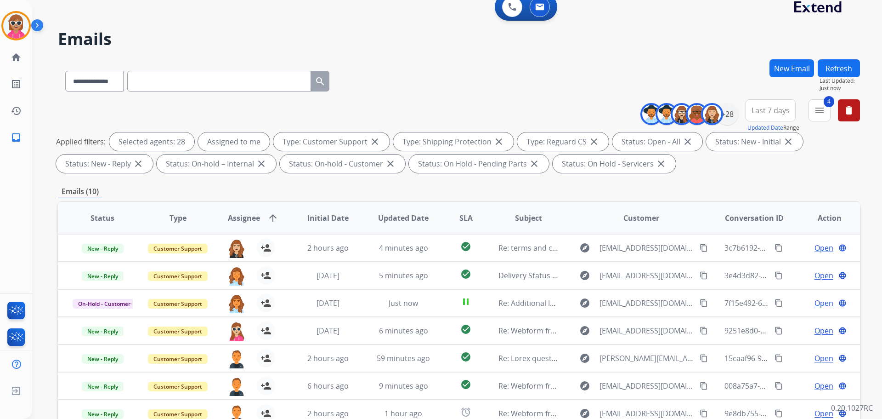
click at [824, 74] on button "Refresh" at bounding box center [839, 68] width 42 height 18
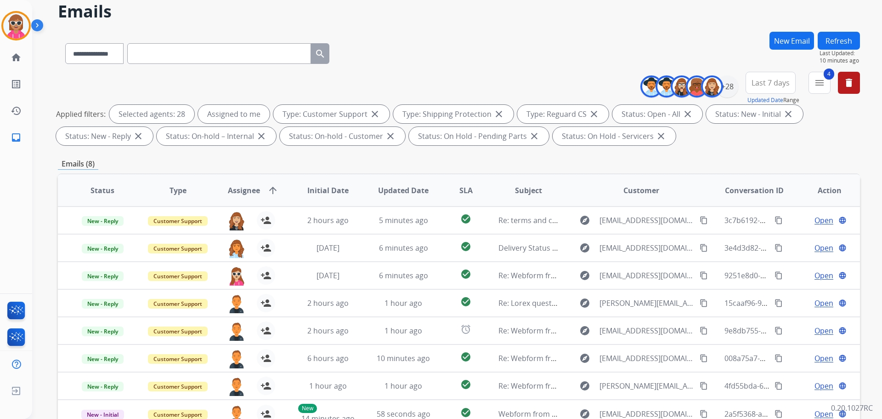
scroll to position [0, 0]
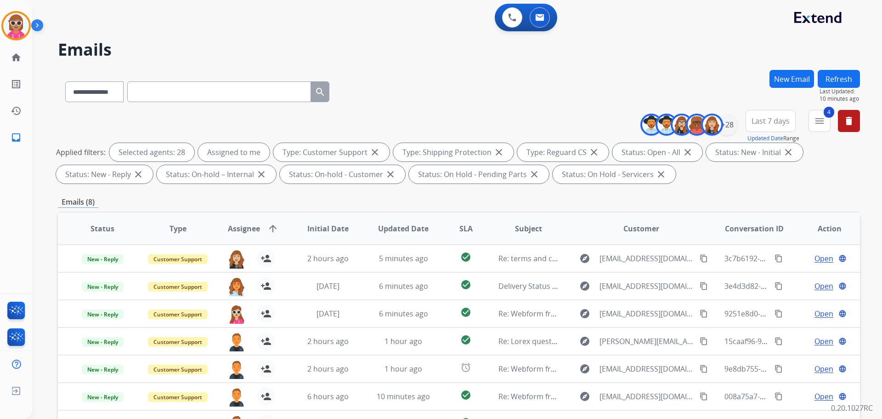
click at [824, 82] on button "Refresh" at bounding box center [839, 79] width 42 height 18
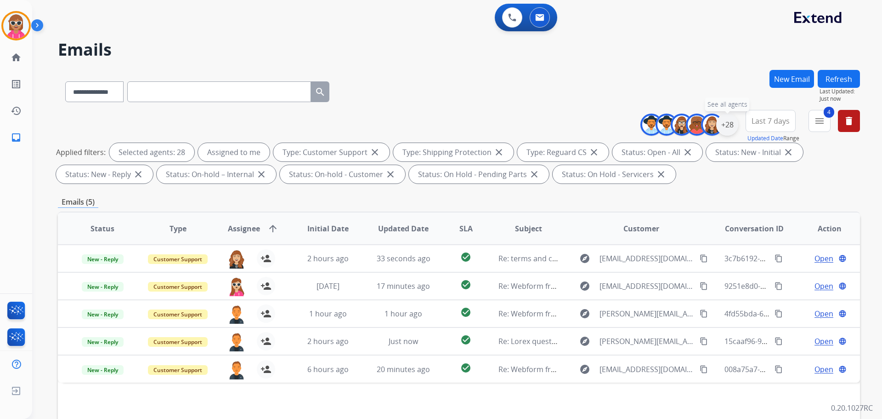
click at [726, 122] on div "+28" at bounding box center [727, 125] width 22 height 22
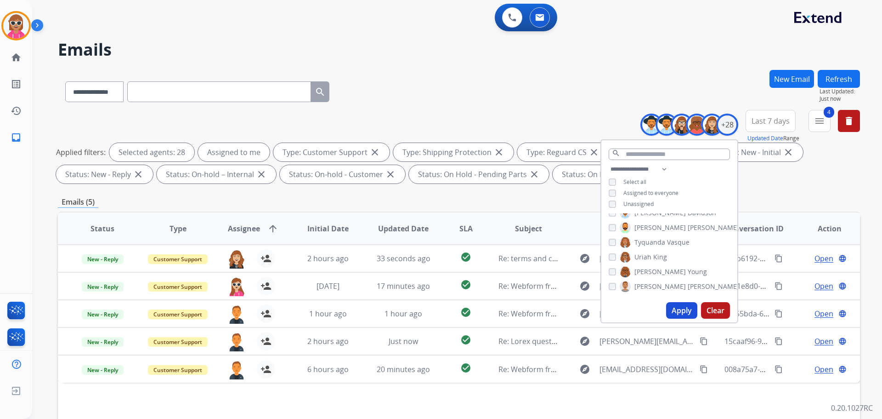
drag, startPoint x: 636, startPoint y: 202, endPoint x: 648, endPoint y: 251, distance: 50.6
click at [636, 202] on span "Unassigned" at bounding box center [639, 204] width 30 height 8
click at [670, 299] on div "Apply Clear" at bounding box center [670, 310] width 136 height 24
click at [670, 309] on button "Apply" at bounding box center [681, 310] width 31 height 17
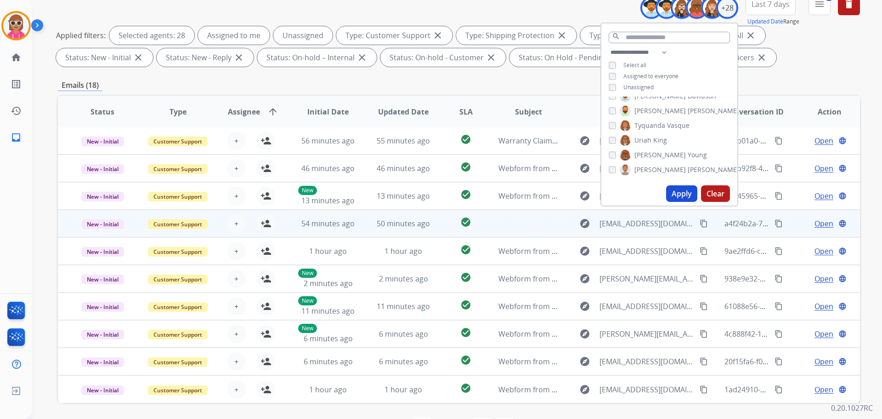
scroll to position [148, 0]
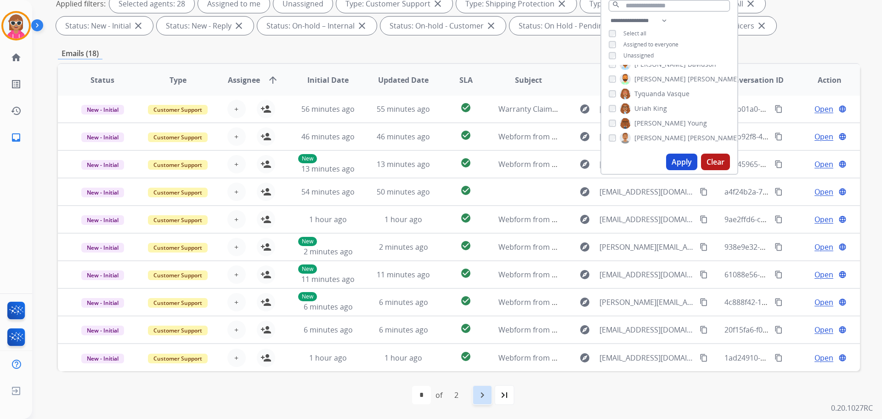
click at [482, 398] on mat-icon "navigate_next" at bounding box center [482, 394] width 11 height 11
select select "*"
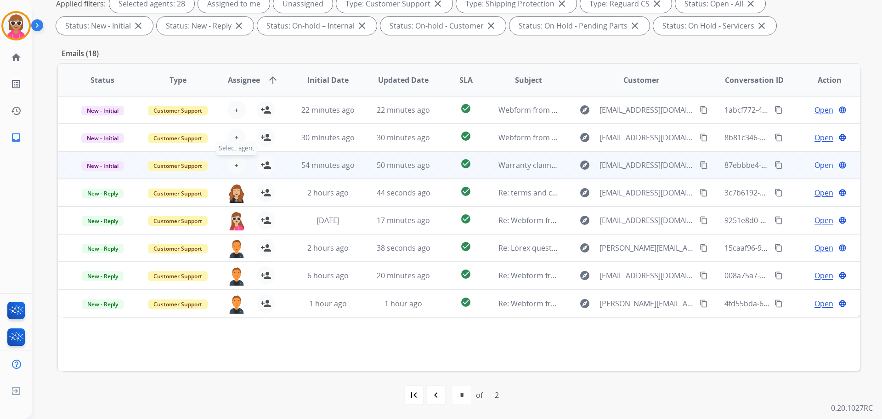
click at [236, 167] on span "+" at bounding box center [236, 164] width 4 height 11
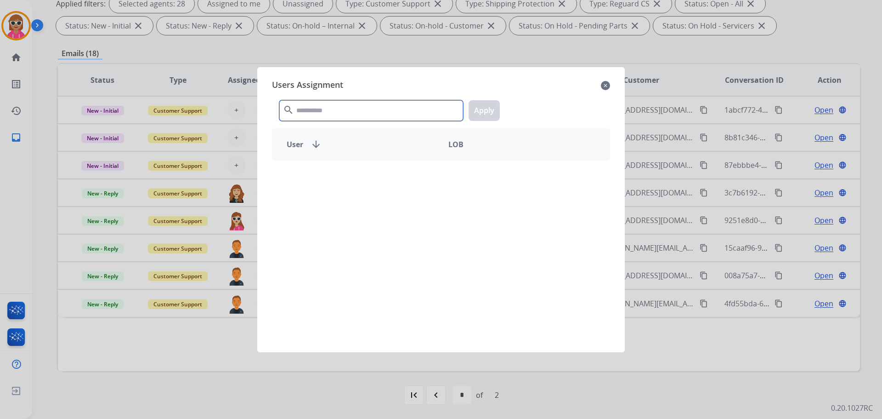
click at [360, 106] on input "text" at bounding box center [371, 110] width 184 height 21
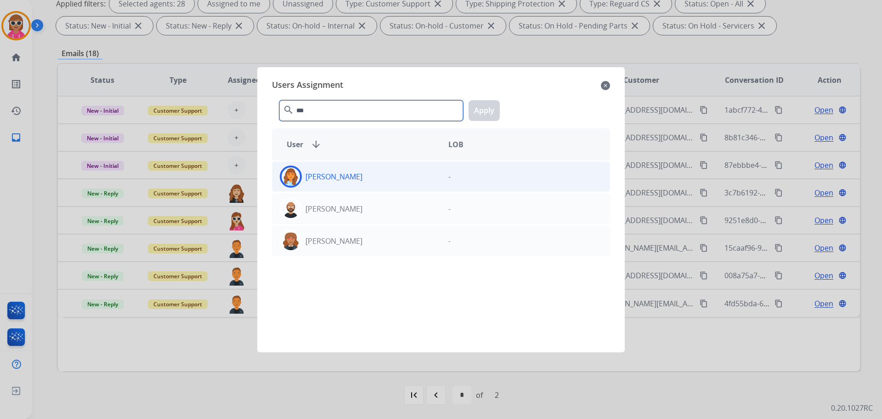
type input "***"
click at [408, 174] on div "[PERSON_NAME]" at bounding box center [357, 176] width 169 height 22
drag, startPoint x: 495, startPoint y: 104, endPoint x: 489, endPoint y: 107, distance: 6.2
click at [494, 105] on button "Apply" at bounding box center [484, 110] width 31 height 21
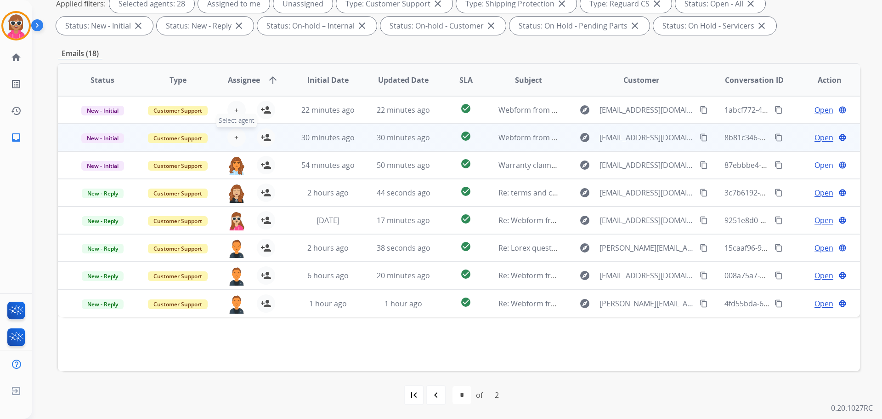
click at [235, 135] on span "+" at bounding box center [236, 137] width 4 height 11
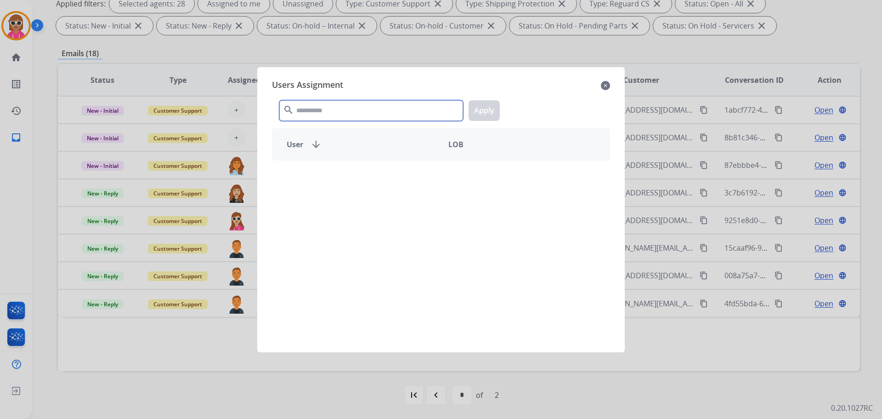
click at [306, 108] on input "text" at bounding box center [371, 110] width 184 height 21
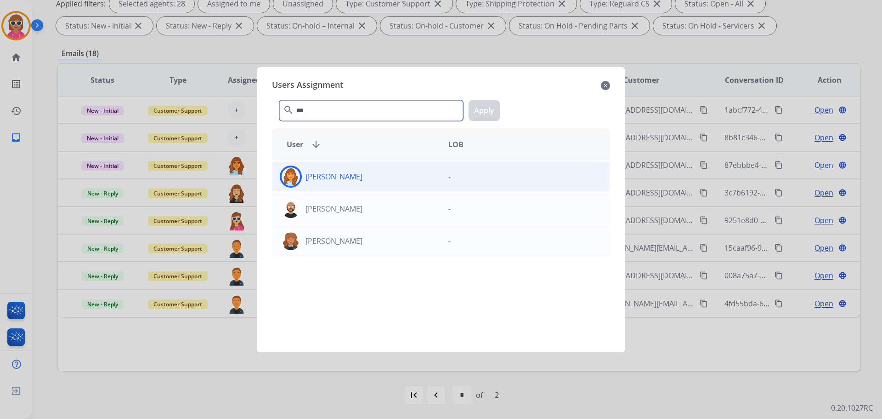
type input "***"
click at [335, 167] on div "[PERSON_NAME]" at bounding box center [357, 176] width 169 height 22
click at [476, 111] on button "Apply" at bounding box center [484, 110] width 31 height 21
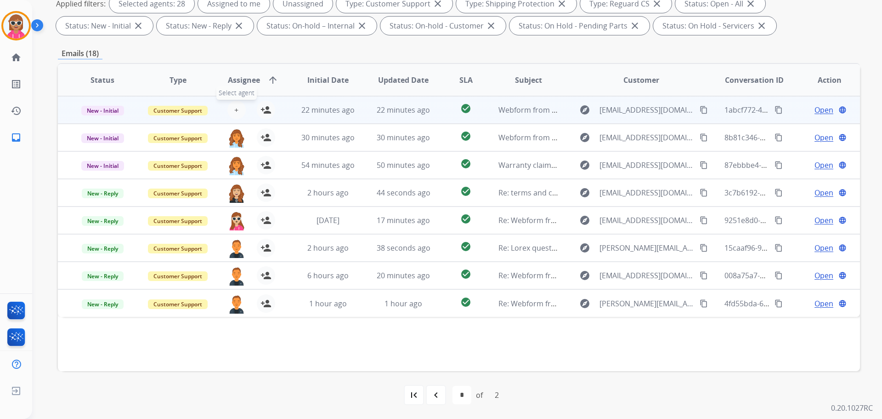
click at [238, 112] on button "+ Select agent" at bounding box center [236, 110] width 18 height 18
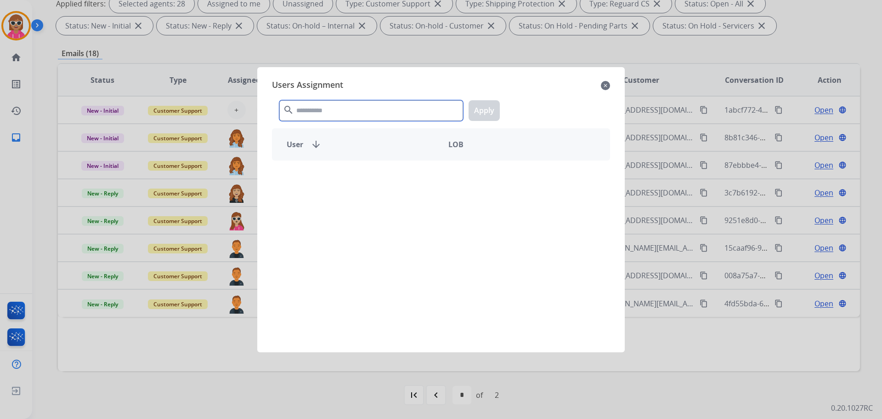
click at [306, 101] on input "text" at bounding box center [371, 110] width 184 height 21
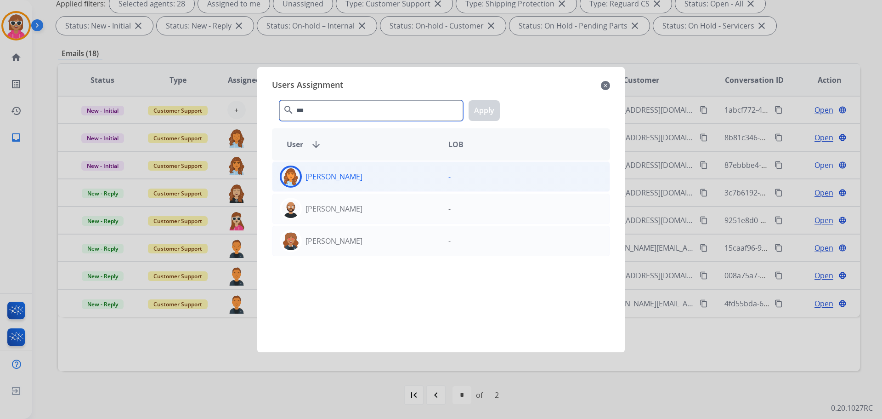
type input "***"
click at [371, 179] on div "[PERSON_NAME]" at bounding box center [357, 176] width 169 height 22
click at [480, 106] on button "Apply" at bounding box center [484, 110] width 31 height 21
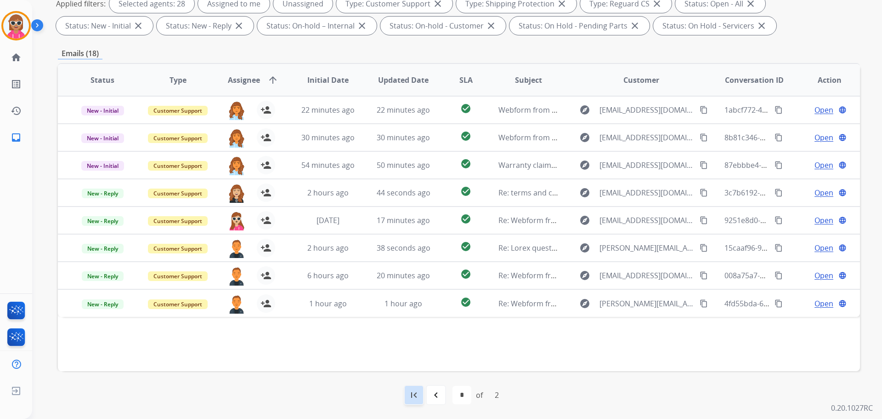
click at [423, 392] on div "first_page" at bounding box center [414, 395] width 20 height 20
select select "*"
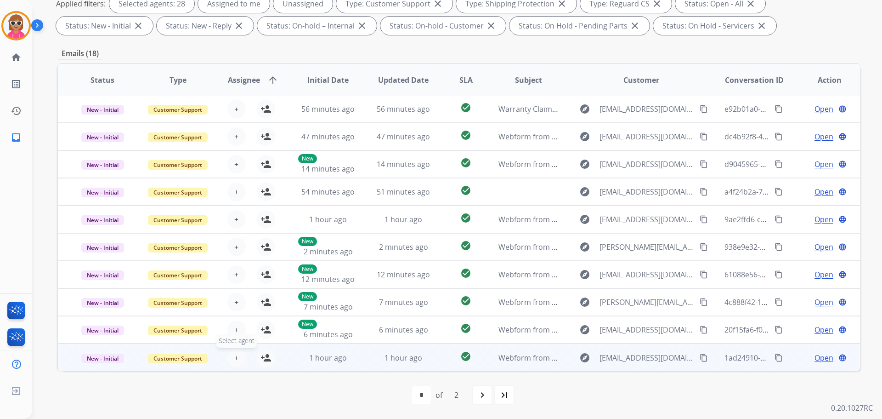
click at [232, 357] on button "+ Select agent" at bounding box center [236, 357] width 18 height 18
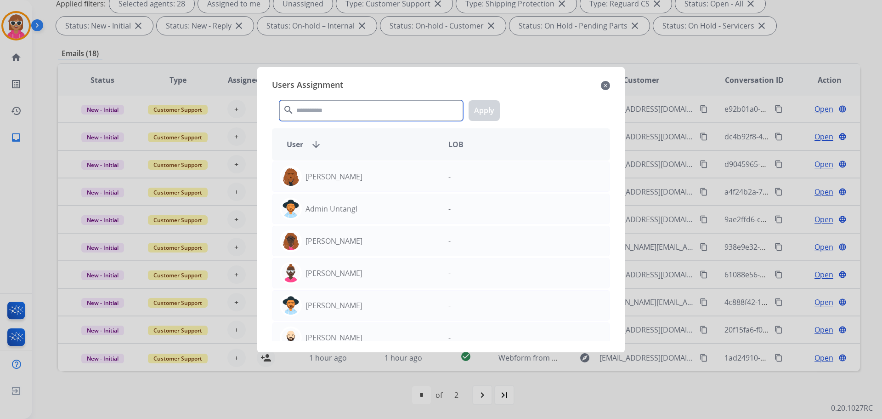
click at [339, 102] on input "text" at bounding box center [371, 110] width 184 height 21
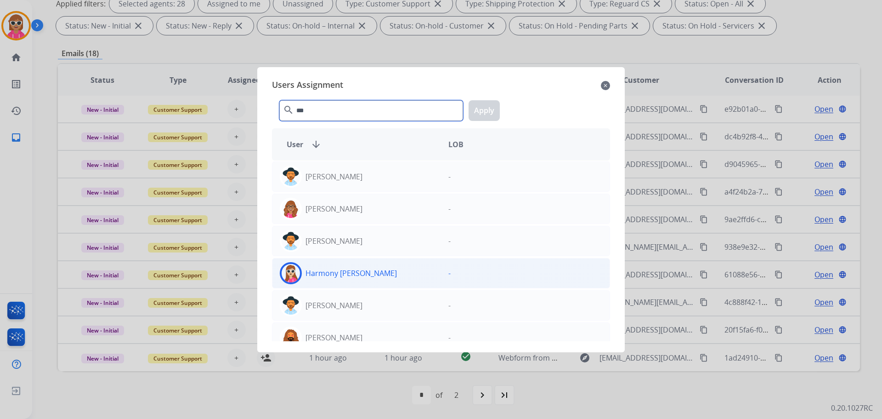
type input "***"
click at [346, 276] on p "Harmony [PERSON_NAME]" at bounding box center [351, 272] width 91 height 11
click at [491, 110] on button "Apply" at bounding box center [484, 110] width 31 height 21
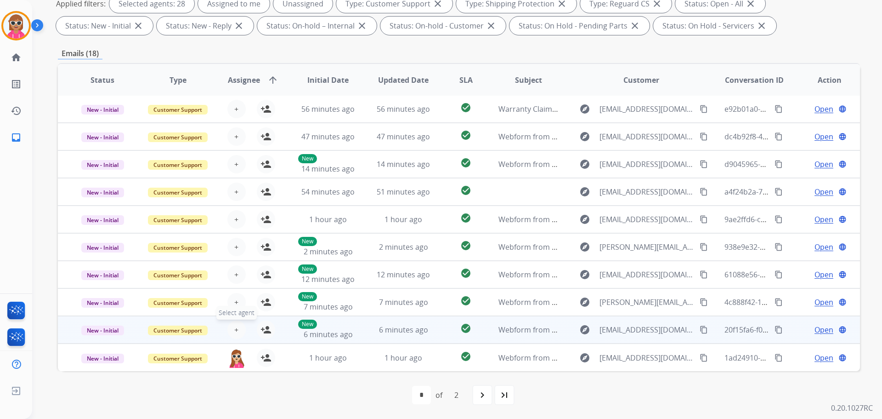
click at [238, 325] on button "+ Select agent" at bounding box center [236, 329] width 18 height 18
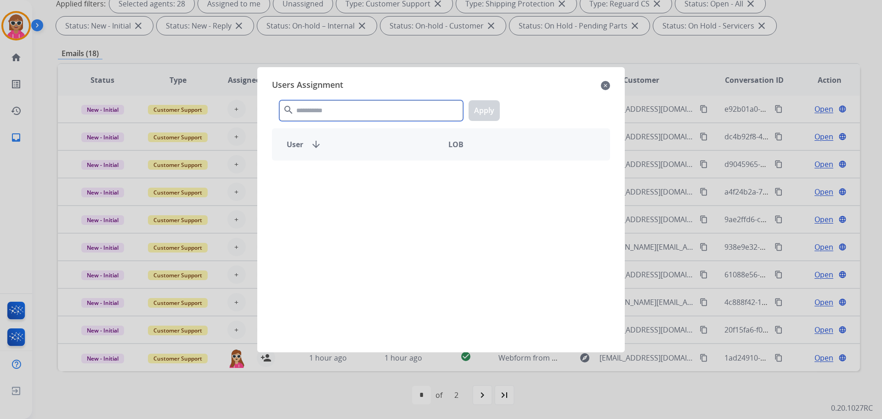
click at [340, 106] on input "text" at bounding box center [371, 110] width 184 height 21
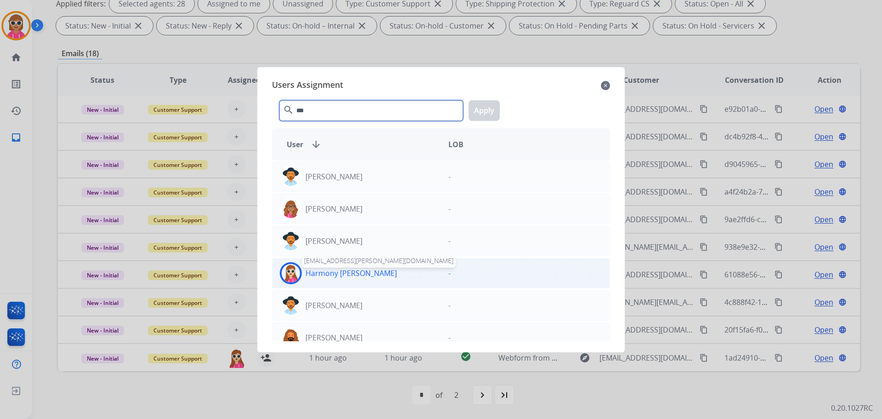
type input "***"
drag, startPoint x: 341, startPoint y: 276, endPoint x: 347, endPoint y: 269, distance: 9.1
click at [341, 277] on p "Harmony [PERSON_NAME]" at bounding box center [351, 272] width 91 height 11
drag, startPoint x: 493, startPoint y: 114, endPoint x: 489, endPoint y: 116, distance: 5.1
click at [493, 114] on button "Apply" at bounding box center [484, 110] width 31 height 21
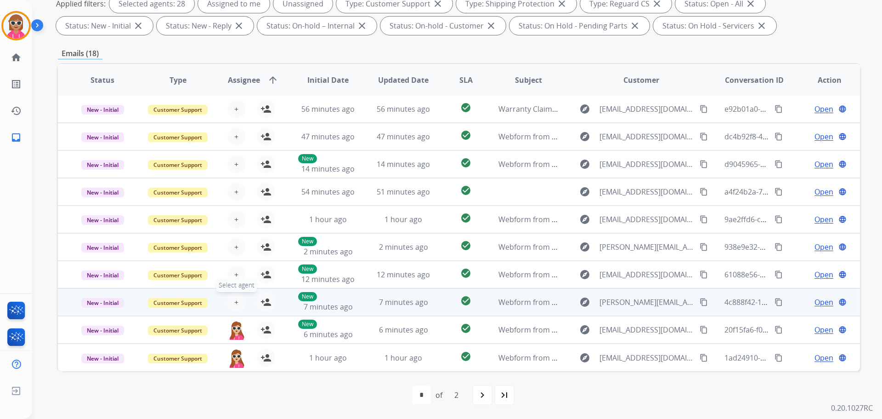
click at [234, 306] on span "+" at bounding box center [236, 301] width 4 height 11
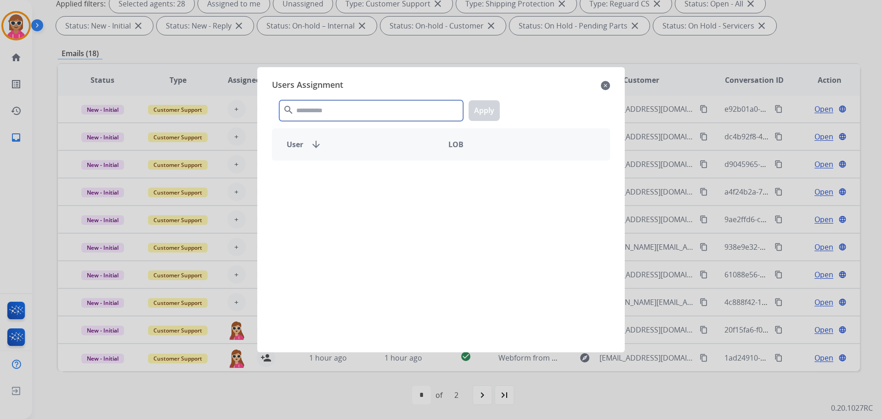
click at [364, 105] on input "text" at bounding box center [371, 110] width 184 height 21
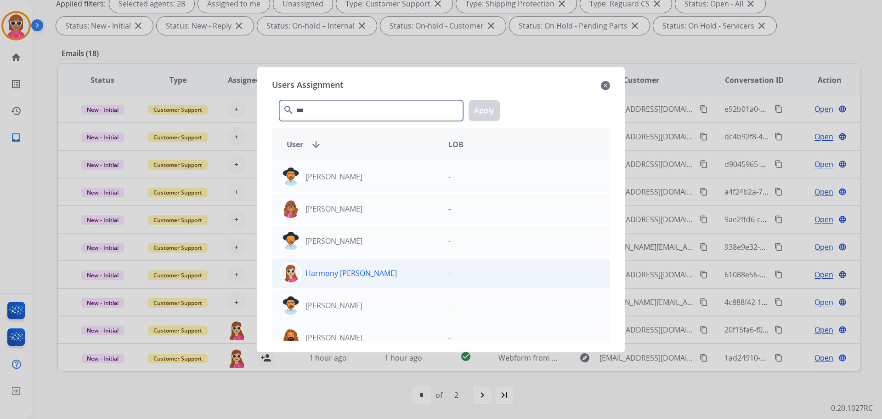
type input "***"
click at [335, 267] on div "Harmony [PERSON_NAME]" at bounding box center [357, 273] width 169 height 22
click at [474, 102] on button "Apply" at bounding box center [484, 110] width 31 height 21
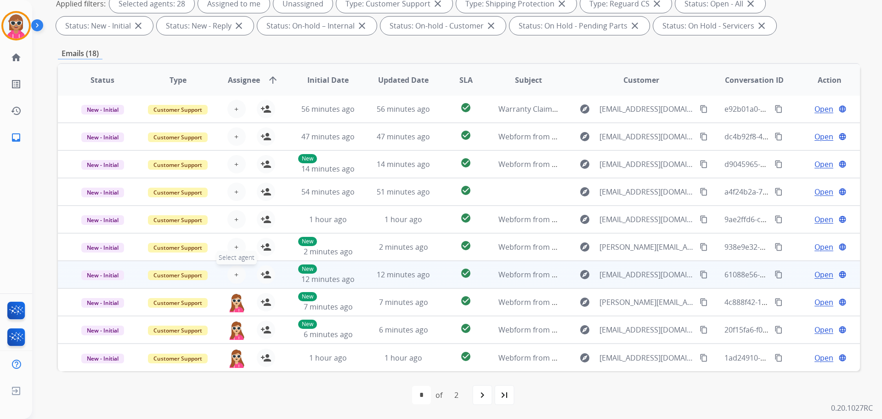
click at [234, 275] on span "+" at bounding box center [236, 274] width 4 height 11
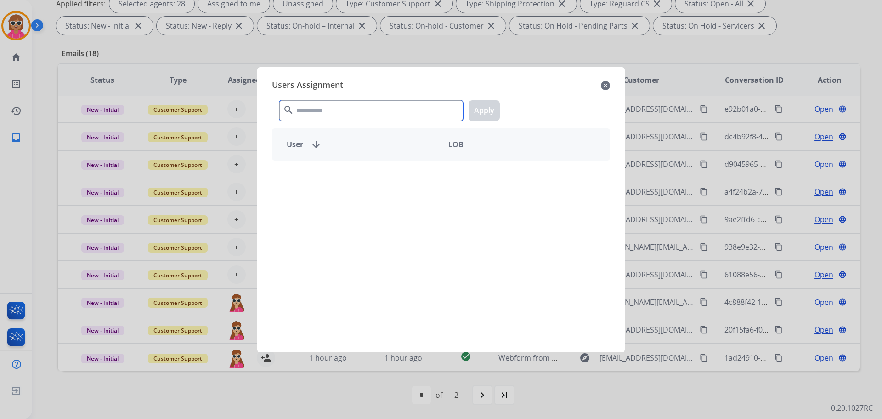
click at [397, 102] on input "text" at bounding box center [371, 110] width 184 height 21
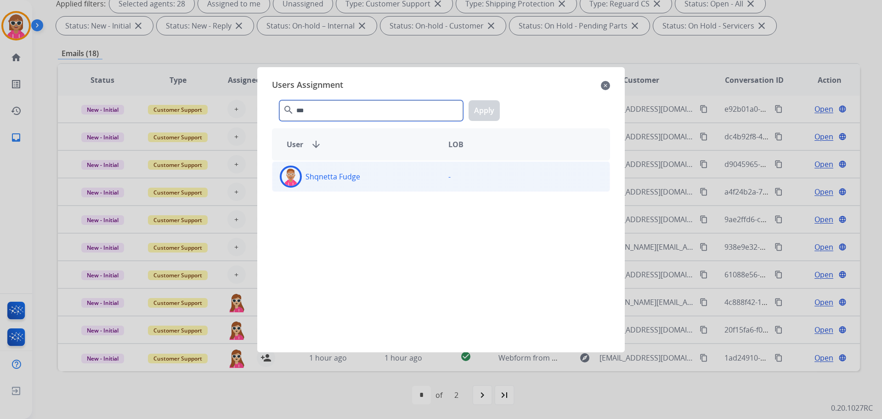
type input "***"
click at [334, 174] on p "Shqnetta Fudge" at bounding box center [333, 176] width 55 height 11
click at [494, 110] on button "Apply" at bounding box center [484, 110] width 31 height 21
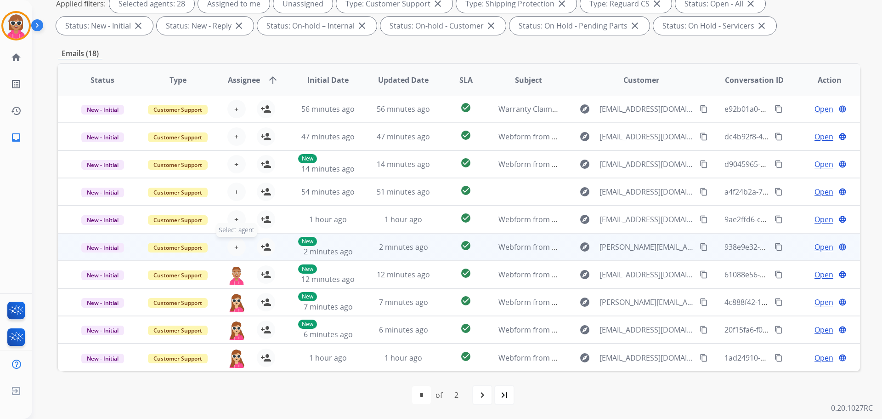
click at [234, 245] on span "+" at bounding box center [236, 246] width 4 height 11
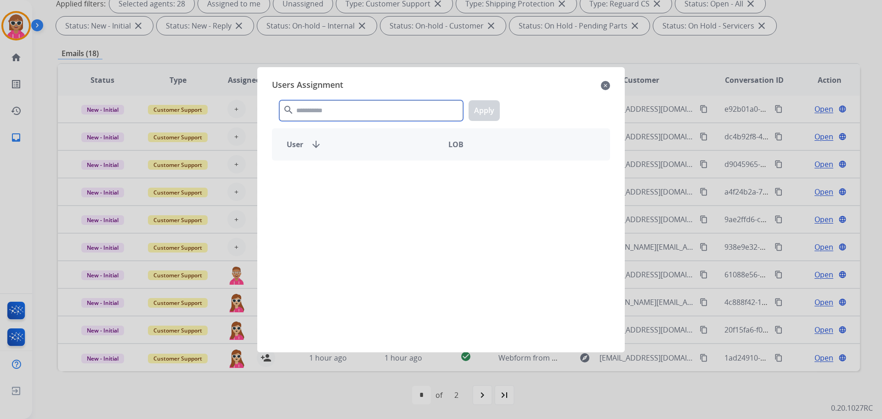
click at [329, 112] on input "text" at bounding box center [371, 110] width 184 height 21
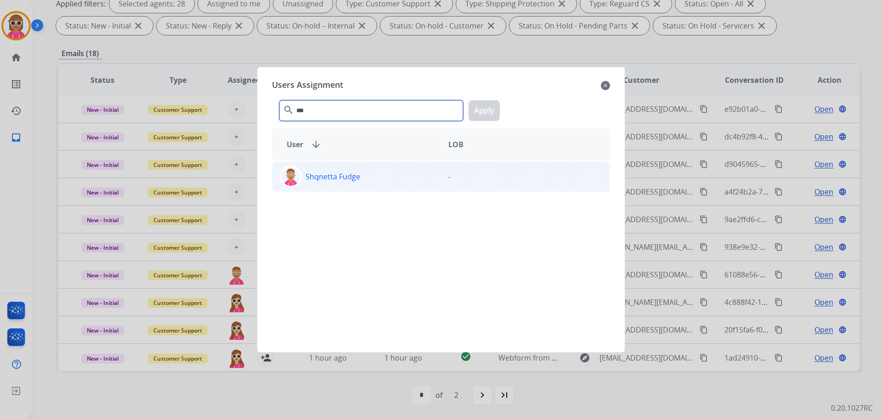
type input "***"
click at [350, 178] on p "Shqnetta Fudge" at bounding box center [333, 176] width 55 height 11
click at [496, 105] on button "Apply" at bounding box center [484, 110] width 31 height 21
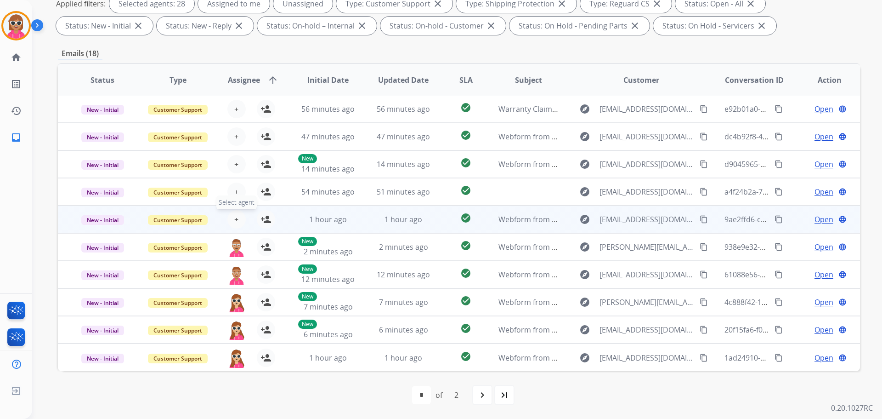
click at [234, 217] on span "+" at bounding box center [236, 219] width 4 height 11
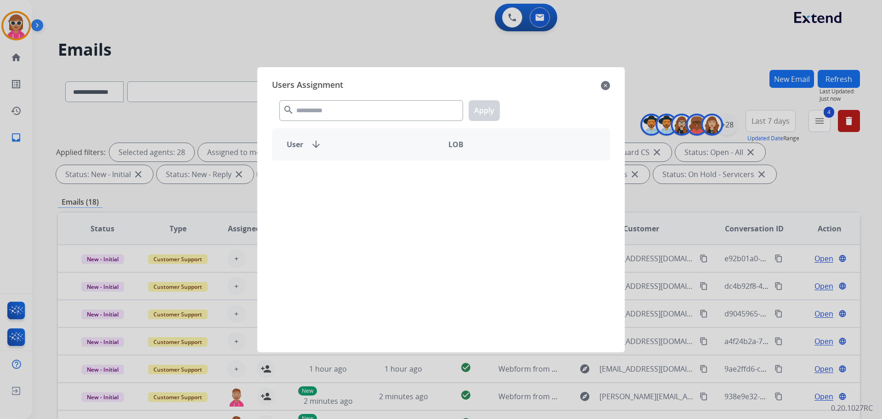
select select "**********"
click at [363, 110] on input "text" at bounding box center [371, 110] width 184 height 21
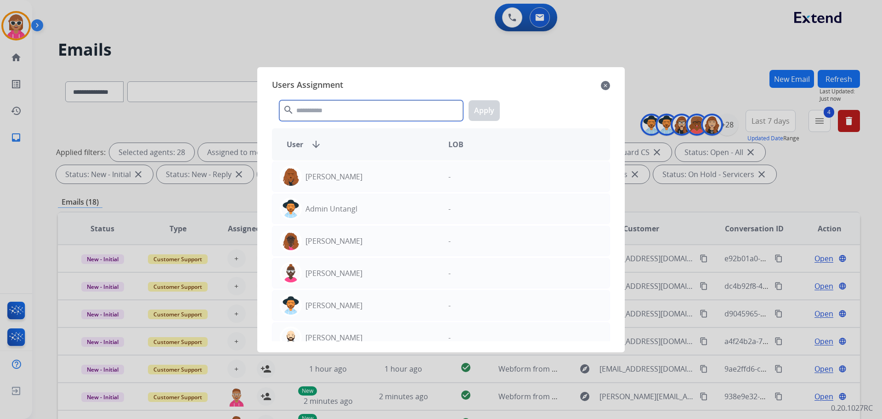
scroll to position [1, 0]
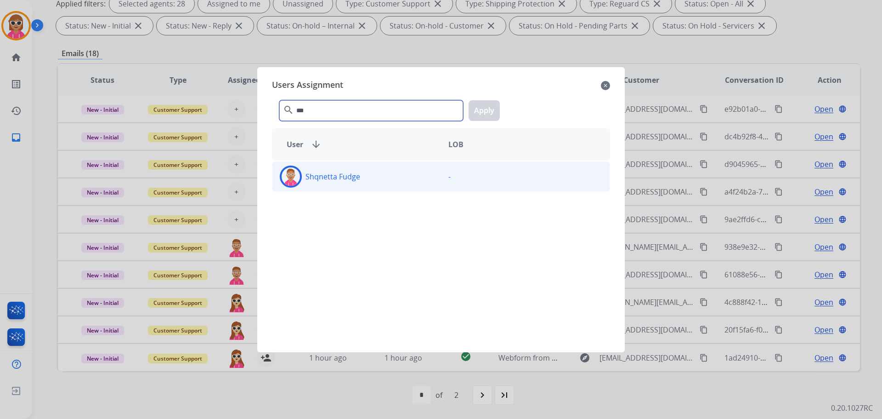
type input "***"
click at [341, 168] on div "Shqnetta Fudge" at bounding box center [357, 176] width 169 height 22
click at [488, 101] on button "Apply" at bounding box center [484, 110] width 31 height 21
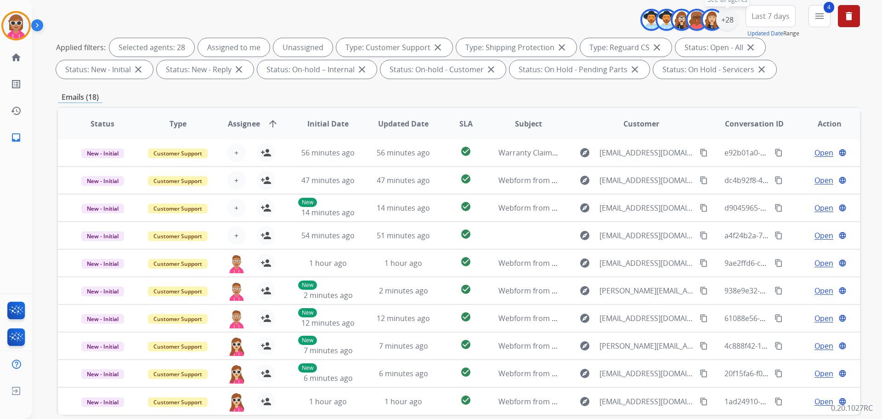
scroll to position [0, 0]
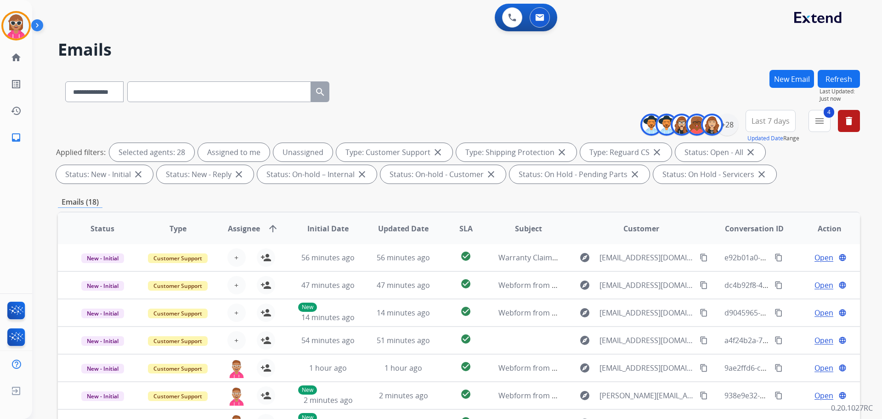
click at [828, 80] on button "Refresh" at bounding box center [839, 79] width 42 height 18
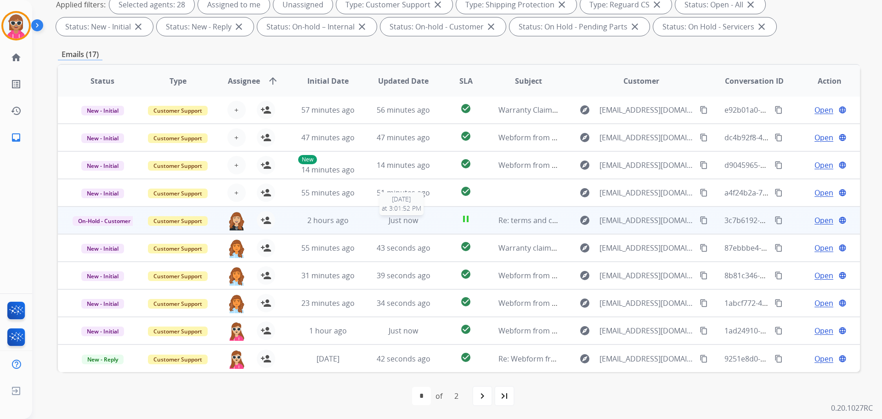
scroll to position [148, 0]
click at [817, 221] on span "Open" at bounding box center [824, 219] width 19 height 11
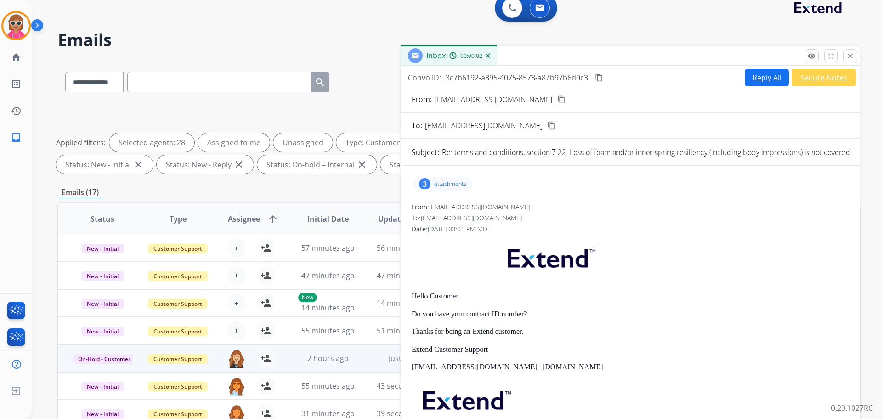
scroll to position [0, 0]
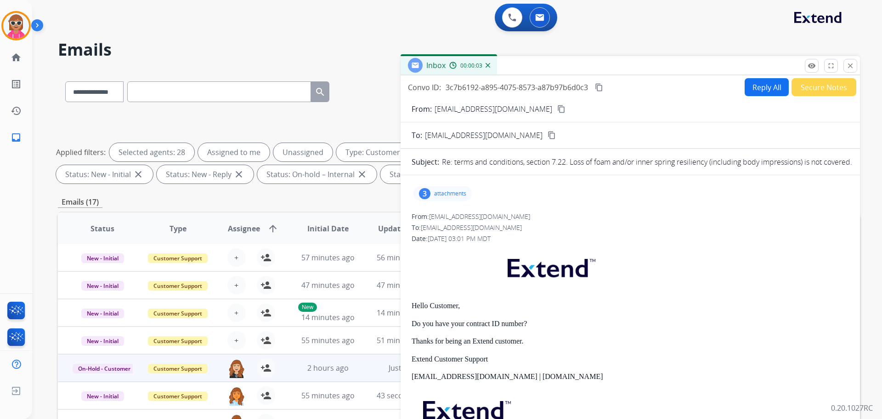
click at [843, 68] on div "remove_red_eye Logs fullscreen Expand close Close" at bounding box center [831, 66] width 52 height 14
click at [845, 66] on button "close Close" at bounding box center [851, 66] width 14 height 14
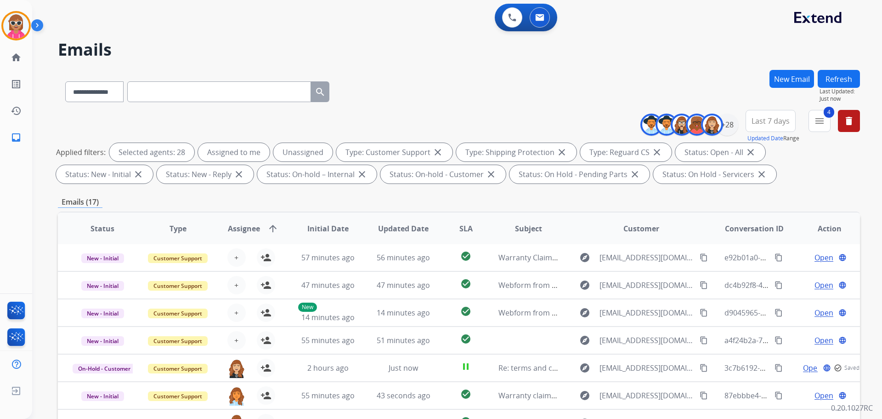
click at [843, 74] on button "Refresh" at bounding box center [839, 79] width 42 height 18
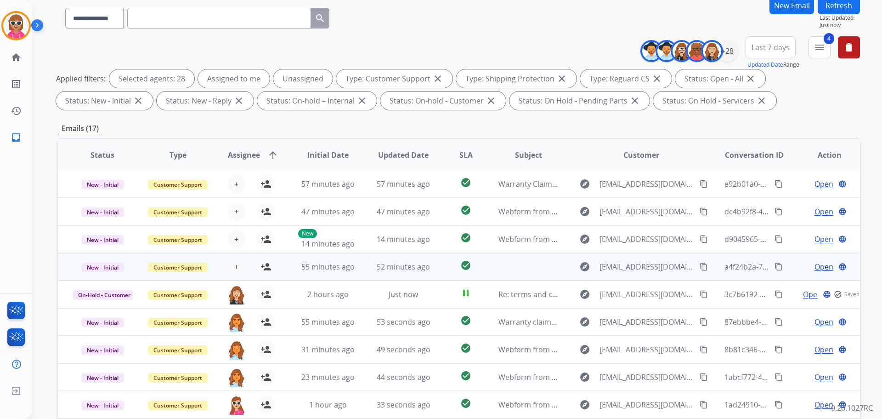
scroll to position [148, 0]
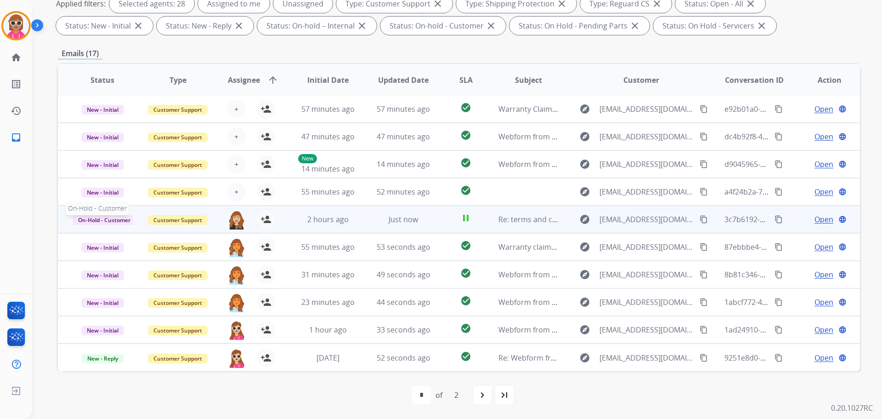
click at [118, 220] on span "On-Hold - Customer" at bounding box center [104, 220] width 63 height 10
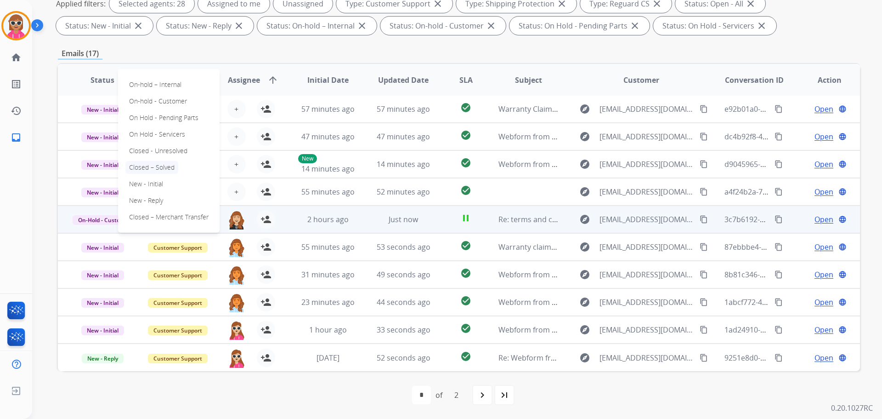
click at [162, 168] on p "Closed – Solved" at bounding box center [151, 167] width 53 height 13
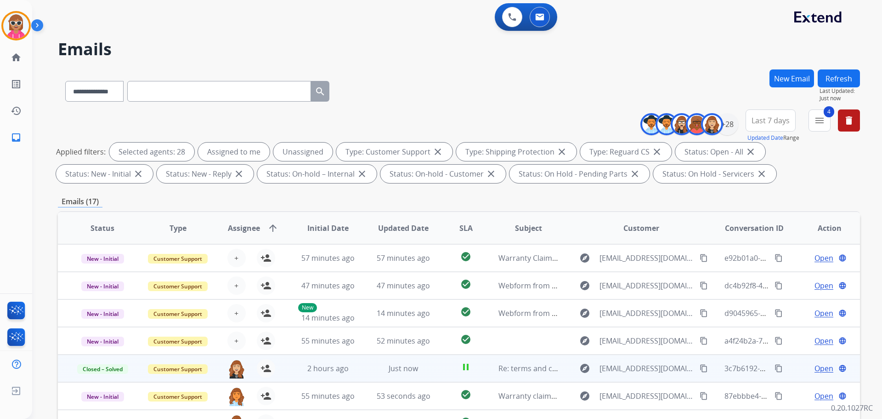
scroll to position [0, 0]
click at [840, 77] on button "Refresh" at bounding box center [839, 79] width 42 height 18
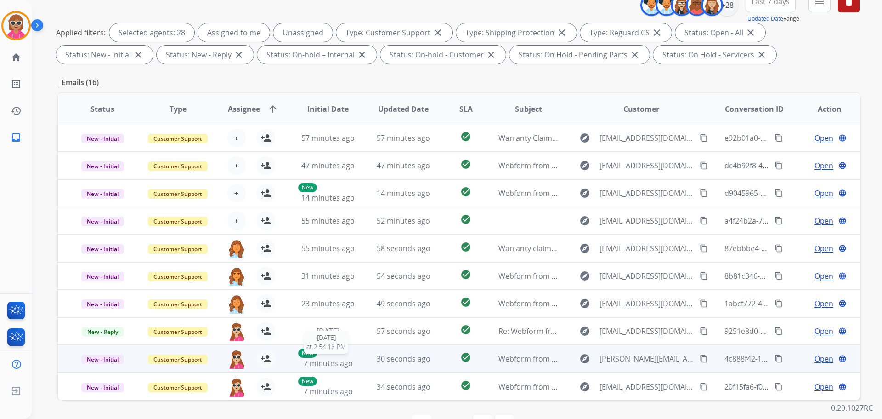
scroll to position [148, 0]
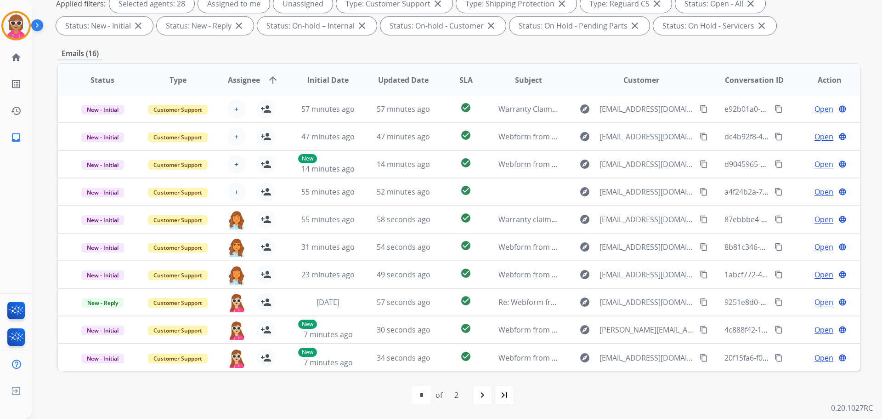
click at [357, 393] on div "first_page navigate_before * * of 2 navigate_next last_page" at bounding box center [459, 395] width 802 height 18
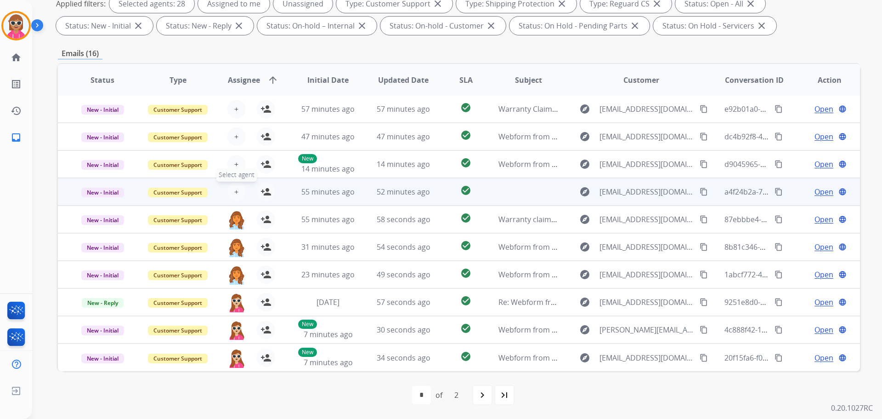
click at [231, 189] on button "+ Select agent" at bounding box center [236, 191] width 18 height 18
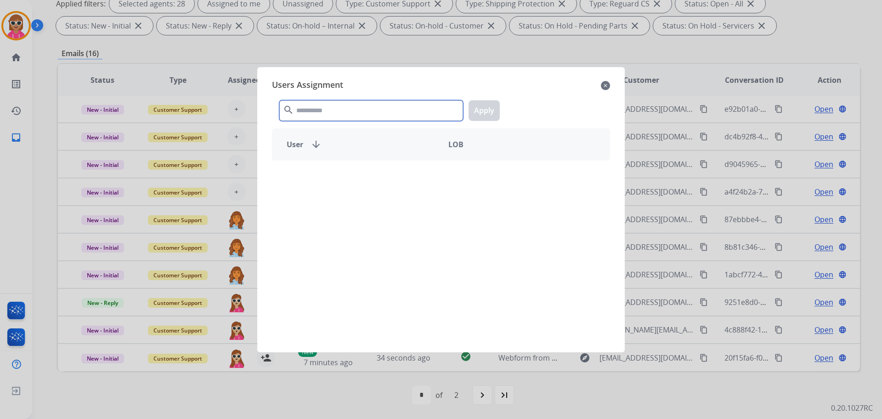
click at [316, 114] on input "text" at bounding box center [371, 110] width 184 height 21
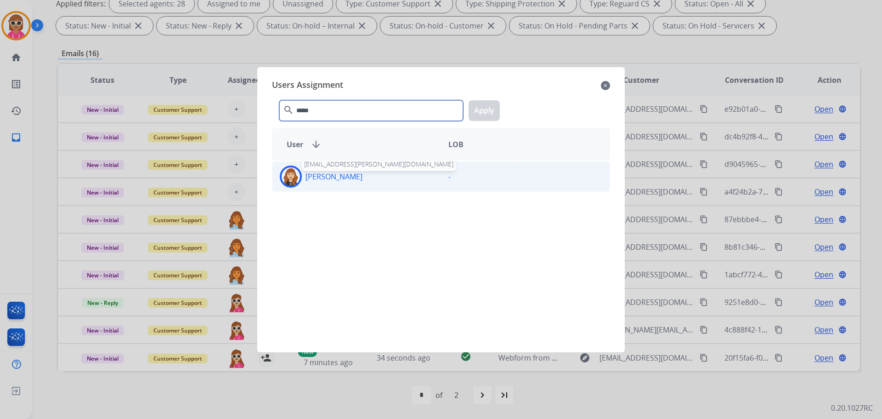
type input "*****"
click at [341, 173] on p "[PERSON_NAME]" at bounding box center [334, 176] width 57 height 11
click at [483, 108] on button "Apply" at bounding box center [484, 110] width 31 height 21
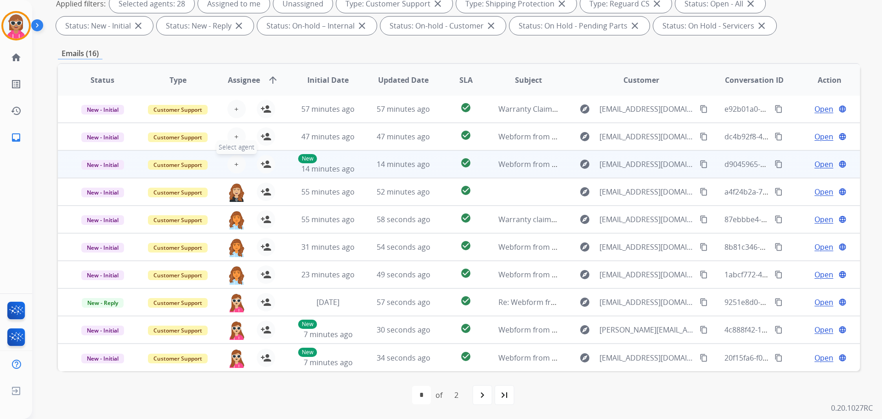
click at [234, 162] on span "+" at bounding box center [236, 164] width 4 height 11
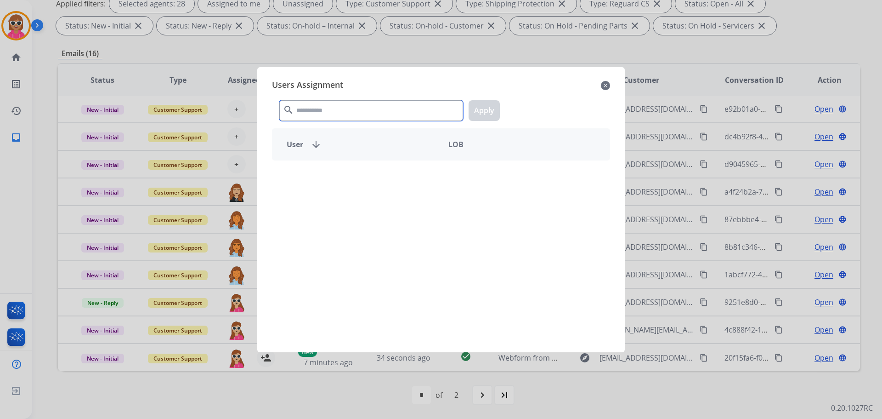
click at [361, 104] on input "text" at bounding box center [371, 110] width 184 height 21
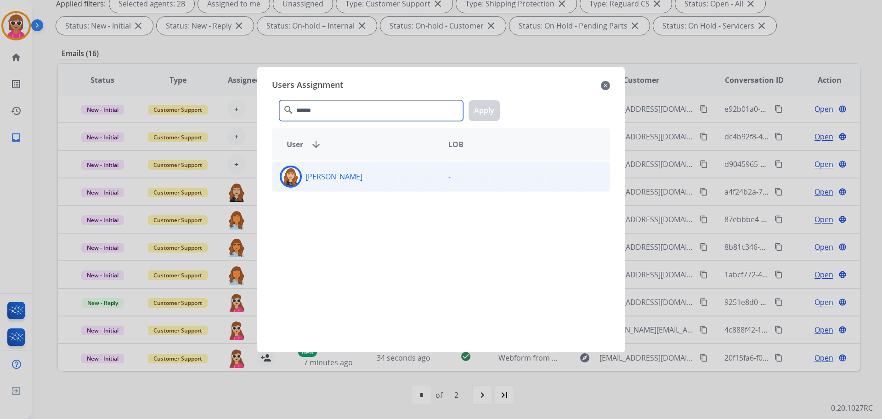
type input "******"
click at [392, 176] on div "[PERSON_NAME]" at bounding box center [357, 176] width 169 height 22
drag, startPoint x: 494, startPoint y: 109, endPoint x: 495, endPoint y: 114, distance: 4.6
click at [494, 111] on button "Apply" at bounding box center [484, 110] width 31 height 21
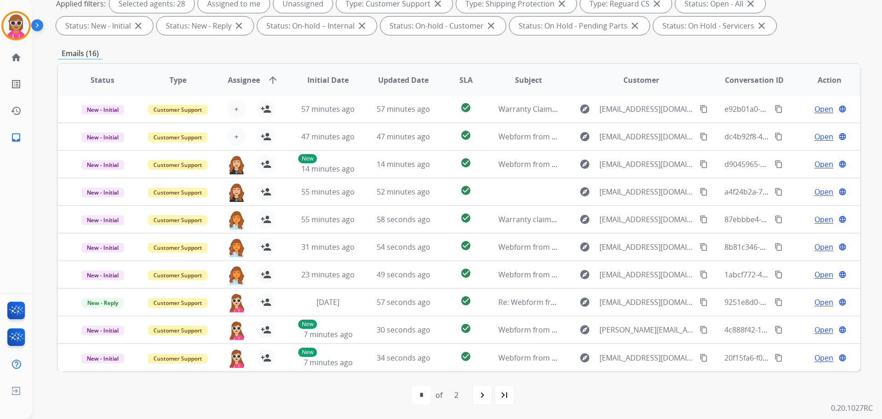
drag, startPoint x: 310, startPoint y: 400, endPoint x: 318, endPoint y: 387, distance: 15.9
click at [310, 400] on div "first_page navigate_before * * of 2 navigate_next last_page" at bounding box center [459, 395] width 802 height 18
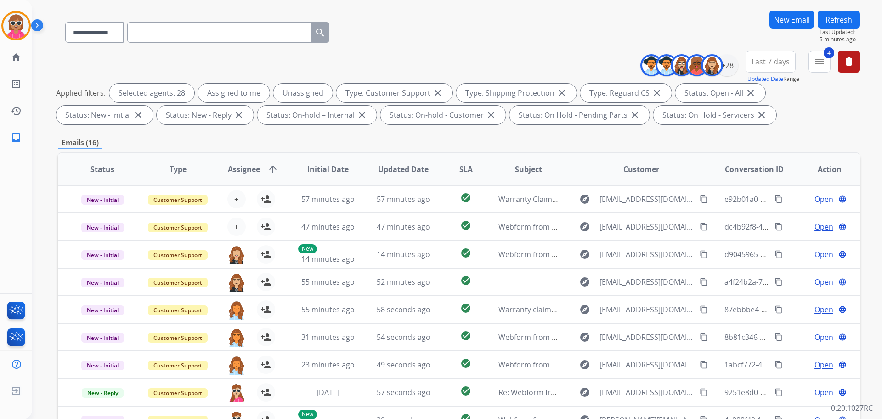
scroll to position [11, 0]
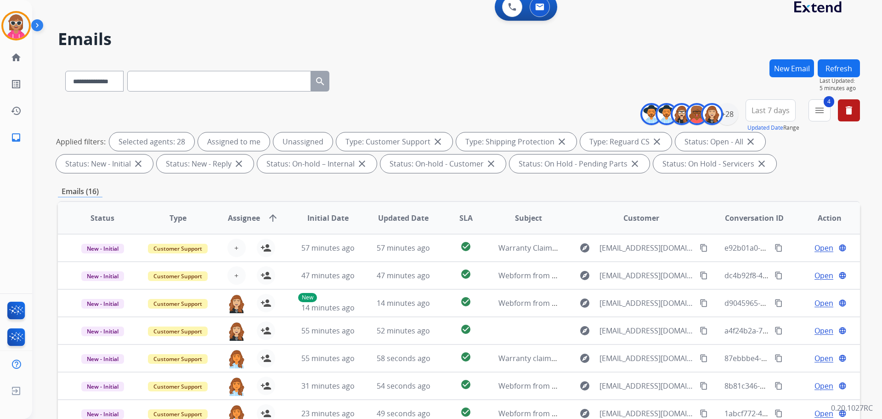
click at [830, 67] on button "Refresh" at bounding box center [839, 68] width 42 height 18
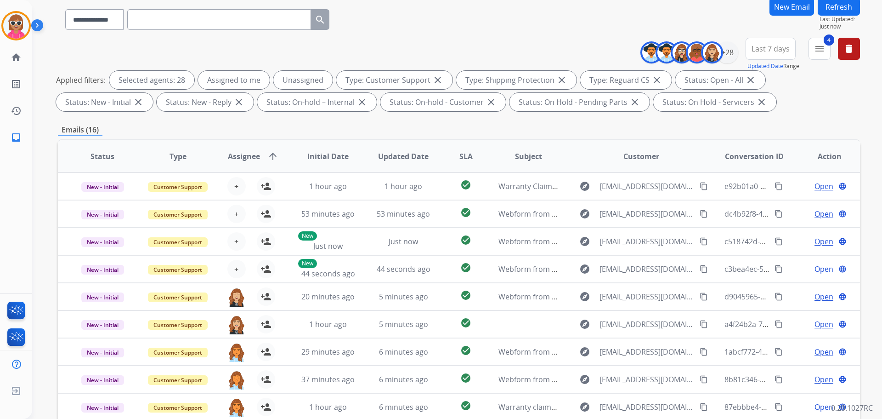
scroll to position [0, 0]
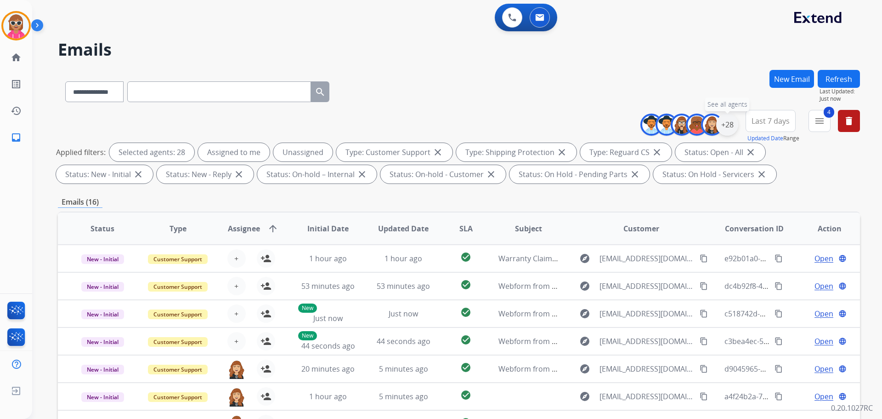
click at [727, 118] on div "+28" at bounding box center [727, 125] width 22 height 22
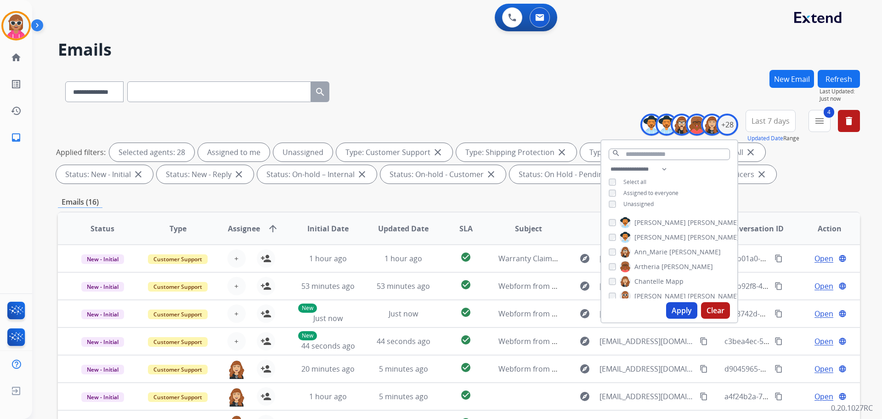
click at [626, 203] on span "Unassigned" at bounding box center [639, 204] width 30 height 8
click at [678, 307] on button "Apply" at bounding box center [681, 310] width 31 height 17
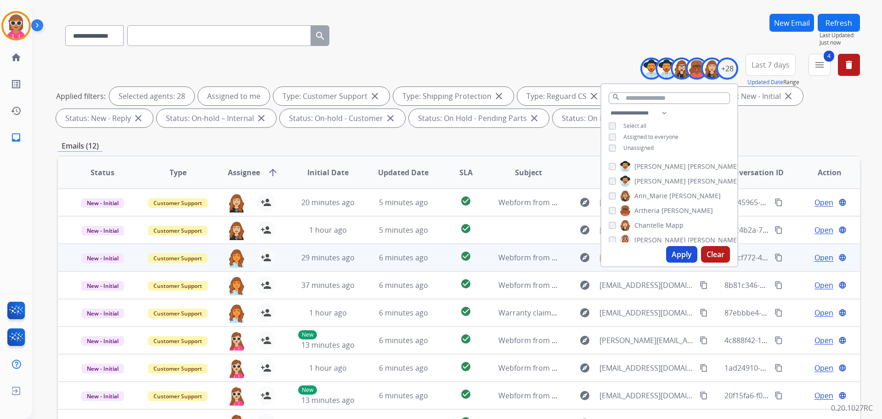
scroll to position [148, 0]
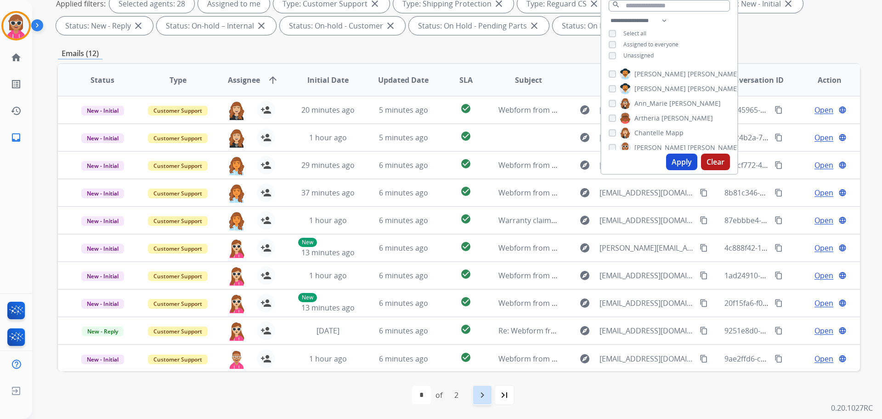
click at [481, 397] on mat-icon "navigate_next" at bounding box center [482, 394] width 11 height 11
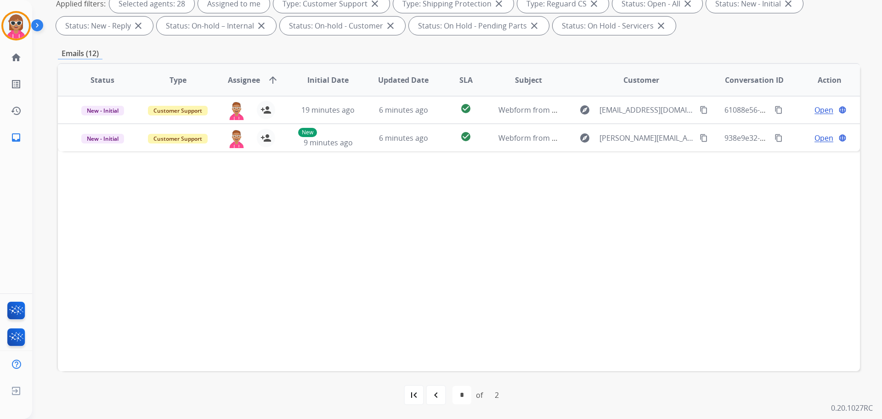
click at [328, 288] on div "Status Type Assignee arrow_upward Initial Date Updated Date SLA Subject Custome…" at bounding box center [459, 217] width 802 height 308
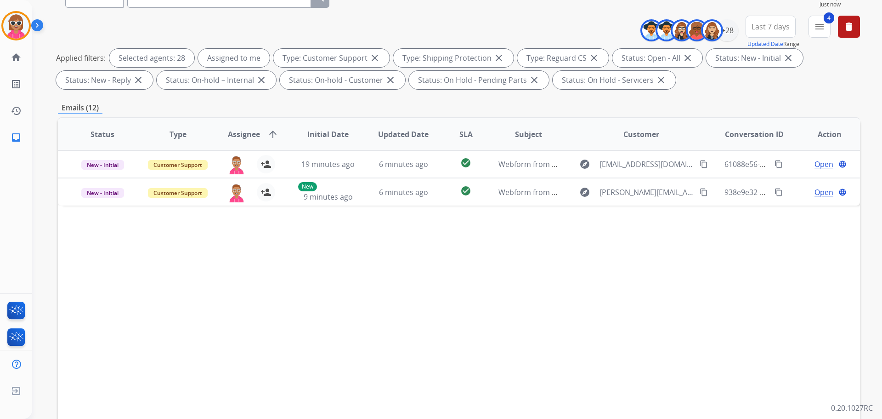
scroll to position [0, 0]
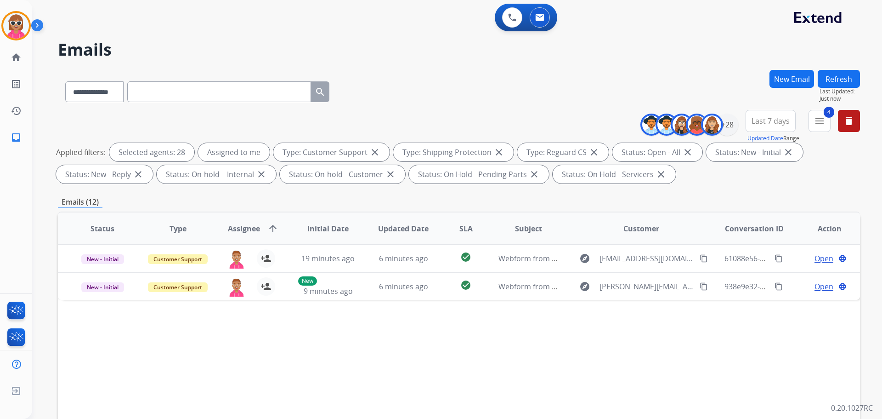
click at [841, 78] on button "Refresh" at bounding box center [839, 79] width 42 height 18
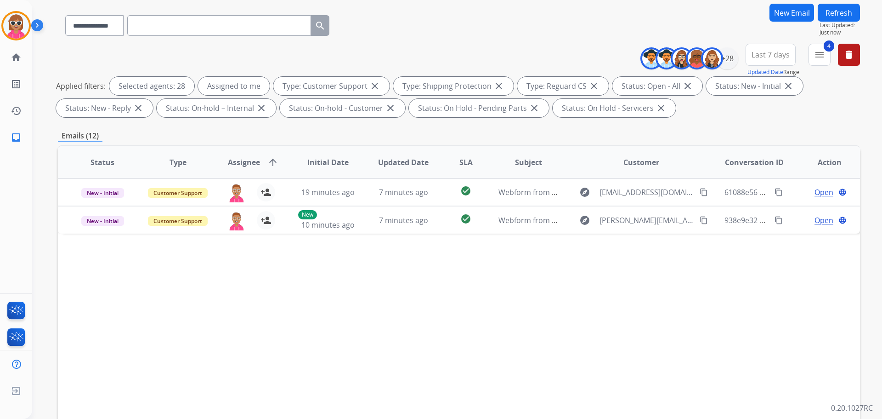
scroll to position [148, 0]
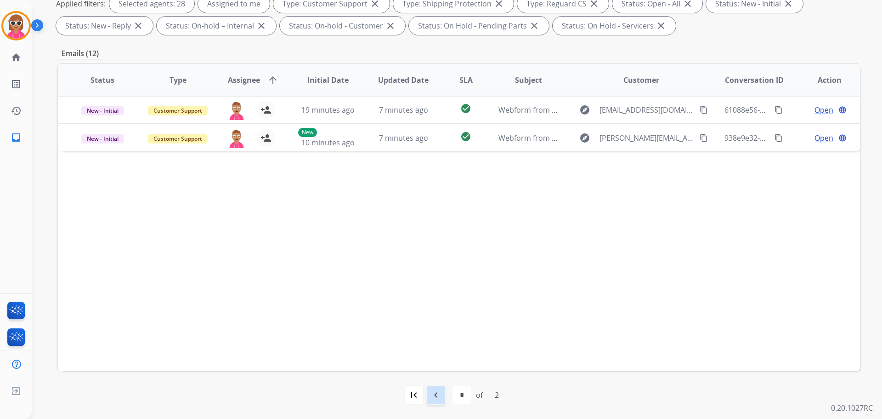
click at [426, 399] on div "navigate_before" at bounding box center [436, 395] width 20 height 20
select select "*"
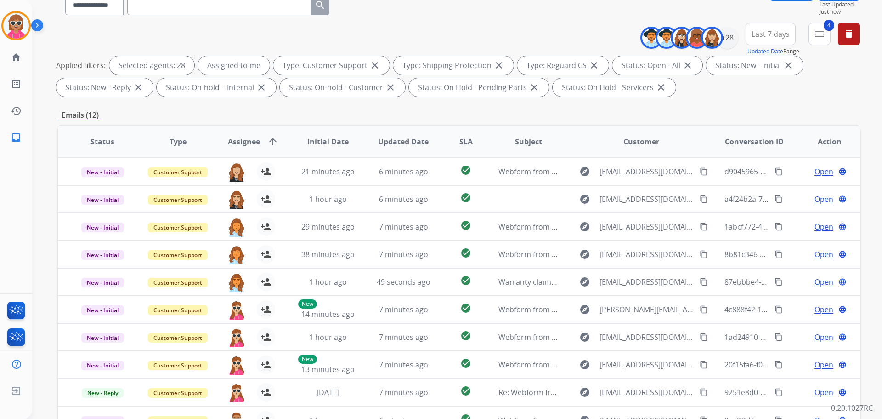
scroll to position [0, 0]
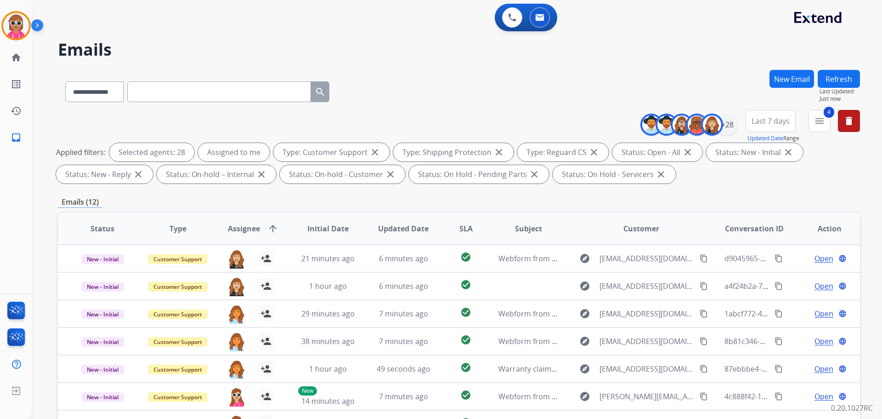
click at [827, 75] on button "Refresh" at bounding box center [839, 79] width 42 height 18
click at [839, 72] on button "Refresh" at bounding box center [839, 79] width 42 height 18
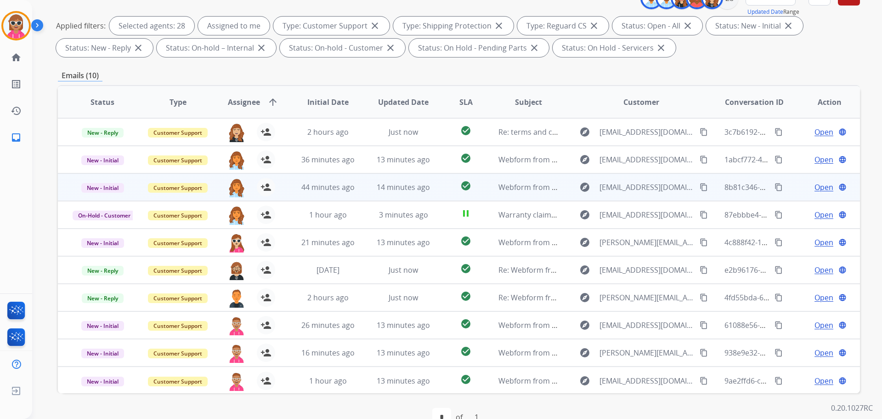
scroll to position [148, 0]
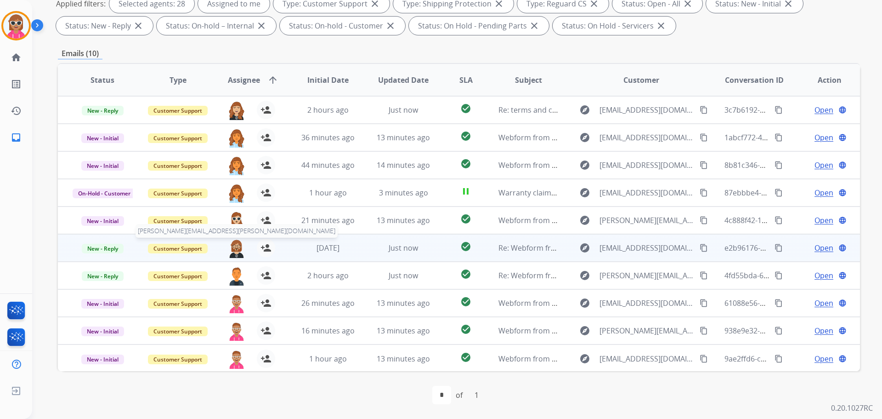
click at [234, 253] on img at bounding box center [236, 248] width 18 height 19
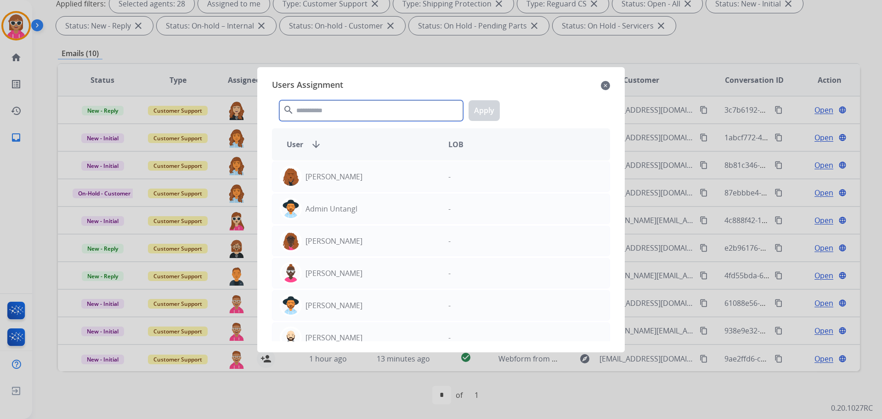
click at [309, 106] on input "text" at bounding box center [371, 110] width 184 height 21
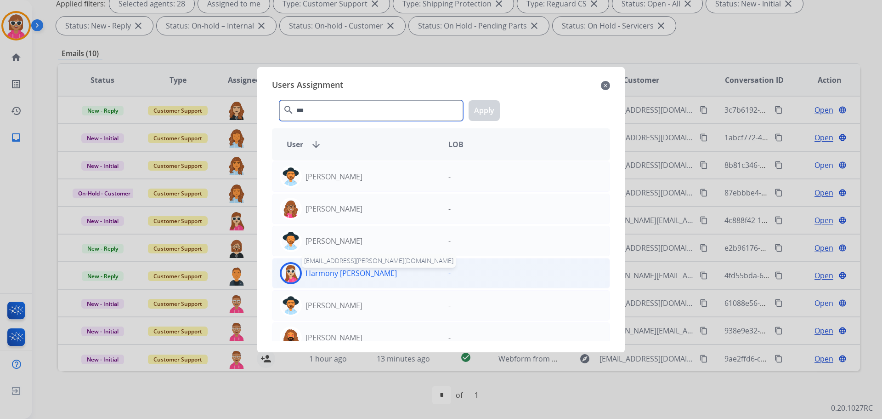
type input "***"
drag, startPoint x: 347, startPoint y: 273, endPoint x: 352, endPoint y: 271, distance: 6.0
click at [347, 273] on p "Harmony [PERSON_NAME]" at bounding box center [351, 272] width 91 height 11
click at [474, 107] on button "Apply" at bounding box center [484, 110] width 31 height 21
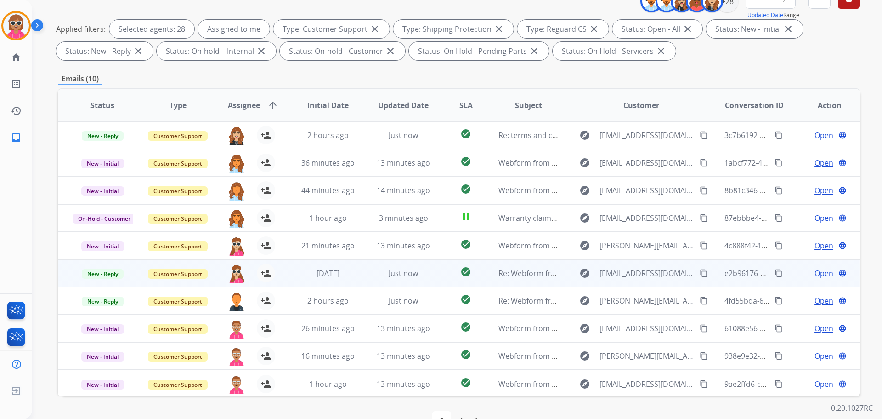
scroll to position [102, 0]
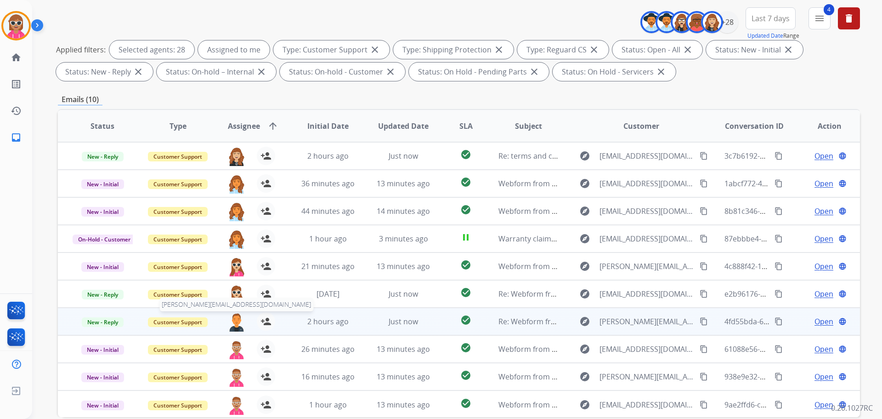
click at [233, 316] on img at bounding box center [236, 321] width 18 height 19
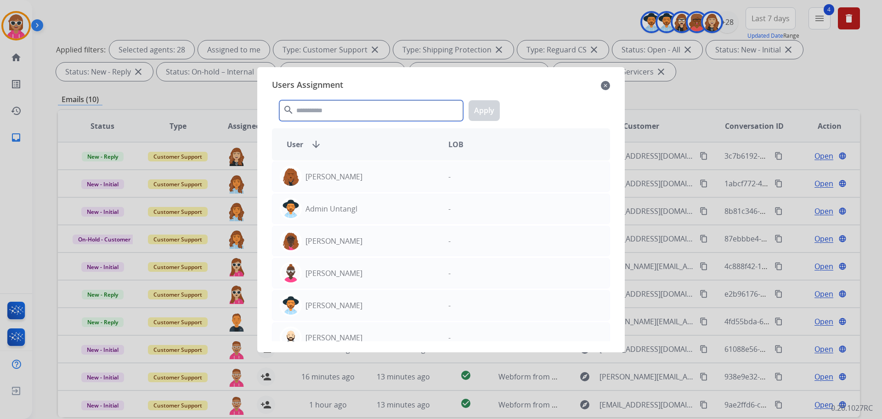
click at [332, 104] on input "text" at bounding box center [371, 110] width 184 height 21
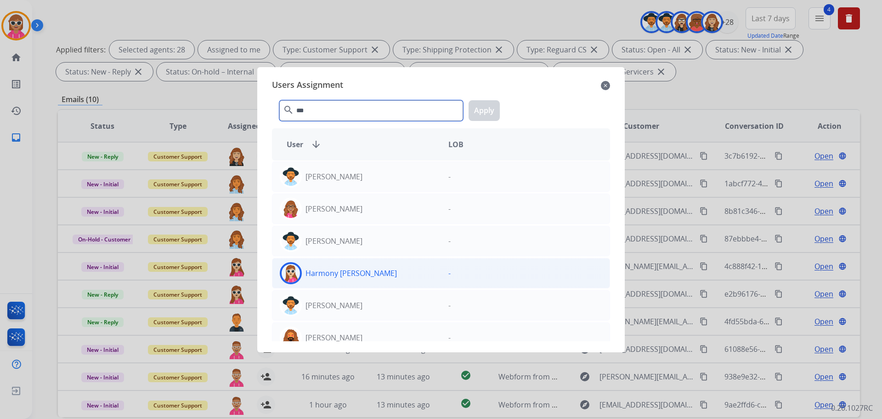
type input "***"
click at [364, 275] on div "Harmony [PERSON_NAME]" at bounding box center [357, 273] width 169 height 22
click at [486, 114] on button "Apply" at bounding box center [484, 110] width 31 height 21
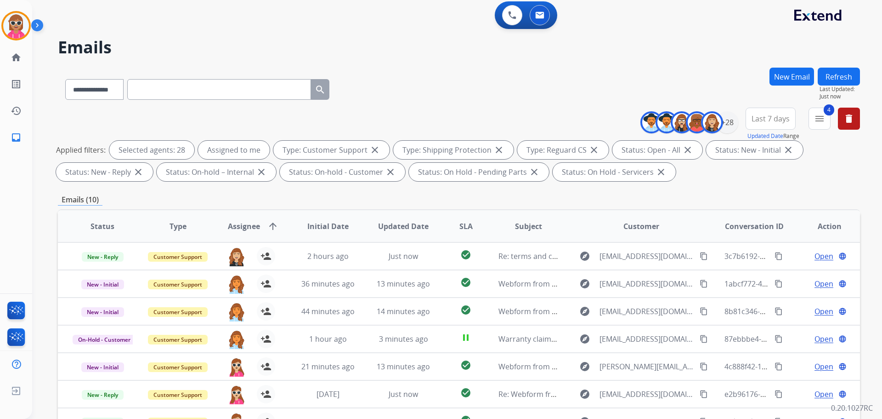
scroll to position [0, 0]
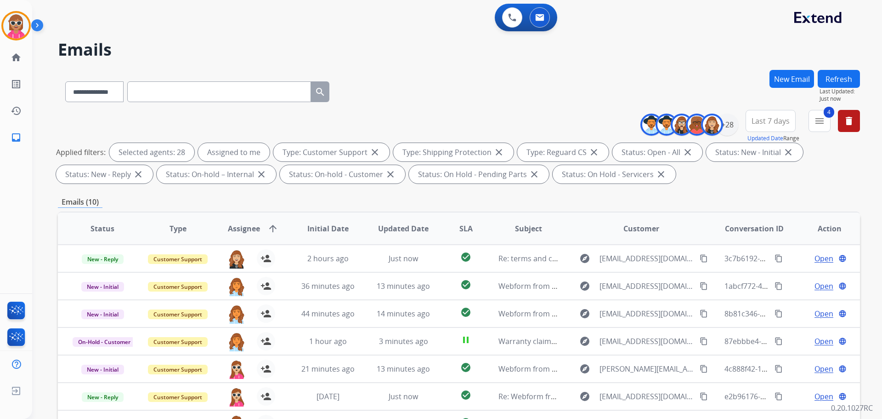
click at [848, 80] on button "Refresh" at bounding box center [839, 79] width 42 height 18
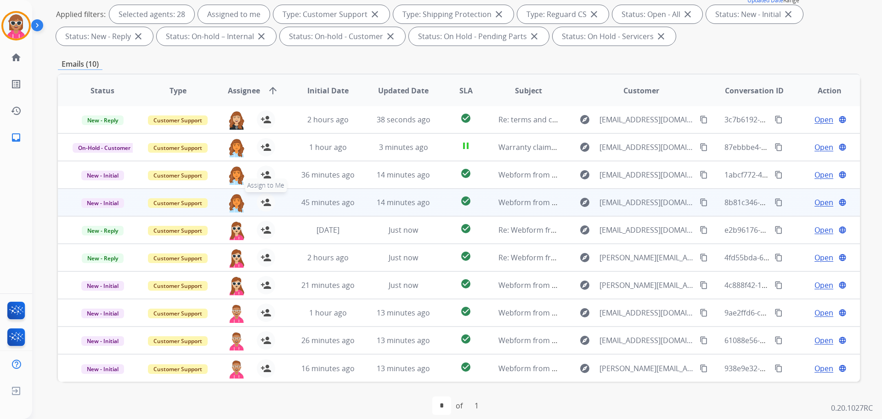
scroll to position [148, 0]
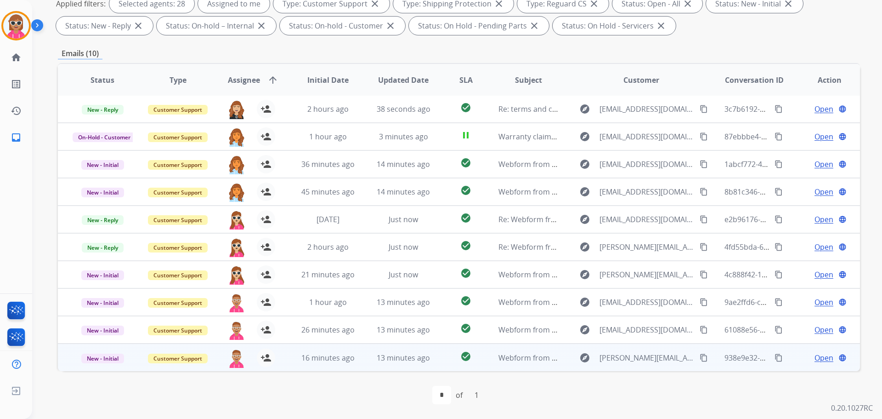
drag, startPoint x: 351, startPoint y: 397, endPoint x: 402, endPoint y: 358, distance: 64.6
click at [351, 394] on div "first_page navigate_before * of 1 navigate_next last_page" at bounding box center [459, 395] width 802 height 18
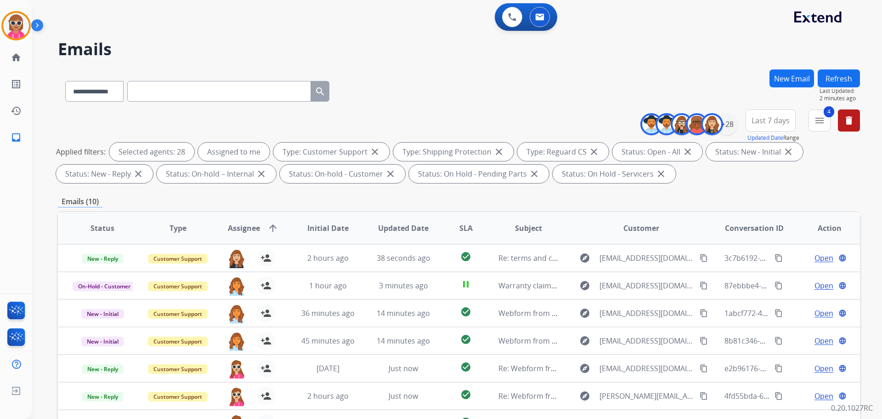
scroll to position [0, 0]
click at [834, 81] on button "Refresh" at bounding box center [839, 79] width 42 height 18
click at [832, 76] on button "Refresh" at bounding box center [839, 79] width 42 height 18
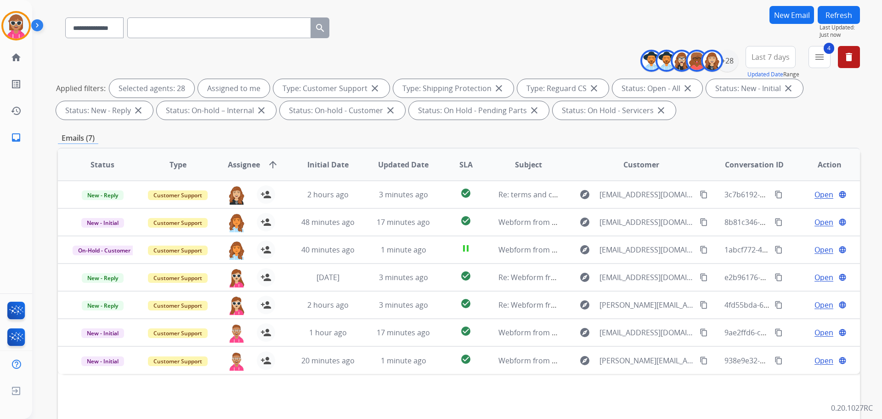
scroll to position [11, 0]
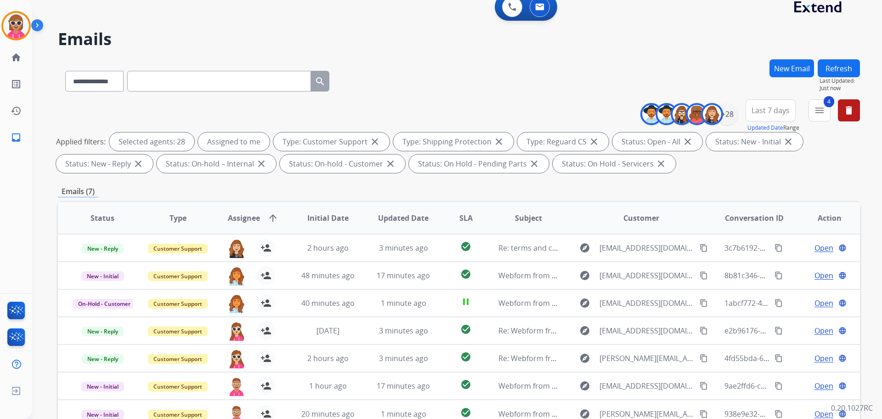
drag, startPoint x: 847, startPoint y: 67, endPoint x: 843, endPoint y: 73, distance: 7.4
click at [847, 66] on button "Refresh" at bounding box center [839, 68] width 42 height 18
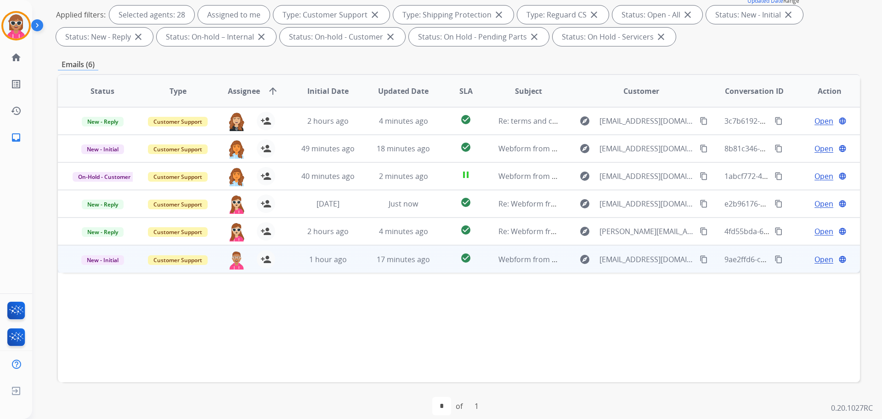
scroll to position [102, 0]
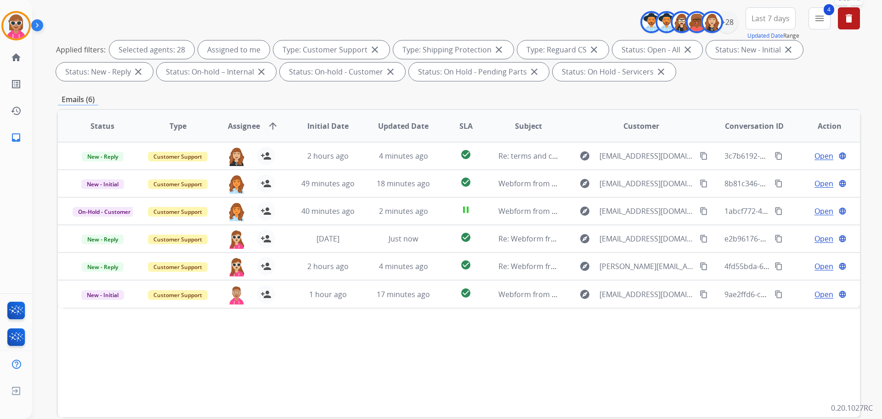
drag, startPoint x: 856, startPoint y: 24, endPoint x: 794, endPoint y: 51, distance: 67.7
click at [854, 25] on button "delete Clear All" at bounding box center [849, 18] width 22 height 22
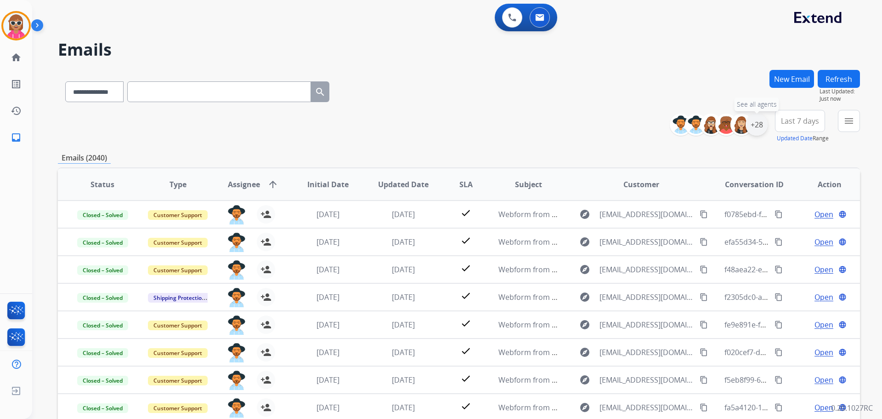
drag, startPoint x: 755, startPoint y: 125, endPoint x: 750, endPoint y: 126, distance: 4.7
click at [752, 125] on div "+28" at bounding box center [757, 125] width 22 height 22
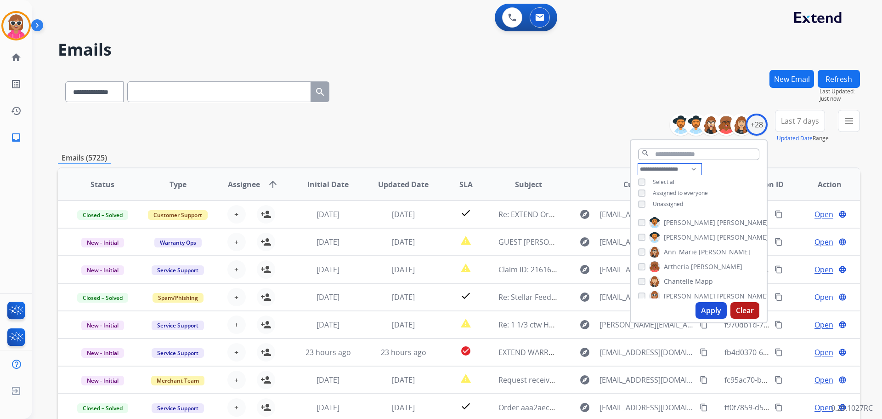
click at [676, 167] on select "**********" at bounding box center [669, 169] width 63 height 11
click at [638, 164] on select "**********" at bounding box center [669, 169] width 63 height 11
click at [667, 217] on span "Unassigned" at bounding box center [668, 215] width 30 height 8
click at [717, 315] on button "Apply" at bounding box center [711, 310] width 31 height 17
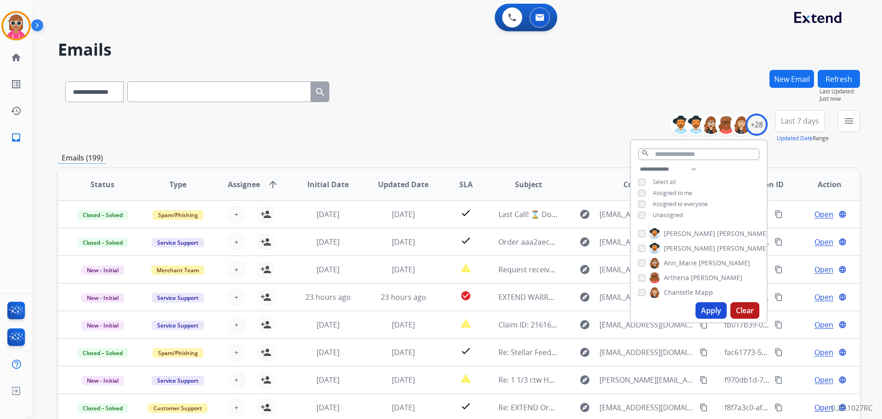
click at [422, 129] on div "**********" at bounding box center [459, 126] width 802 height 33
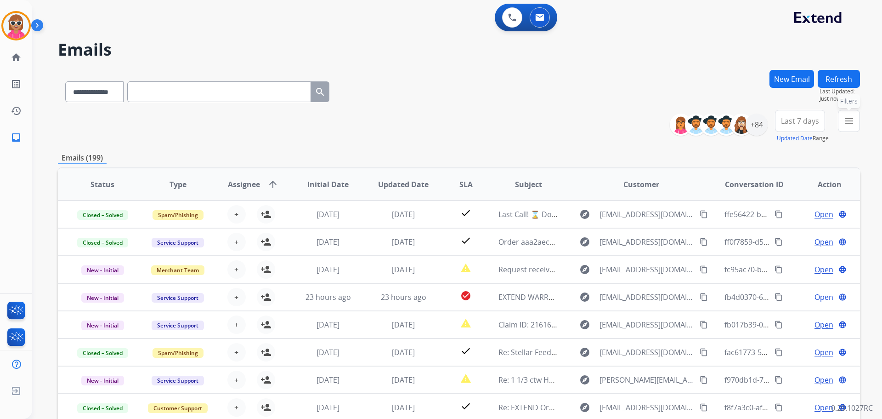
drag, startPoint x: 853, startPoint y: 120, endPoint x: 836, endPoint y: 132, distance: 20.8
click at [852, 120] on mat-icon "menu" at bounding box center [849, 120] width 11 height 11
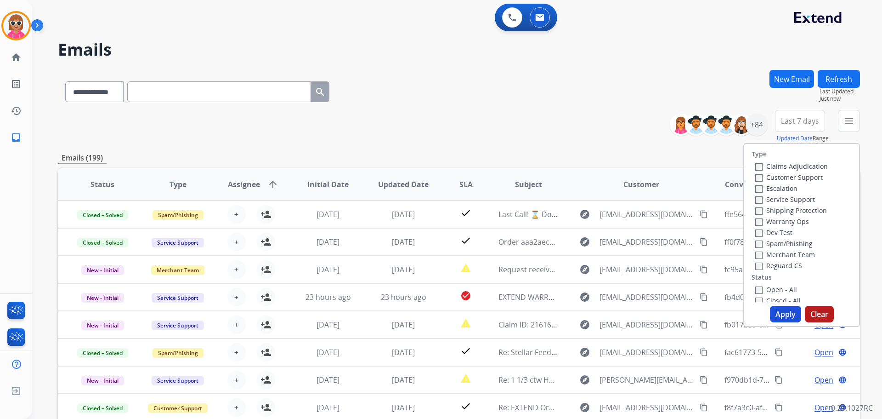
click at [793, 180] on label "Customer Support" at bounding box center [790, 177] width 68 height 9
click at [798, 206] on div "Shipping Protection" at bounding box center [792, 210] width 73 height 11
click at [798, 210] on label "Shipping Protection" at bounding box center [792, 210] width 72 height 9
click at [789, 267] on label "Reguard CS" at bounding box center [779, 265] width 47 height 9
click at [778, 290] on label "Open - All" at bounding box center [777, 289] width 42 height 9
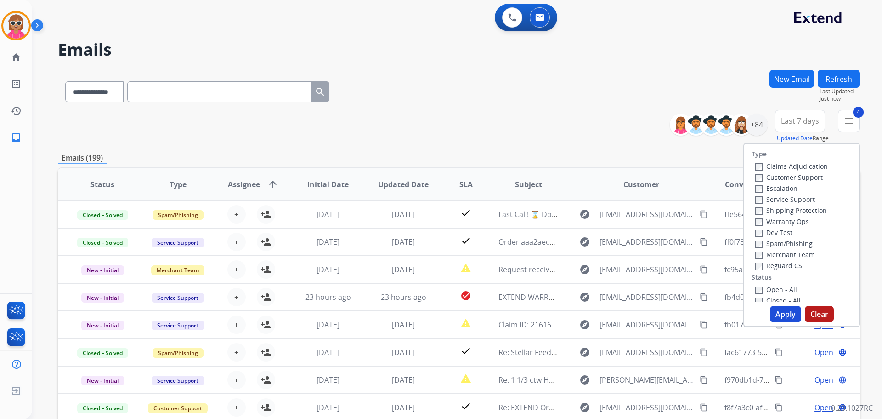
click at [781, 309] on button "Apply" at bounding box center [785, 314] width 31 height 17
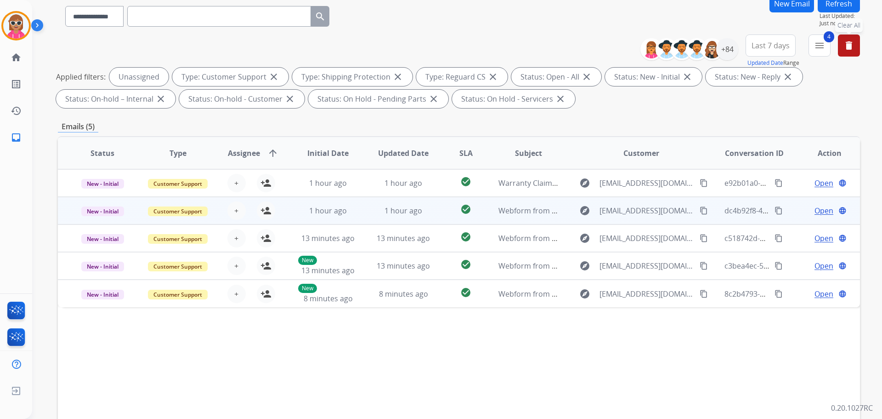
scroll to position [46, 0]
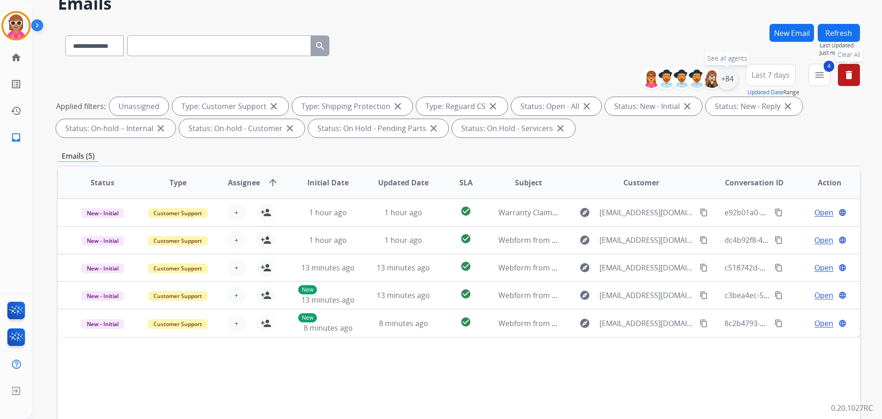
click at [730, 80] on div "+84" at bounding box center [727, 79] width 22 height 22
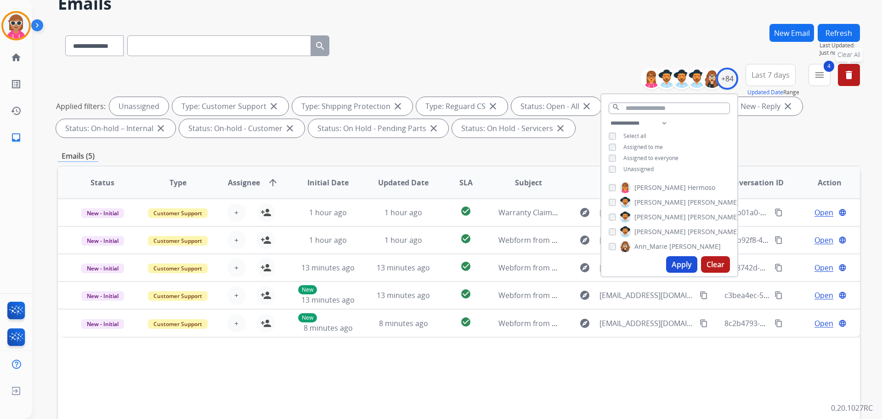
drag, startPoint x: 647, startPoint y: 170, endPoint x: 654, endPoint y: 134, distance: 37.0
click at [647, 170] on span "Unassigned" at bounding box center [639, 169] width 30 height 8
click at [666, 125] on select "**********" at bounding box center [640, 123] width 63 height 11
select select "**********"
click at [609, 118] on select "**********" at bounding box center [640, 123] width 63 height 11
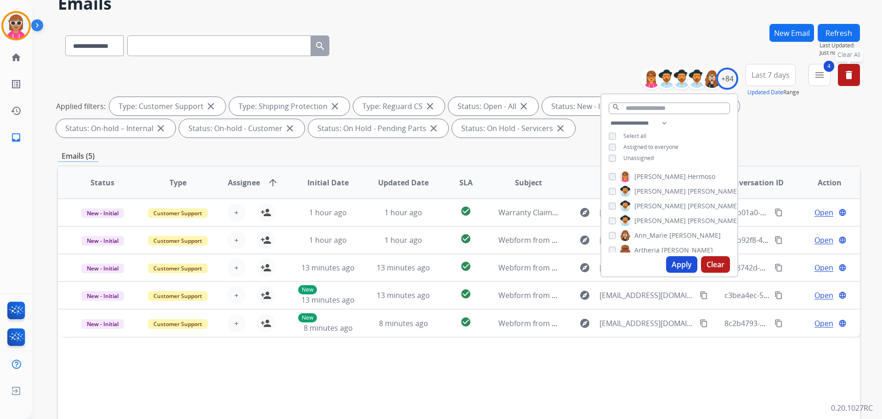
click at [680, 124] on div "**********" at bounding box center [670, 142] width 136 height 48
drag, startPoint x: 659, startPoint y: 173, endPoint x: 660, endPoint y: 191, distance: 17.5
click at [688, 174] on span "[PERSON_NAME]" at bounding box center [713, 176] width 51 height 9
click at [660, 196] on div "[PERSON_NAME] [PERSON_NAME] [PERSON_NAME] [PERSON_NAME] [PERSON_NAME] [PERSON_N…" at bounding box center [670, 209] width 136 height 85
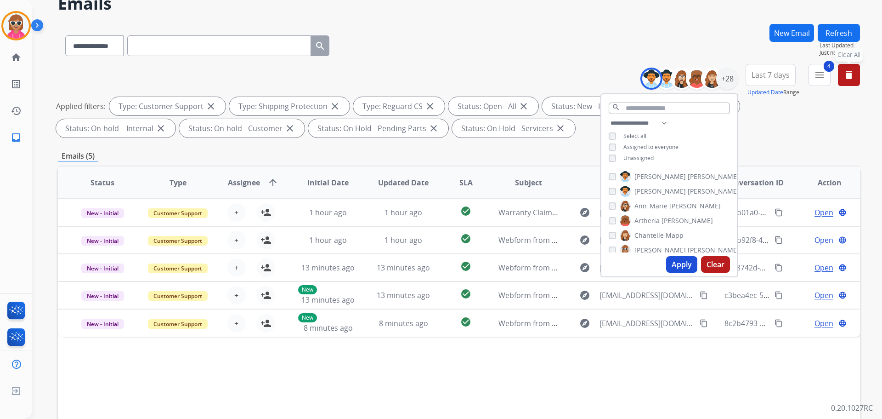
click at [688, 193] on span "[PERSON_NAME]" at bounding box center [713, 191] width 51 height 9
click at [662, 205] on span "Ann_Marie" at bounding box center [651, 205] width 33 height 9
drag, startPoint x: 662, startPoint y: 216, endPoint x: 663, endPoint y: 224, distance: 7.9
click at [662, 217] on span "[PERSON_NAME]" at bounding box center [687, 220] width 51 height 9
drag, startPoint x: 663, startPoint y: 231, endPoint x: 663, endPoint y: 241, distance: 10.1
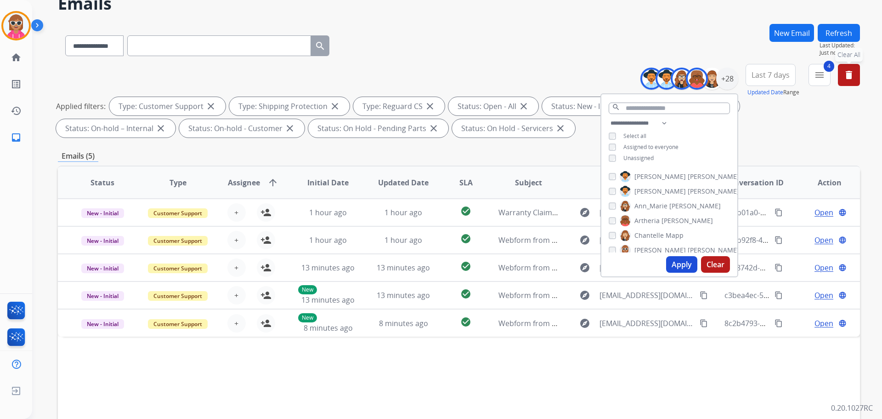
click at [663, 231] on label "[PERSON_NAME]" at bounding box center [652, 235] width 64 height 11
drag, startPoint x: 663, startPoint y: 244, endPoint x: 665, endPoint y: 235, distance: 9.8
click at [688, 245] on span "[PERSON_NAME]" at bounding box center [713, 249] width 51 height 9
click at [651, 214] on span "[PERSON_NAME]" at bounding box center [660, 218] width 51 height 9
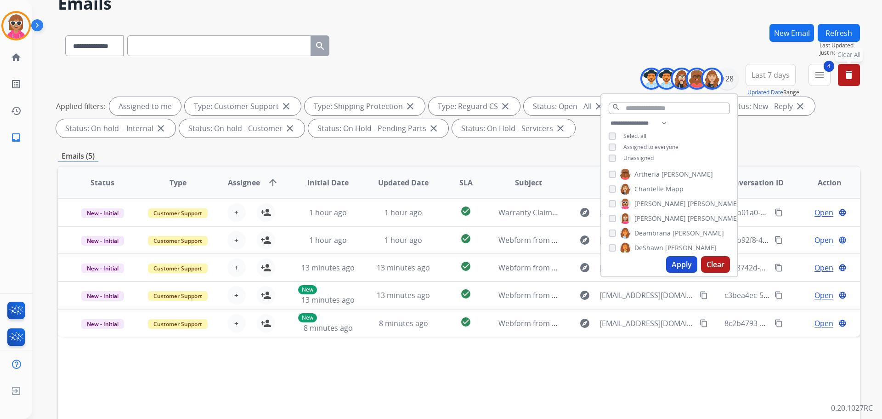
click at [649, 230] on span "Deambrana" at bounding box center [653, 232] width 36 height 9
click at [654, 250] on span "DeShawn" at bounding box center [649, 247] width 29 height 9
click at [643, 219] on span "Farah" at bounding box center [643, 216] width 17 height 9
click at [646, 227] on span "Harmony" at bounding box center [649, 231] width 28 height 9
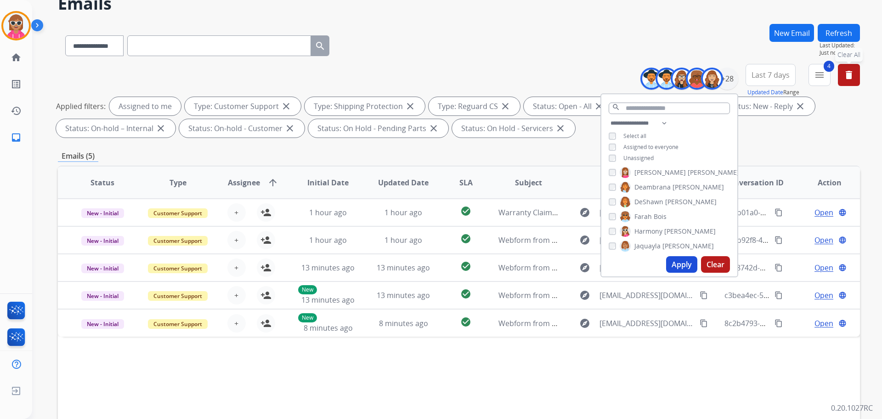
click at [646, 239] on div "[PERSON_NAME] [PERSON_NAME] [PERSON_NAME] [PERSON_NAME] [PERSON_NAME] [PERSON_N…" at bounding box center [670, 209] width 136 height 85
click at [646, 241] on span "Jaquayla" at bounding box center [648, 245] width 26 height 9
click at [648, 211] on span "Kayla" at bounding box center [643, 214] width 17 height 9
click at [657, 234] on div "[PERSON_NAME] [PERSON_NAME] [PERSON_NAME] [PERSON_NAME] [PERSON_NAME] [PERSON_N…" at bounding box center [670, 209] width 136 height 85
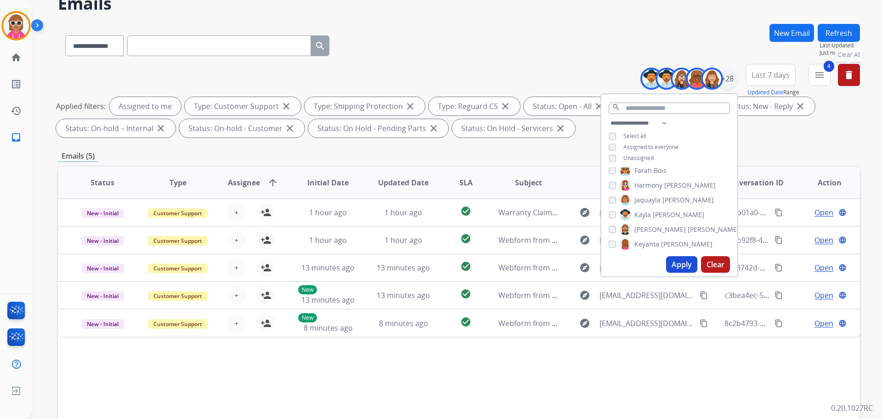
drag, startPoint x: 656, startPoint y: 242, endPoint x: 657, endPoint y: 227, distance: 15.6
click at [656, 240] on span "Keyanta" at bounding box center [647, 243] width 25 height 9
click at [688, 226] on span "[PERSON_NAME]" at bounding box center [713, 229] width 51 height 9
click at [651, 217] on label "[PERSON_NAME]" at bounding box center [667, 212] width 94 height 11
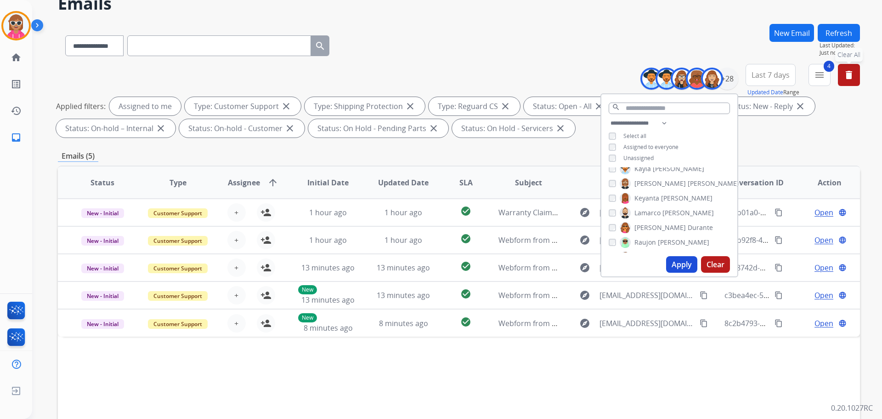
click at [650, 230] on span "[PERSON_NAME]" at bounding box center [660, 227] width 51 height 9
click at [648, 242] on span "Raujon" at bounding box center [646, 242] width 22 height 9
drag, startPoint x: 658, startPoint y: 205, endPoint x: 657, endPoint y: 216, distance: 11.1
click at [657, 208] on label "[PERSON_NAME]" at bounding box center [679, 210] width 119 height 11
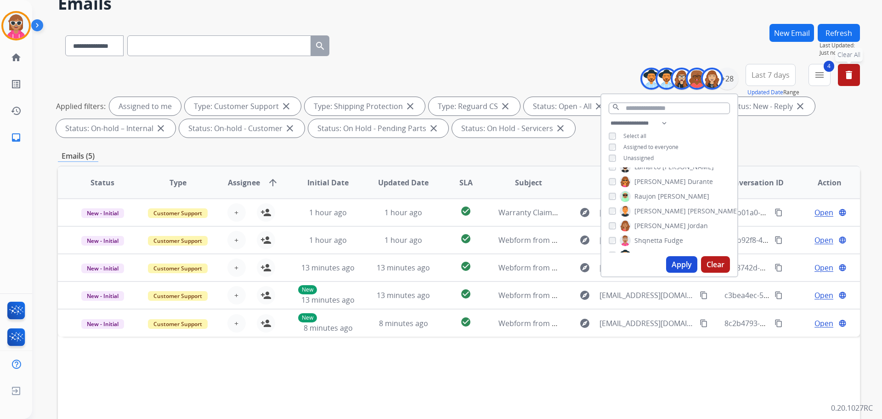
click at [657, 231] on div "[PERSON_NAME] [PERSON_NAME] [PERSON_NAME] [PERSON_NAME] [PERSON_NAME] [PERSON_N…" at bounding box center [670, 209] width 136 height 85
click at [657, 236] on span "Shqnetta" at bounding box center [649, 240] width 28 height 9
click at [688, 222] on span "Jordan" at bounding box center [698, 225] width 20 height 9
click at [665, 209] on label "[PERSON_NAME]" at bounding box center [679, 209] width 119 height 11
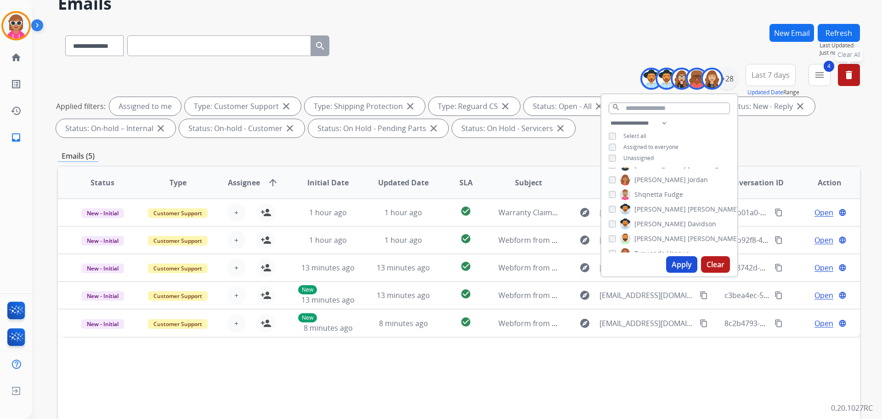
click at [688, 225] on span "Davidson" at bounding box center [702, 223] width 28 height 9
click at [664, 212] on label "[PERSON_NAME]" at bounding box center [679, 209] width 119 height 11
click at [688, 236] on span "[PERSON_NAME]" at bounding box center [713, 238] width 51 height 9
click at [656, 253] on div "Apply Clear" at bounding box center [670, 264] width 136 height 24
click at [655, 250] on span "Tyquanda" at bounding box center [650, 253] width 31 height 9
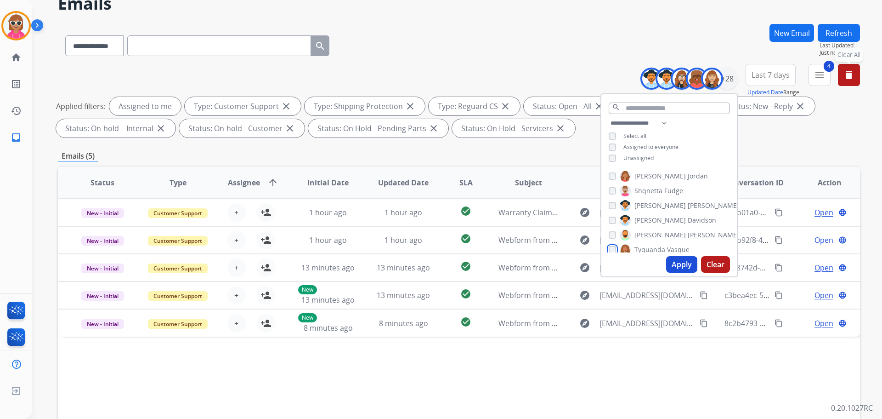
scroll to position [326, 0]
drag, startPoint x: 650, startPoint y: 215, endPoint x: 653, endPoint y: 227, distance: 13.2
click at [650, 215] on label "[PERSON_NAME]" at bounding box center [643, 218] width 47 height 11
click at [653, 228] on span "[PERSON_NAME]" at bounding box center [660, 232] width 51 height 9
click at [649, 247] on span "[PERSON_NAME]" at bounding box center [660, 247] width 51 height 9
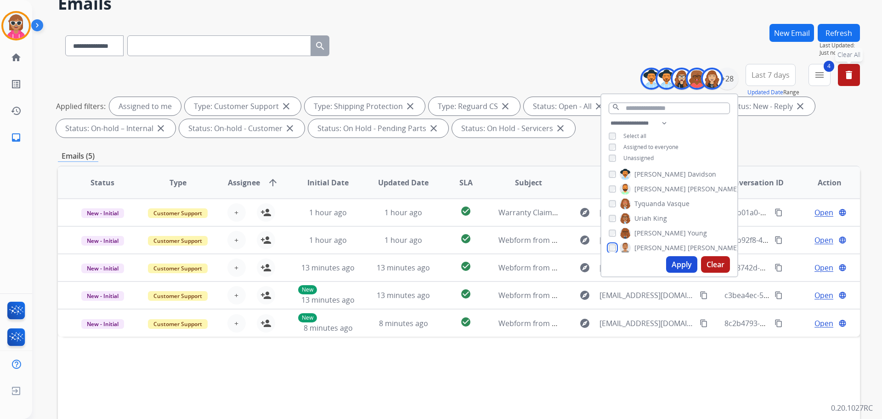
scroll to position [333, 0]
click at [673, 261] on button "Apply" at bounding box center [681, 264] width 31 height 17
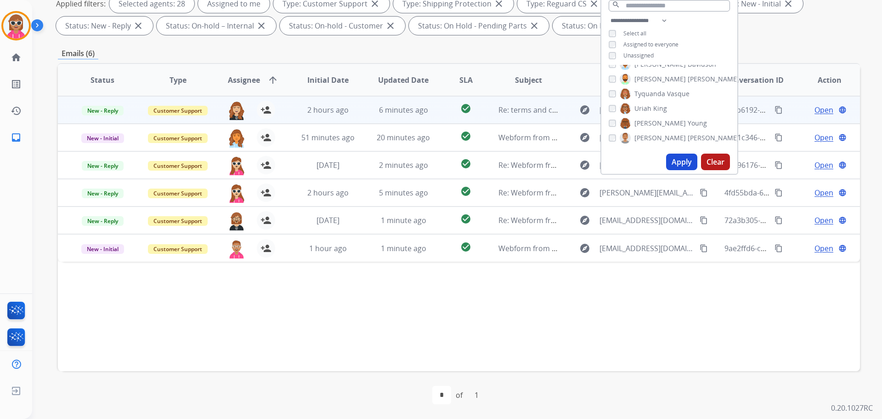
scroll to position [195, 0]
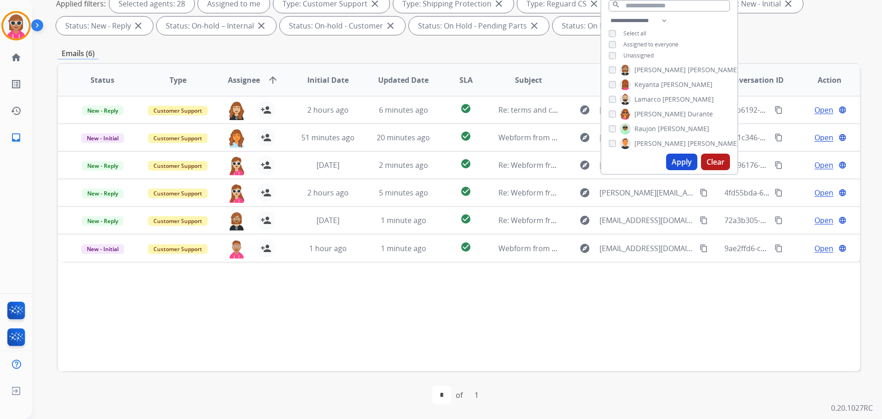
click at [772, 43] on div "**********" at bounding box center [459, 169] width 802 height 497
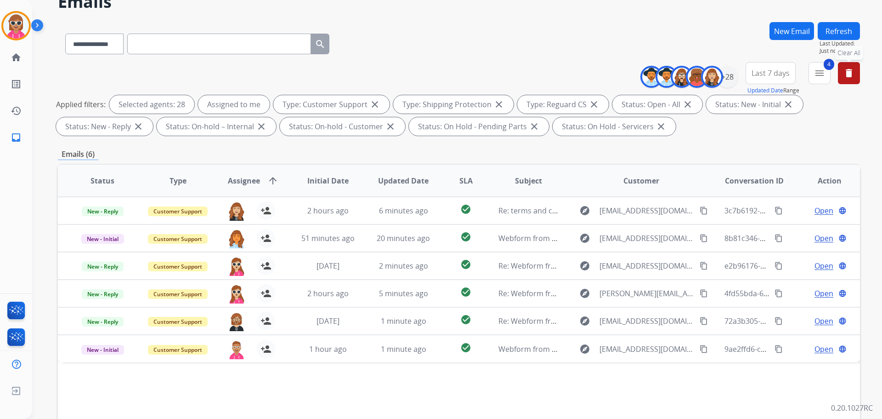
scroll to position [11, 0]
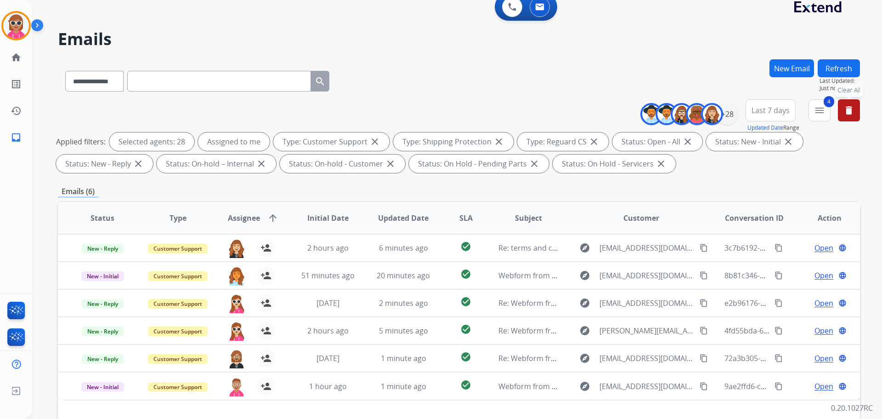
click at [829, 69] on button "Refresh" at bounding box center [839, 68] width 42 height 18
click at [839, 76] on button "Refresh" at bounding box center [839, 68] width 42 height 18
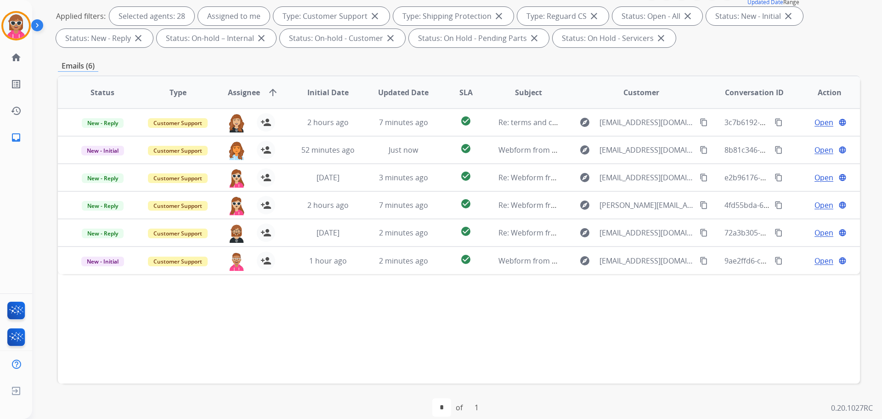
scroll to position [138, 0]
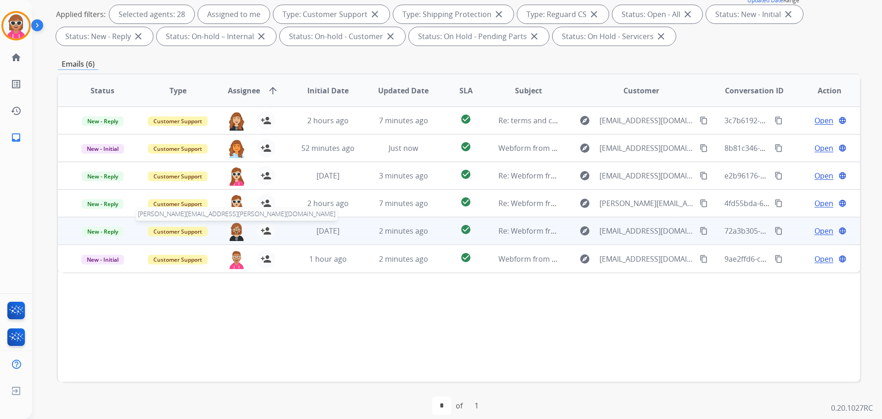
click at [229, 234] on img at bounding box center [236, 231] width 18 height 19
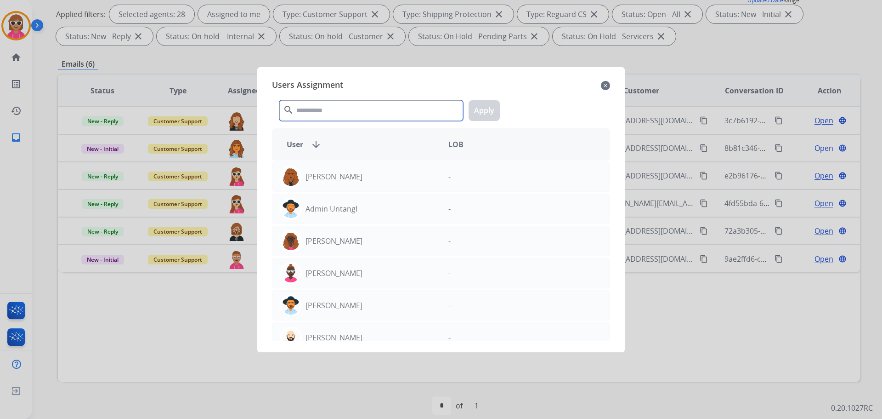
click at [335, 101] on input "text" at bounding box center [371, 110] width 184 height 21
click at [602, 81] on mat-icon "close" at bounding box center [605, 85] width 9 height 11
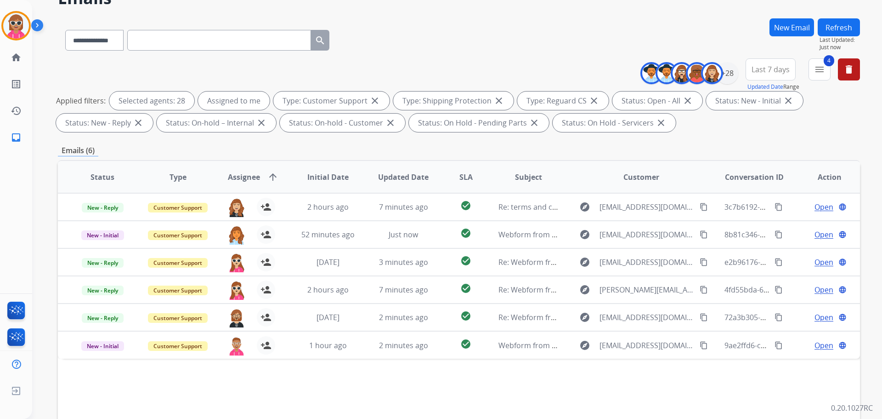
scroll to position [0, 0]
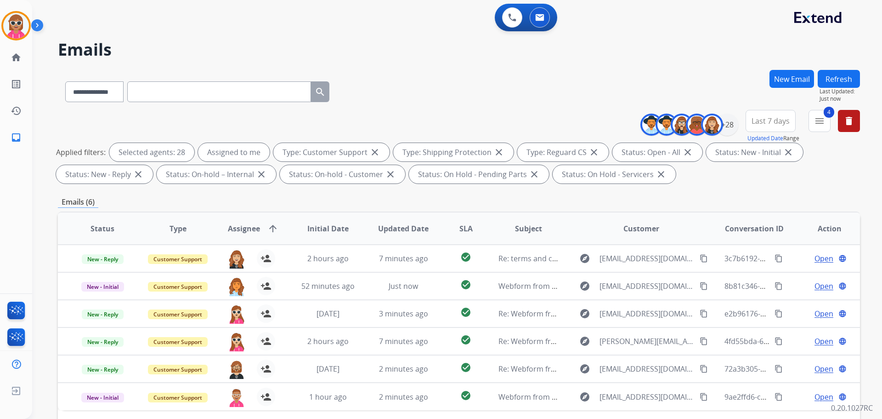
click at [838, 74] on button "Refresh" at bounding box center [839, 79] width 42 height 18
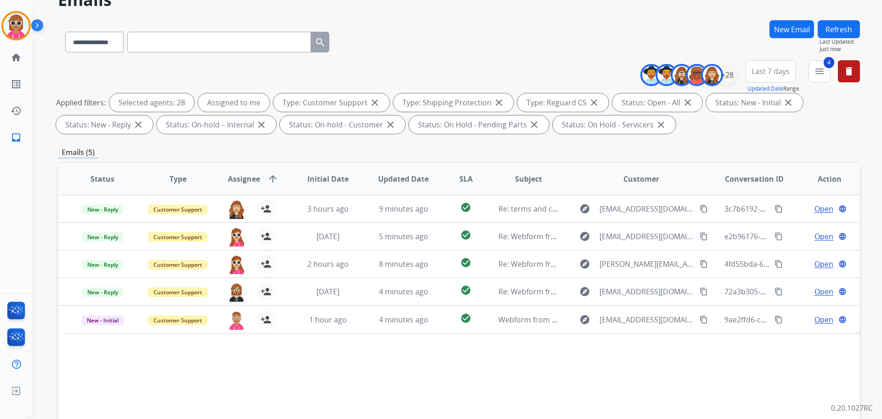
scroll to position [46, 0]
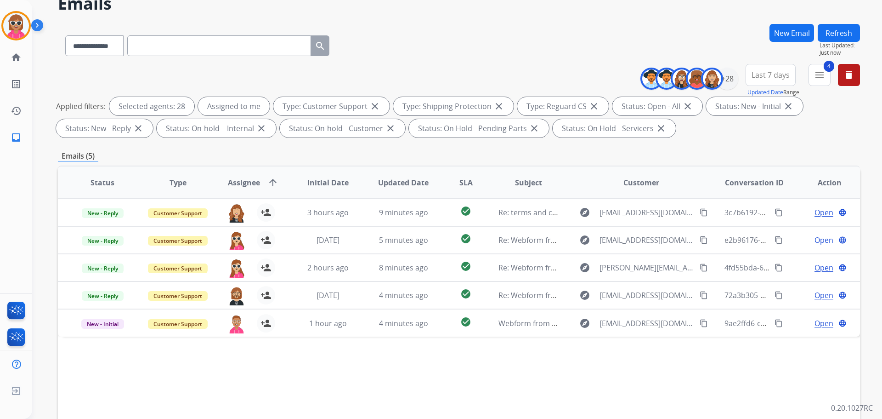
click at [839, 38] on button "Refresh" at bounding box center [839, 33] width 42 height 18
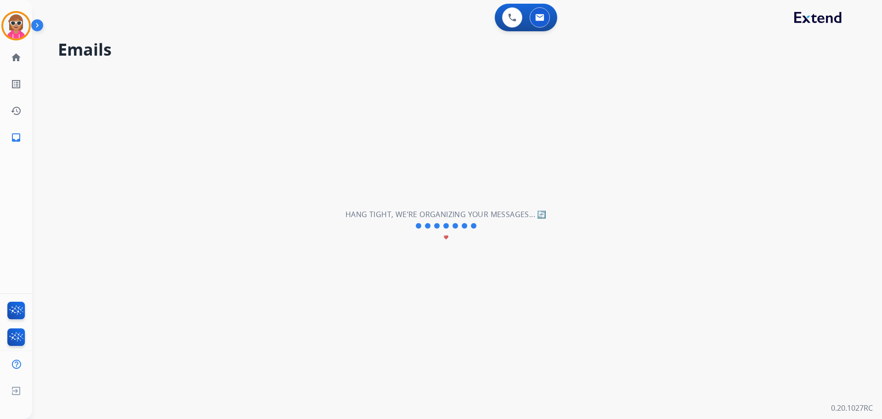
scroll to position [0, 0]
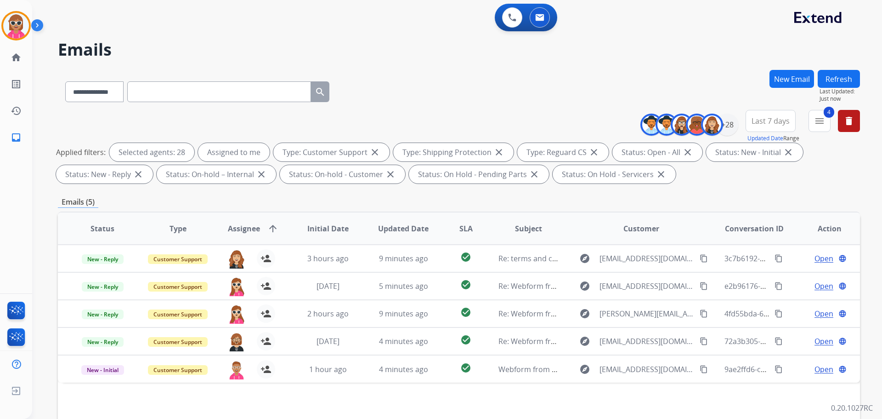
click at [828, 82] on button "Refresh" at bounding box center [839, 79] width 42 height 18
click at [827, 81] on button "Refresh" at bounding box center [839, 79] width 42 height 18
click at [820, 81] on button "Refresh" at bounding box center [839, 79] width 42 height 18
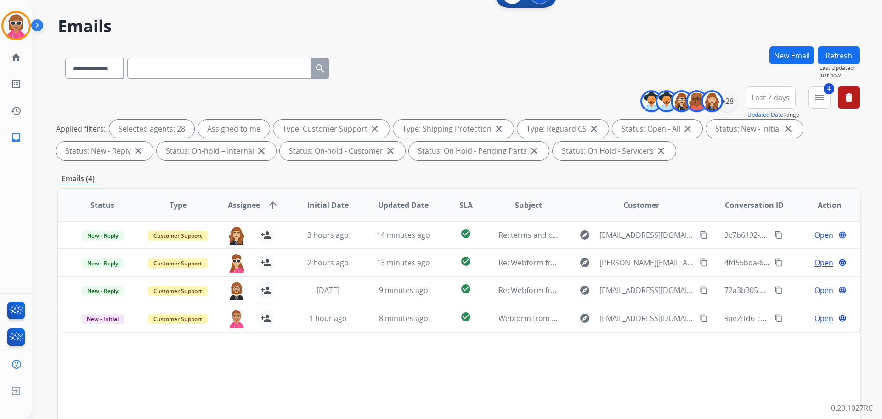
scroll to position [11, 0]
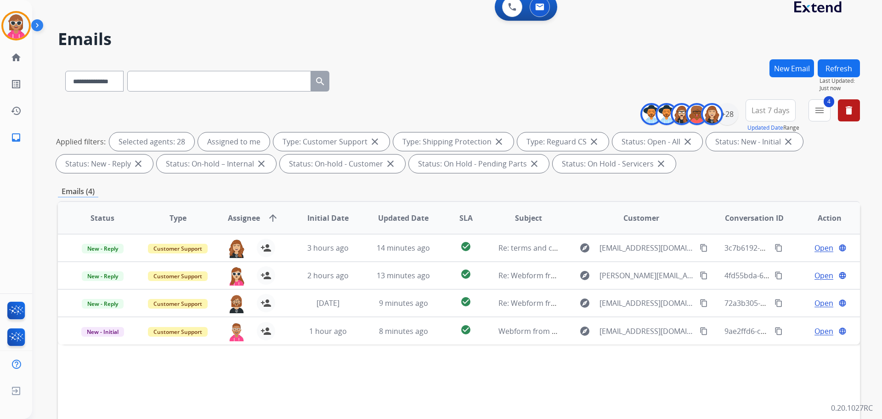
click at [836, 65] on button "Refresh" at bounding box center [839, 68] width 42 height 18
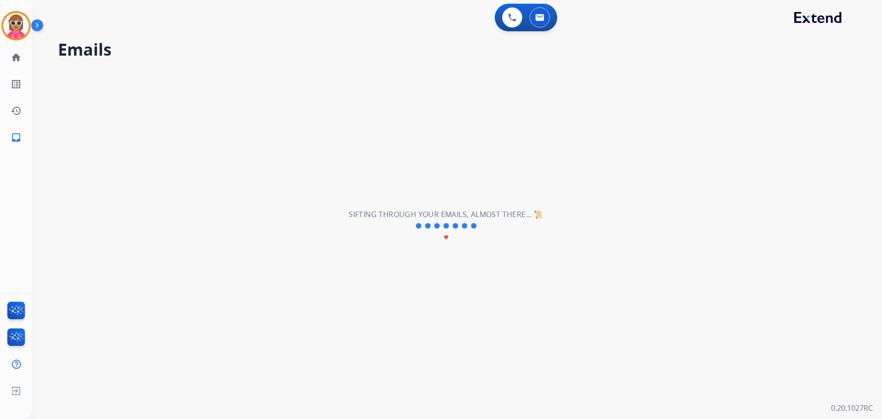
scroll to position [0, 0]
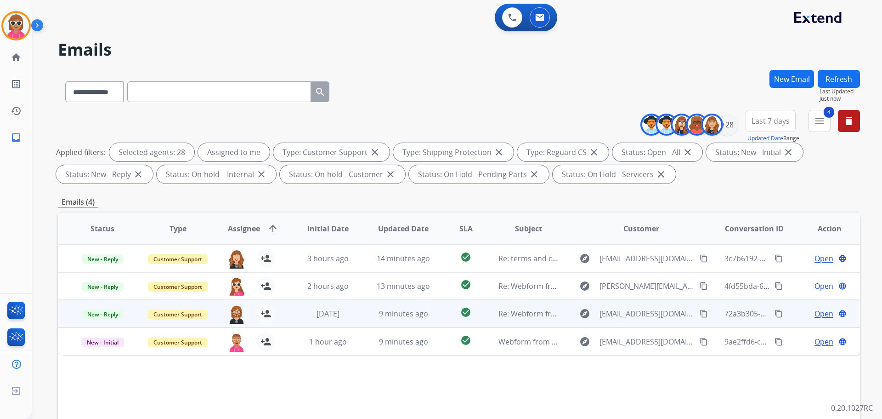
click at [369, 307] on td "9 minutes ago" at bounding box center [396, 314] width 75 height 28
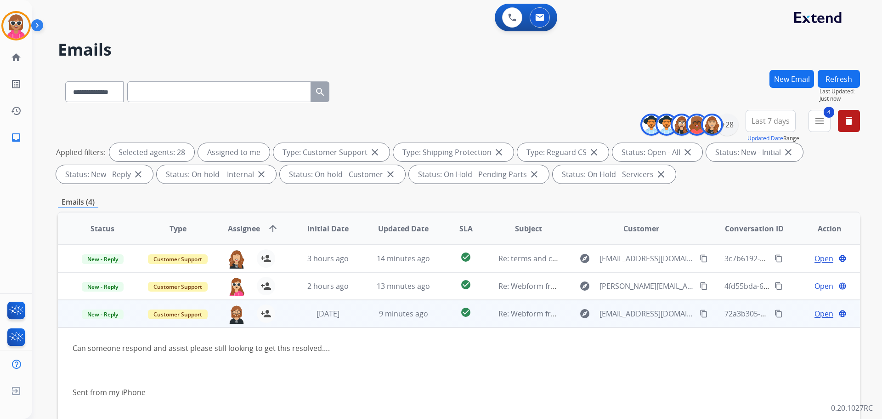
click at [815, 313] on span "Open" at bounding box center [824, 313] width 19 height 11
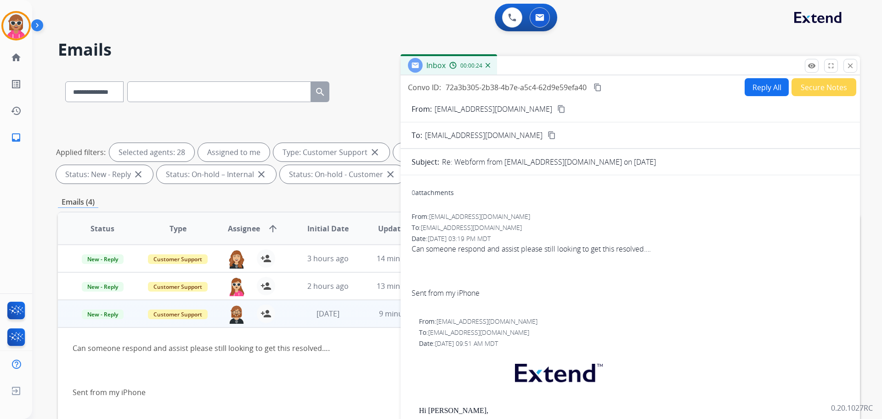
click at [750, 89] on button "Reply All" at bounding box center [767, 87] width 44 height 18
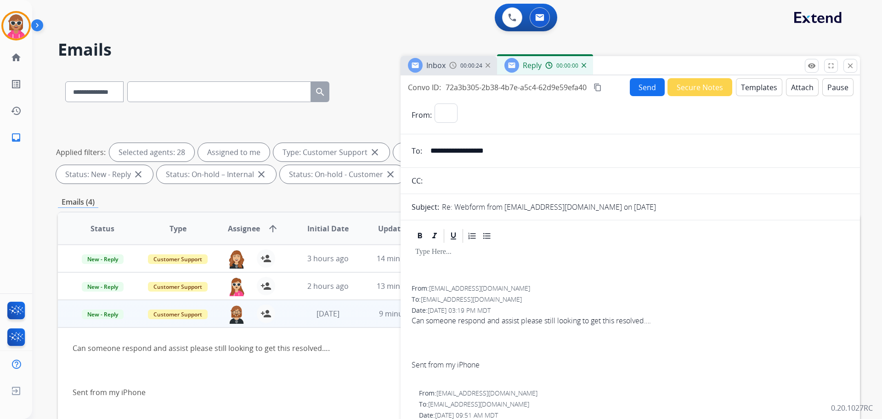
select select "**********"
click at [751, 88] on button "Templates" at bounding box center [759, 87] width 46 height 18
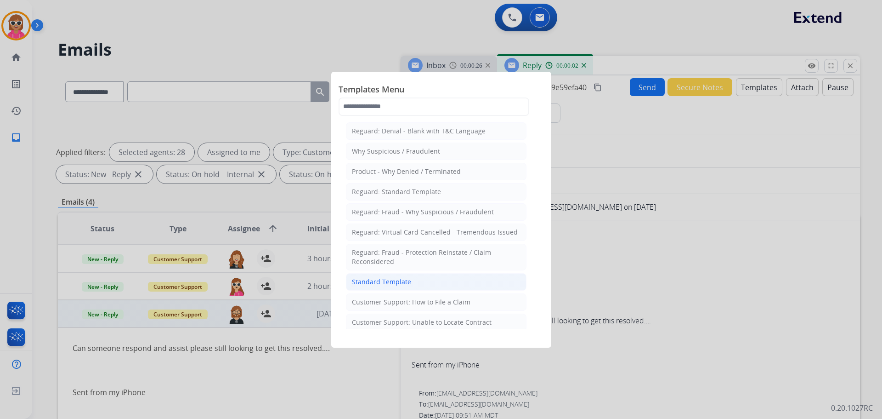
click at [411, 281] on li "Standard Template" at bounding box center [436, 281] width 181 height 17
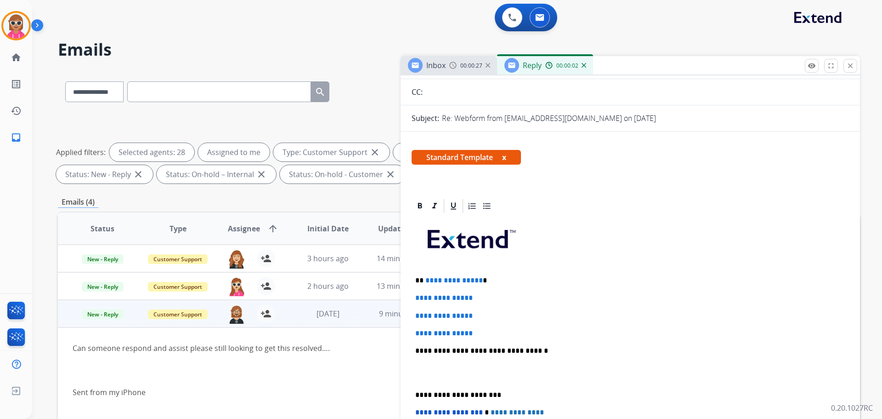
scroll to position [138, 0]
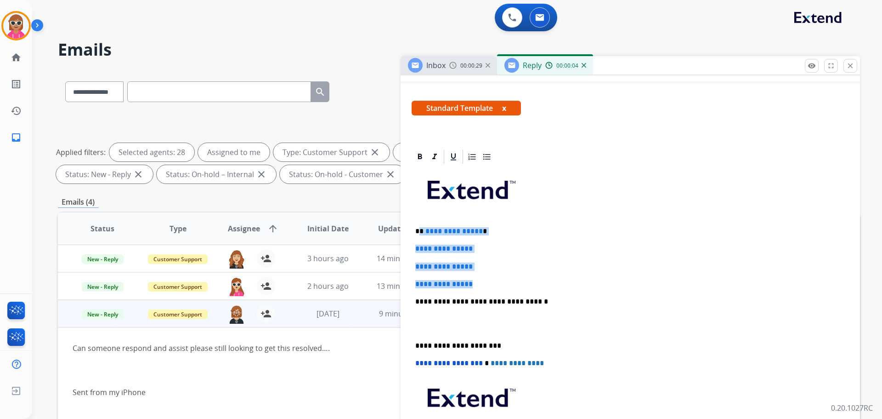
drag, startPoint x: 420, startPoint y: 231, endPoint x: 480, endPoint y: 279, distance: 76.8
click at [484, 278] on div "**********" at bounding box center [631, 323] width 438 height 316
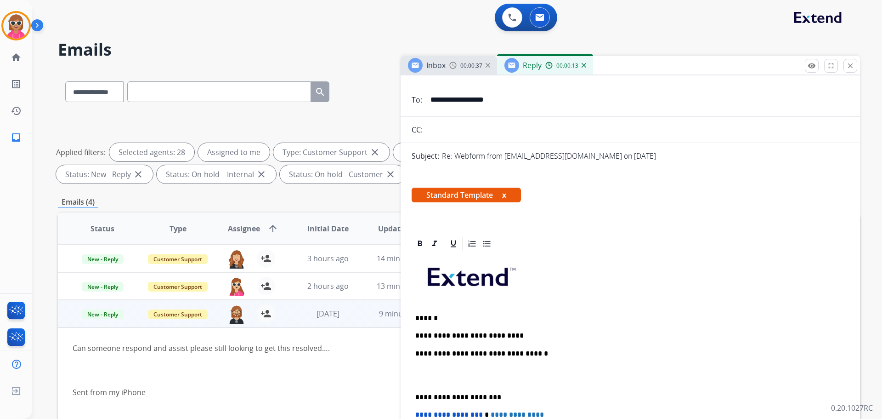
scroll to position [0, 0]
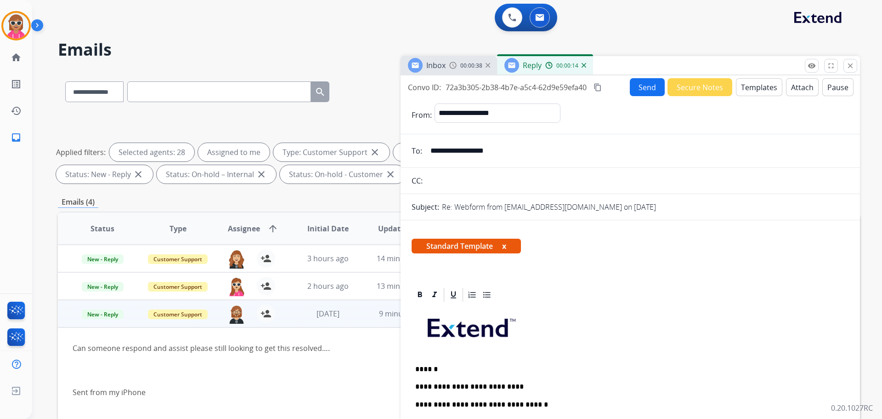
click at [766, 89] on button "Templates" at bounding box center [759, 87] width 46 height 18
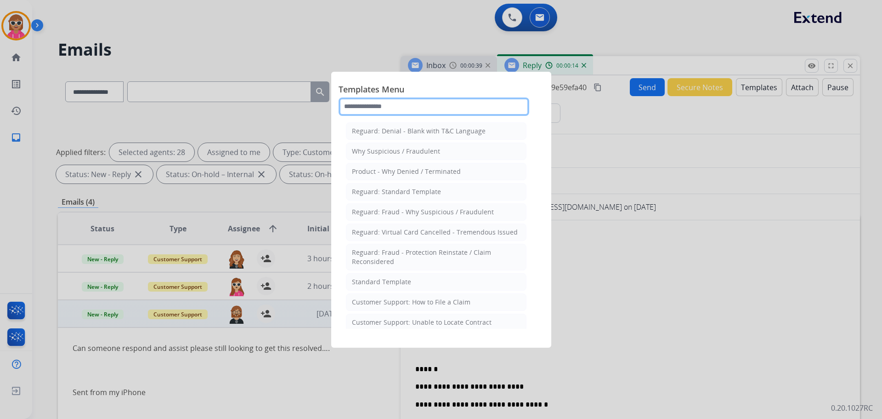
click at [428, 104] on input "text" at bounding box center [434, 106] width 191 height 18
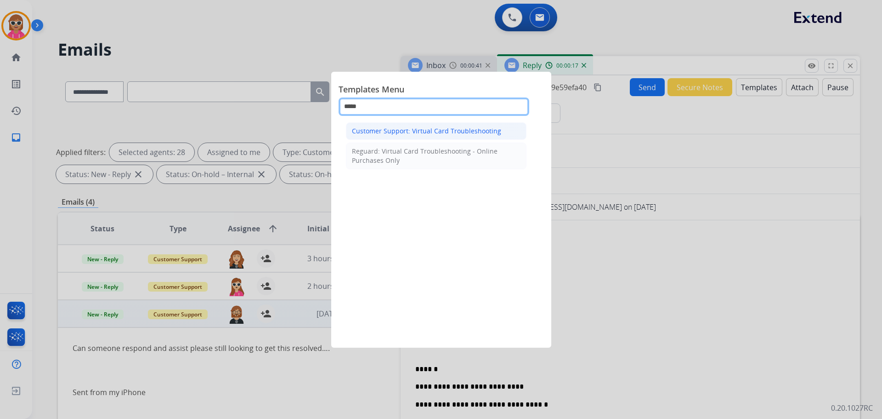
type input "*****"
drag, startPoint x: 427, startPoint y: 129, endPoint x: 431, endPoint y: 138, distance: 10.3
click at [427, 129] on div "Customer Support: Virtual Card Troubleshooting" at bounding box center [426, 130] width 149 height 9
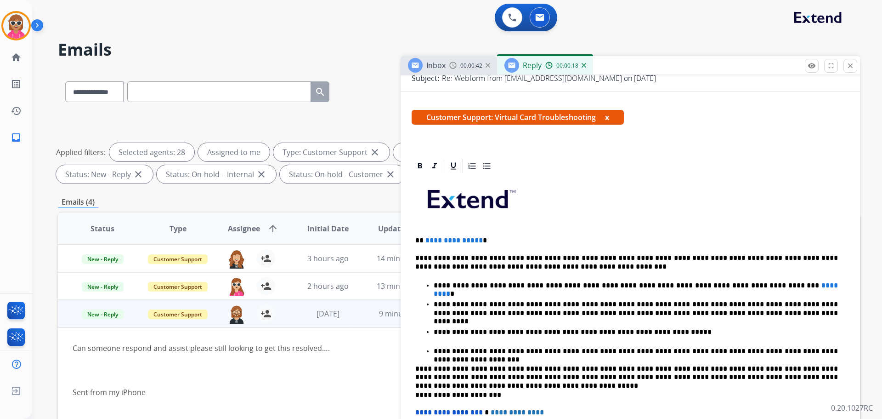
scroll to position [184, 0]
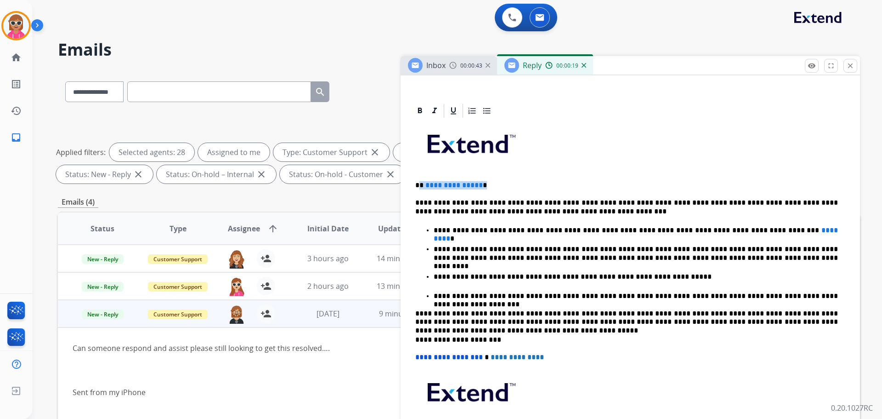
drag, startPoint x: 489, startPoint y: 186, endPoint x: 422, endPoint y: 184, distance: 66.2
click at [422, 184] on p "**********" at bounding box center [626, 185] width 423 height 8
drag, startPoint x: 516, startPoint y: 203, endPoint x: 523, endPoint y: 207, distance: 7.6
click at [516, 203] on p "**********" at bounding box center [626, 207] width 423 height 17
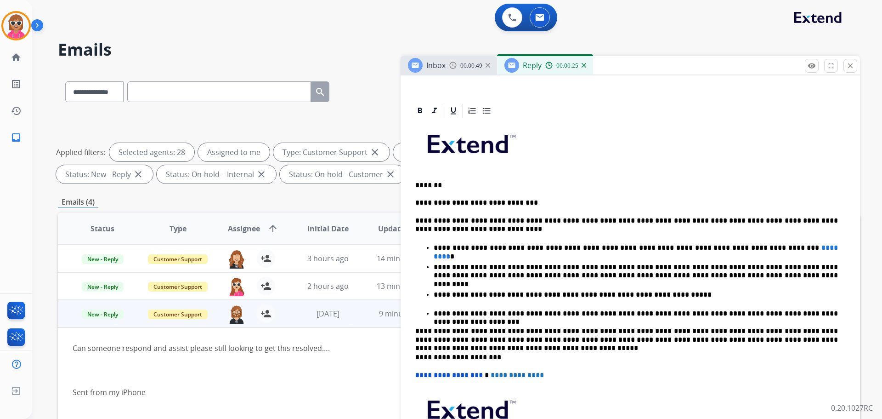
drag, startPoint x: 468, startPoint y: 231, endPoint x: 646, endPoint y: 266, distance: 180.7
click at [471, 231] on p "**********" at bounding box center [626, 224] width 423 height 17
drag, startPoint x: 766, startPoint y: 244, endPoint x: 735, endPoint y: 244, distance: 30.3
click at [735, 244] on p "**********" at bounding box center [636, 248] width 404 height 8
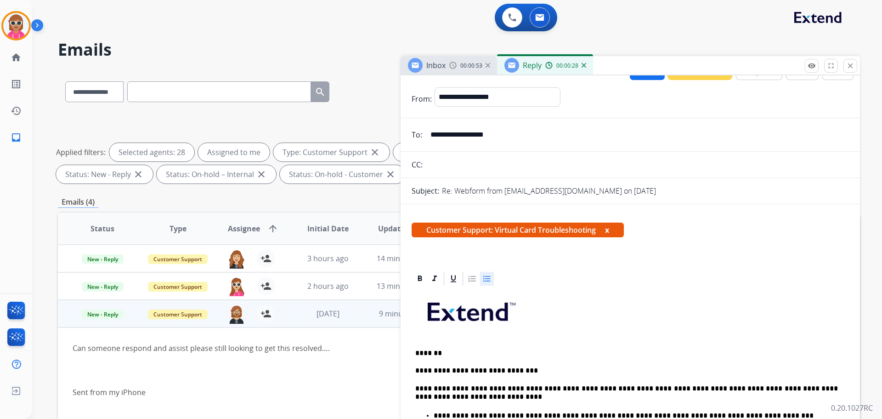
scroll to position [0, 0]
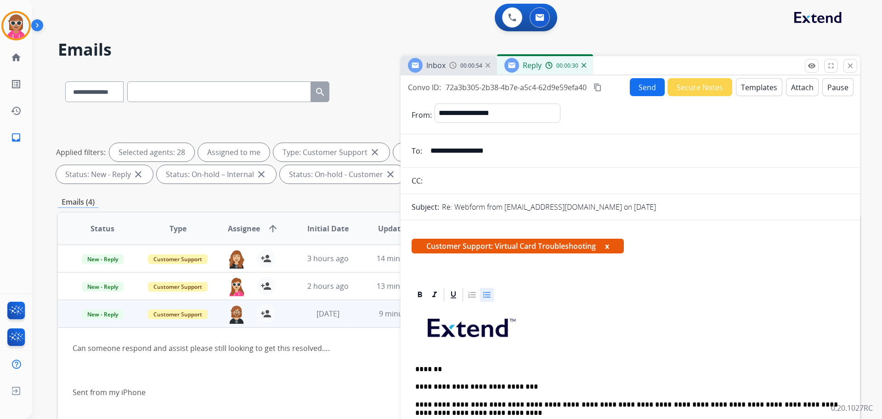
drag, startPoint x: 524, startPoint y: 150, endPoint x: 403, endPoint y: 150, distance: 120.9
click at [403, 150] on div "**********" at bounding box center [631, 151] width 460 height 18
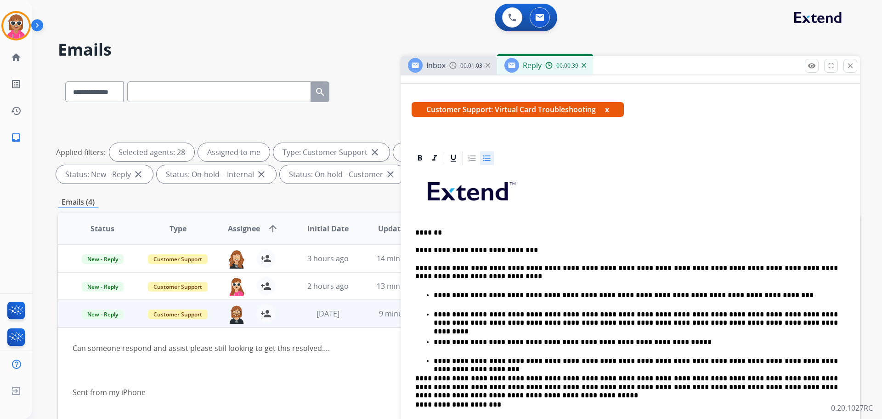
scroll to position [138, 0]
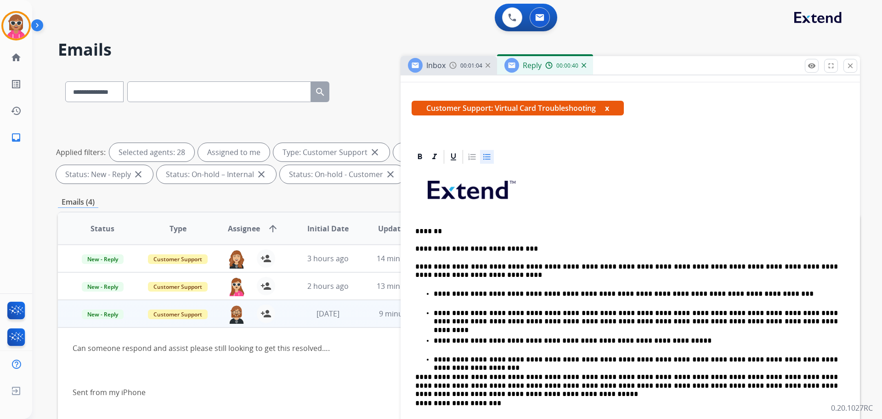
click at [755, 293] on p "**********" at bounding box center [636, 294] width 404 height 8
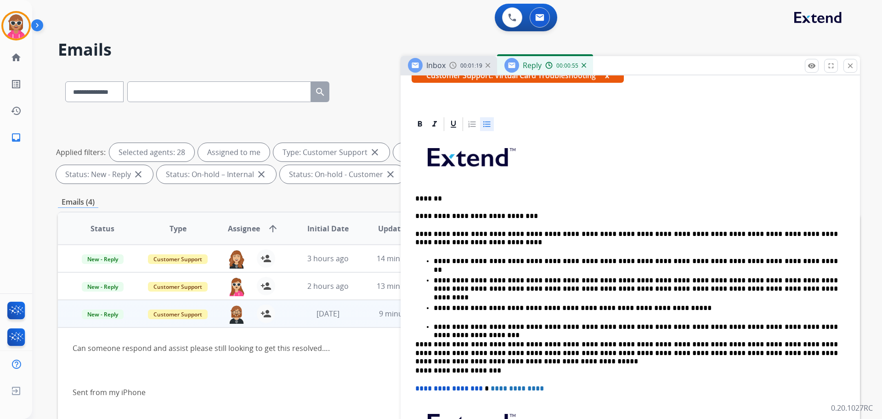
scroll to position [230, 0]
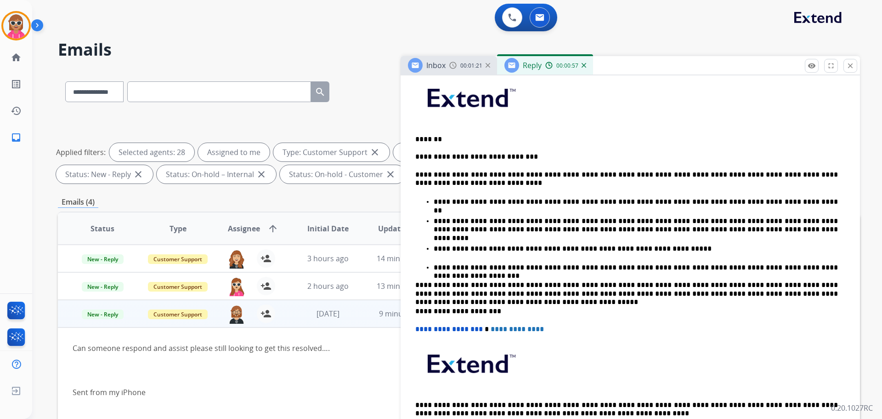
click at [830, 297] on p "**********" at bounding box center [626, 289] width 423 height 17
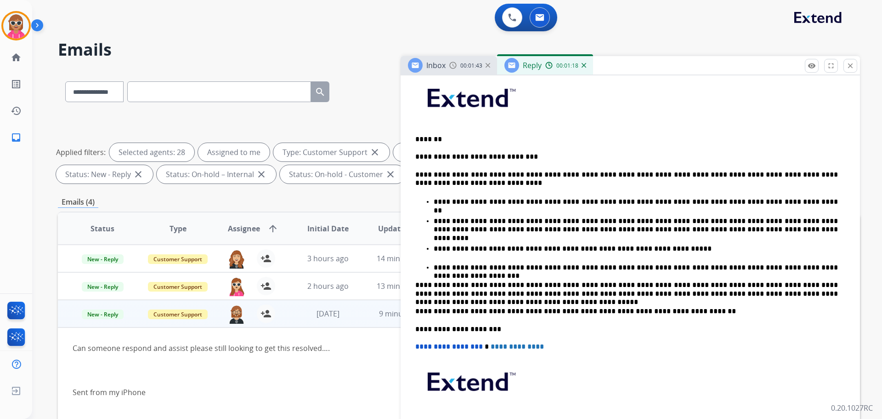
click at [423, 141] on p "*******" at bounding box center [626, 139] width 423 height 8
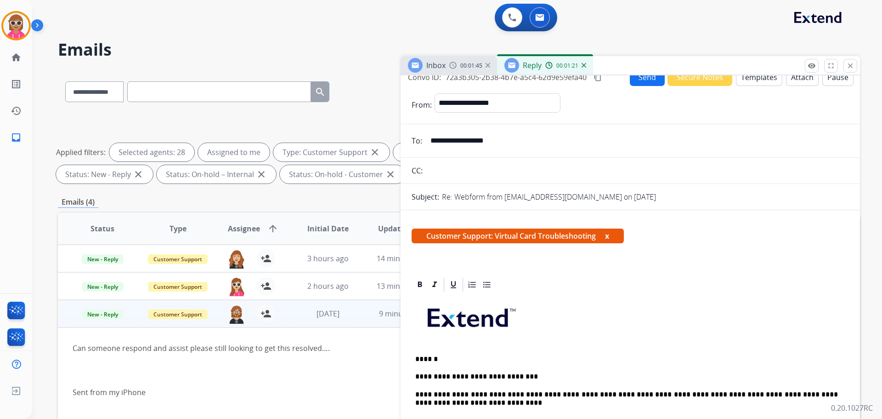
scroll to position [0, 0]
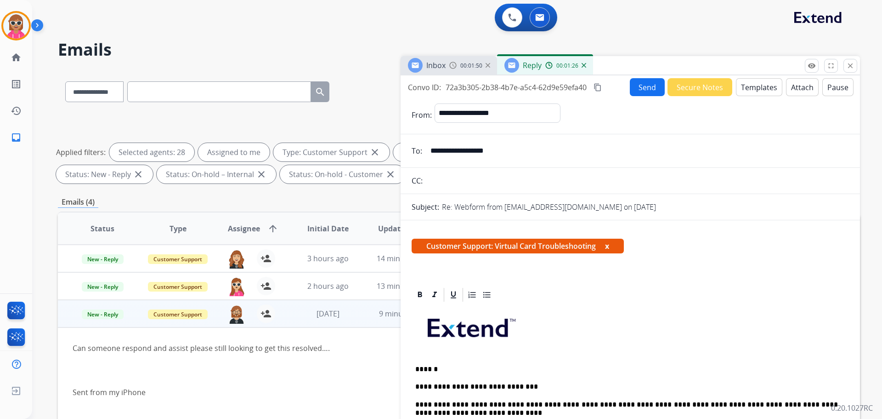
click at [443, 365] on p "******" at bounding box center [626, 369] width 423 height 8
click at [635, 86] on button "Send" at bounding box center [647, 87] width 35 height 18
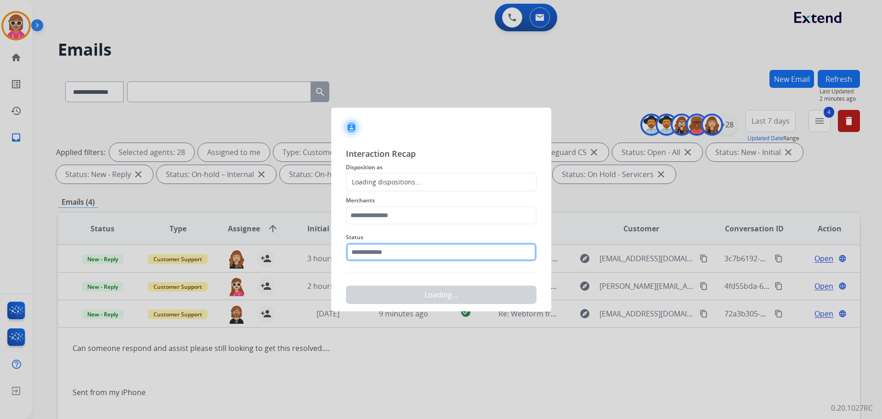
click at [377, 255] on input "text" at bounding box center [441, 252] width 191 height 18
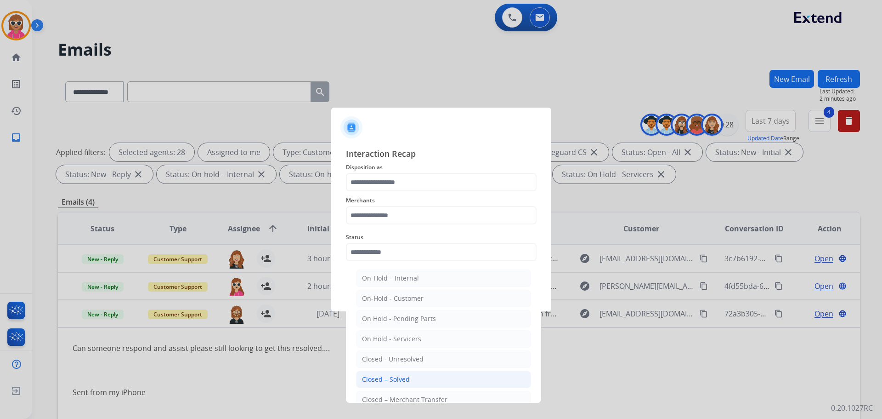
click at [391, 376] on div "Closed – Solved" at bounding box center [386, 379] width 48 height 9
type input "**********"
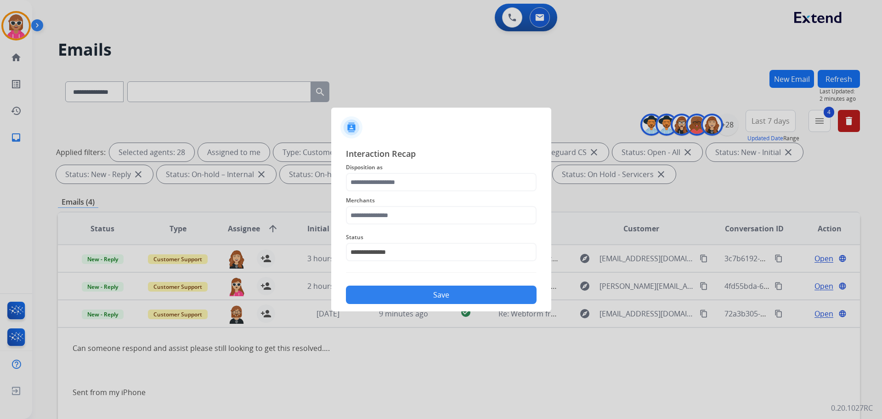
click at [406, 205] on span "Merchants" at bounding box center [441, 200] width 191 height 11
click at [407, 211] on input "text" at bounding box center [441, 215] width 191 height 18
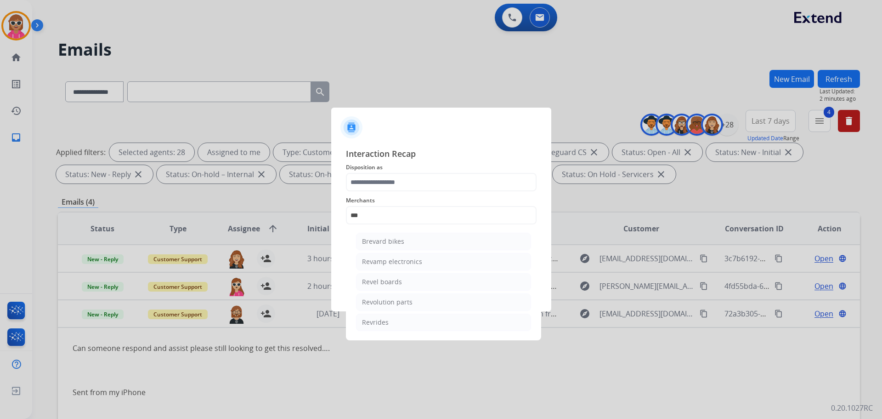
click at [396, 296] on li "Revolution parts" at bounding box center [443, 301] width 175 height 17
type input "**********"
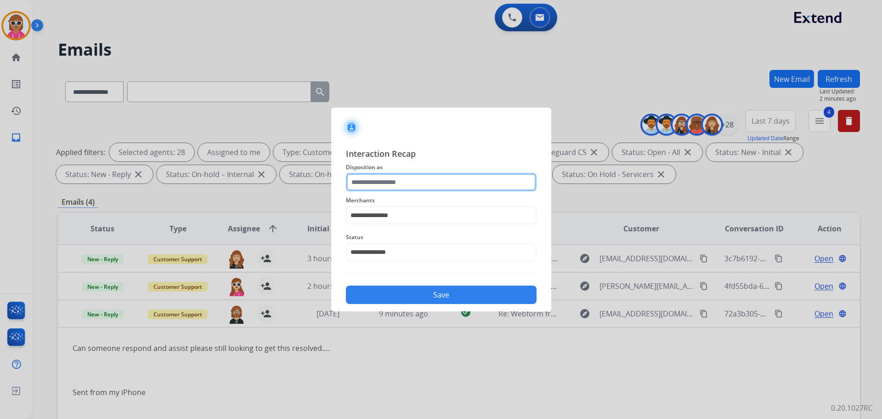
click at [415, 185] on input "text" at bounding box center [441, 182] width 191 height 18
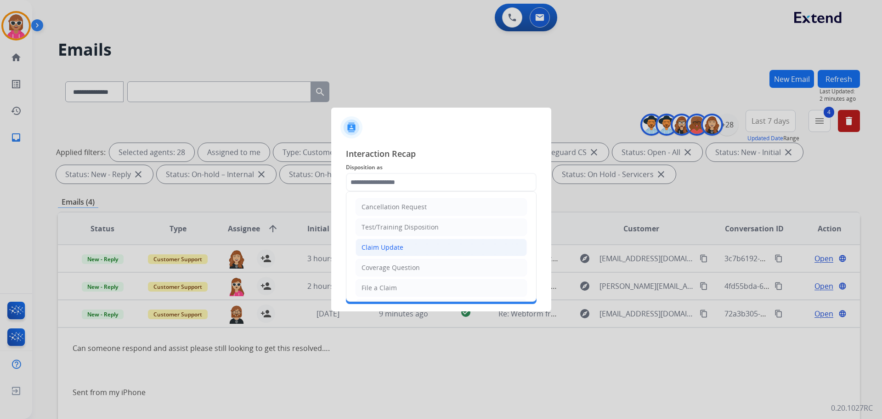
click at [402, 256] on li "Claim Update" at bounding box center [441, 247] width 171 height 17
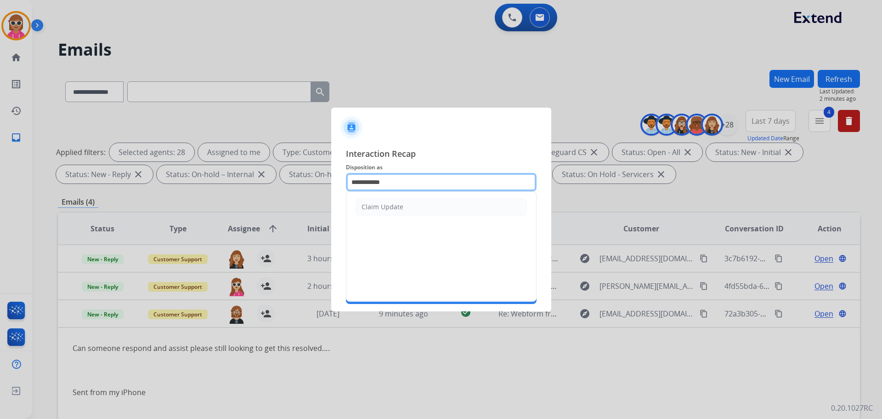
drag, startPoint x: 400, startPoint y: 189, endPoint x: 264, endPoint y: 189, distance: 136.5
click at [0, 189] on app-contact-recap-modal "**********" at bounding box center [0, 209] width 0 height 419
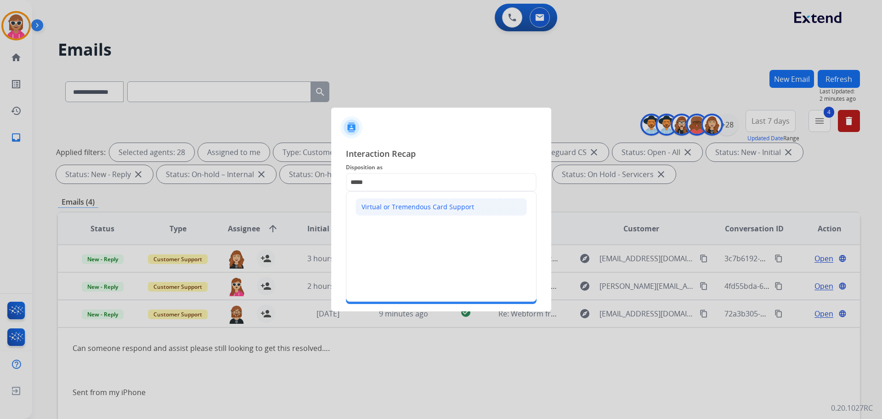
drag, startPoint x: 472, startPoint y: 206, endPoint x: 451, endPoint y: 252, distance: 50.2
click at [472, 206] on li "Virtual or Tremendous Card Support" at bounding box center [441, 206] width 171 height 17
type input "**********"
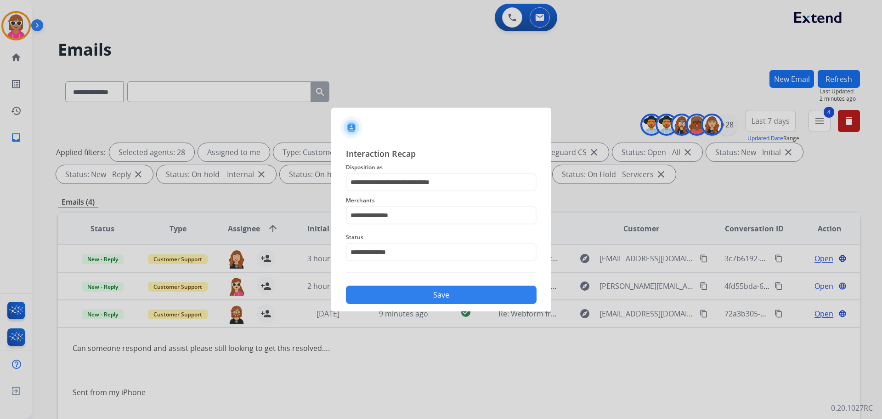
drag, startPoint x: 442, startPoint y: 299, endPoint x: 552, endPoint y: 228, distance: 131.0
click at [441, 299] on button "Save" at bounding box center [441, 294] width 191 height 18
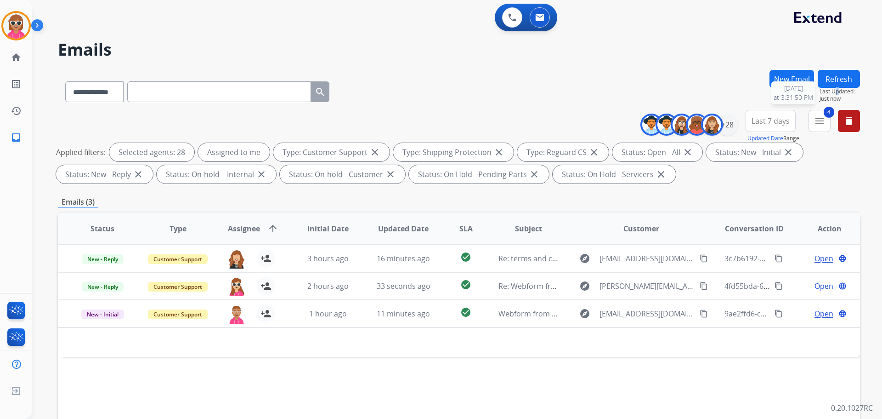
click at [837, 89] on span "Last Updated:" at bounding box center [840, 91] width 40 height 7
click at [854, 79] on button "Refresh" at bounding box center [839, 79] width 42 height 18
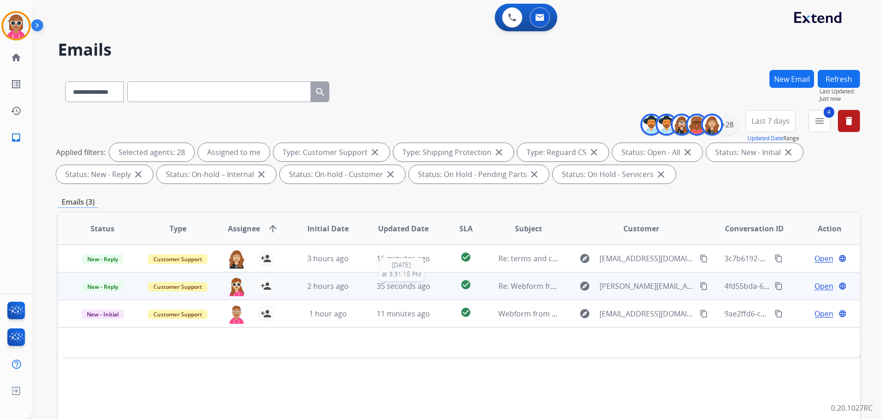
click at [387, 290] on span "35 seconds ago" at bounding box center [404, 286] width 54 height 10
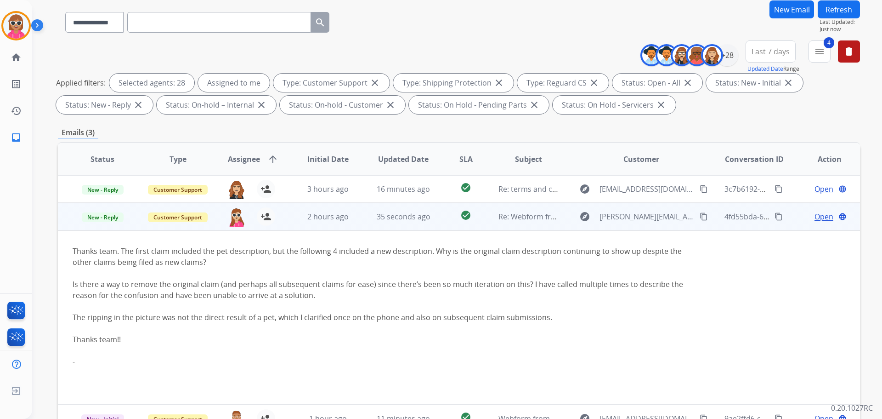
scroll to position [92, 0]
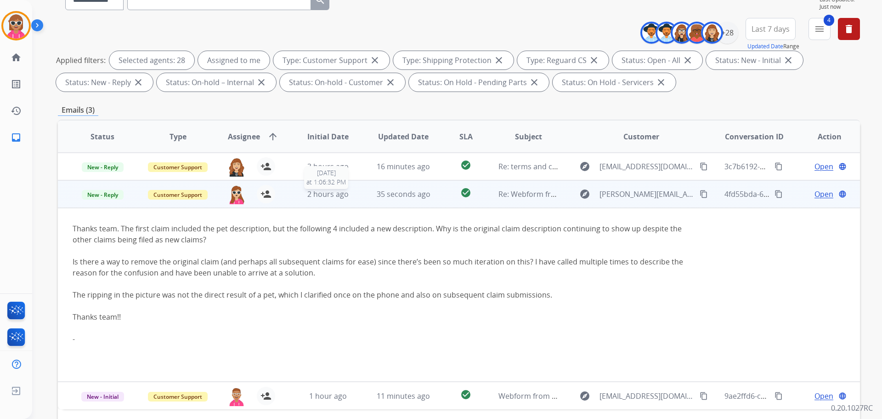
click at [328, 193] on span "2 hours ago" at bounding box center [327, 194] width 41 height 10
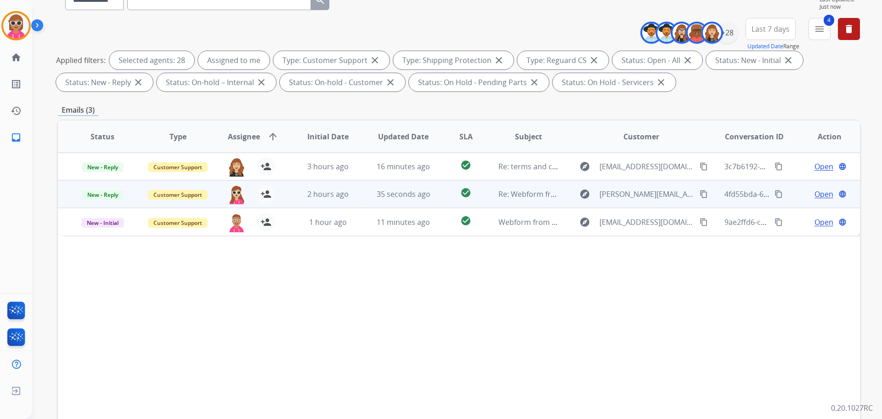
click at [815, 193] on span "Open" at bounding box center [824, 193] width 19 height 11
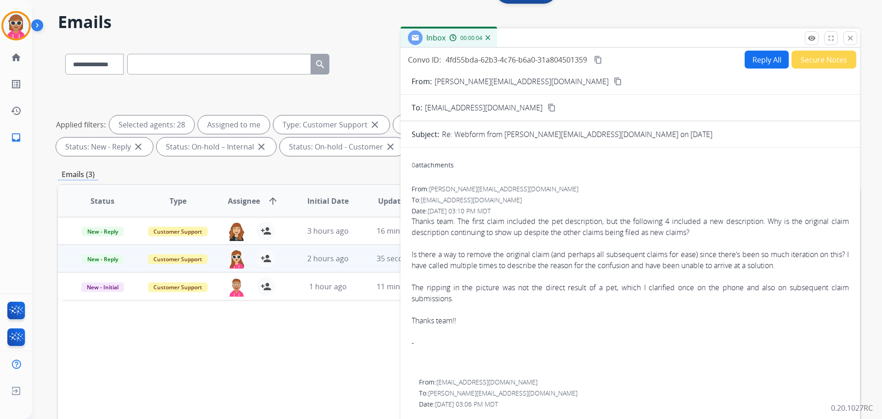
scroll to position [0, 0]
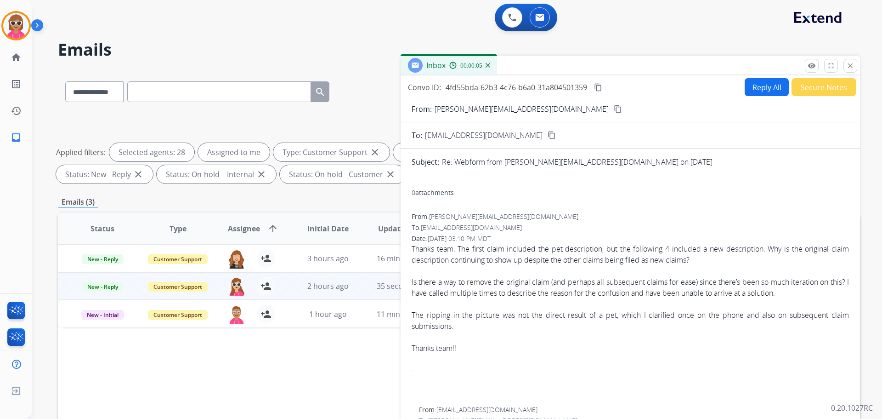
click at [755, 94] on button "Reply All" at bounding box center [767, 87] width 44 height 18
select select "**********"
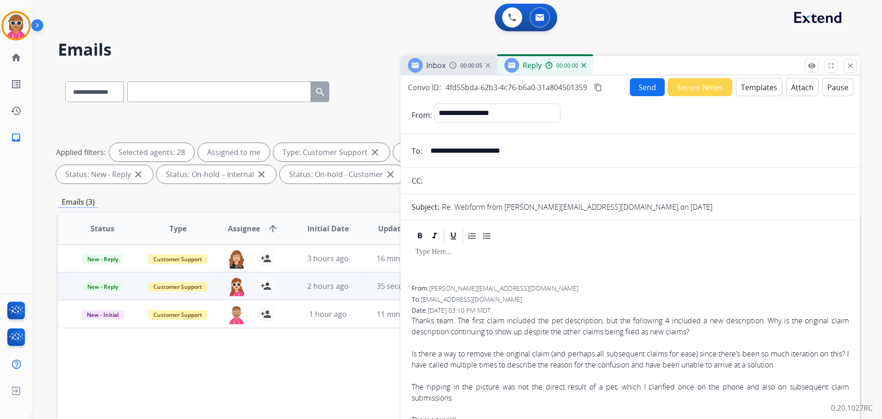
click at [760, 84] on button "Templates" at bounding box center [759, 87] width 46 height 18
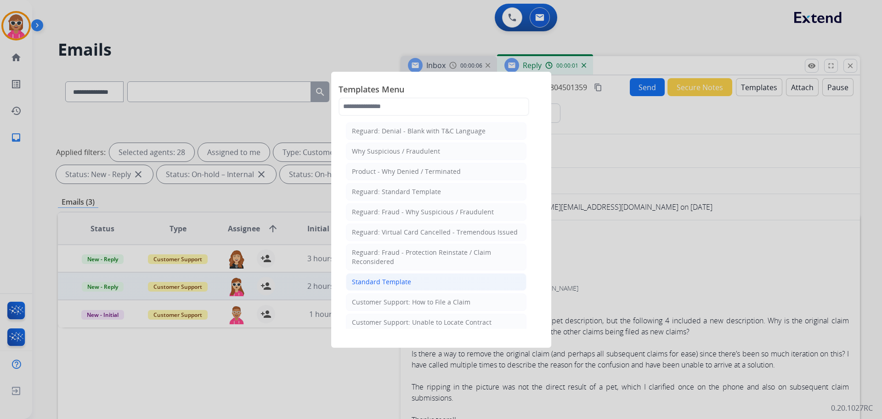
drag, startPoint x: 427, startPoint y: 280, endPoint x: 456, endPoint y: 279, distance: 28.5
click at [427, 279] on li "Standard Template" at bounding box center [436, 281] width 181 height 17
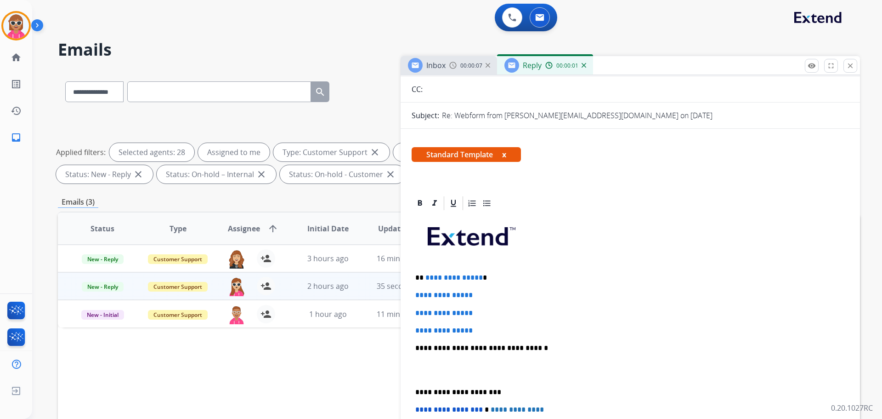
scroll to position [92, 0]
drag, startPoint x: 421, startPoint y: 279, endPoint x: 506, endPoint y: 327, distance: 98.2
click at [506, 327] on div "**********" at bounding box center [631, 369] width 438 height 316
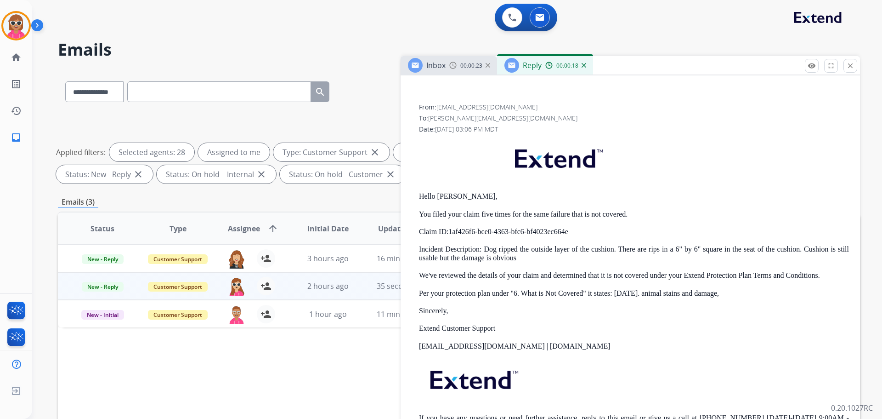
scroll to position [735, 0]
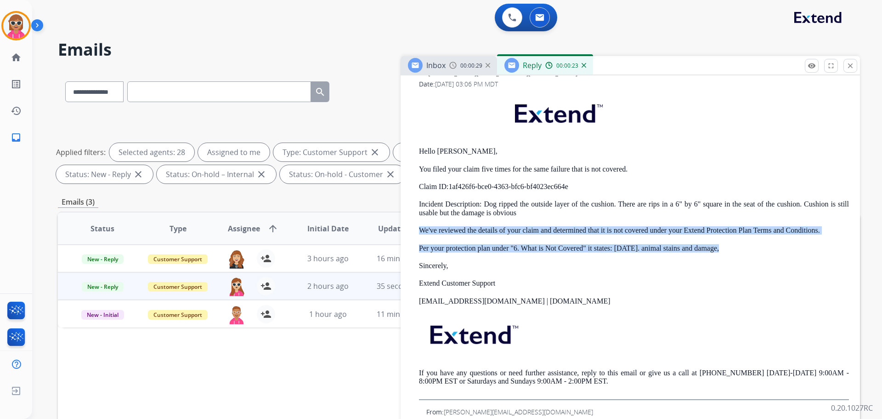
drag, startPoint x: 416, startPoint y: 226, endPoint x: 678, endPoint y: 245, distance: 263.1
click at [705, 244] on div "From: support@extend.com To: john.brandt1995@gmail.com Date: 08/24/2025 - 03:06…" at bounding box center [631, 228] width 438 height 343
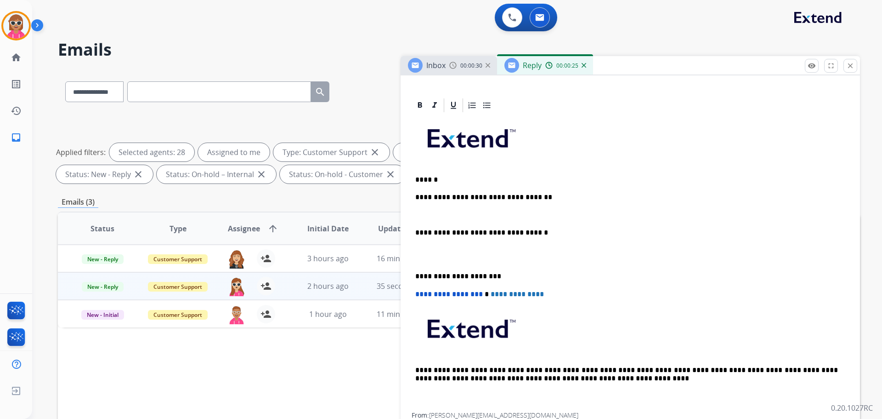
scroll to position [184, 0]
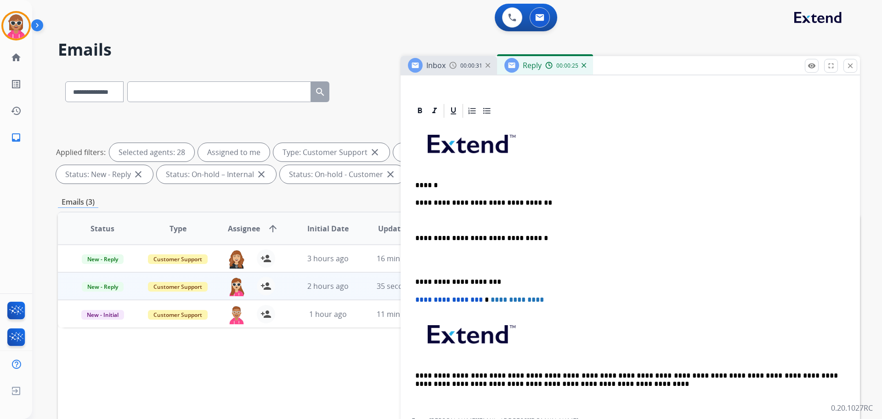
click at [426, 219] on p at bounding box center [630, 220] width 430 height 8
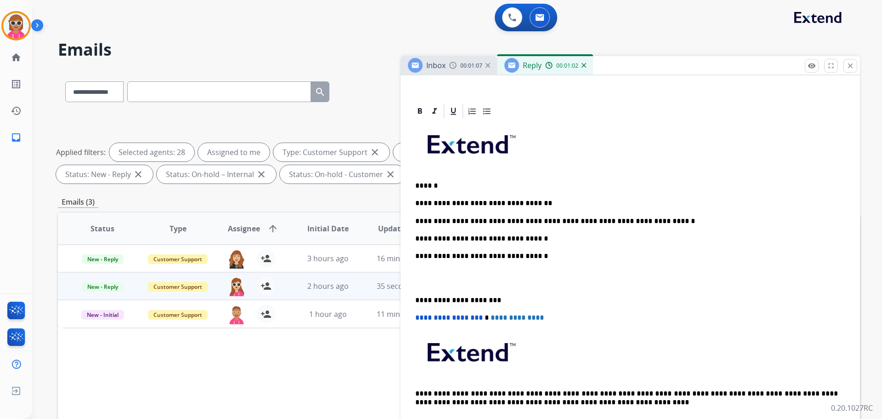
scroll to position [0, 0]
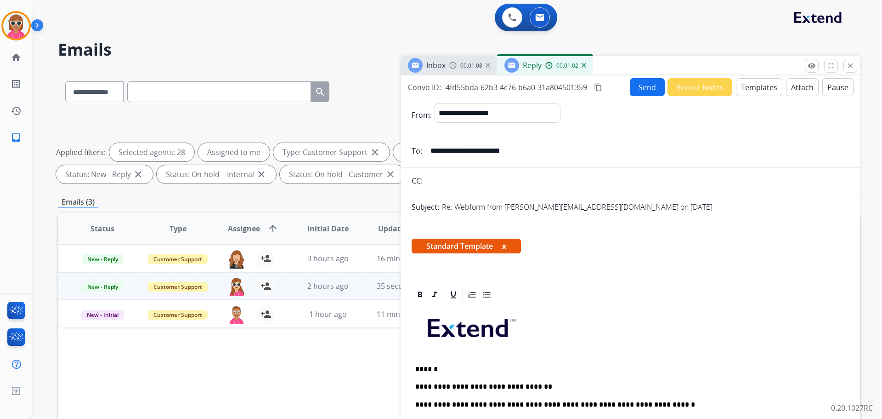
click at [649, 67] on div "Inbox 00:01:08 Reply 00:01:02" at bounding box center [631, 65] width 460 height 19
click at [654, 89] on button "Send" at bounding box center [647, 87] width 35 height 18
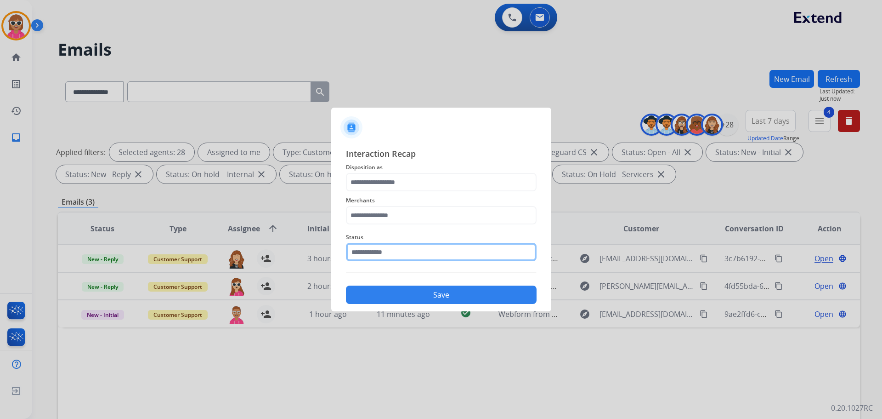
click at [398, 250] on input "text" at bounding box center [441, 252] width 191 height 18
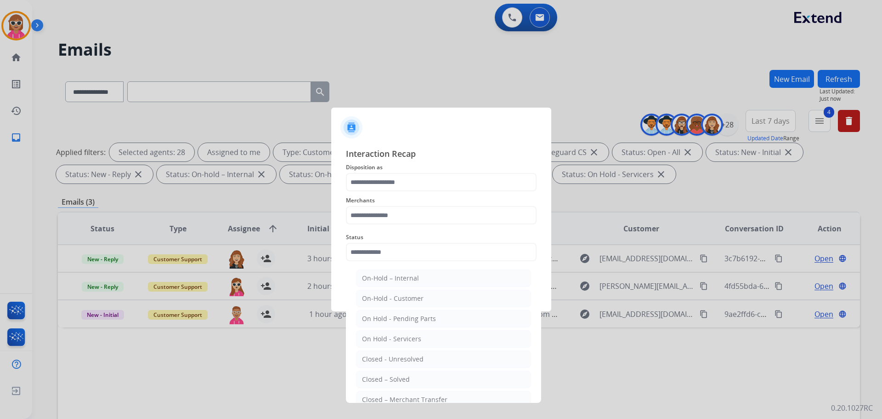
click at [407, 380] on div "Closed – Solved" at bounding box center [386, 379] width 48 height 9
type input "**********"
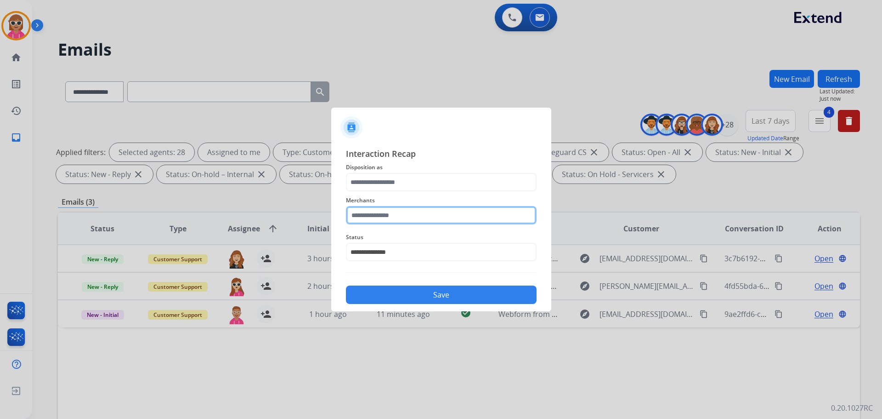
click at [403, 206] on input "text" at bounding box center [441, 215] width 191 height 18
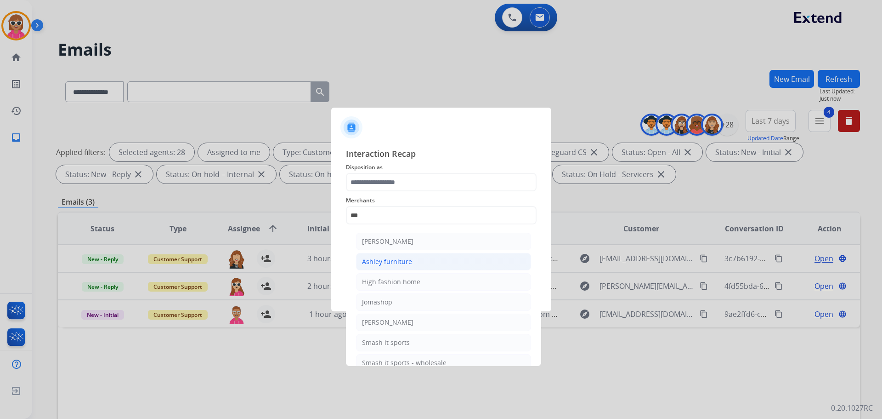
click at [387, 261] on div "Ashley furniture" at bounding box center [387, 261] width 50 height 9
type input "**********"
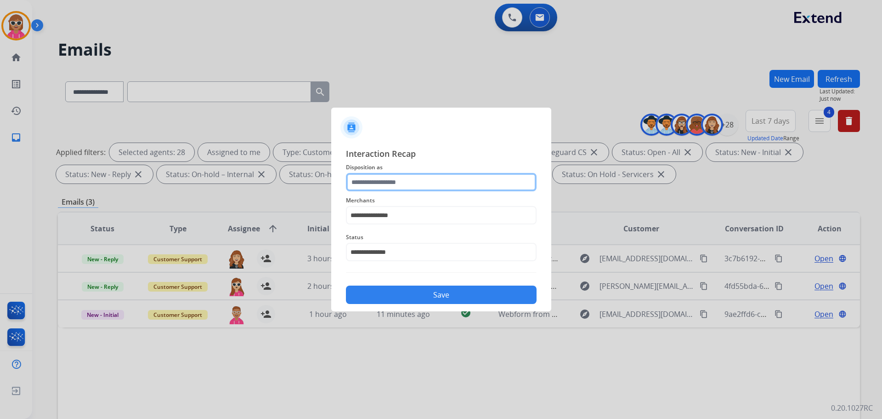
click at [389, 180] on input "text" at bounding box center [441, 182] width 191 height 18
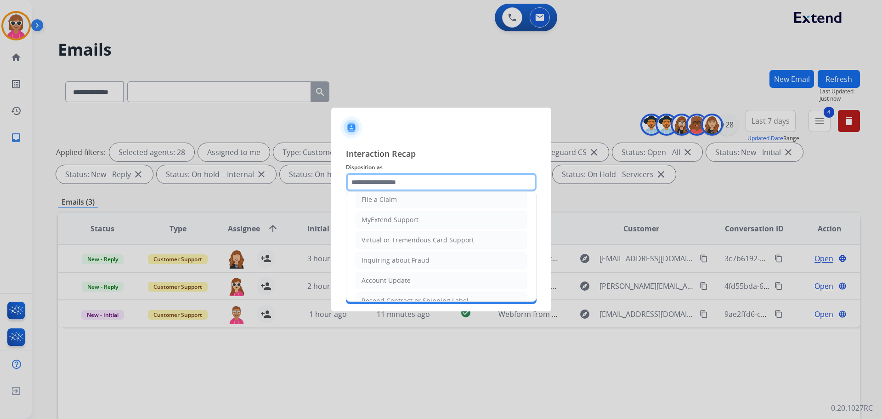
scroll to position [138, 0]
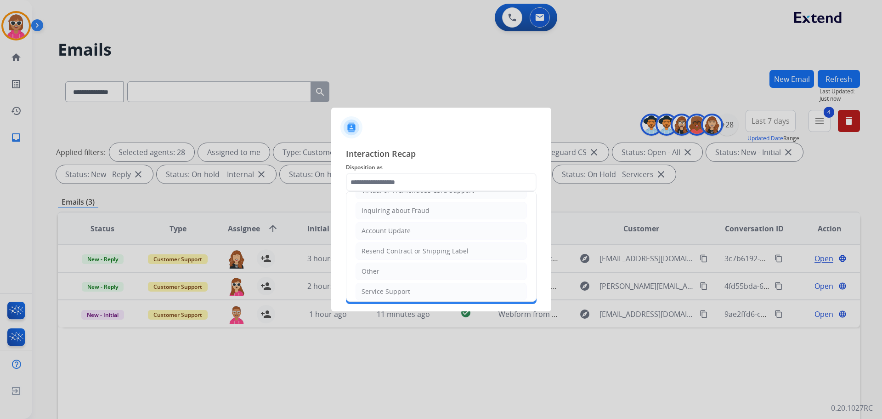
click at [385, 271] on li "Other" at bounding box center [441, 270] width 171 height 17
type input "*****"
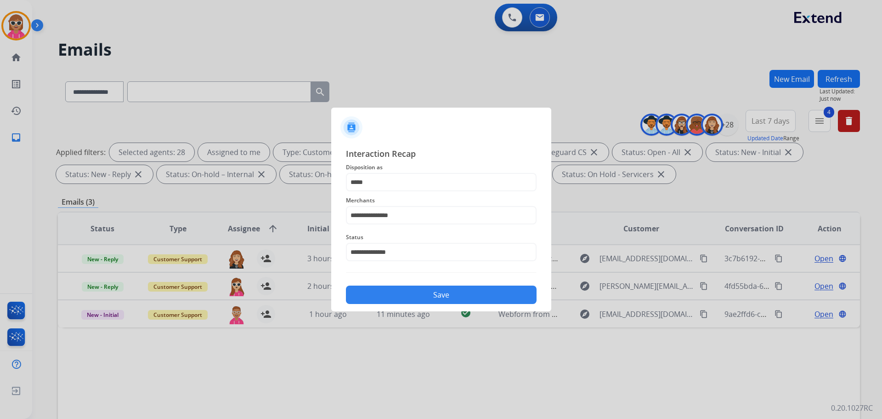
click at [408, 290] on button "Save" at bounding box center [441, 294] width 191 height 18
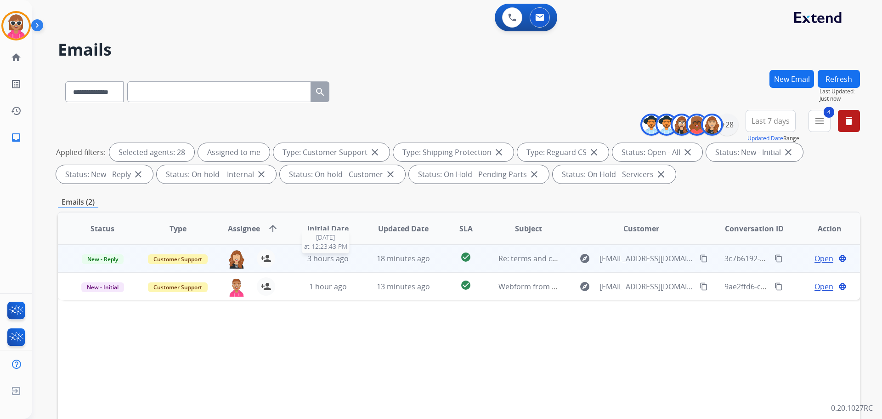
click at [303, 260] on div "3 hours ago" at bounding box center [328, 258] width 60 height 11
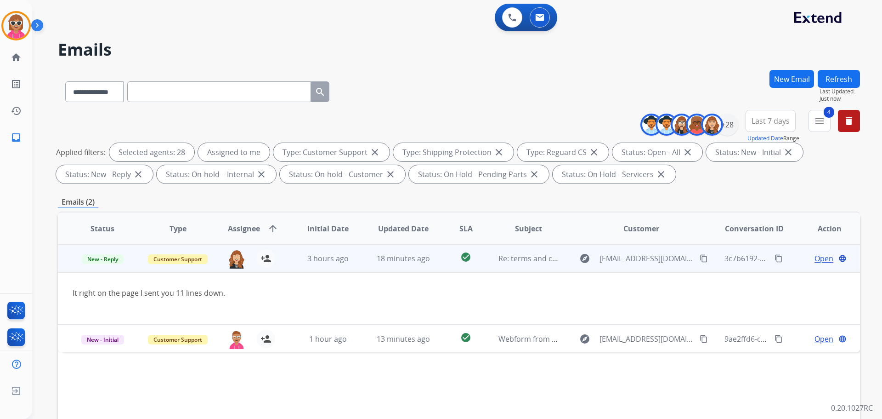
click at [815, 260] on span "Open" at bounding box center [824, 258] width 19 height 11
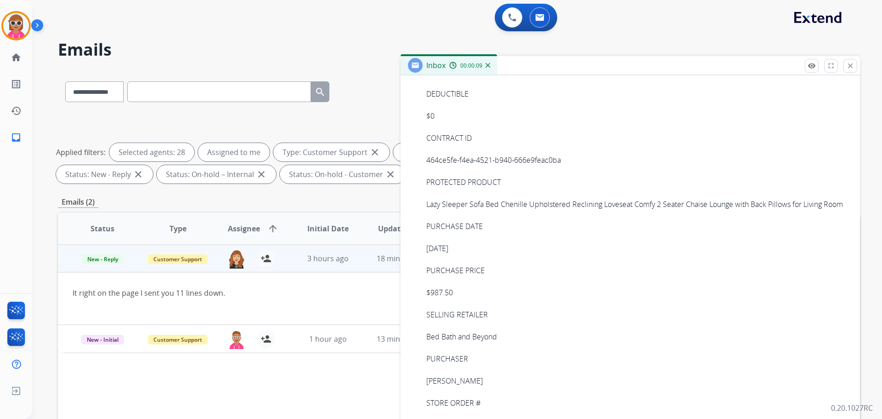
scroll to position [643, 0]
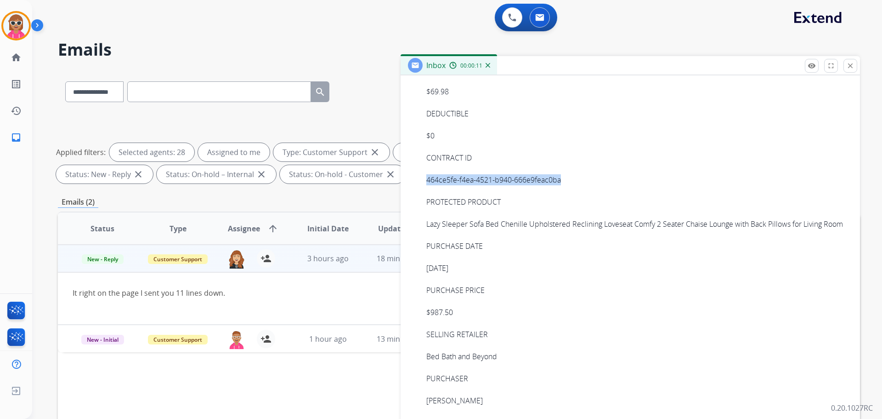
drag, startPoint x: 568, startPoint y: 176, endPoint x: 426, endPoint y: 180, distance: 142.1
click at [426, 180] on div "From: levil6769@gmail.com To: support@extend.com Date: 08/24/2025 - 02:43 PM MD…" at bounding box center [631, 263] width 438 height 726
copy div "464ce5fe-f4ea-4521-b940-666e9feac0ba"
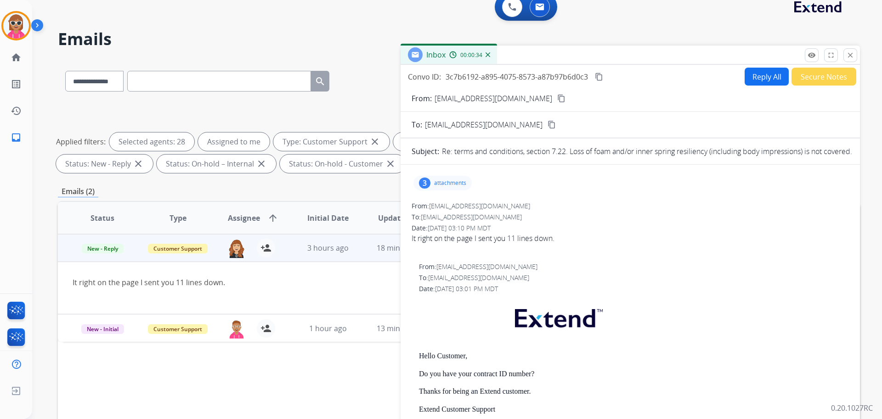
scroll to position [0, 0]
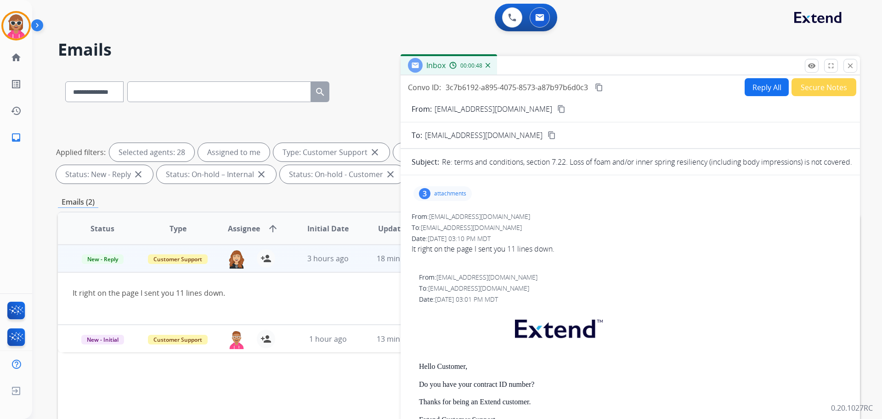
click at [762, 85] on button "Reply All" at bounding box center [767, 87] width 44 height 18
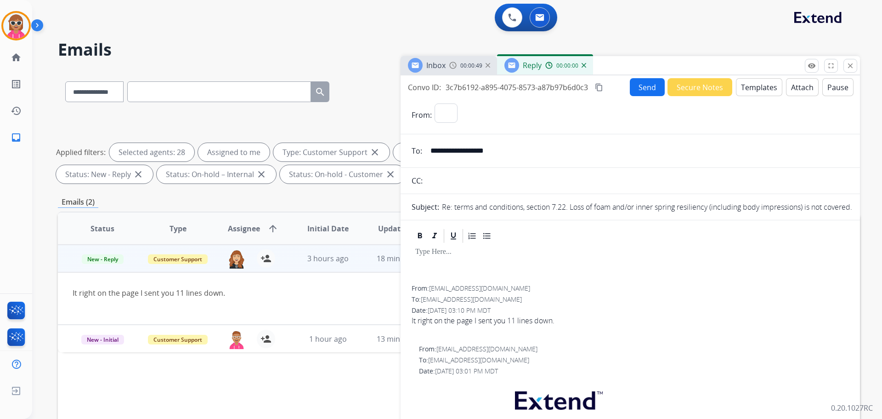
click at [760, 87] on button "Templates" at bounding box center [759, 87] width 46 height 18
select select "**********"
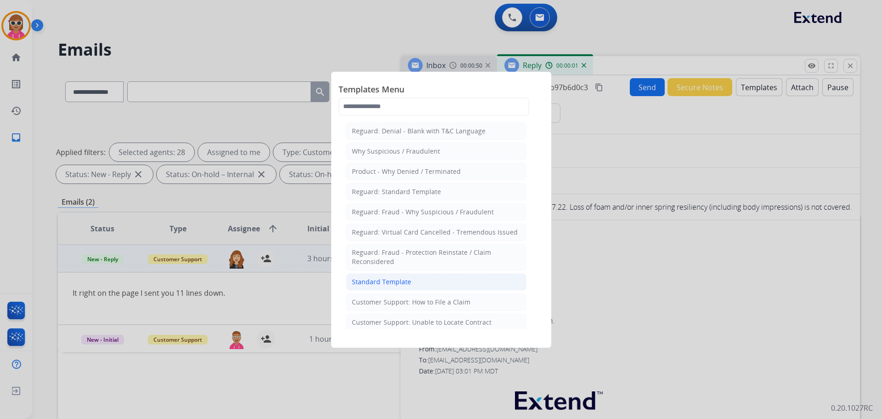
drag, startPoint x: 401, startPoint y: 284, endPoint x: 470, endPoint y: 284, distance: 69.4
click at [400, 284] on div "Standard Template" at bounding box center [381, 281] width 59 height 9
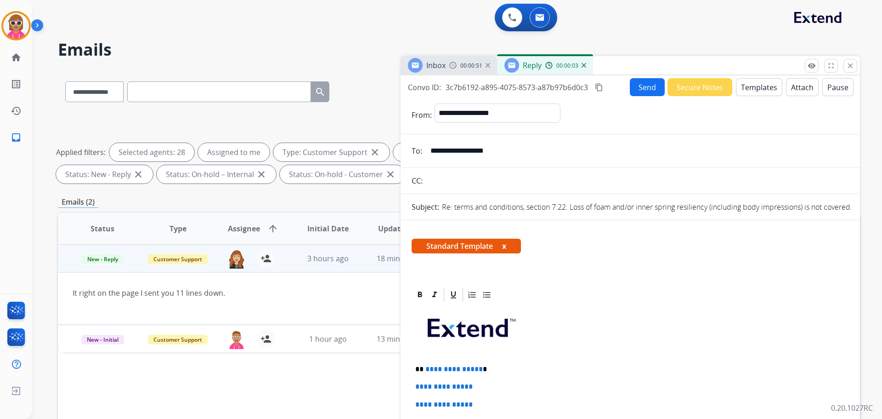
click at [798, 87] on button "Attach" at bounding box center [802, 87] width 33 height 18
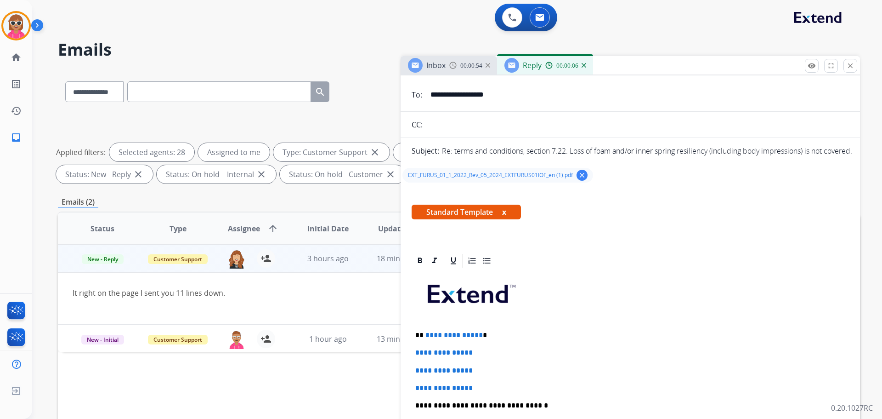
scroll to position [138, 0]
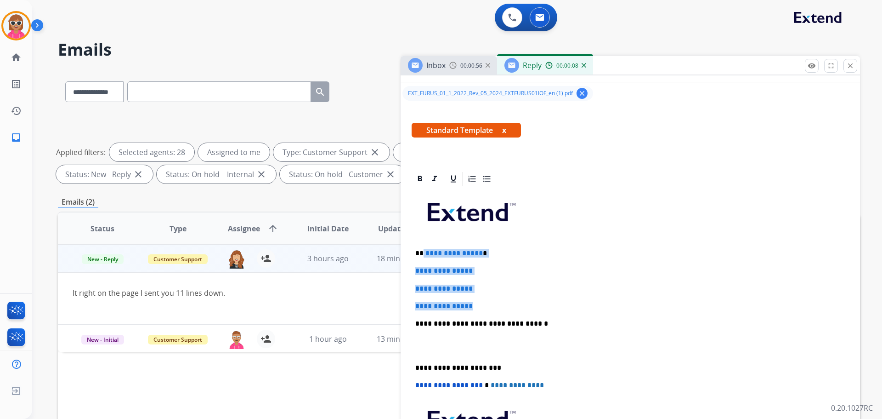
drag, startPoint x: 423, startPoint y: 253, endPoint x: 500, endPoint y: 300, distance: 89.9
click at [500, 300] on div "**********" at bounding box center [631, 345] width 438 height 316
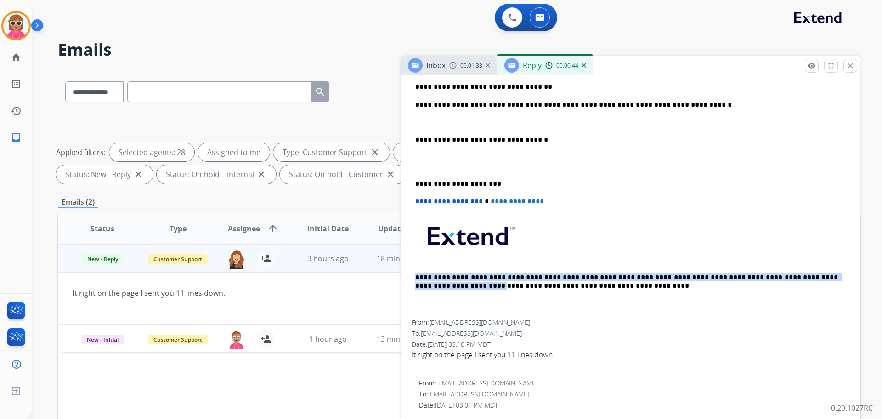
scroll to position [322, 5]
drag, startPoint x: 414, startPoint y: 274, endPoint x: 845, endPoint y: 277, distance: 431.5
copy p "**********"
click at [435, 119] on p at bounding box center [630, 122] width 430 height 8
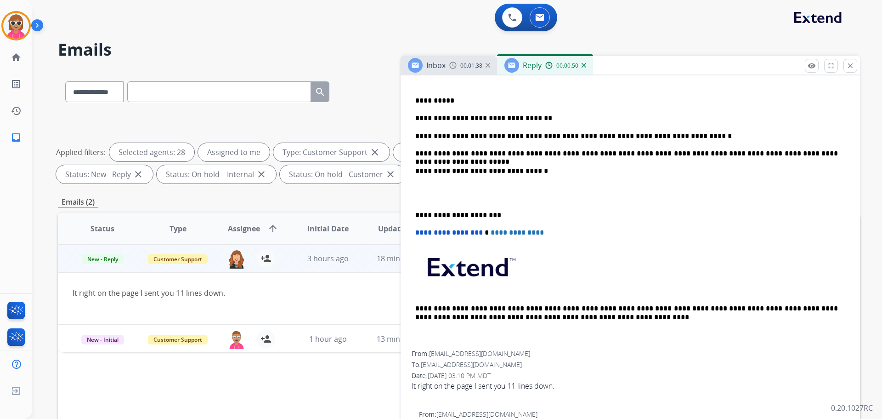
scroll to position [276, 5]
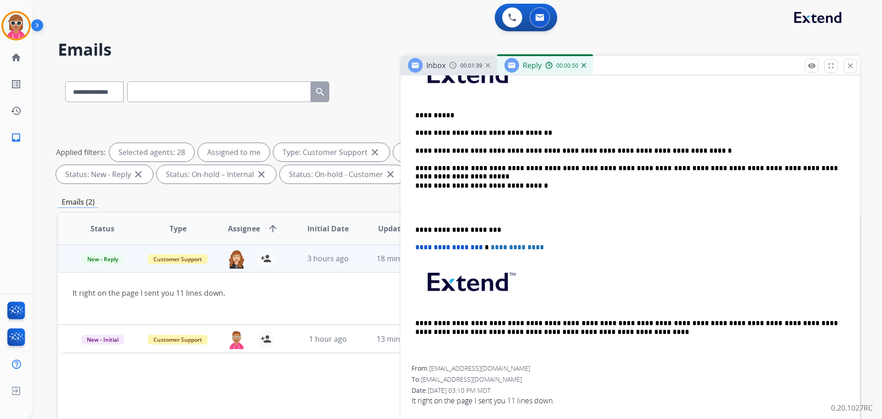
click at [412, 230] on div "**********" at bounding box center [631, 207] width 438 height 316
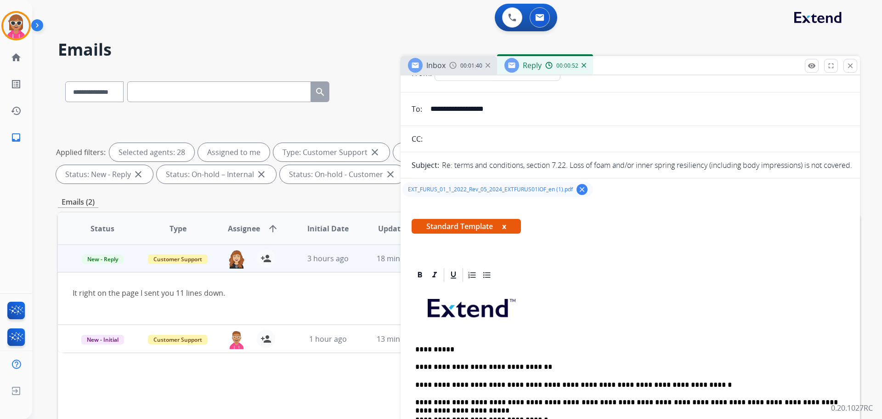
scroll to position [0, 5]
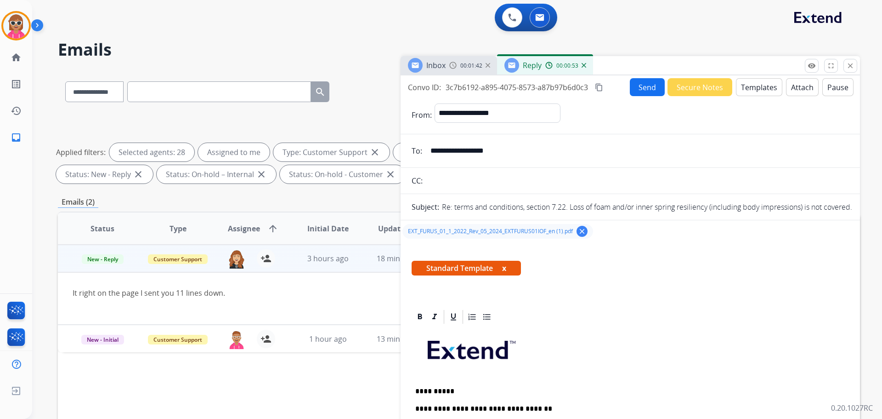
click at [599, 86] on button "content_copy" at bounding box center [599, 87] width 11 height 11
click at [631, 87] on button "Send" at bounding box center [648, 88] width 35 height 18
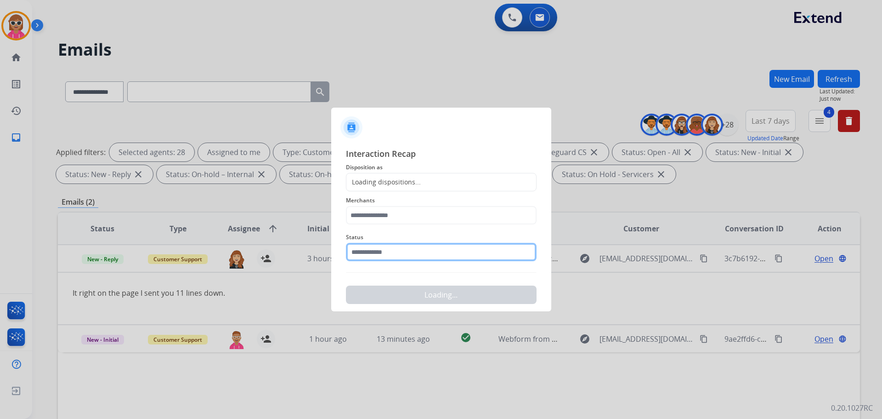
click at [392, 248] on input "text" at bounding box center [441, 252] width 191 height 18
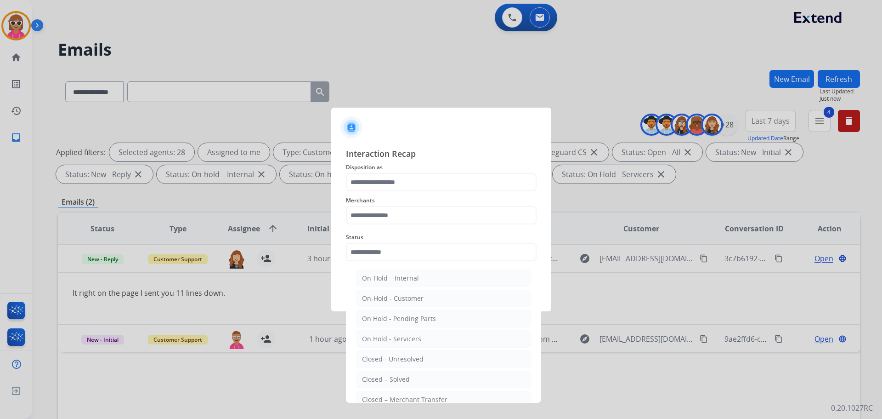
drag, startPoint x: 415, startPoint y: 379, endPoint x: 410, endPoint y: 329, distance: 50.8
click at [415, 377] on li "Closed – Solved" at bounding box center [443, 378] width 175 height 17
type input "**********"
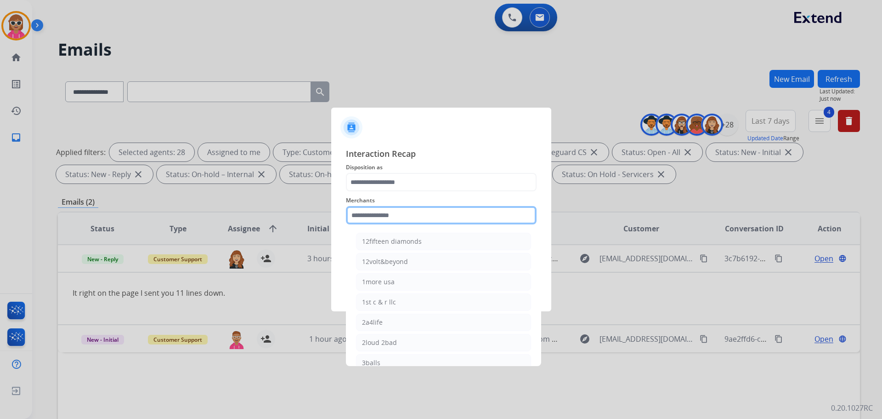
click at [383, 214] on input "text" at bounding box center [441, 215] width 191 height 18
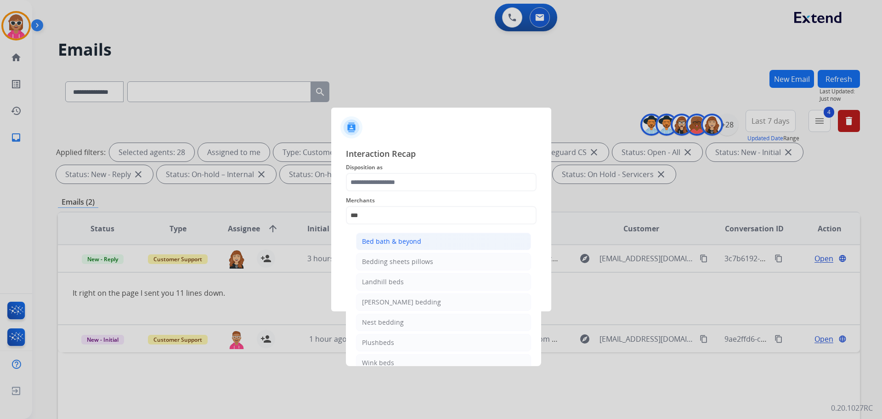
click at [392, 241] on div "Bed bath & beyond" at bounding box center [391, 241] width 59 height 9
type input "**********"
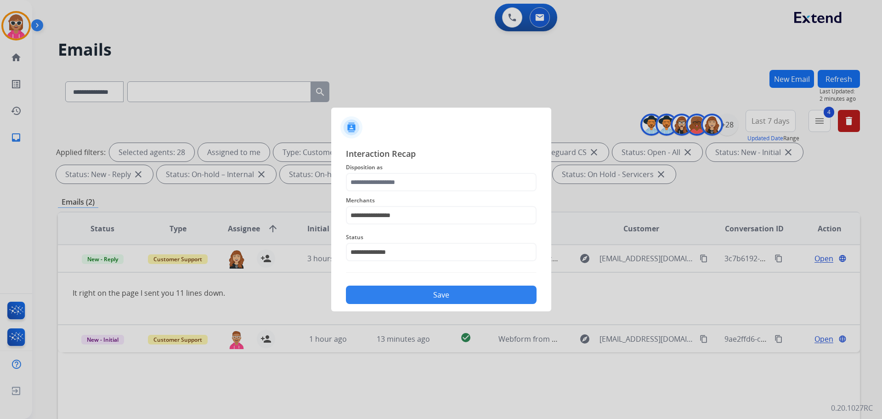
drag, startPoint x: 373, startPoint y: 165, endPoint x: 376, endPoint y: 179, distance: 15.2
click at [373, 166] on span "Disposition as" at bounding box center [441, 167] width 191 height 11
click at [381, 180] on input "text" at bounding box center [441, 182] width 191 height 18
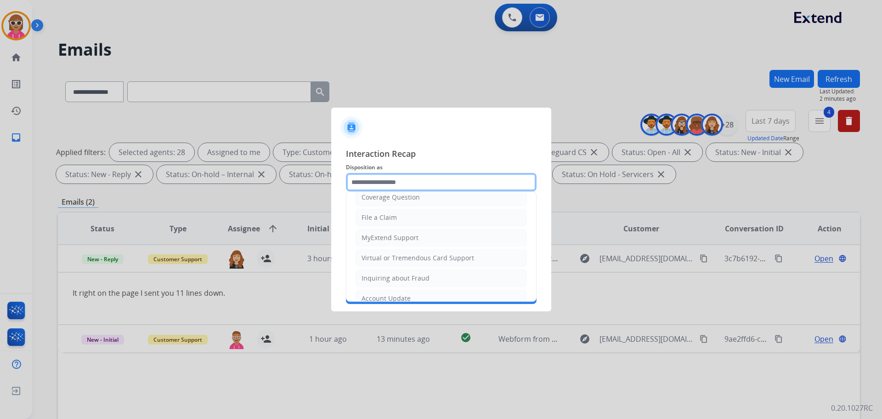
scroll to position [143, 0]
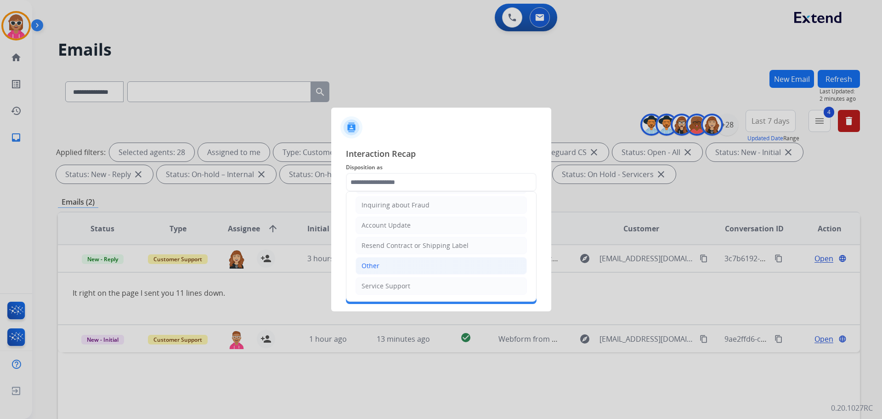
click at [398, 265] on li "Other" at bounding box center [441, 265] width 171 height 17
type input "*****"
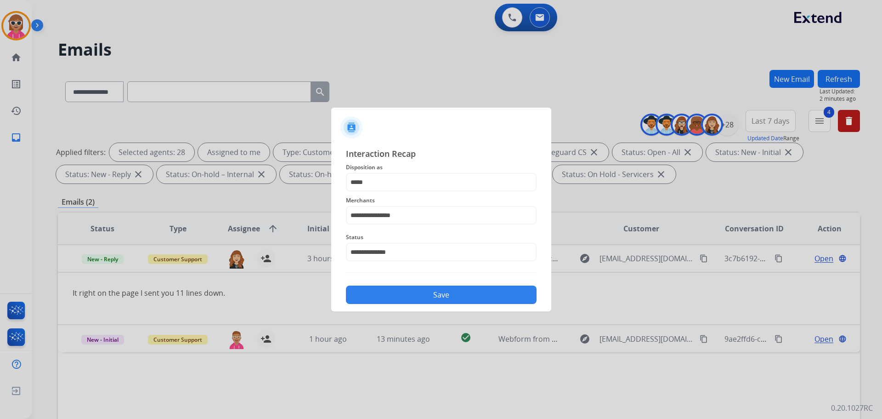
click at [417, 295] on button "Save" at bounding box center [441, 294] width 191 height 18
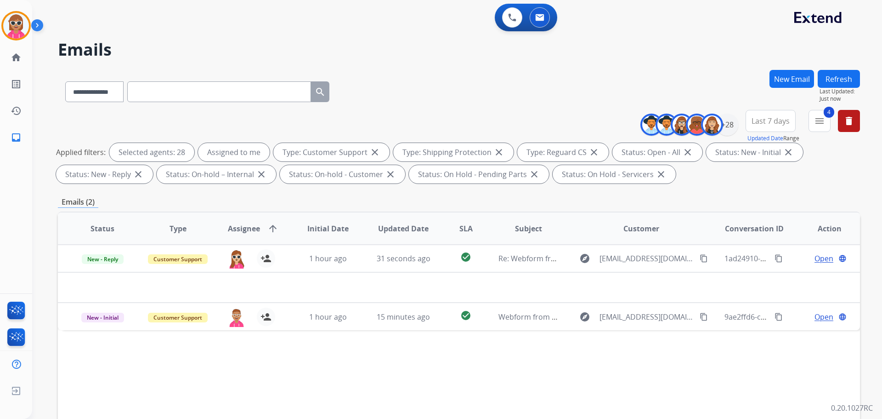
click at [847, 74] on button "Refresh" at bounding box center [839, 79] width 42 height 18
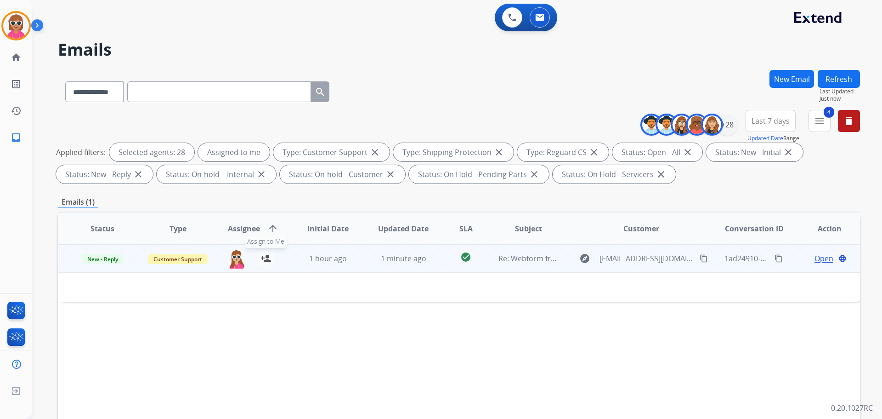
click at [268, 259] on mat-icon "person_add" at bounding box center [266, 258] width 11 height 11
click at [290, 259] on td "1 hour ago" at bounding box center [321, 258] width 75 height 28
click at [265, 261] on mat-icon "person_remove" at bounding box center [266, 258] width 11 height 11
click at [234, 259] on span "+" at bounding box center [236, 258] width 4 height 11
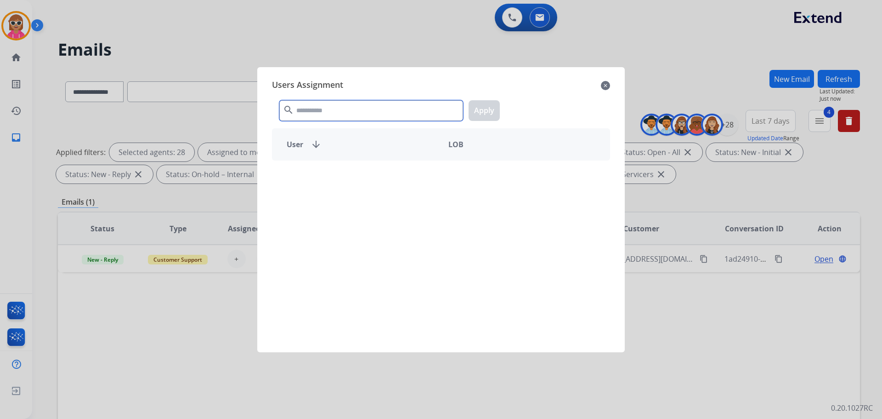
click at [338, 101] on input "text" at bounding box center [371, 110] width 184 height 21
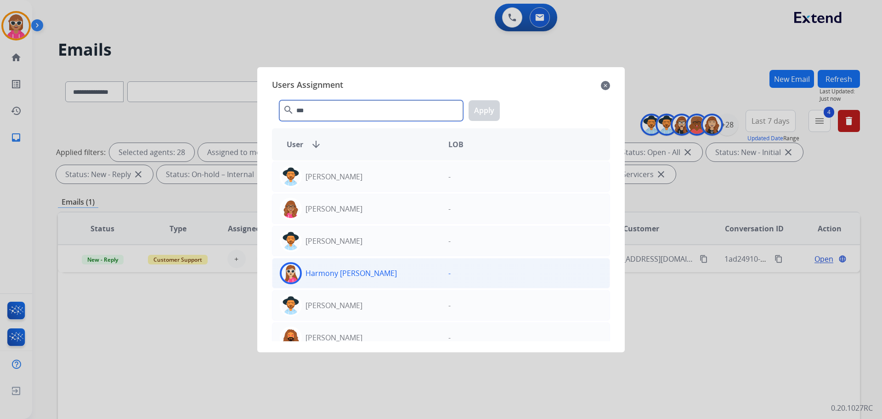
type input "***"
click at [353, 266] on div "Harmony [PERSON_NAME]" at bounding box center [357, 273] width 169 height 22
drag, startPoint x: 489, startPoint y: 102, endPoint x: 487, endPoint y: 111, distance: 9.0
click at [488, 103] on button "Apply" at bounding box center [484, 110] width 31 height 21
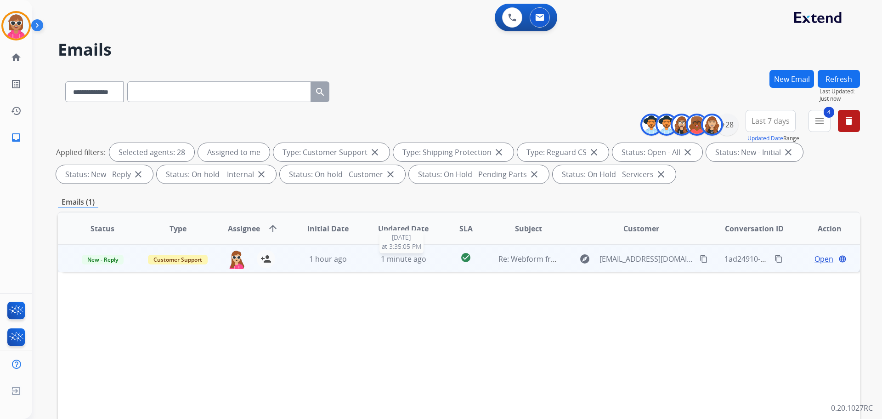
click at [374, 256] on div "1 minute ago" at bounding box center [404, 258] width 60 height 11
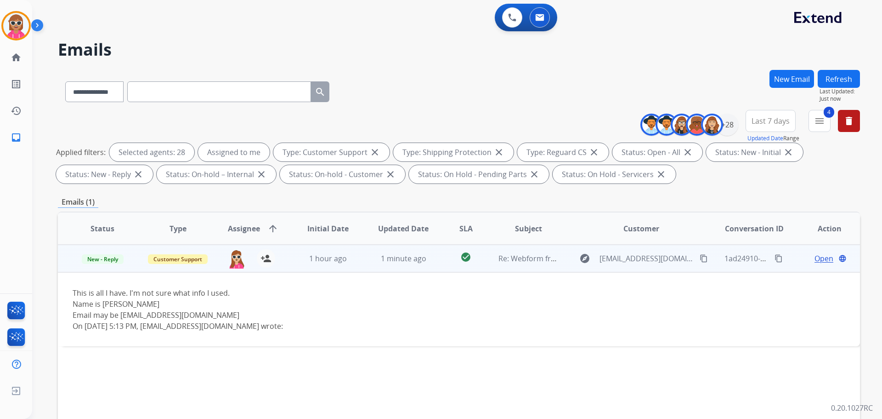
click at [815, 260] on span "Open" at bounding box center [824, 258] width 19 height 11
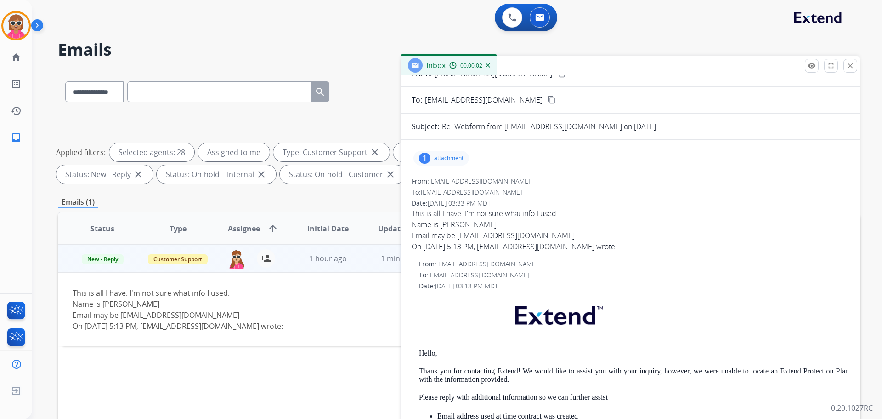
scroll to position [0, 0]
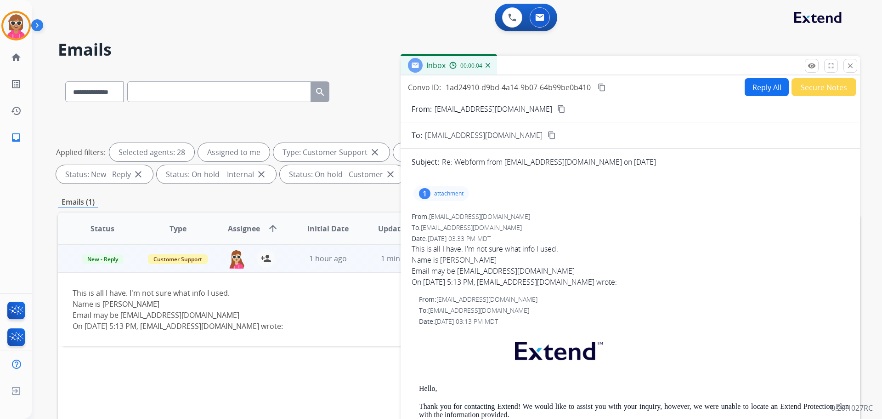
drag, startPoint x: 548, startPoint y: 264, endPoint x: 488, endPoint y: 269, distance: 60.5
click at [488, 269] on div "This is all I have. I'm not sure what info I used. Name is Jazzmyn Jean-Simon E…" at bounding box center [631, 265] width 438 height 44
click at [496, 269] on div "Email may be jazzmynelise4@gmail.com On Aug 24, 2025 5:13 PM, support@extend.co…" at bounding box center [631, 276] width 438 height 22
drag, startPoint x: 539, startPoint y: 271, endPoint x: 551, endPoint y: 269, distance: 12.1
click at [524, 269] on div "Email may be jazzmynelise4@gmail.com On Aug 24, 2025 5:13 PM, support@extend.co…" at bounding box center [631, 276] width 438 height 22
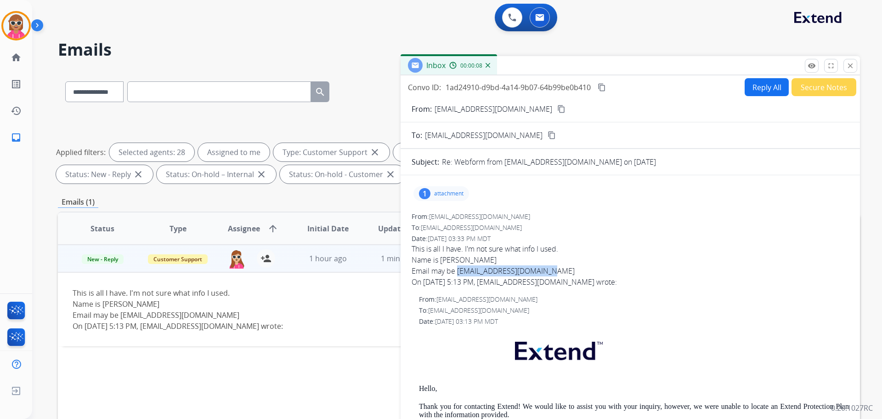
drag, startPoint x: 549, startPoint y: 270, endPoint x: 458, endPoint y: 274, distance: 91.5
click at [458, 274] on div "Email may be jazzmynelise4@gmail.com On Aug 24, 2025 5:13 PM, support@extend.co…" at bounding box center [631, 276] width 438 height 22
copy div "jazzmynelise4@gmail.com"
click at [754, 92] on button "Reply All" at bounding box center [767, 87] width 44 height 18
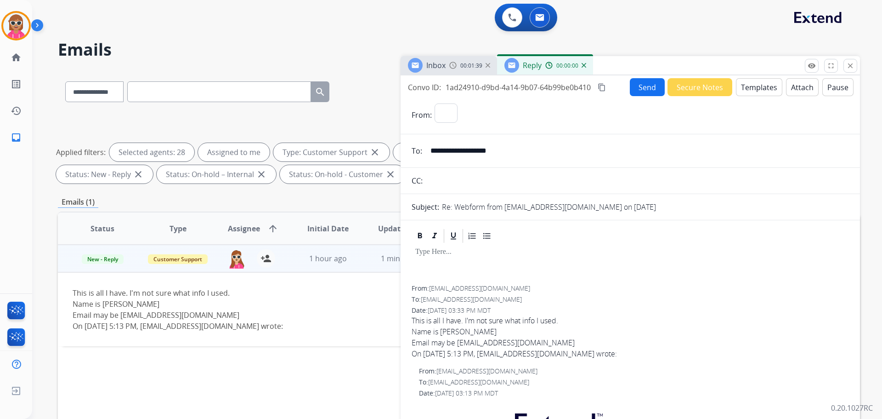
click at [754, 92] on button "Templates" at bounding box center [759, 87] width 46 height 18
select select "**********"
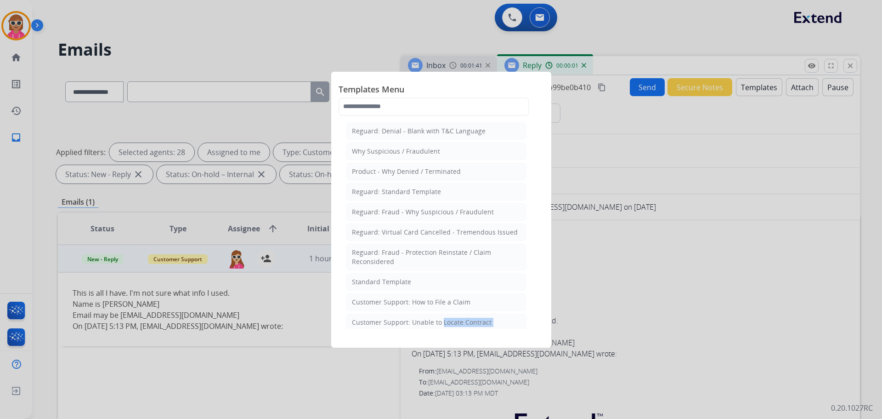
drag, startPoint x: 440, startPoint y: 325, endPoint x: 451, endPoint y: 323, distance: 11.6
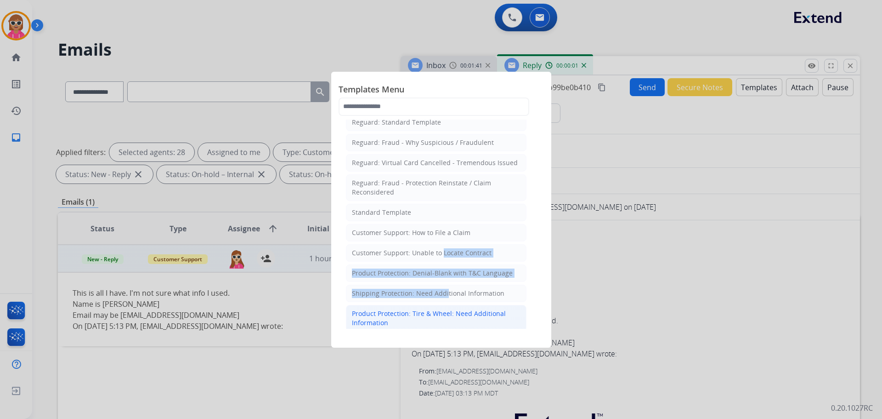
scroll to position [119, 0]
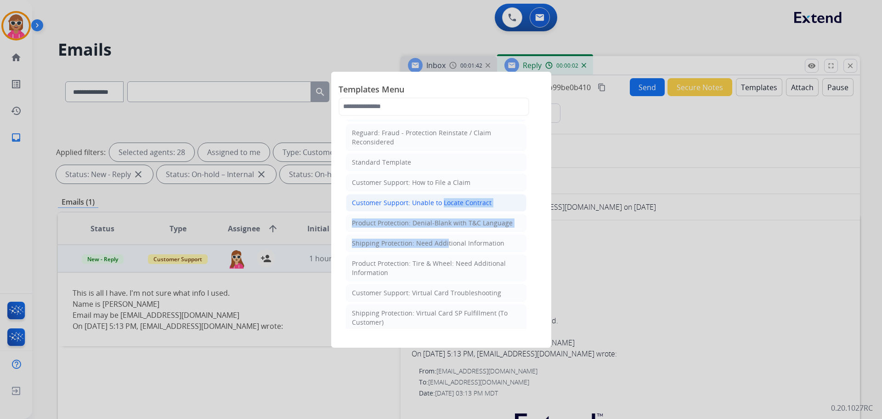
drag, startPoint x: 459, startPoint y: 200, endPoint x: 480, endPoint y: 223, distance: 31.6
click at [459, 200] on div "Customer Support: Unable to Locate Contract" at bounding box center [422, 202] width 140 height 9
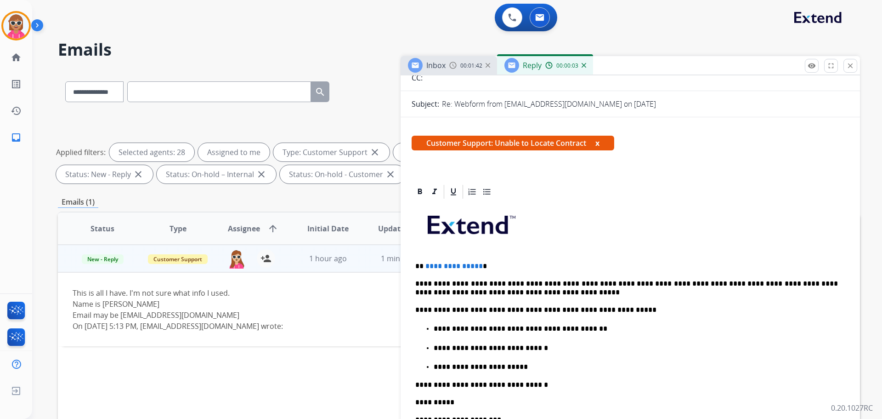
scroll to position [184, 0]
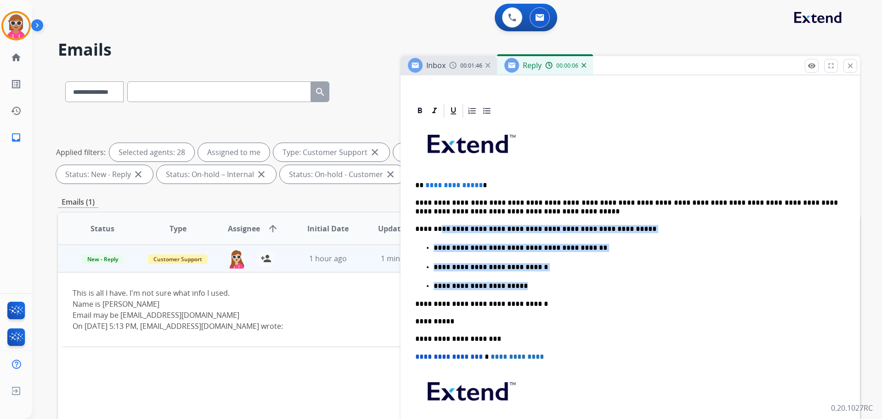
drag, startPoint x: 436, startPoint y: 231, endPoint x: 519, endPoint y: 282, distance: 97.3
click at [520, 283] on div "**********" at bounding box center [631, 297] width 438 height 356
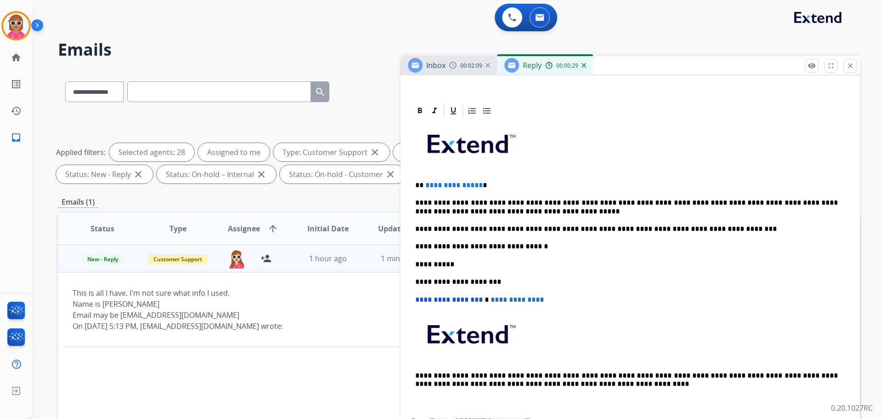
click at [518, 201] on p "**********" at bounding box center [626, 207] width 423 height 17
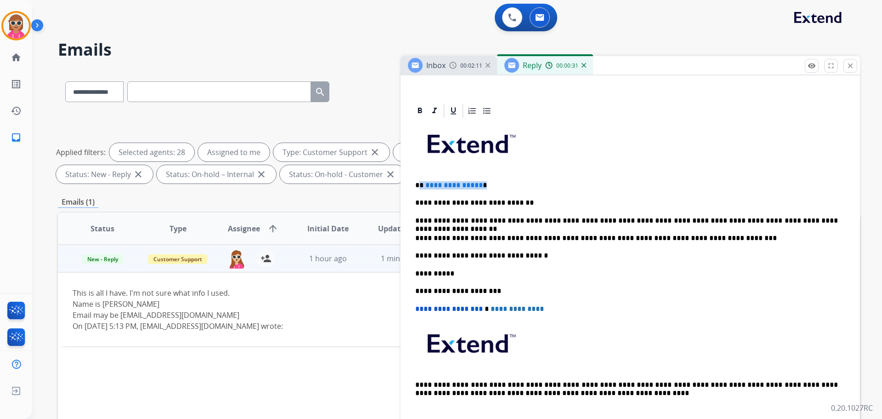
drag, startPoint x: 501, startPoint y: 185, endPoint x: 424, endPoint y: 184, distance: 77.7
click at [421, 183] on p "**********" at bounding box center [626, 185] width 423 height 8
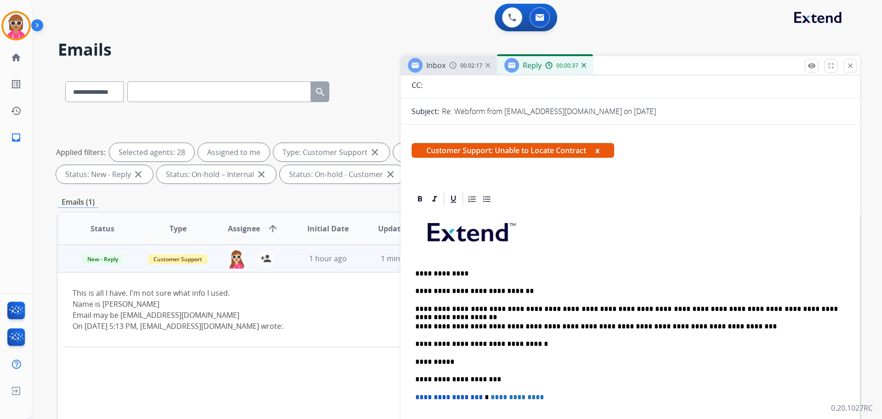
scroll to position [0, 0]
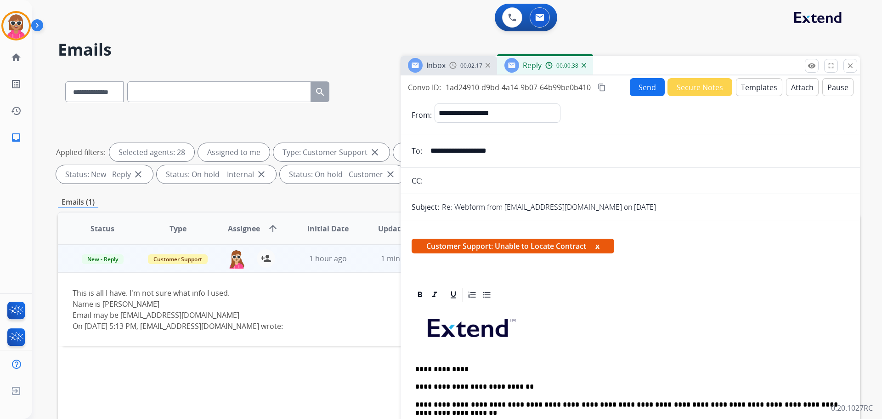
click at [637, 94] on button "Send" at bounding box center [647, 87] width 35 height 18
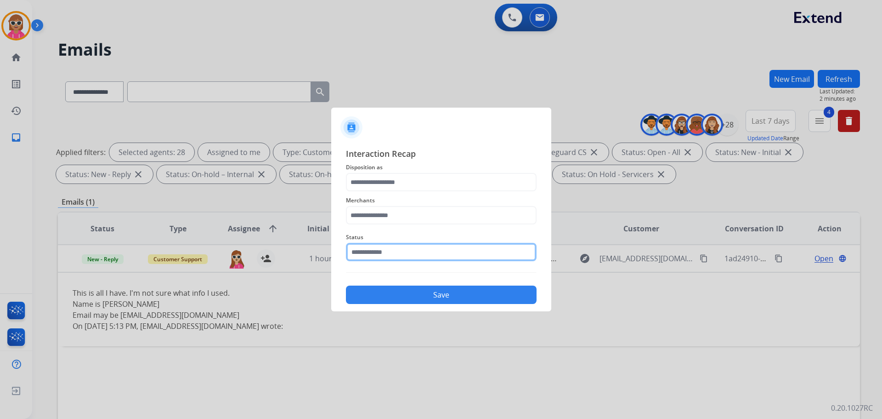
click at [443, 252] on input "text" at bounding box center [441, 252] width 191 height 18
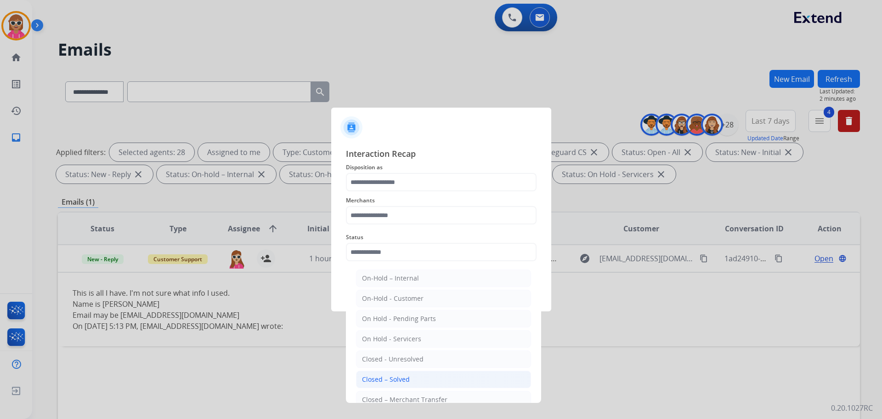
drag, startPoint x: 406, startPoint y: 380, endPoint x: 412, endPoint y: 350, distance: 31.0
click at [405, 380] on div "Closed – Solved" at bounding box center [386, 379] width 48 height 9
type input "**********"
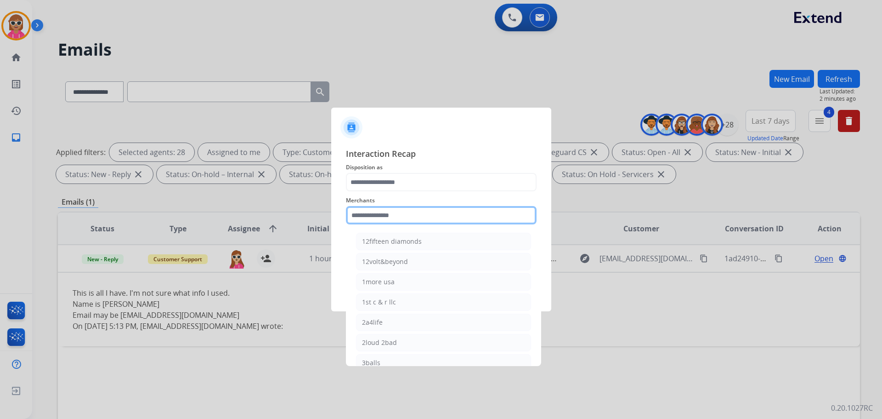
click at [380, 216] on input "text" at bounding box center [441, 215] width 191 height 18
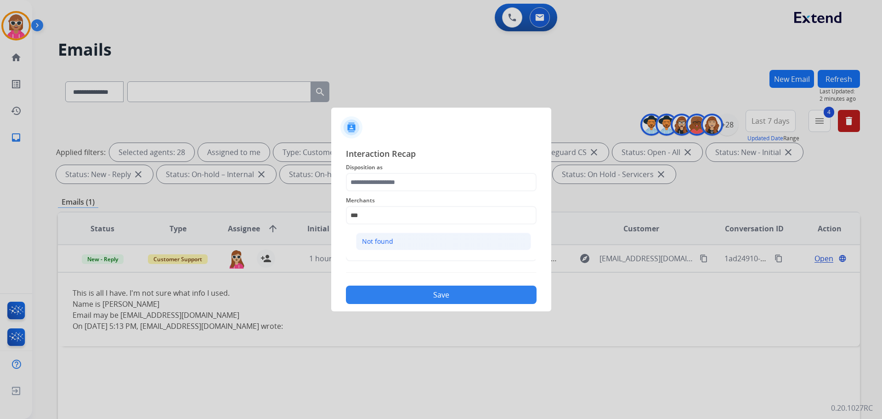
click at [402, 247] on li "Not found" at bounding box center [443, 241] width 175 height 17
type input "*********"
click at [369, 195] on span "Merchants" at bounding box center [441, 200] width 191 height 11
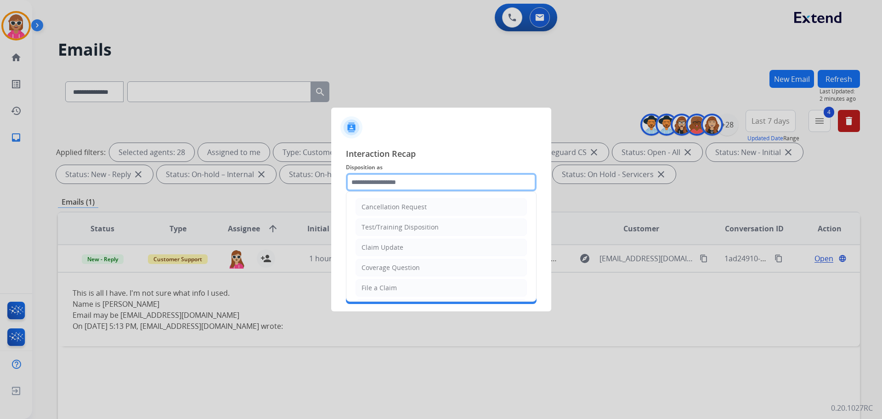
click at [365, 187] on input "text" at bounding box center [441, 182] width 191 height 18
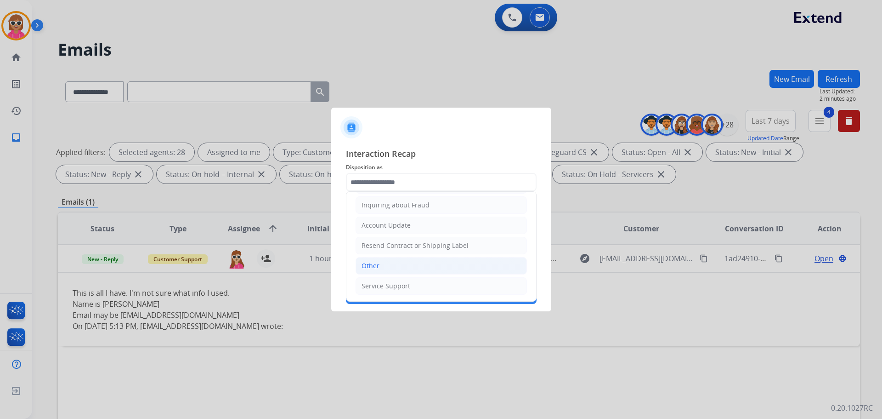
click at [384, 273] on li "Other" at bounding box center [441, 265] width 171 height 17
type input "*****"
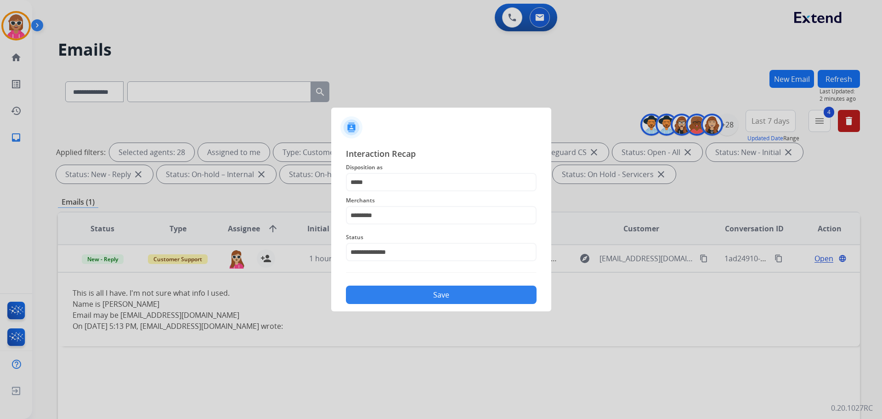
click at [392, 286] on button "Save" at bounding box center [441, 294] width 191 height 18
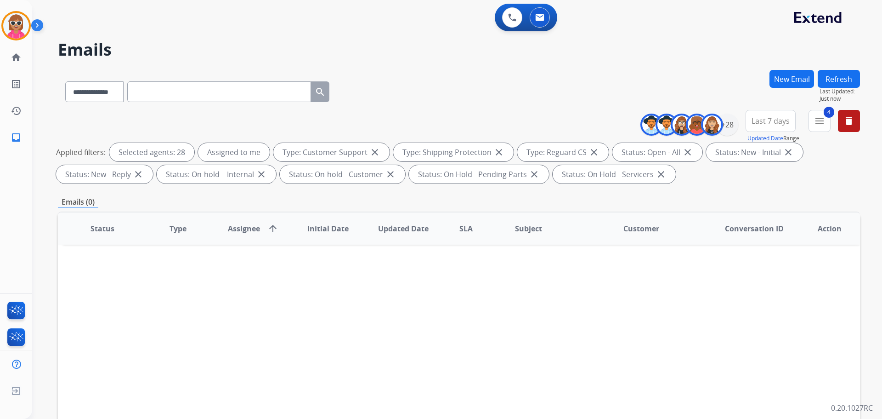
click at [835, 76] on button "Refresh" at bounding box center [839, 79] width 42 height 18
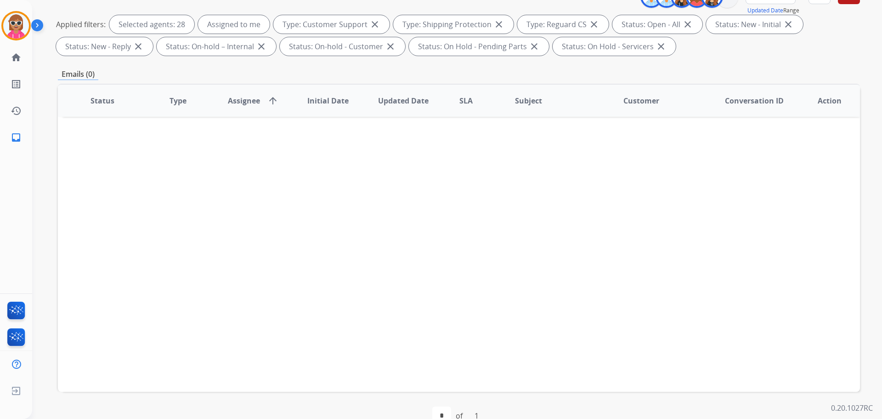
scroll to position [138, 0]
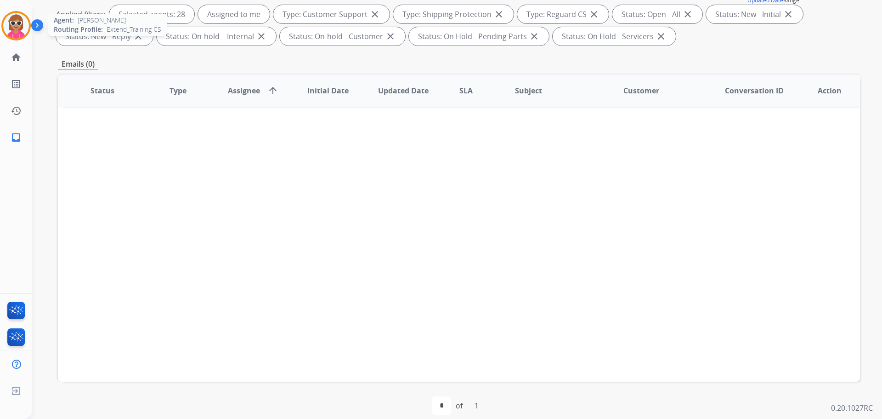
click at [6, 21] on div at bounding box center [15, 25] width 29 height 29
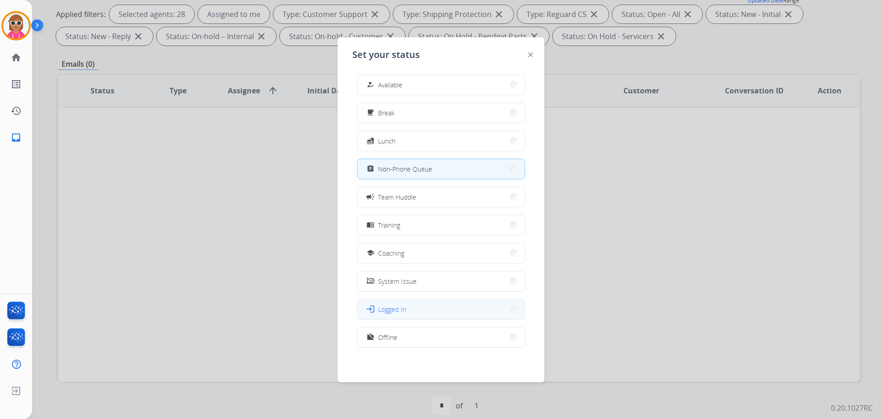
scroll to position [3, 0]
click at [440, 337] on button "work_off Offline" at bounding box center [441, 337] width 167 height 20
